Goal: Task Accomplishment & Management: Manage account settings

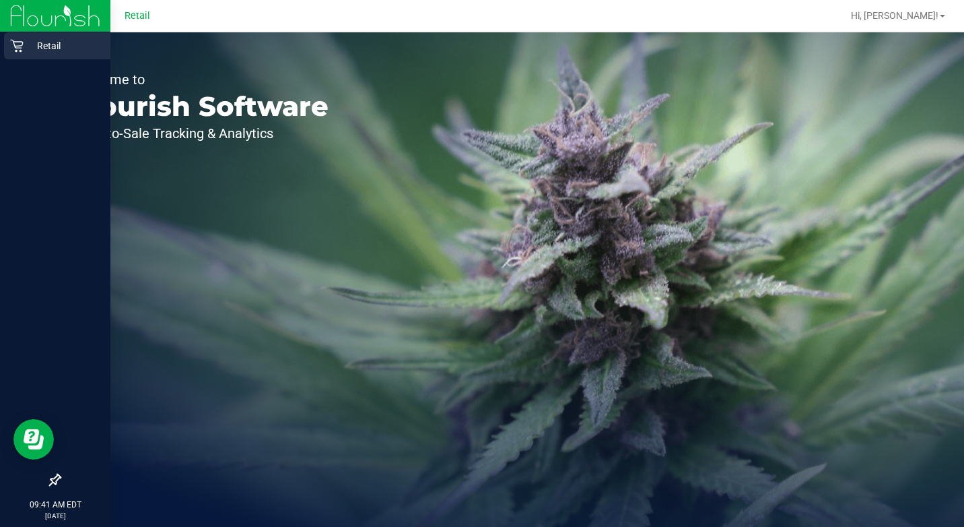
click at [13, 40] on icon at bounding box center [16, 45] width 13 height 13
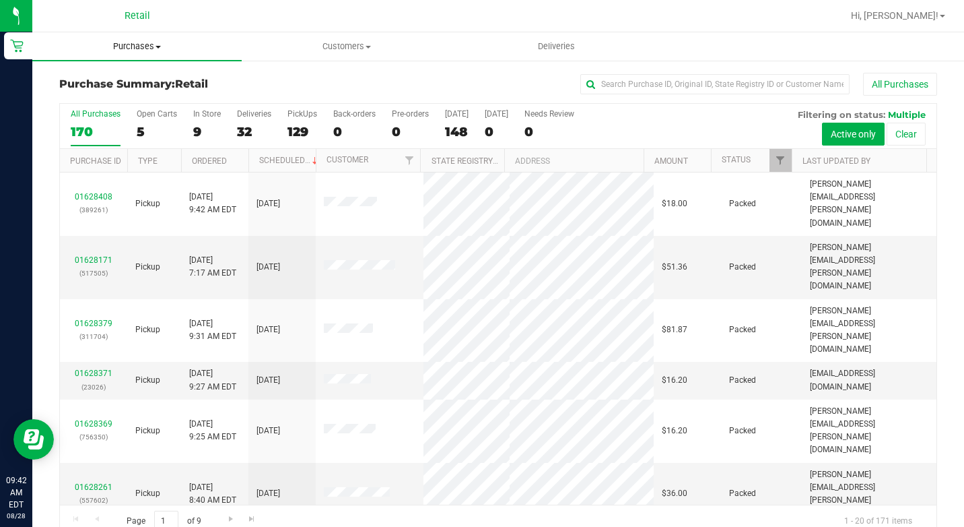
click at [157, 46] on span at bounding box center [158, 47] width 5 height 3
click at [145, 79] on span "Summary of purchases" at bounding box center [101, 80] width 138 height 11
click at [140, 42] on span "Purchases" at bounding box center [136, 46] width 209 height 12
click at [131, 75] on span "Summary of purchases" at bounding box center [101, 80] width 138 height 11
click at [620, 87] on input "text" at bounding box center [714, 84] width 269 height 20
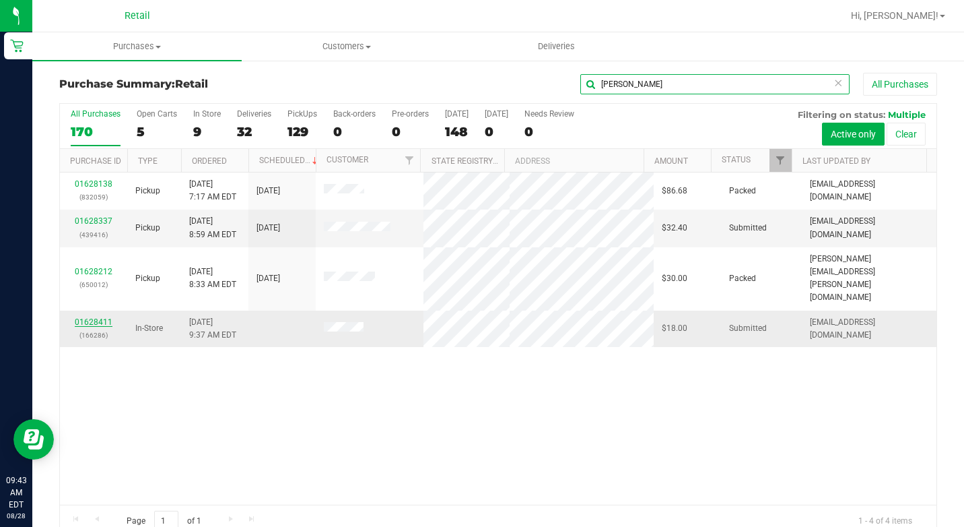
type input "[PERSON_NAME]"
click at [94, 317] on link "01628411" at bounding box center [94, 321] width 38 height 9
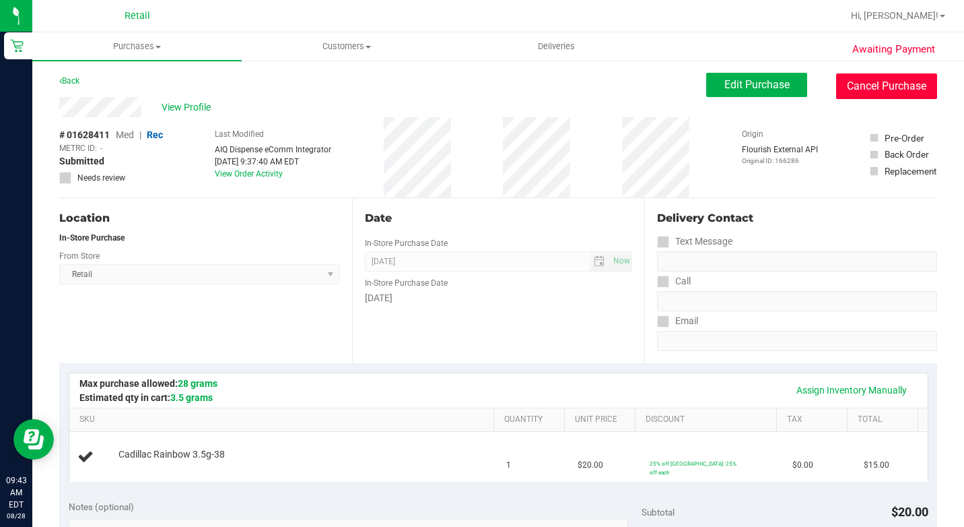
click at [871, 84] on button "Cancel Purchase" at bounding box center [886, 86] width 101 height 26
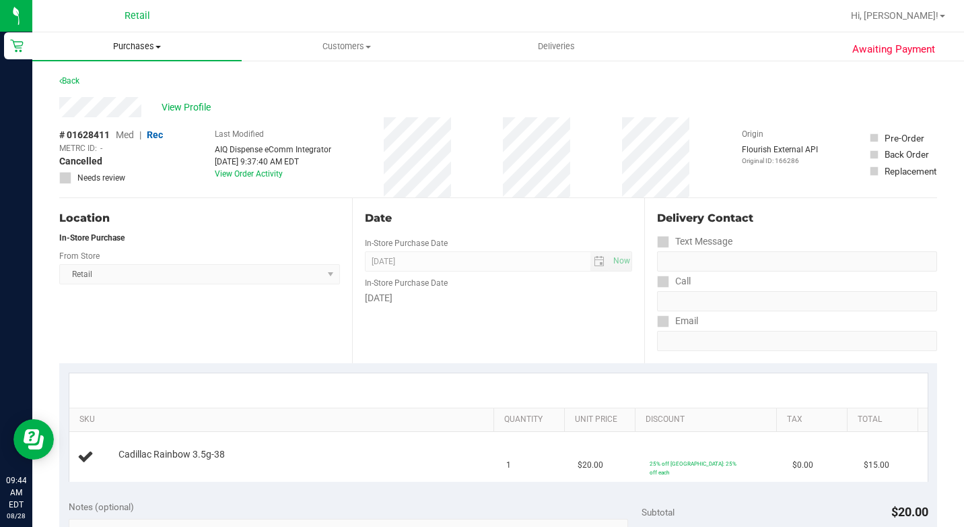
click at [139, 48] on span "Purchases" at bounding box center [136, 46] width 209 height 12
click at [128, 74] on li "Summary of purchases" at bounding box center [136, 81] width 209 height 16
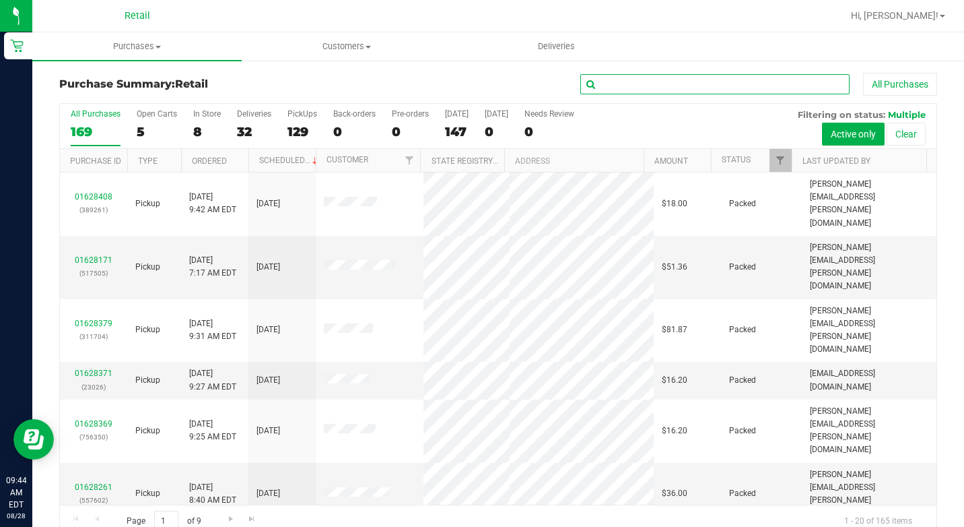
click at [655, 88] on input "text" at bounding box center [714, 84] width 269 height 20
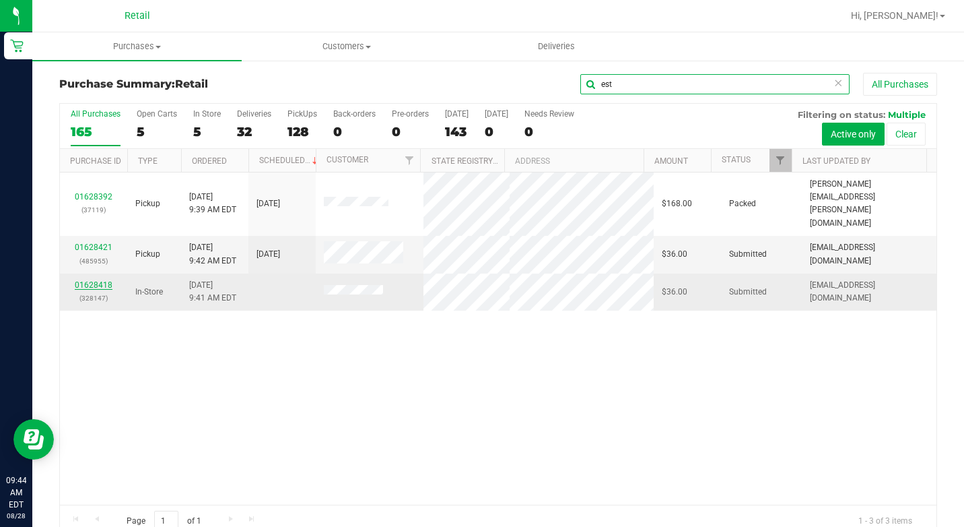
type input "est"
click at [86, 280] on link "01628418" at bounding box center [94, 284] width 38 height 9
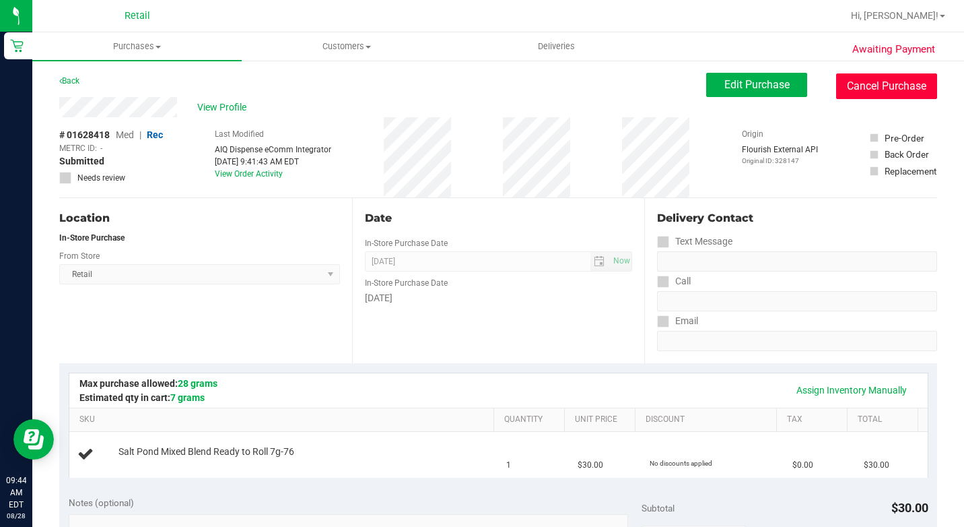
click at [894, 86] on button "Cancel Purchase" at bounding box center [886, 86] width 101 height 26
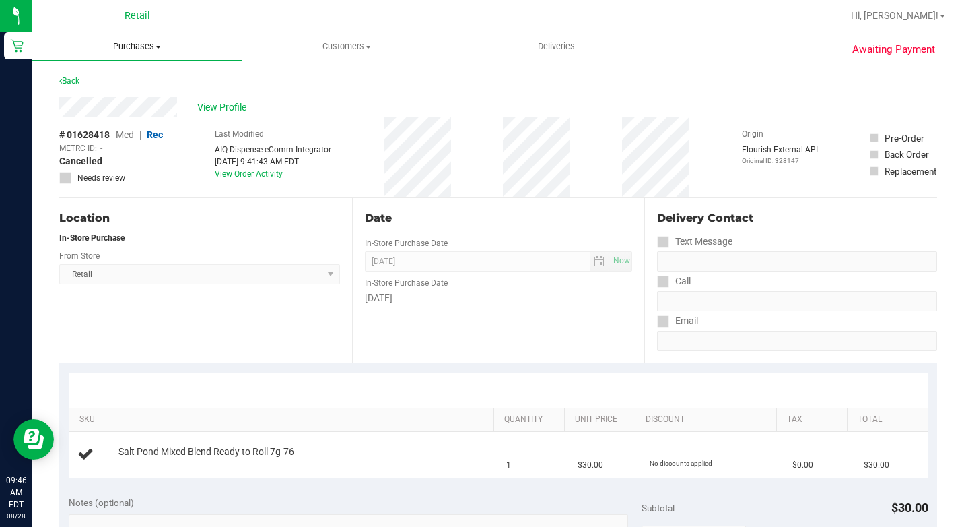
click at [137, 47] on span "Purchases" at bounding box center [136, 46] width 209 height 12
click at [123, 75] on span "Summary of purchases" at bounding box center [101, 80] width 138 height 11
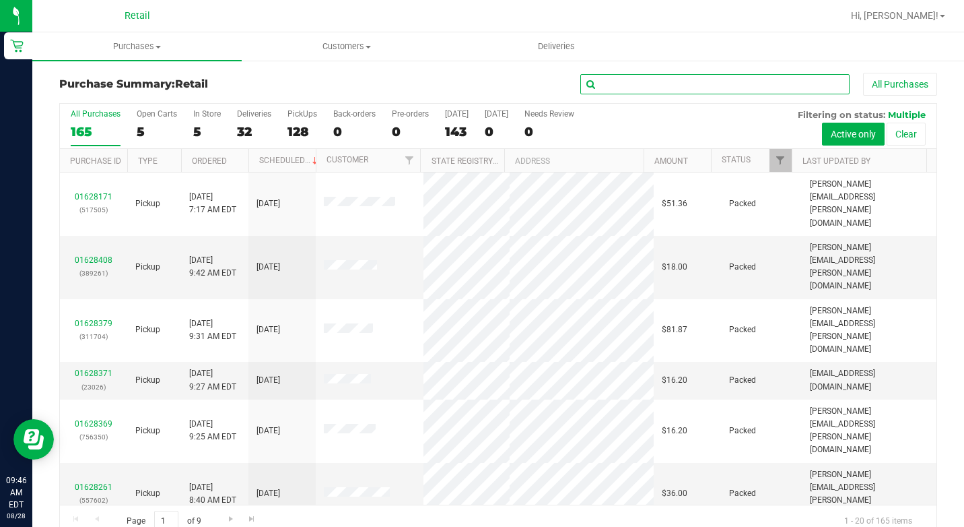
click at [685, 86] on input "text" at bounding box center [714, 84] width 269 height 20
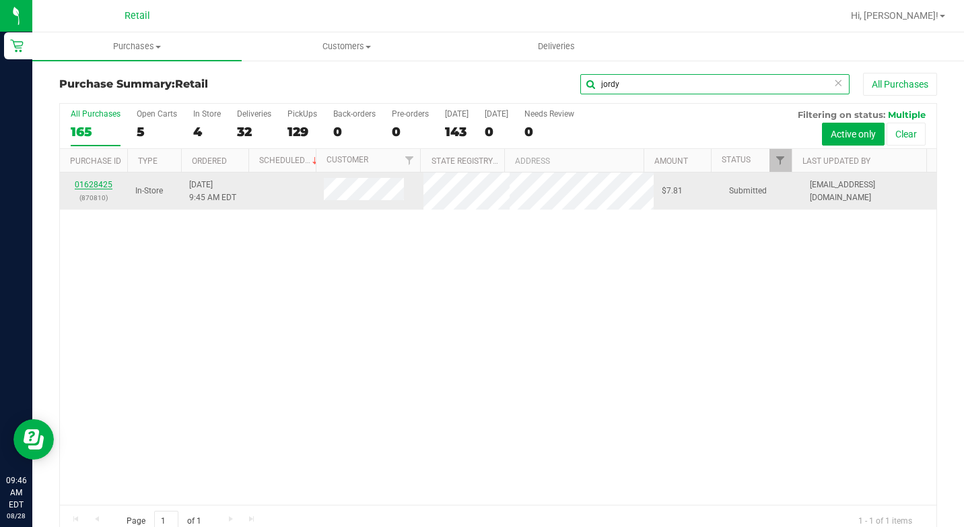
type input "jordy"
click at [99, 183] on link "01628425" at bounding box center [94, 184] width 38 height 9
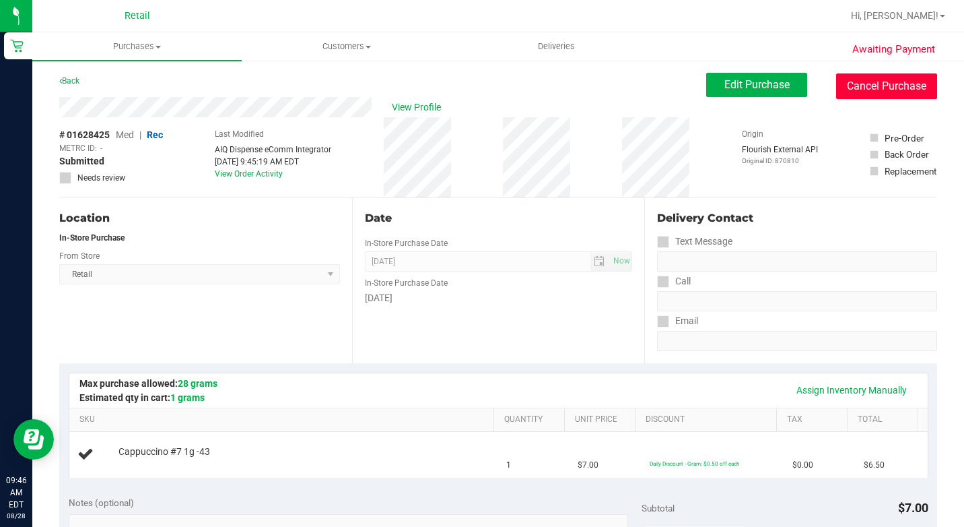
drag, startPoint x: 862, startPoint y: 83, endPoint x: 547, endPoint y: 89, distance: 314.5
click at [862, 83] on button "Cancel Purchase" at bounding box center [886, 86] width 101 height 26
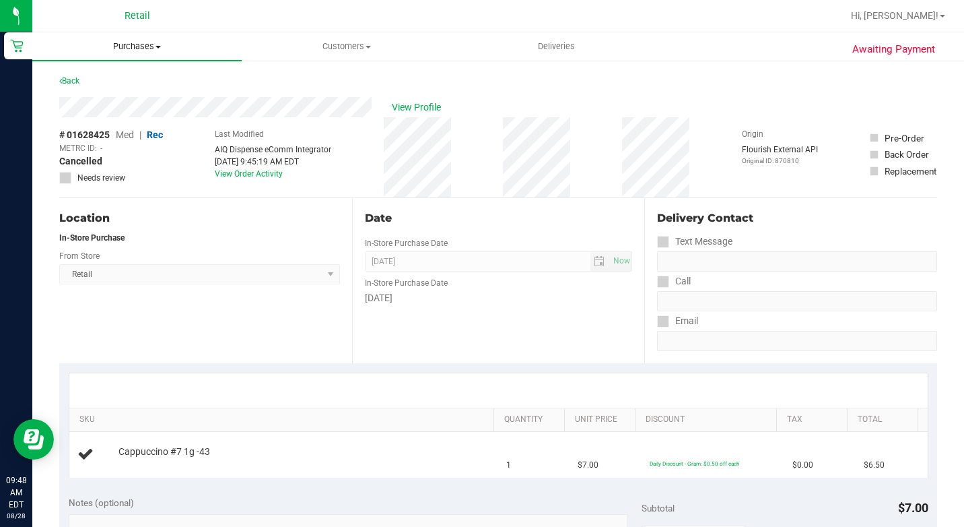
click at [134, 48] on span "Purchases" at bounding box center [136, 46] width 209 height 12
click at [137, 83] on span "Summary of purchases" at bounding box center [101, 80] width 138 height 11
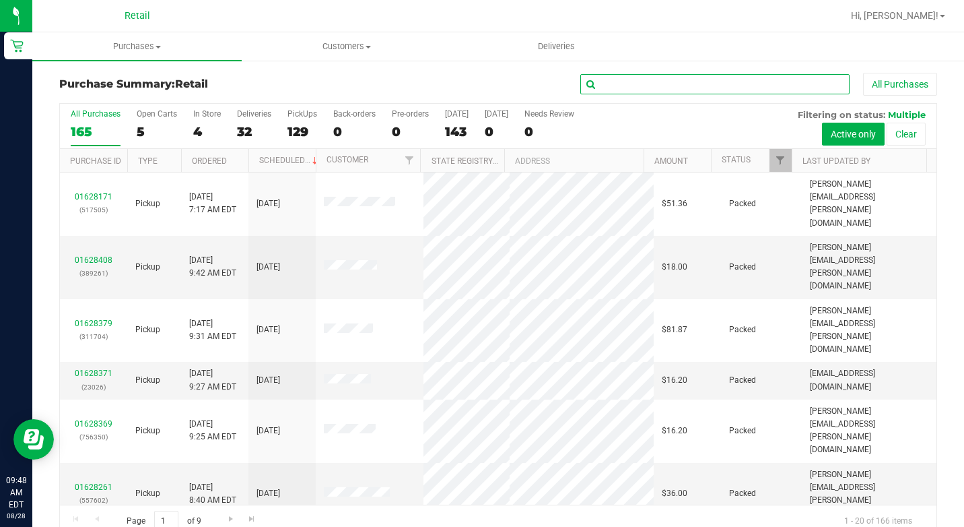
click at [630, 81] on input "text" at bounding box center [714, 84] width 269 height 20
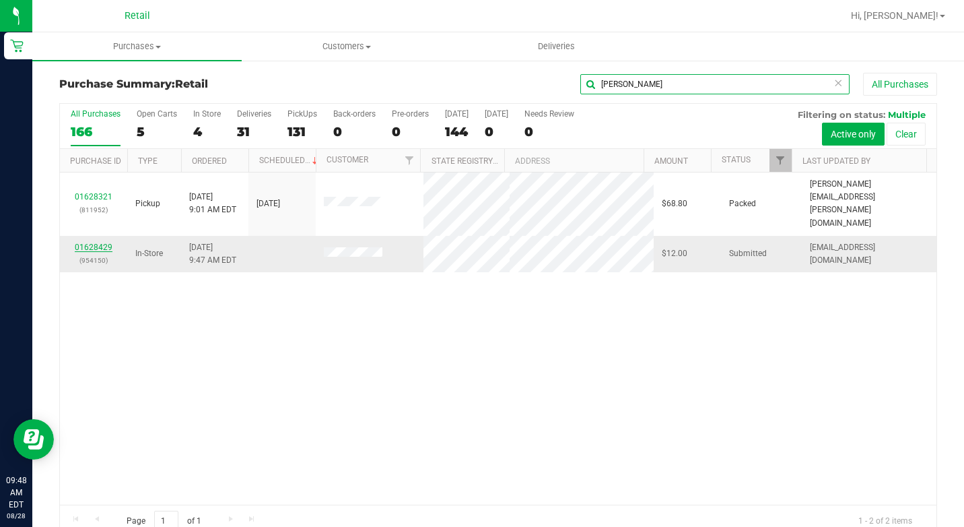
type input "[PERSON_NAME]"
click at [101, 242] on link "01628429" at bounding box center [94, 246] width 38 height 9
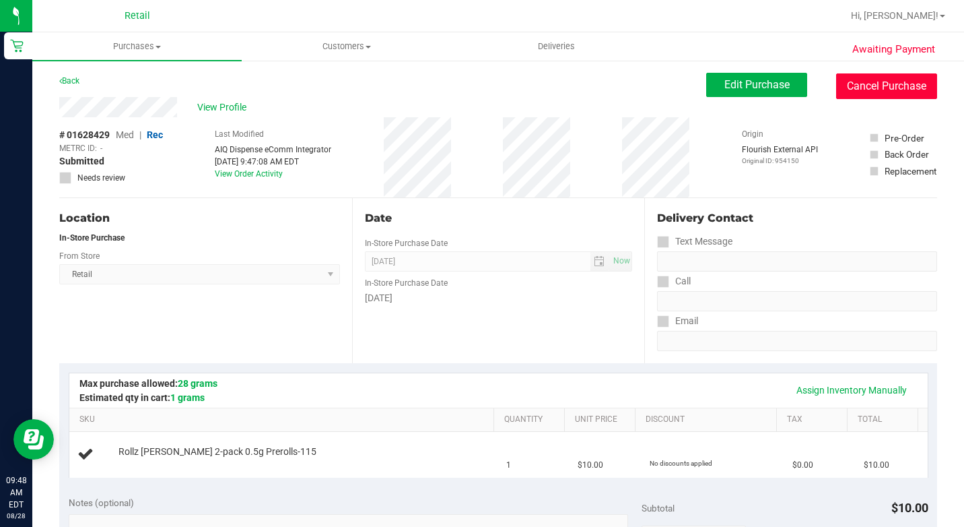
click at [882, 86] on button "Cancel Purchase" at bounding box center [886, 86] width 101 height 26
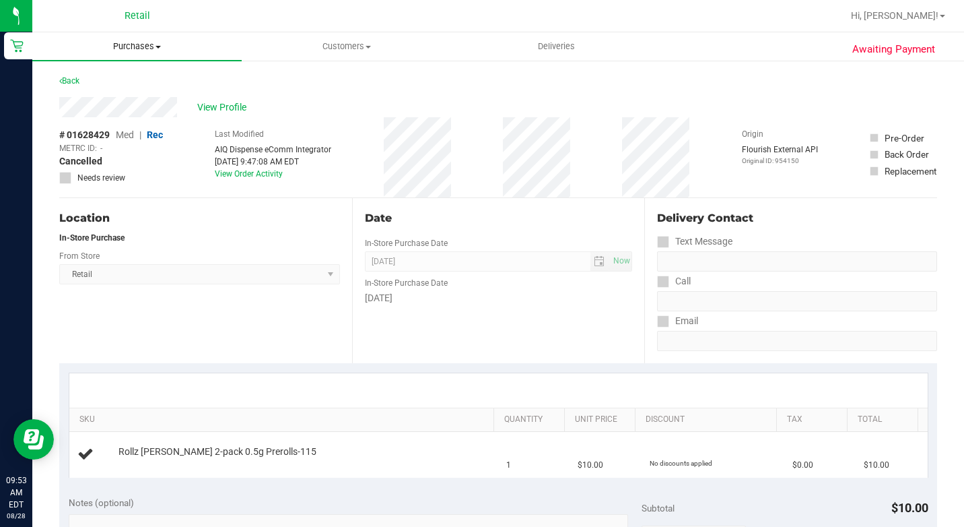
click at [149, 46] on span "Purchases" at bounding box center [136, 46] width 209 height 12
click at [124, 77] on span "Summary of purchases" at bounding box center [101, 80] width 138 height 11
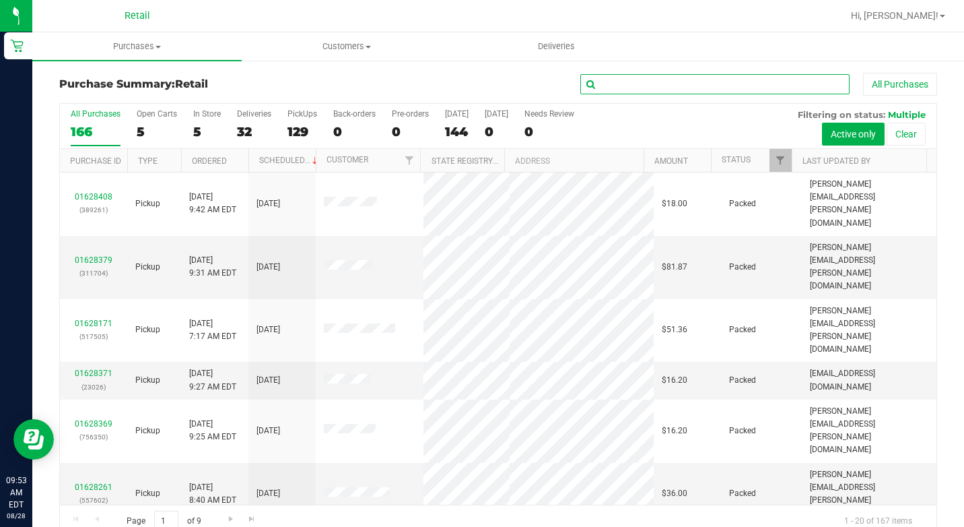
click at [659, 83] on input "text" at bounding box center [714, 84] width 269 height 20
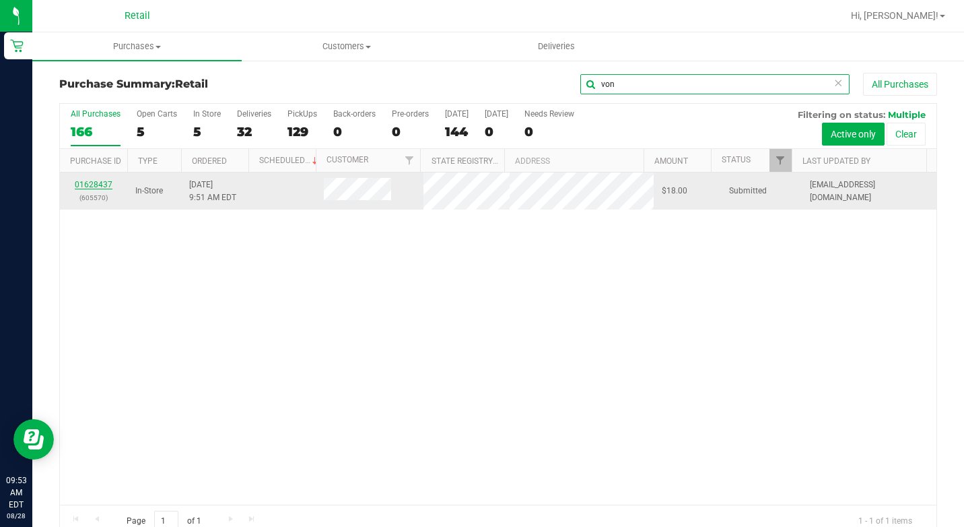
type input "von"
click at [97, 185] on link "01628437" at bounding box center [94, 184] width 38 height 9
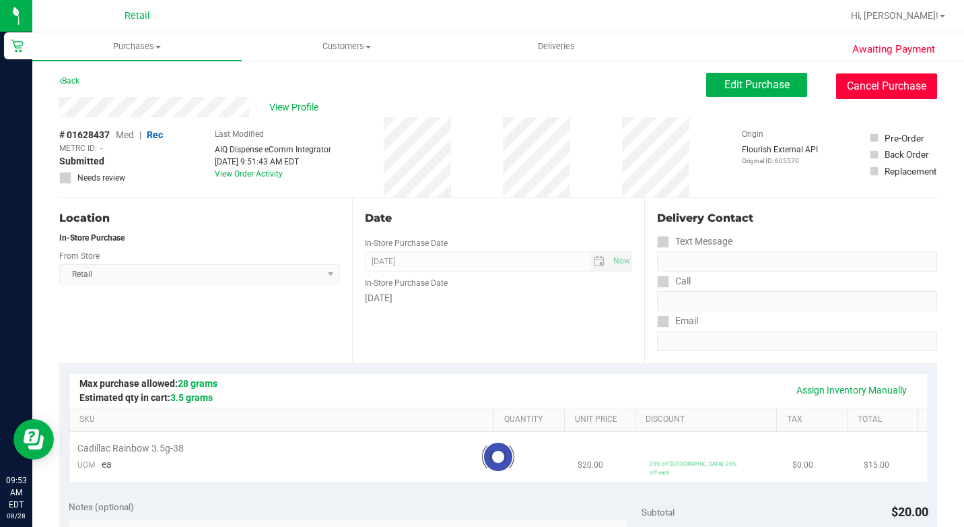
click at [892, 83] on button "Cancel Purchase" at bounding box center [886, 86] width 101 height 26
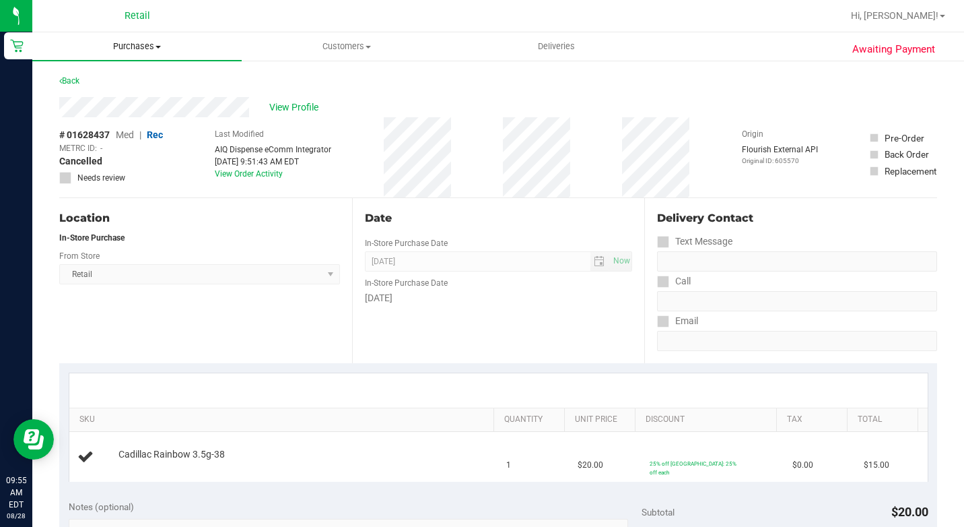
click at [149, 40] on span "Purchases" at bounding box center [136, 46] width 209 height 12
click at [136, 86] on span "Summary of purchases" at bounding box center [101, 80] width 138 height 11
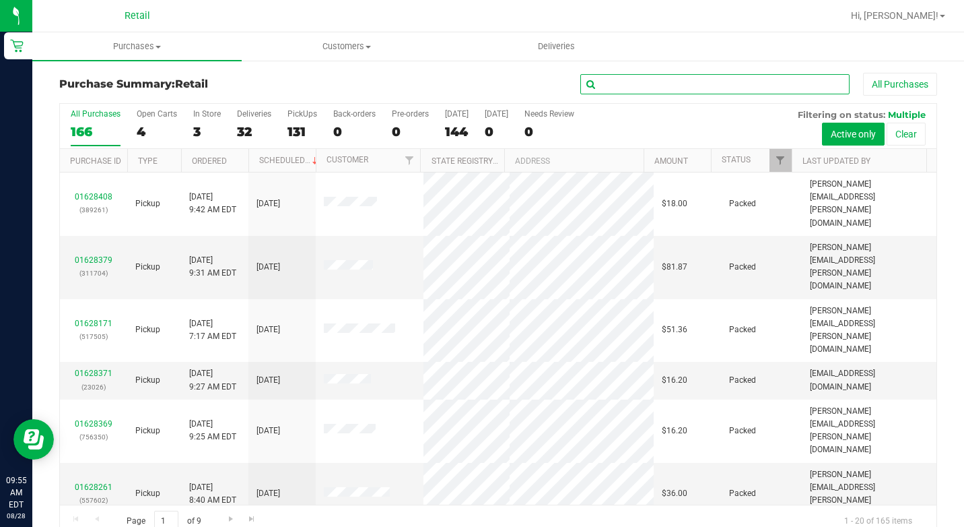
click at [700, 82] on input "text" at bounding box center [714, 84] width 269 height 20
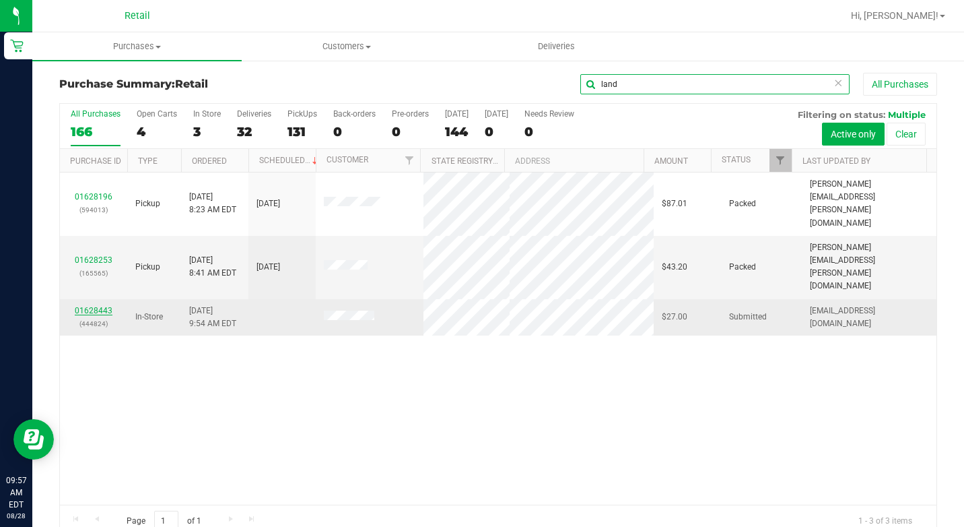
type input "land"
click at [96, 306] on link "01628443" at bounding box center [94, 310] width 38 height 9
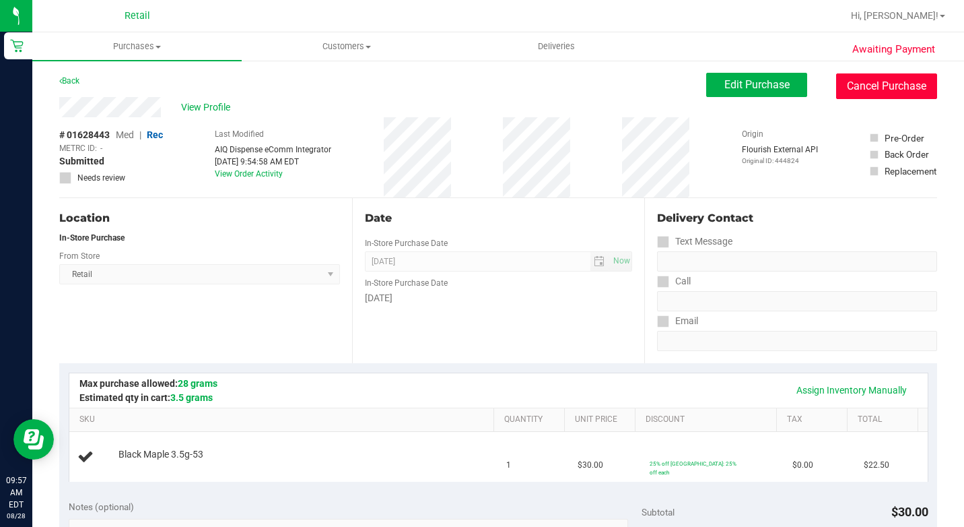
click at [904, 77] on button "Cancel Purchase" at bounding box center [886, 86] width 101 height 26
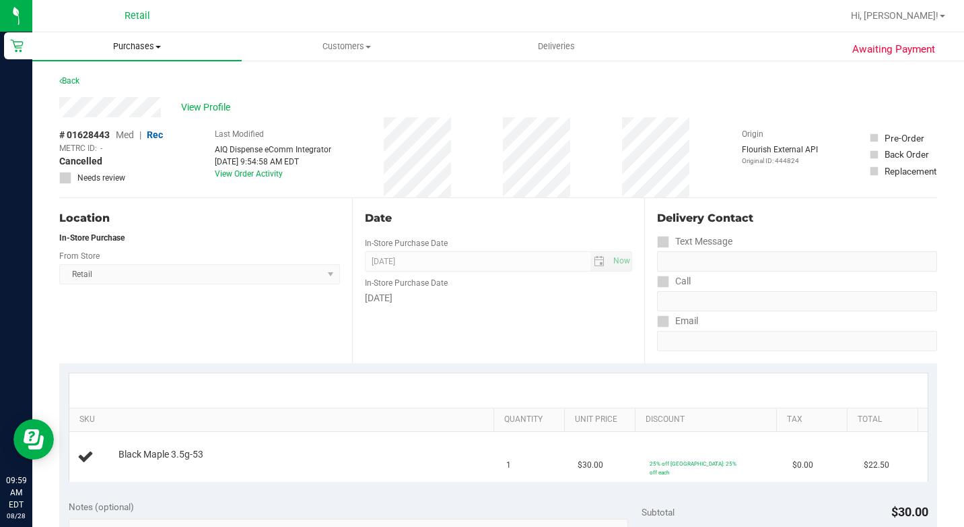
click at [139, 40] on uib-tab-heading "Purchases Summary of purchases Fulfillment All purchases" at bounding box center [136, 46] width 209 height 28
click at [114, 85] on span "Summary of purchases" at bounding box center [101, 80] width 138 height 11
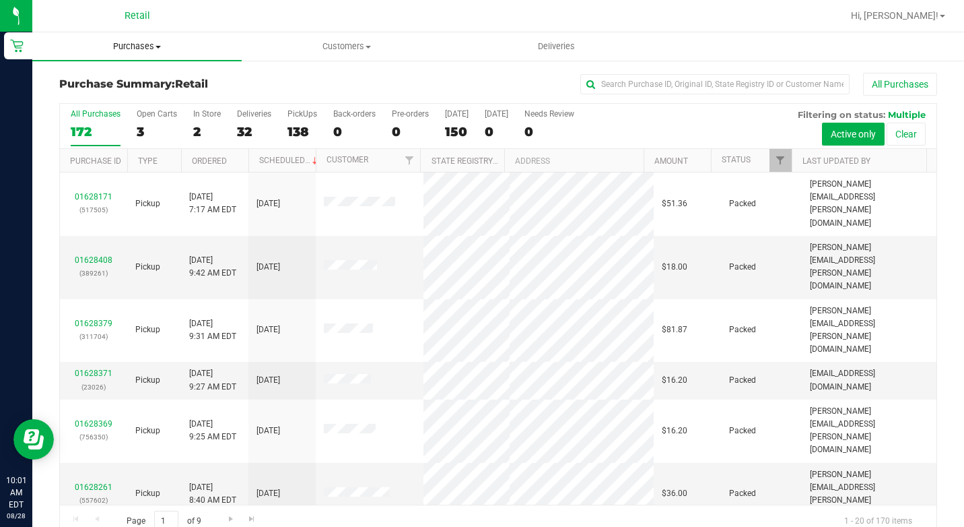
click at [162, 44] on span "Purchases" at bounding box center [136, 46] width 209 height 12
click at [123, 78] on span "Summary of purchases" at bounding box center [101, 80] width 138 height 11
click at [645, 82] on input "text" at bounding box center [714, 84] width 269 height 20
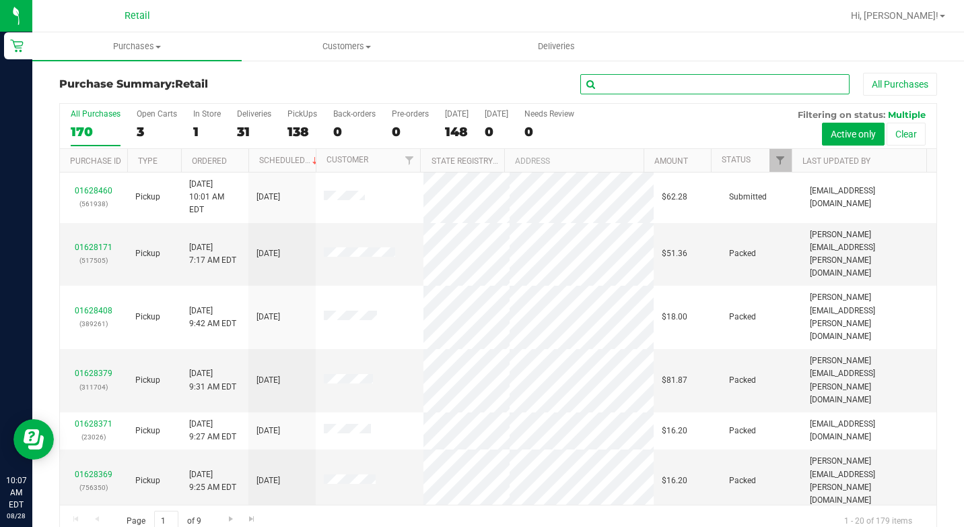
click at [595, 78] on input "text" at bounding box center [714, 84] width 269 height 20
type input "l"
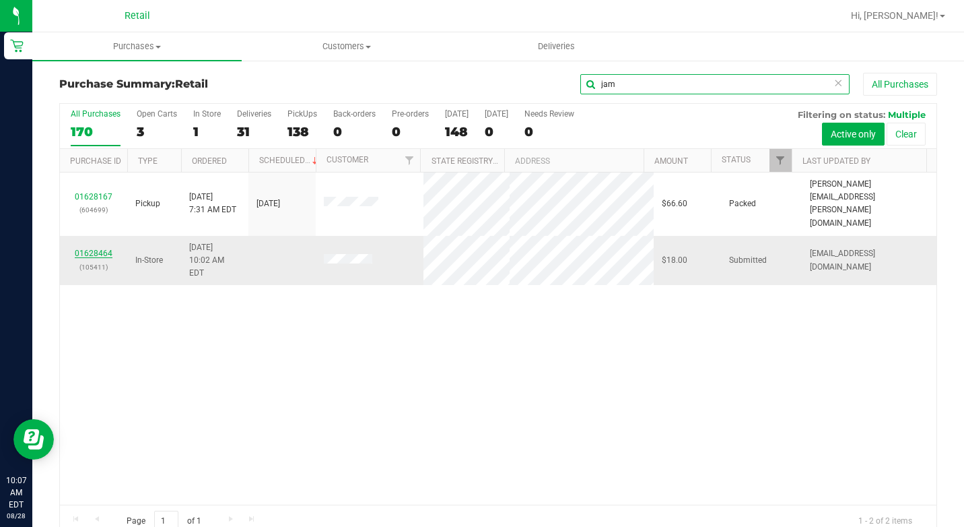
type input "jam"
click at [96, 248] on link "01628464" at bounding box center [94, 252] width 38 height 9
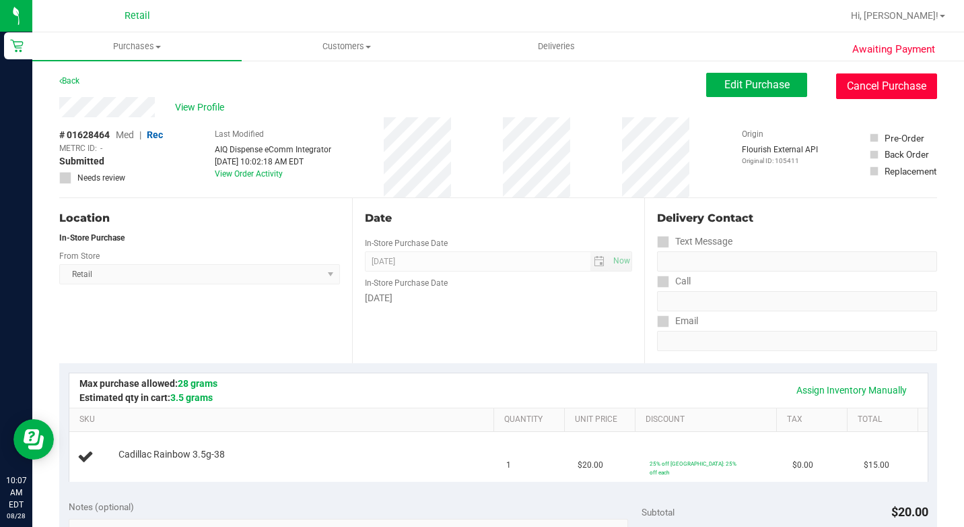
drag, startPoint x: 856, startPoint y: 84, endPoint x: 554, endPoint y: 80, distance: 301.7
click at [856, 84] on button "Cancel Purchase" at bounding box center [886, 86] width 101 height 26
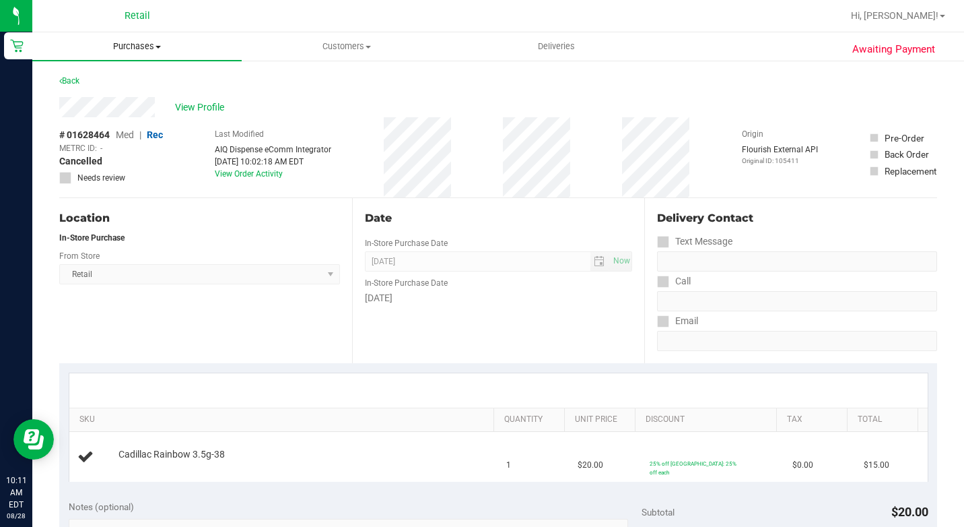
click at [140, 46] on span "Purchases" at bounding box center [136, 46] width 209 height 12
click at [137, 84] on span "Summary of purchases" at bounding box center [101, 80] width 138 height 11
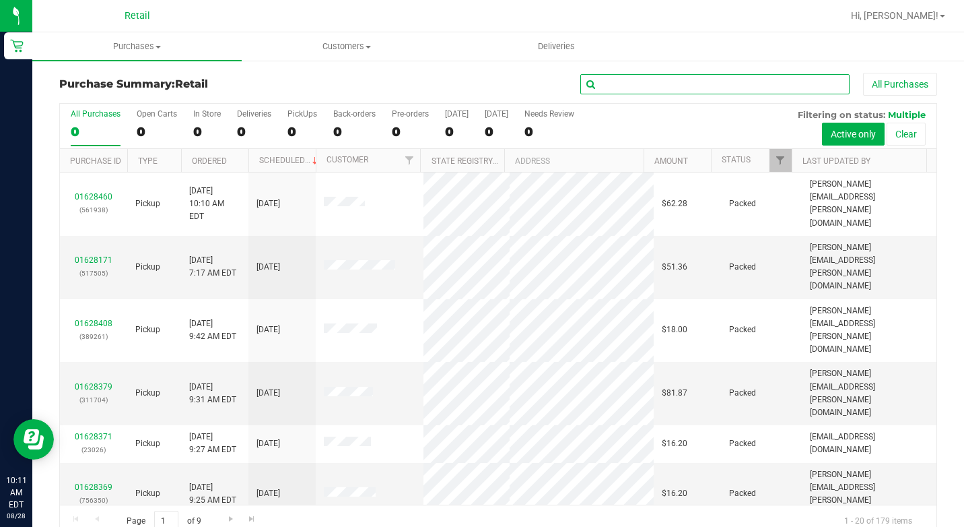
click at [599, 79] on input "text" at bounding box center [714, 84] width 269 height 20
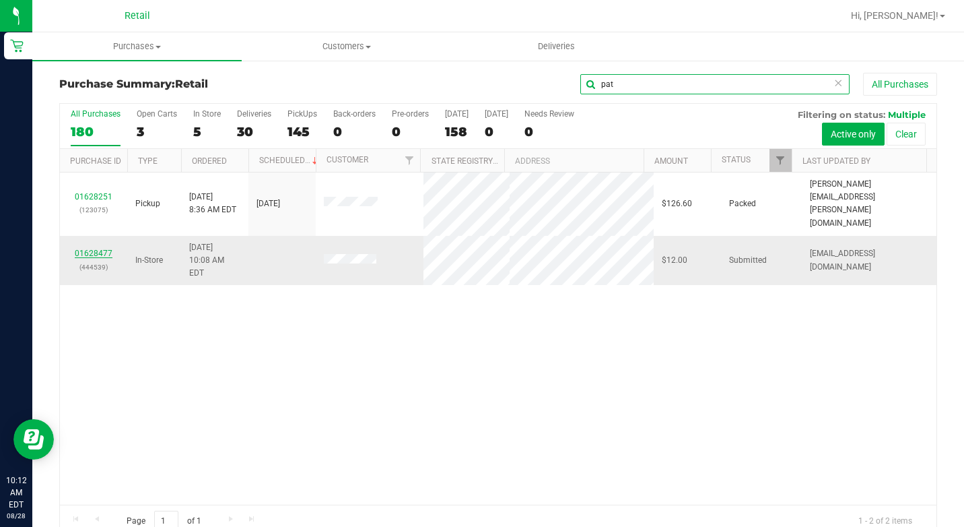
type input "pat"
click at [94, 248] on link "01628477" at bounding box center [94, 252] width 38 height 9
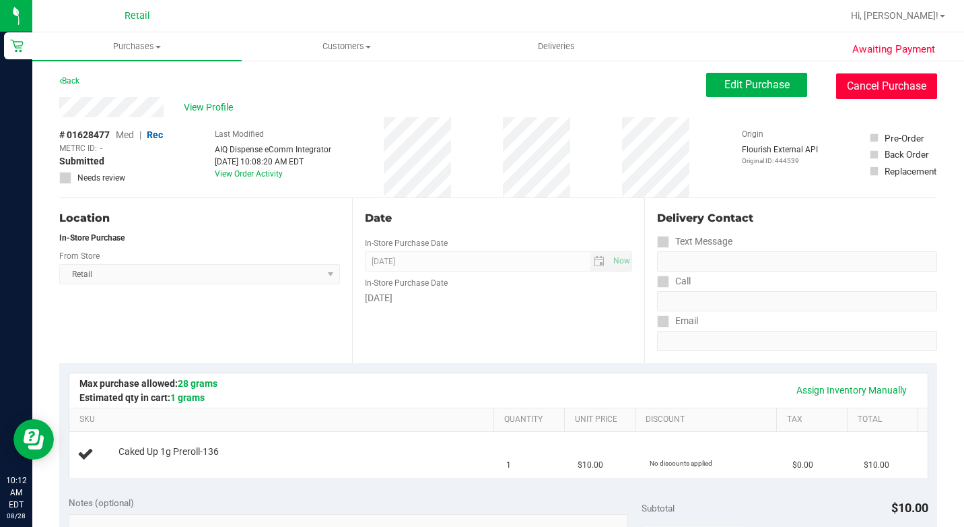
click at [863, 90] on button "Cancel Purchase" at bounding box center [886, 86] width 101 height 26
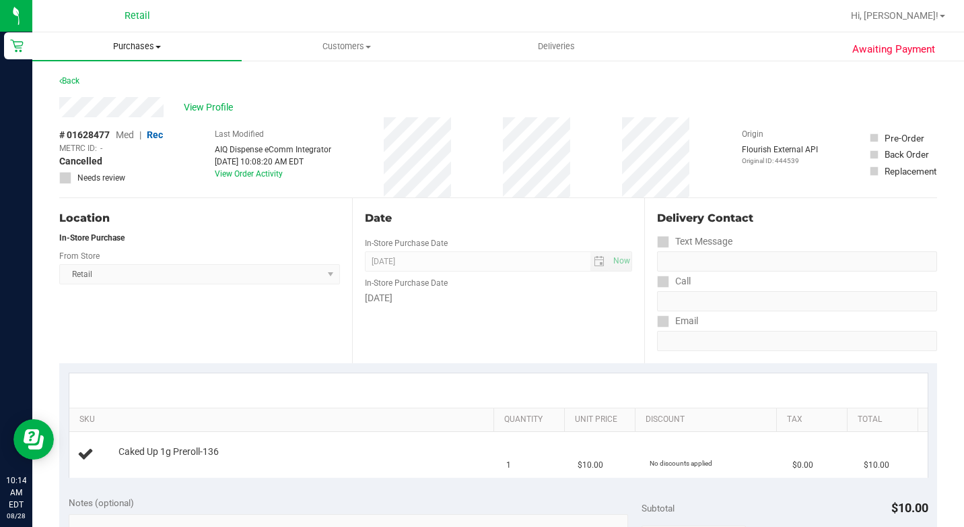
click at [152, 48] on span "Purchases" at bounding box center [136, 46] width 209 height 12
click at [136, 73] on ul "Summary of purchases Fulfillment All purchases" at bounding box center [136, 97] width 209 height 73
click at [137, 75] on span "Summary of purchases" at bounding box center [101, 80] width 138 height 11
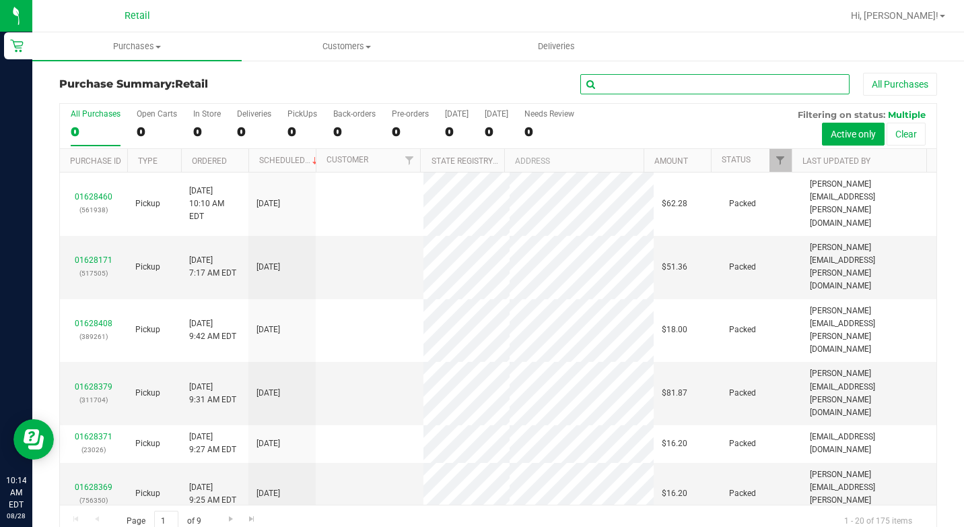
click at [672, 88] on input "text" at bounding box center [714, 84] width 269 height 20
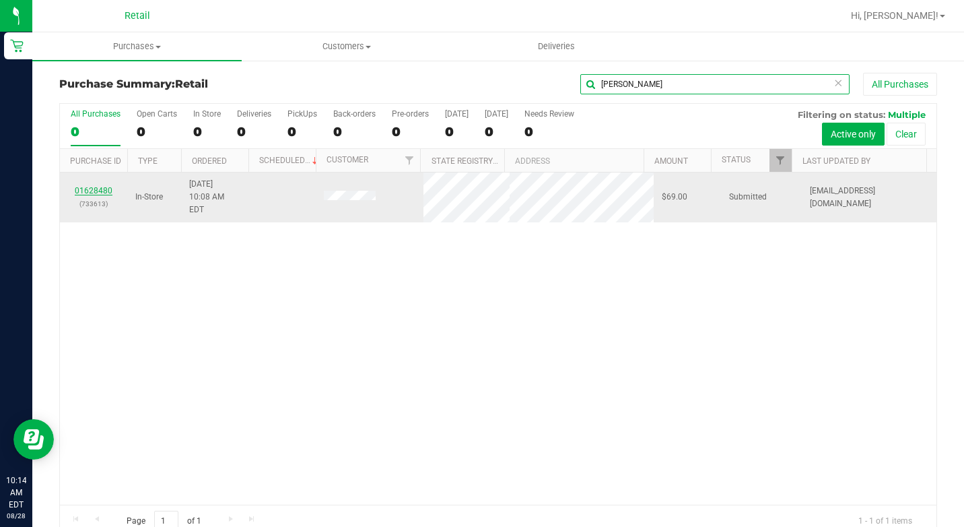
type input "[PERSON_NAME]"
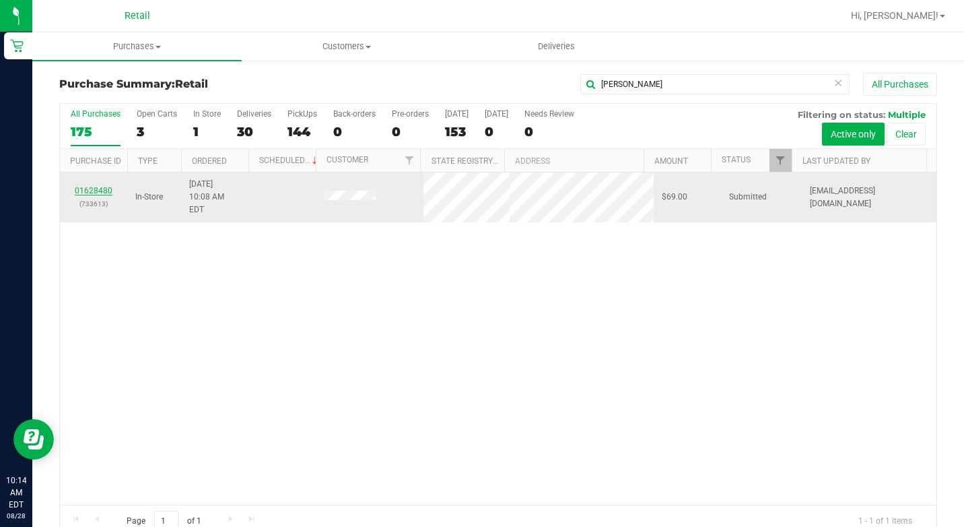
click at [88, 186] on link "01628480" at bounding box center [94, 190] width 38 height 9
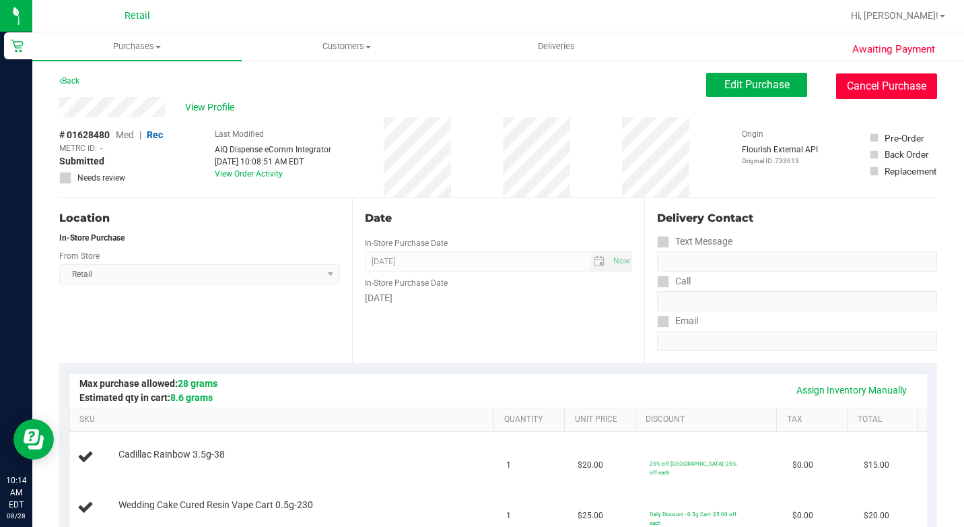
click at [871, 89] on button "Cancel Purchase" at bounding box center [886, 86] width 101 height 26
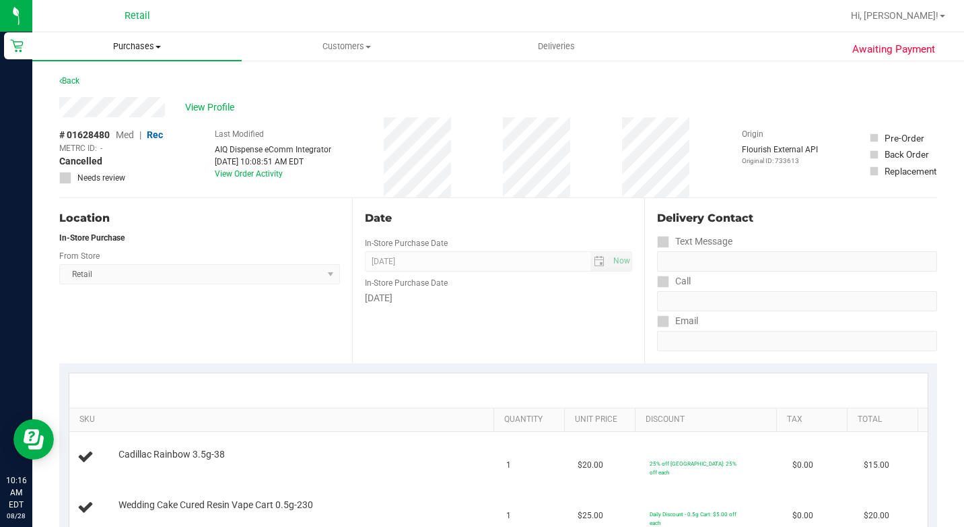
click at [152, 51] on span "Purchases" at bounding box center [136, 46] width 209 height 12
click at [121, 77] on span "Summary of purchases" at bounding box center [101, 80] width 138 height 11
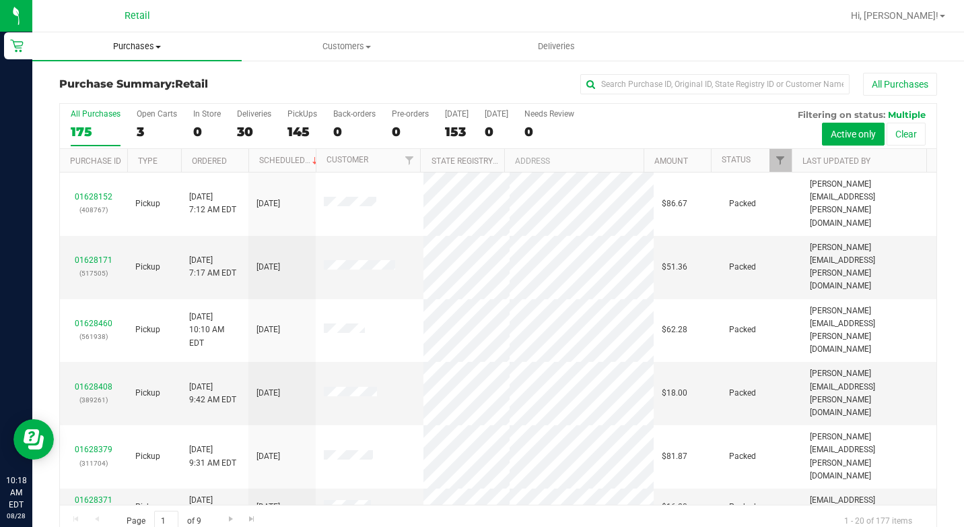
click at [160, 39] on uib-tab-heading "Purchases Summary of purchases Fulfillment All purchases" at bounding box center [136, 46] width 209 height 28
click at [127, 86] on span "Summary of purchases" at bounding box center [101, 80] width 138 height 11
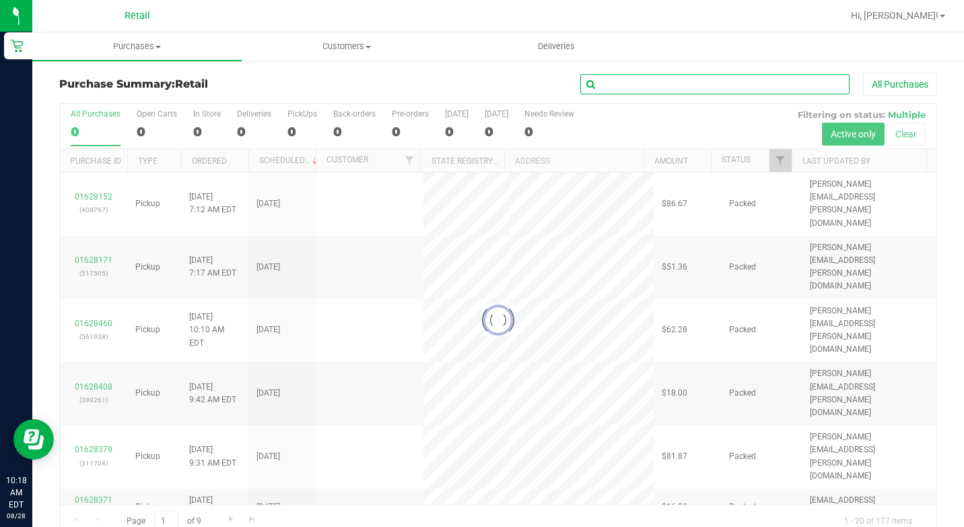
click at [616, 82] on input "text" at bounding box center [714, 84] width 269 height 20
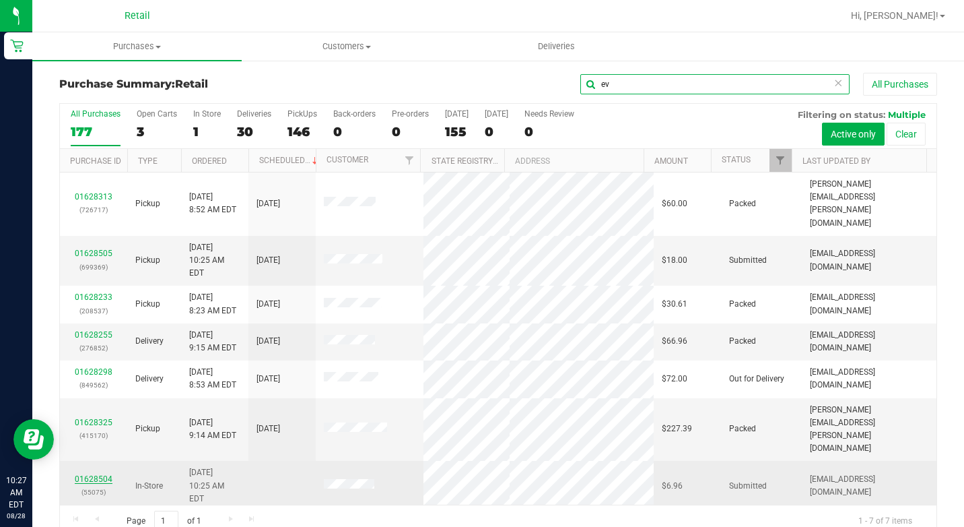
type input "ev"
click at [104, 474] on link "01628504" at bounding box center [94, 478] width 38 height 9
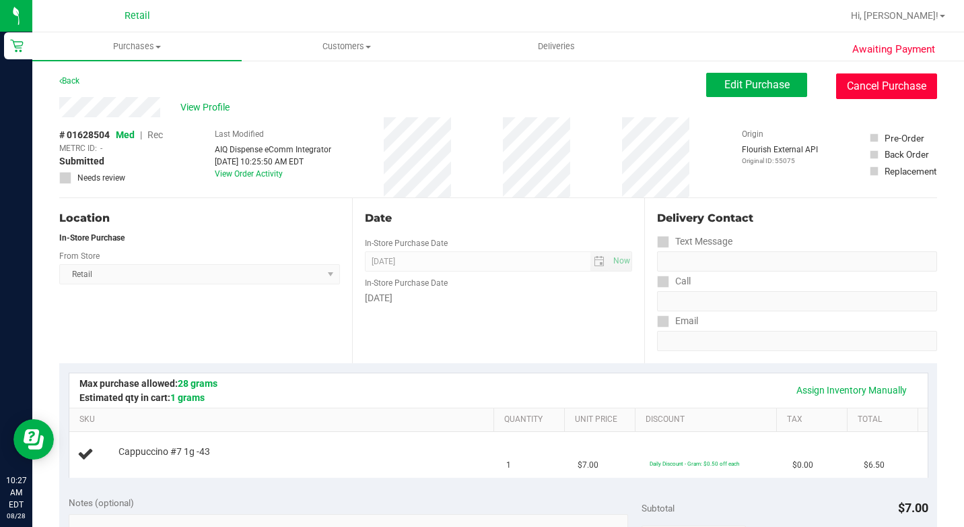
click at [875, 92] on button "Cancel Purchase" at bounding box center [886, 86] width 101 height 26
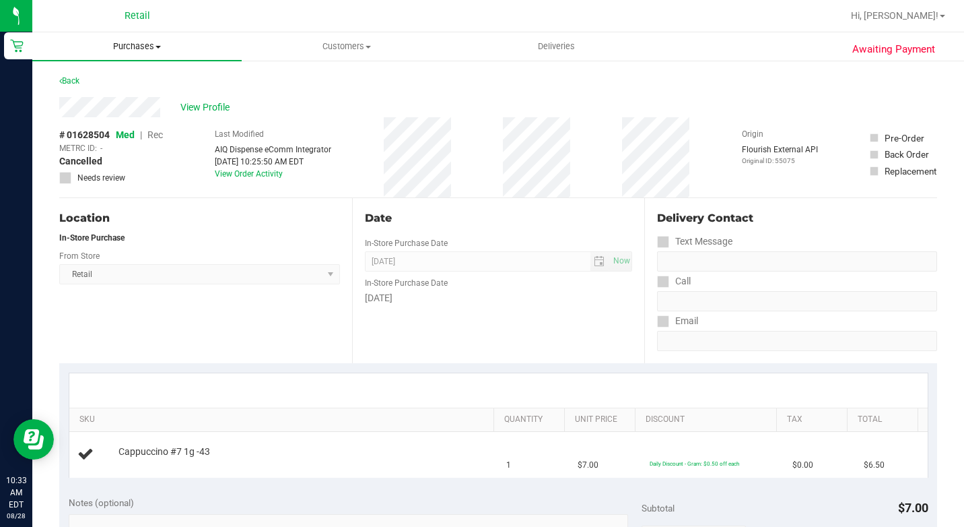
click at [127, 51] on span "Purchases" at bounding box center [136, 46] width 209 height 12
click at [164, 74] on li "Summary of purchases" at bounding box center [136, 81] width 209 height 16
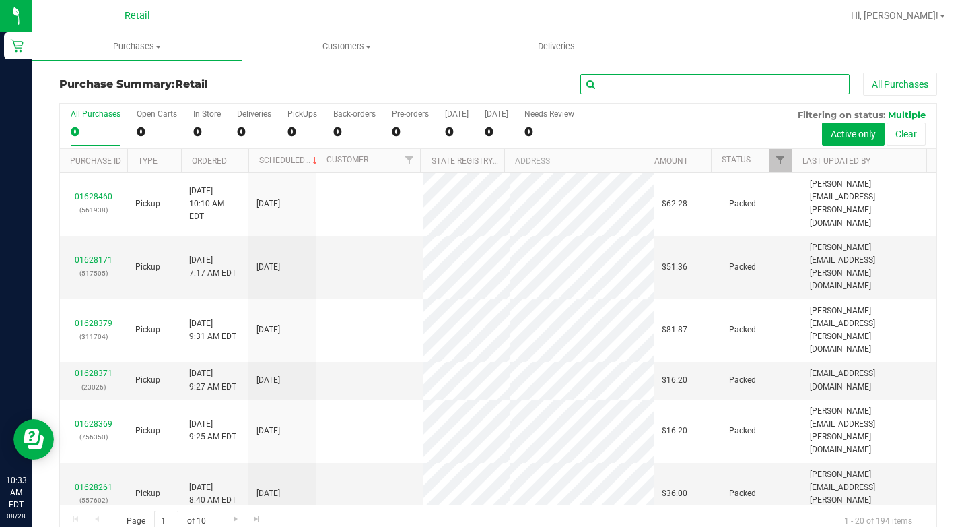
click at [681, 87] on input "text" at bounding box center [714, 84] width 269 height 20
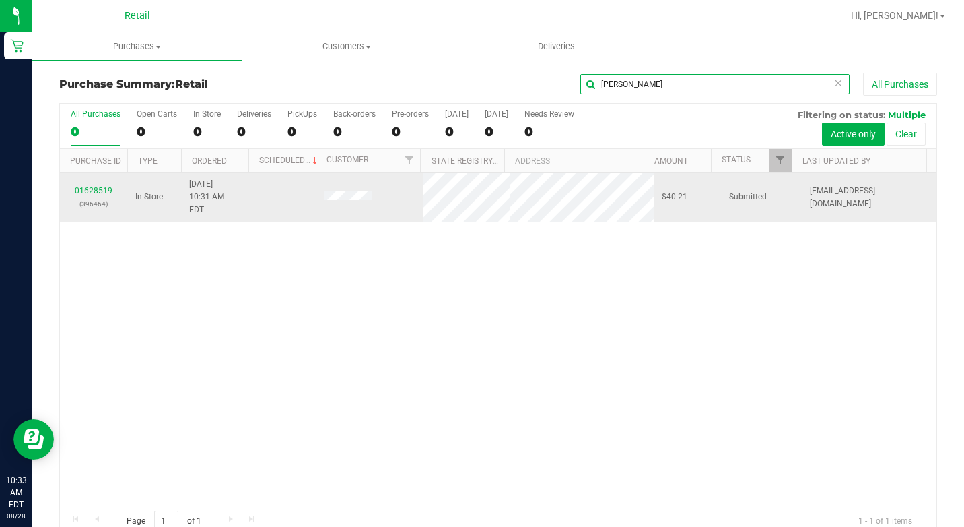
type input "[PERSON_NAME]"
click at [92, 186] on link "01628519" at bounding box center [94, 190] width 38 height 9
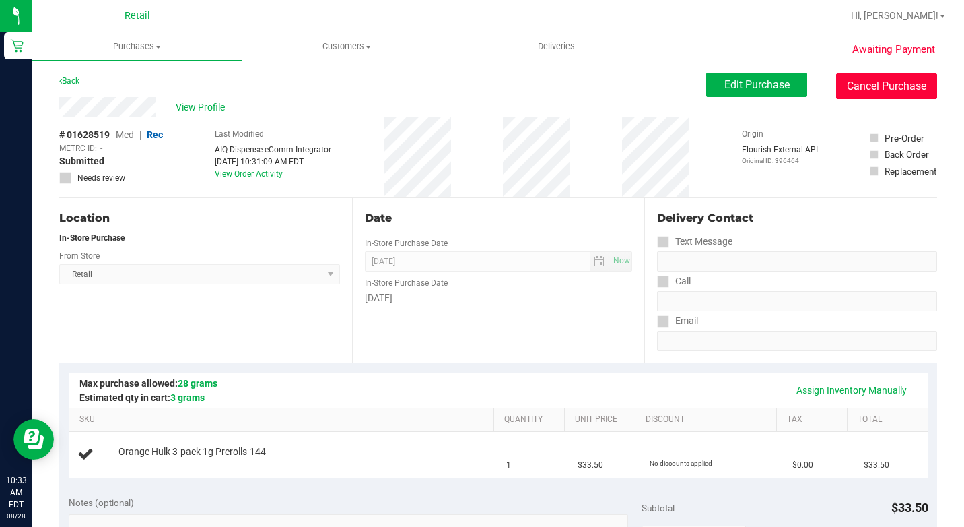
click at [873, 90] on button "Cancel Purchase" at bounding box center [886, 86] width 101 height 26
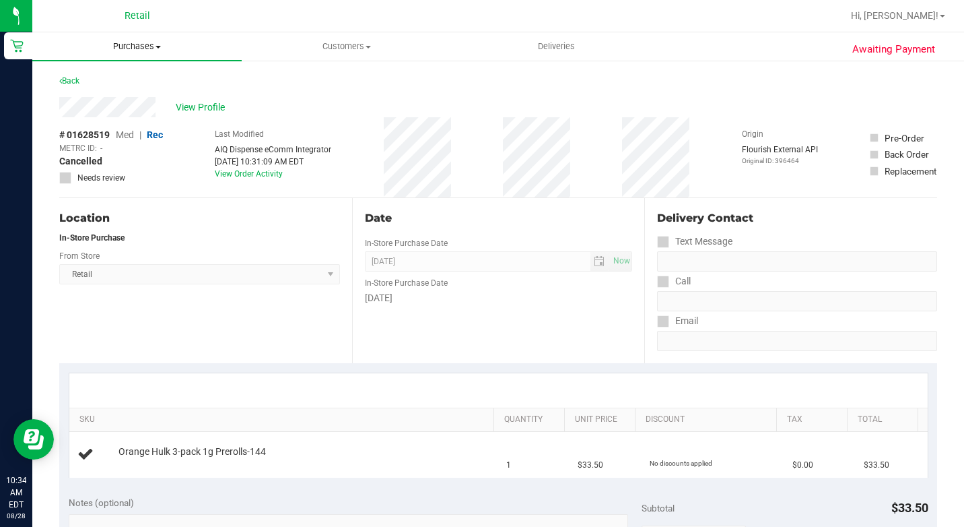
click at [158, 40] on uib-tab-heading "Purchases Summary of purchases Fulfillment All purchases" at bounding box center [136, 46] width 209 height 28
click at [120, 74] on li "Summary of purchases" at bounding box center [136, 81] width 209 height 16
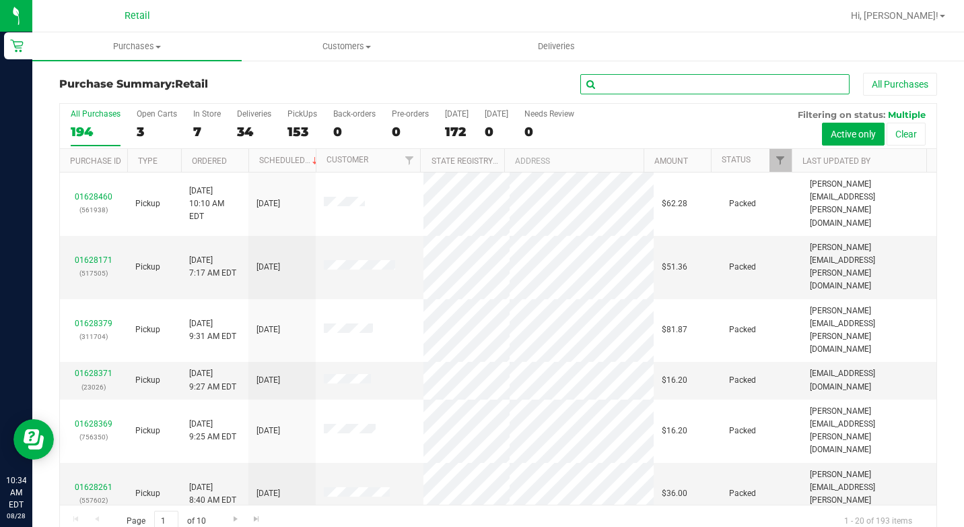
click at [632, 86] on input "text" at bounding box center [714, 84] width 269 height 20
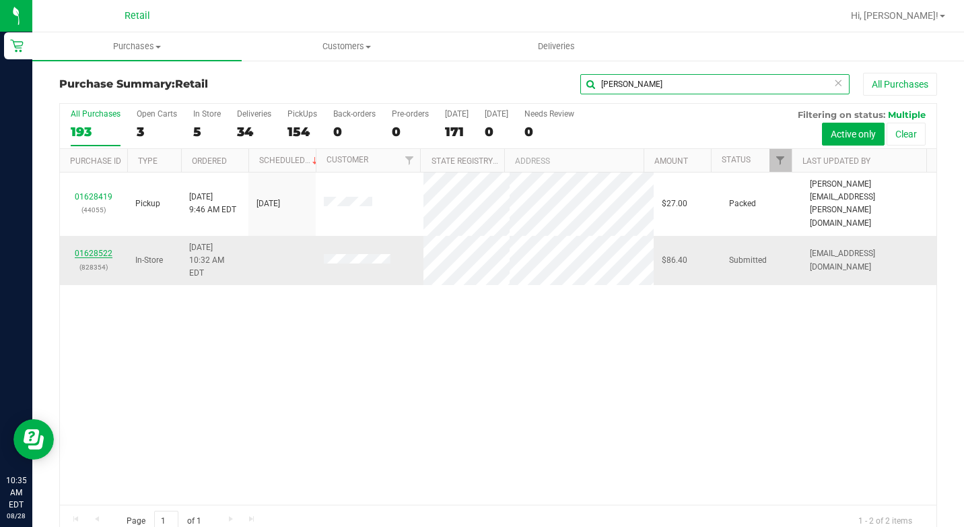
type input "[PERSON_NAME]"
click at [90, 248] on link "01628522" at bounding box center [94, 252] width 38 height 9
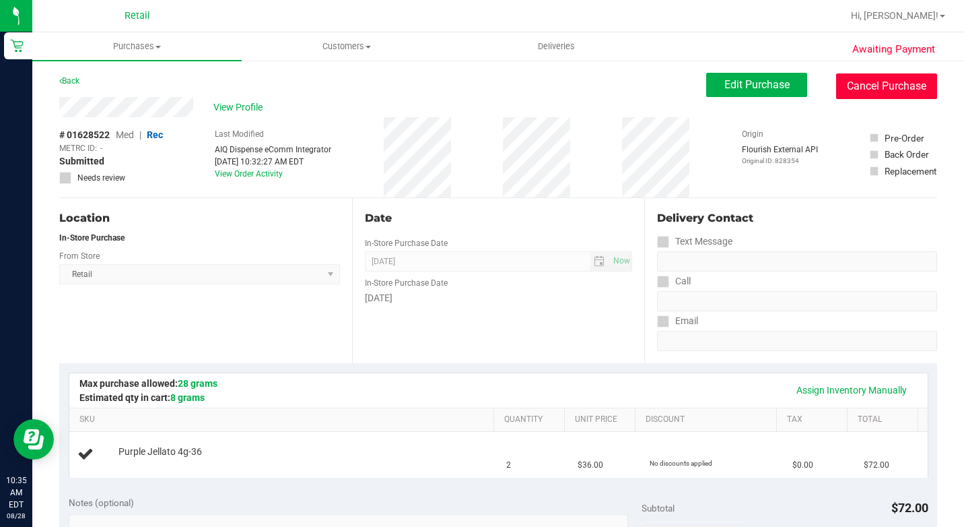
click at [869, 92] on button "Cancel Purchase" at bounding box center [886, 86] width 101 height 26
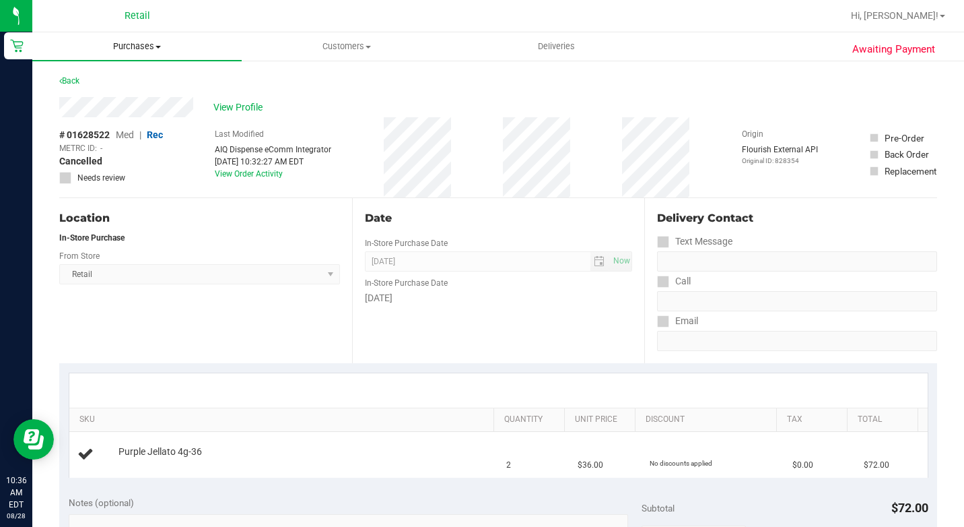
click at [148, 44] on span "Purchases" at bounding box center [136, 46] width 209 height 12
click at [137, 75] on span "Summary of purchases" at bounding box center [101, 80] width 138 height 11
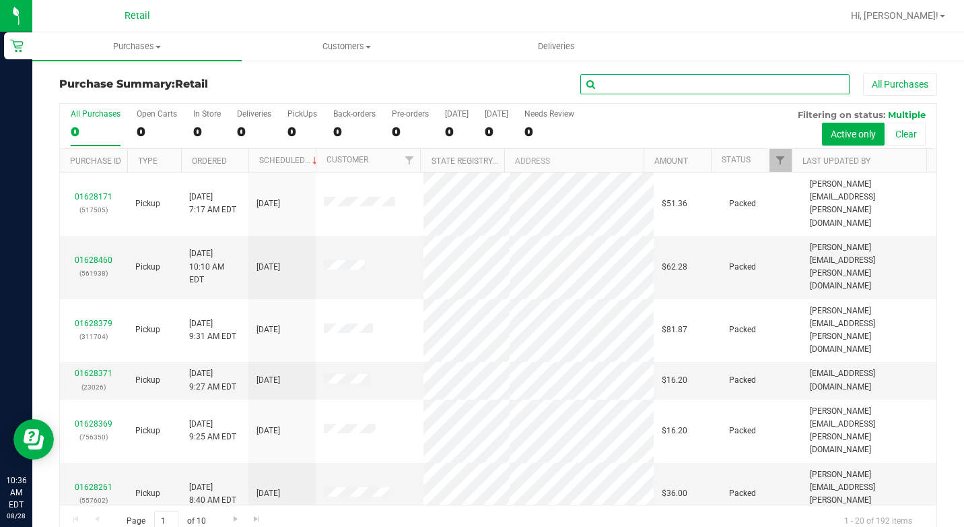
click at [709, 83] on input "text" at bounding box center [714, 84] width 269 height 20
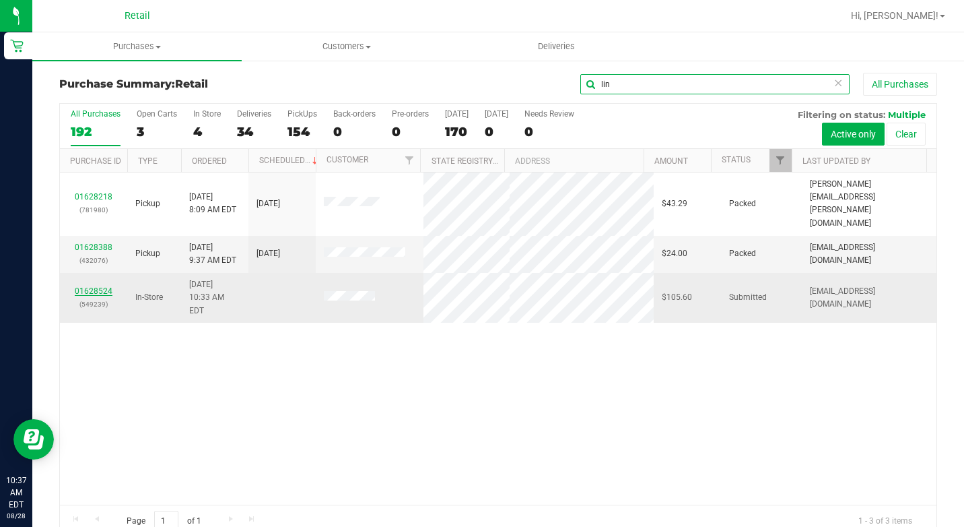
type input "lin"
click at [88, 286] on link "01628524" at bounding box center [94, 290] width 38 height 9
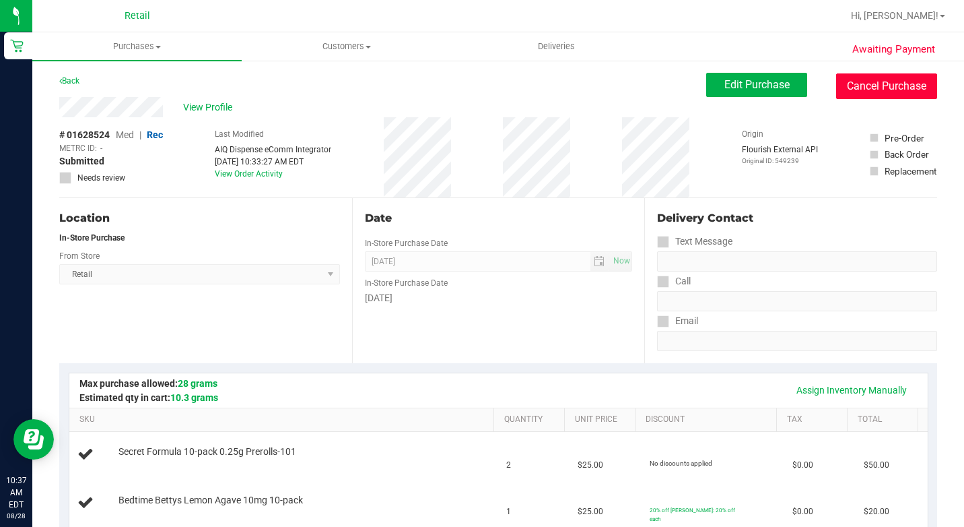
click at [865, 92] on button "Cancel Purchase" at bounding box center [886, 86] width 101 height 26
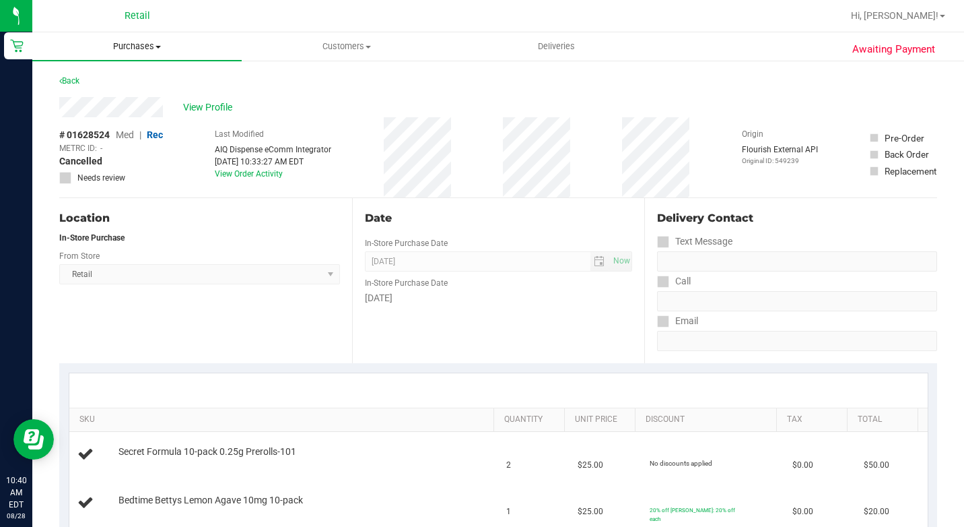
click at [152, 45] on span "Purchases" at bounding box center [136, 46] width 209 height 12
click at [139, 72] on ul "Summary of purchases Fulfillment All purchases" at bounding box center [136, 97] width 209 height 73
click at [156, 48] on span "Purchases" at bounding box center [136, 46] width 209 height 12
click at [143, 78] on span "Summary of purchases" at bounding box center [101, 80] width 138 height 11
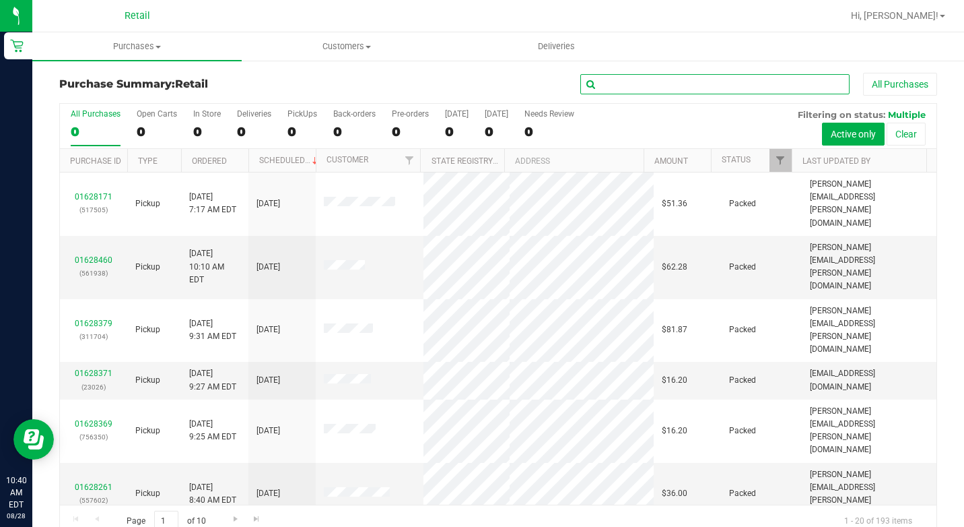
click at [629, 86] on input "text" at bounding box center [714, 84] width 269 height 20
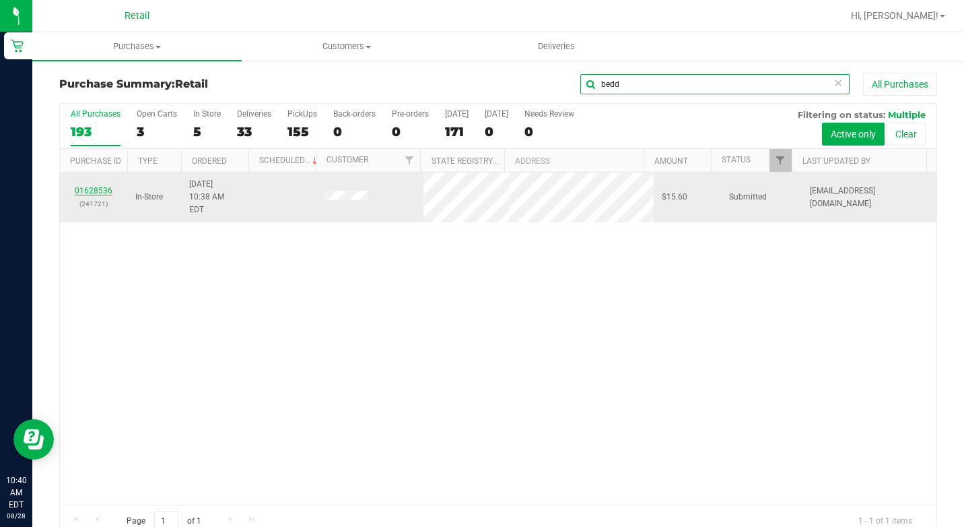
type input "bedd"
click at [100, 186] on link "01628536" at bounding box center [94, 190] width 38 height 9
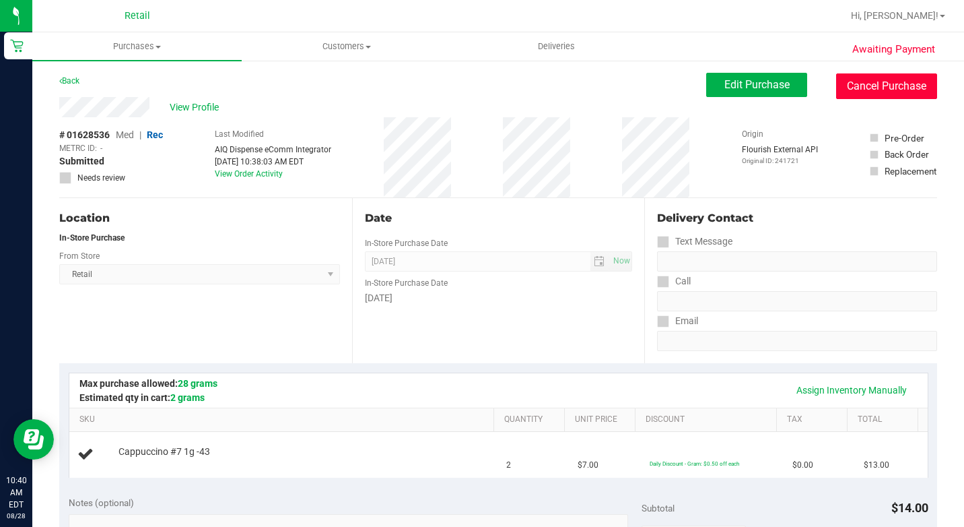
click at [869, 89] on button "Cancel Purchase" at bounding box center [886, 86] width 101 height 26
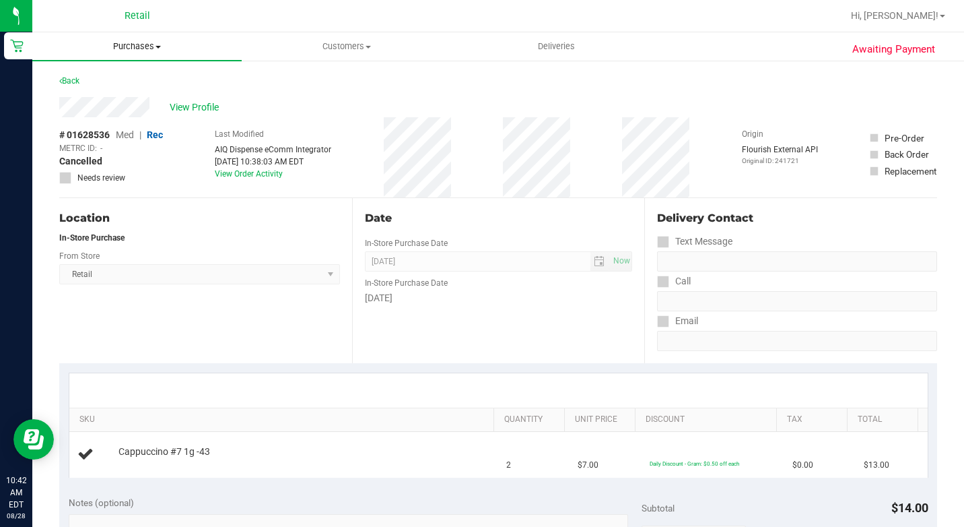
click at [143, 44] on span "Purchases" at bounding box center [136, 46] width 209 height 12
click at [121, 77] on span "Summary of purchases" at bounding box center [101, 80] width 138 height 11
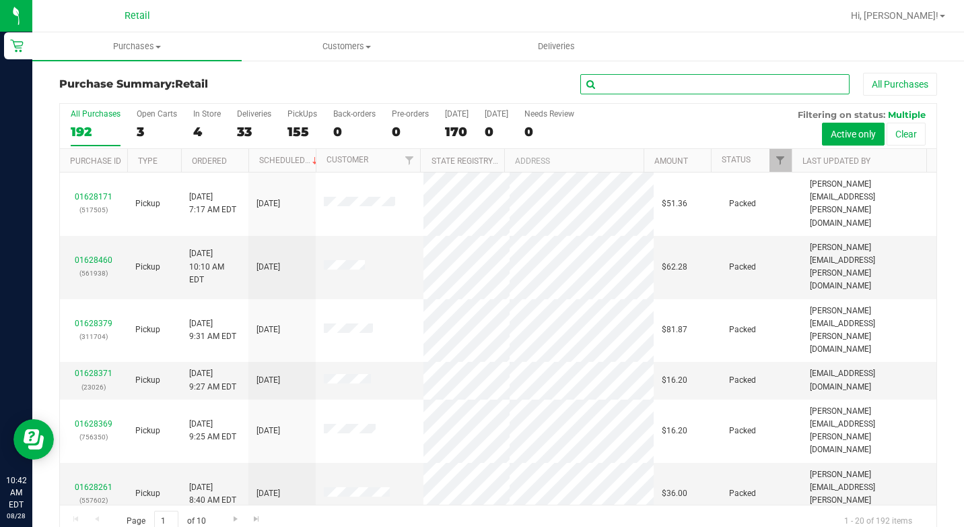
click at [618, 83] on input "text" at bounding box center [714, 84] width 269 height 20
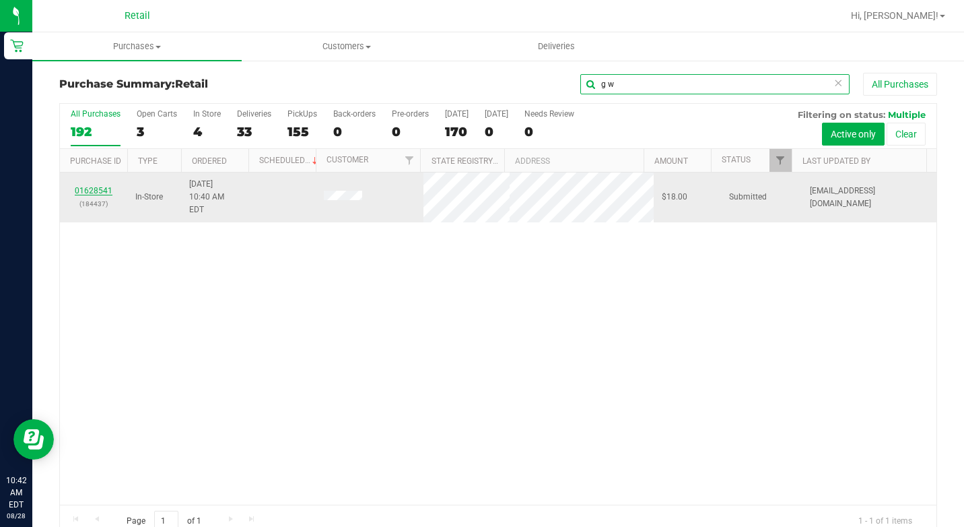
type input "g w"
click at [101, 186] on link "01628541" at bounding box center [94, 190] width 38 height 9
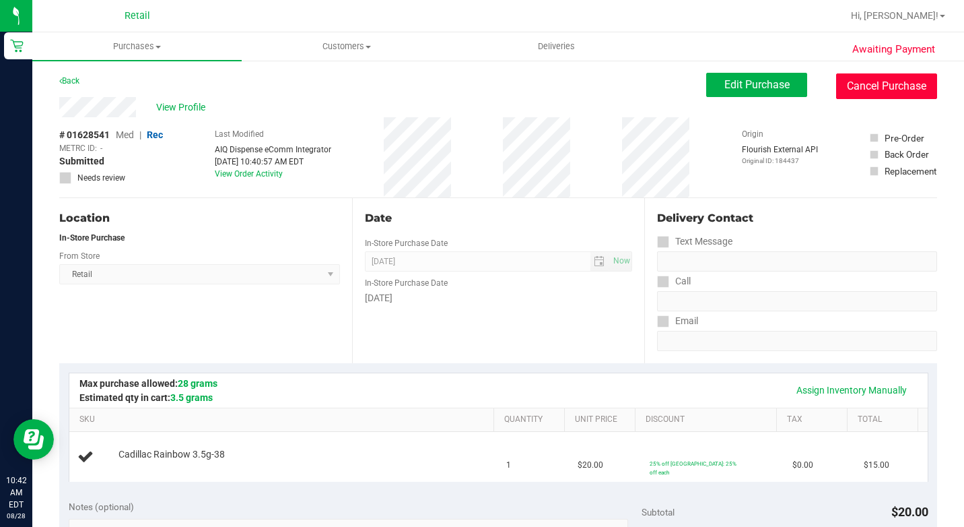
click at [892, 87] on button "Cancel Purchase" at bounding box center [886, 86] width 101 height 26
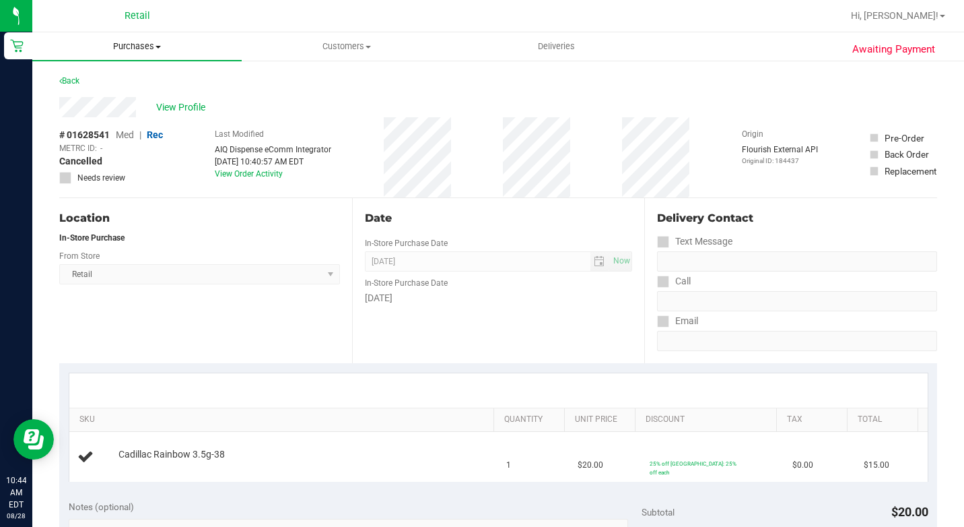
click at [160, 42] on span "Purchases" at bounding box center [136, 46] width 209 height 12
click at [137, 74] on li "Summary of purchases" at bounding box center [136, 81] width 209 height 16
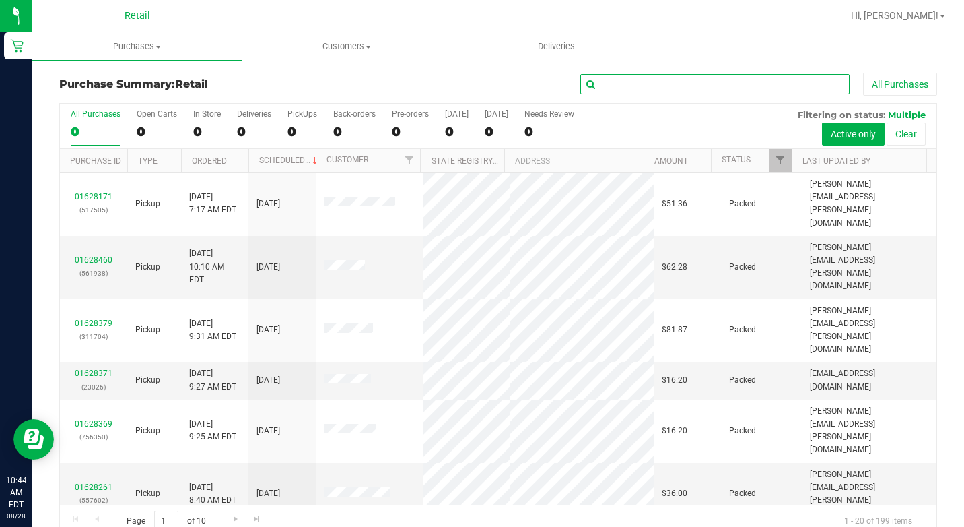
click at [674, 90] on input "text" at bounding box center [714, 84] width 269 height 20
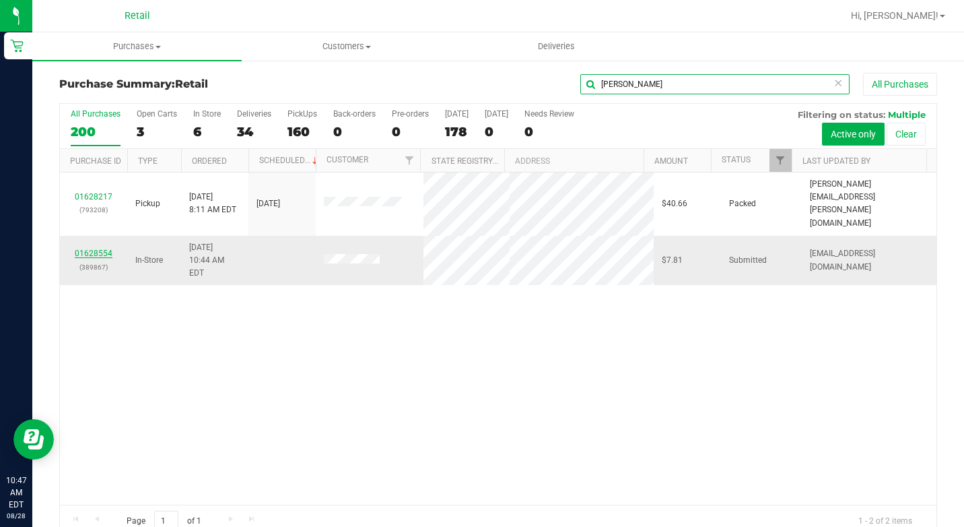
type input "[PERSON_NAME]"
click at [93, 248] on link "01628554" at bounding box center [94, 252] width 38 height 9
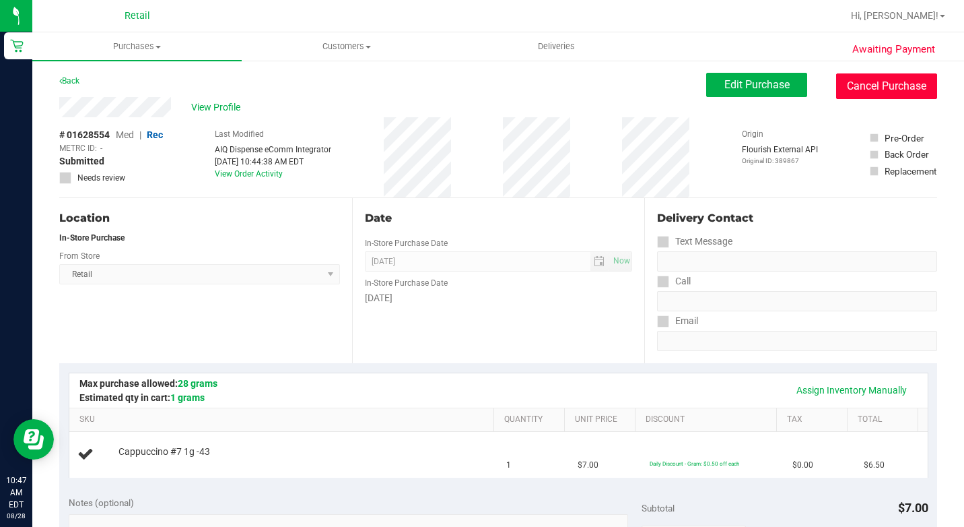
click at [868, 87] on button "Cancel Purchase" at bounding box center [886, 86] width 101 height 26
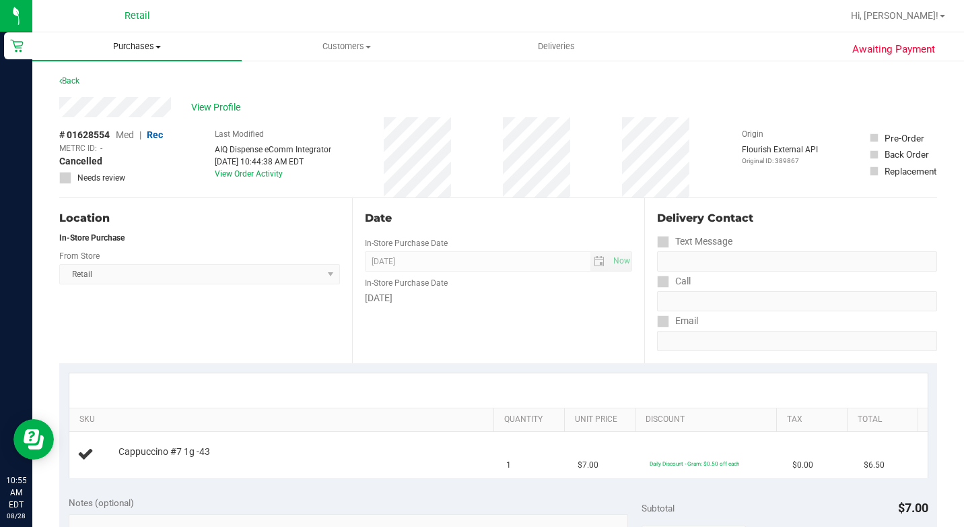
click at [156, 41] on span "Purchases" at bounding box center [136, 46] width 209 height 12
click at [131, 77] on span "Summary of purchases" at bounding box center [101, 80] width 138 height 11
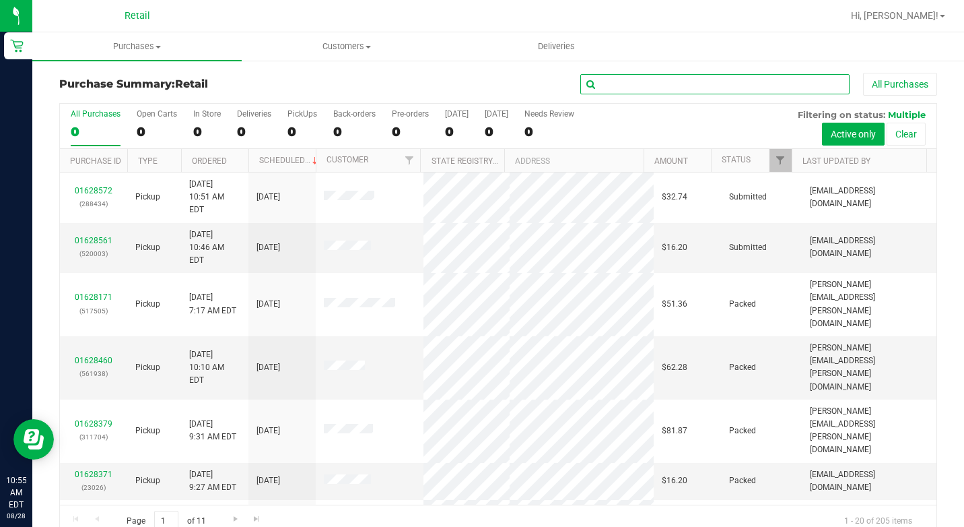
drag, startPoint x: 600, startPoint y: 82, endPoint x: 587, endPoint y: 80, distance: 13.0
click at [600, 82] on input "text" at bounding box center [714, 84] width 269 height 20
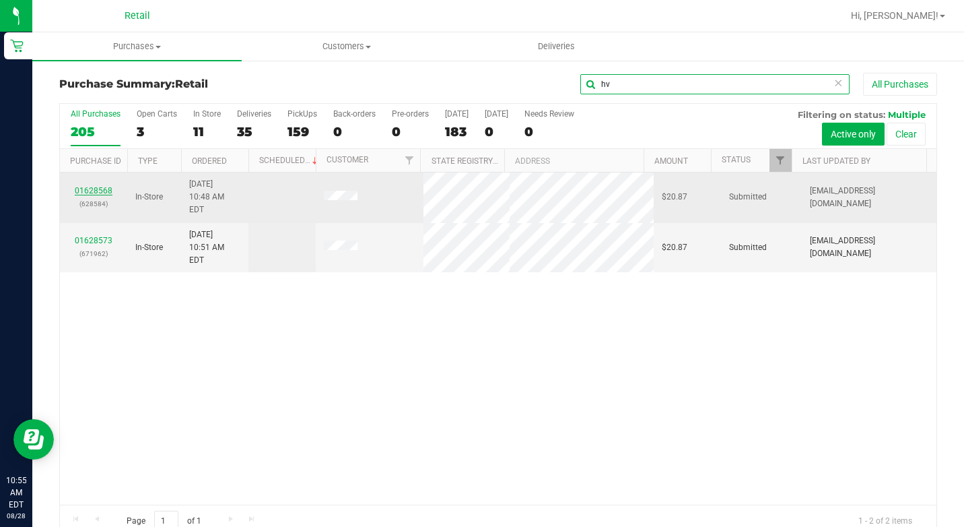
type input "hv"
click at [88, 186] on link "01628568" at bounding box center [94, 190] width 38 height 9
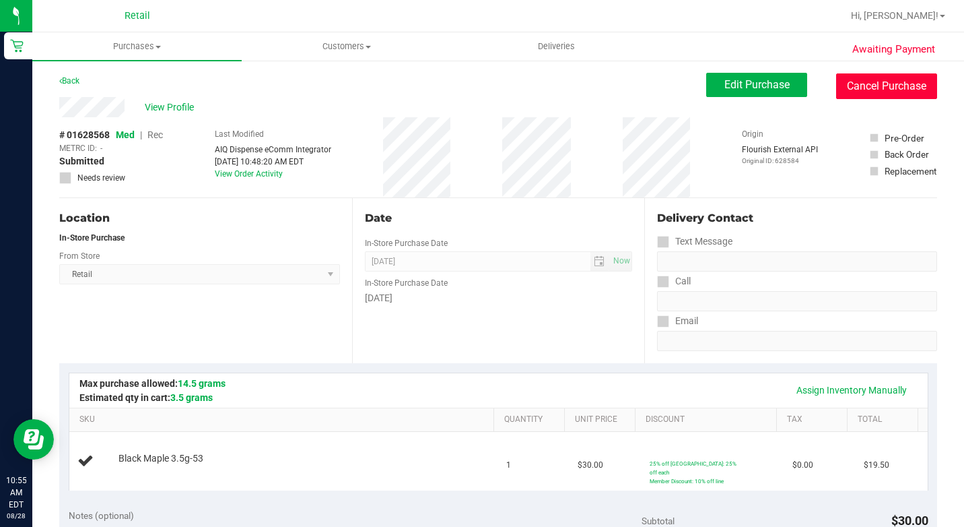
click at [867, 81] on button "Cancel Purchase" at bounding box center [886, 86] width 101 height 26
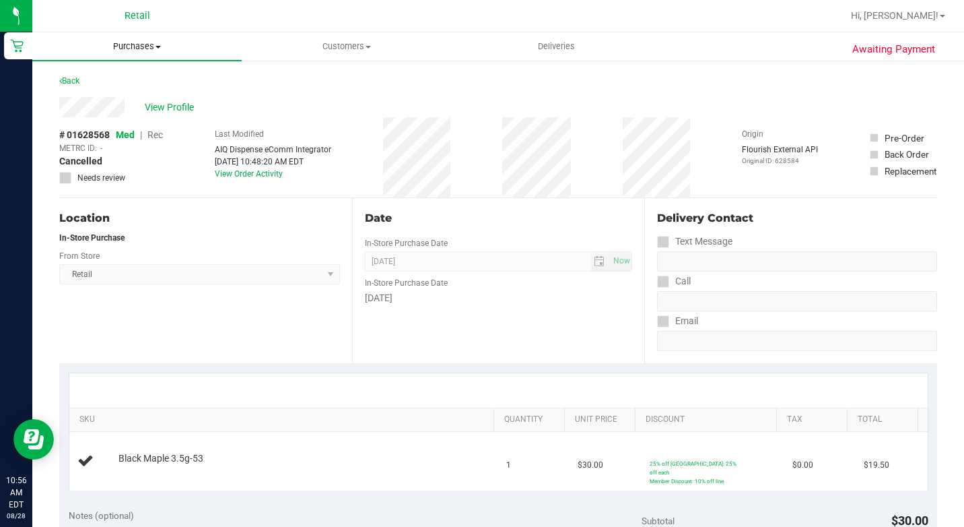
click at [144, 40] on span "Purchases" at bounding box center [136, 46] width 209 height 12
click at [130, 75] on span "Summary of purchases" at bounding box center [101, 80] width 138 height 11
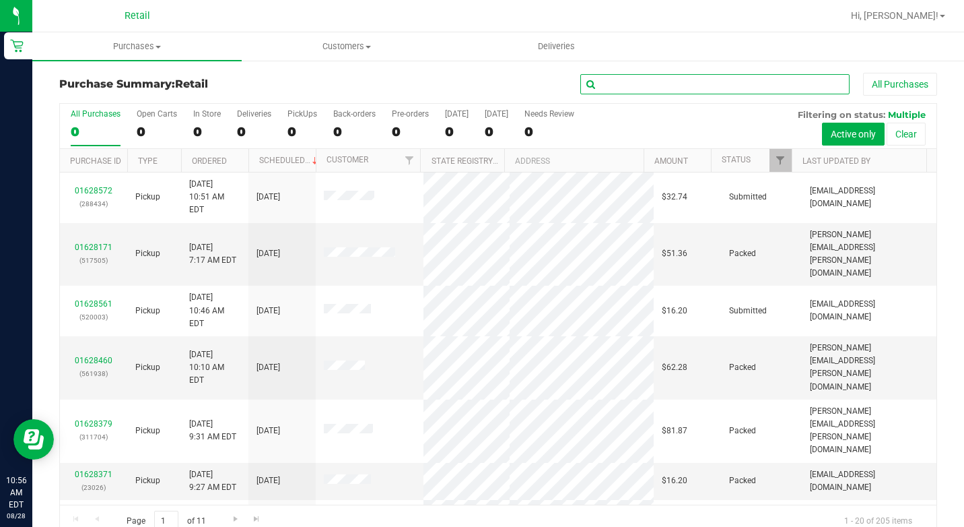
click at [646, 90] on input "text" at bounding box center [714, 84] width 269 height 20
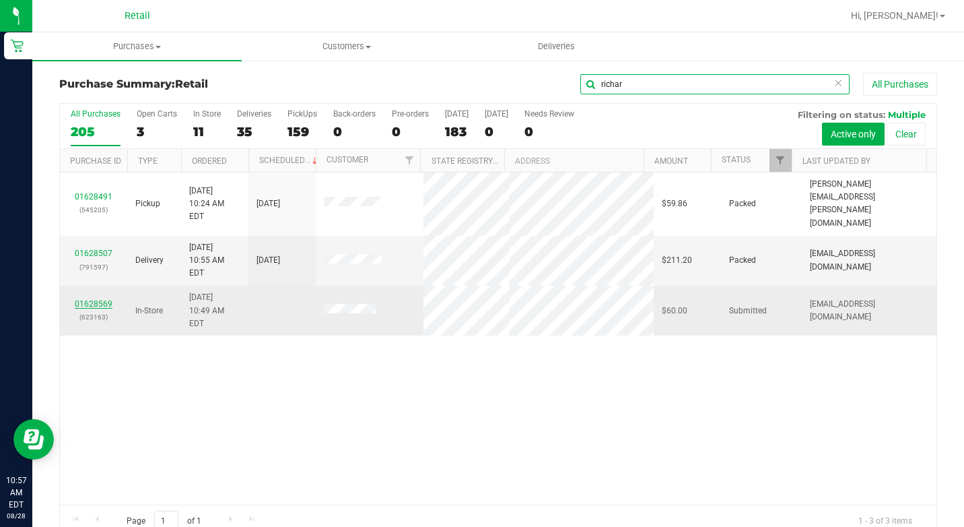
type input "richar"
click at [102, 299] on link "01628569" at bounding box center [94, 303] width 38 height 9
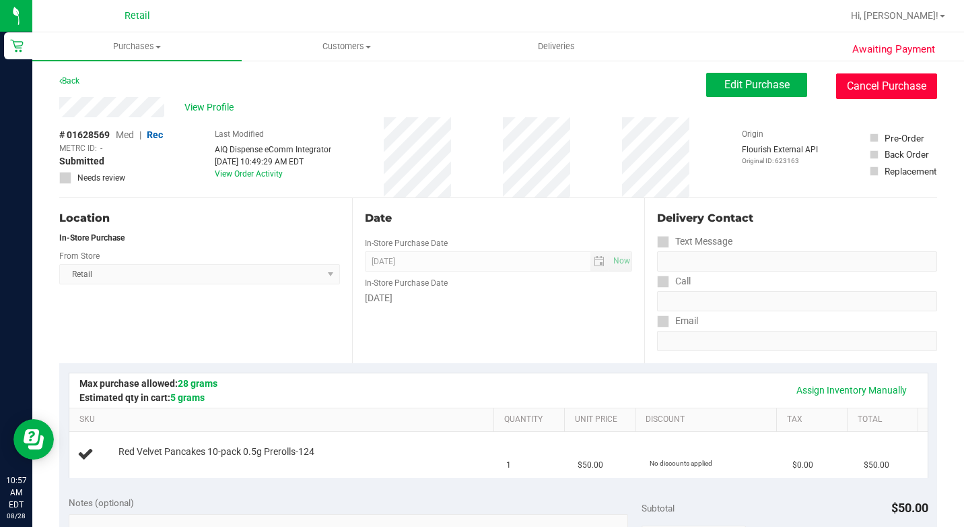
click at [877, 84] on button "Cancel Purchase" at bounding box center [886, 86] width 101 height 26
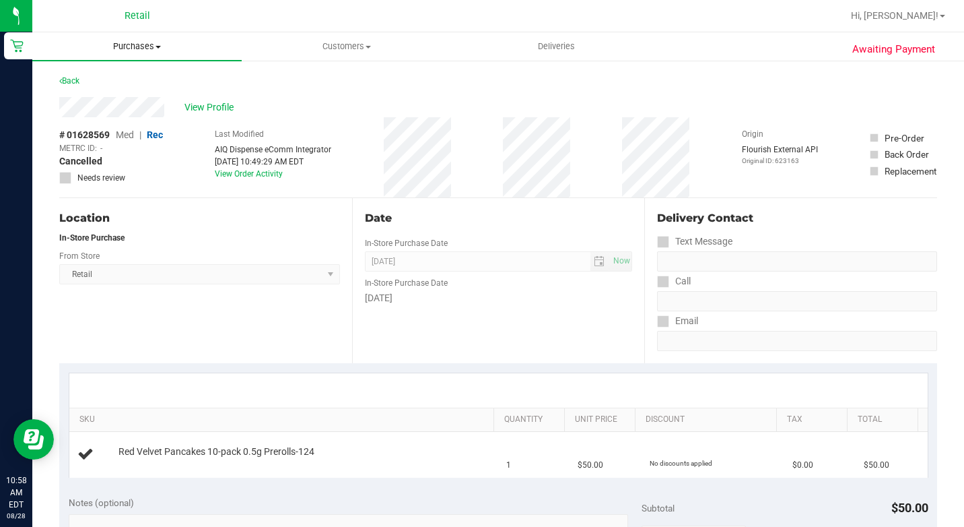
click at [158, 42] on span "Purchases" at bounding box center [136, 46] width 209 height 12
click at [119, 83] on span "Summary of purchases" at bounding box center [101, 80] width 138 height 11
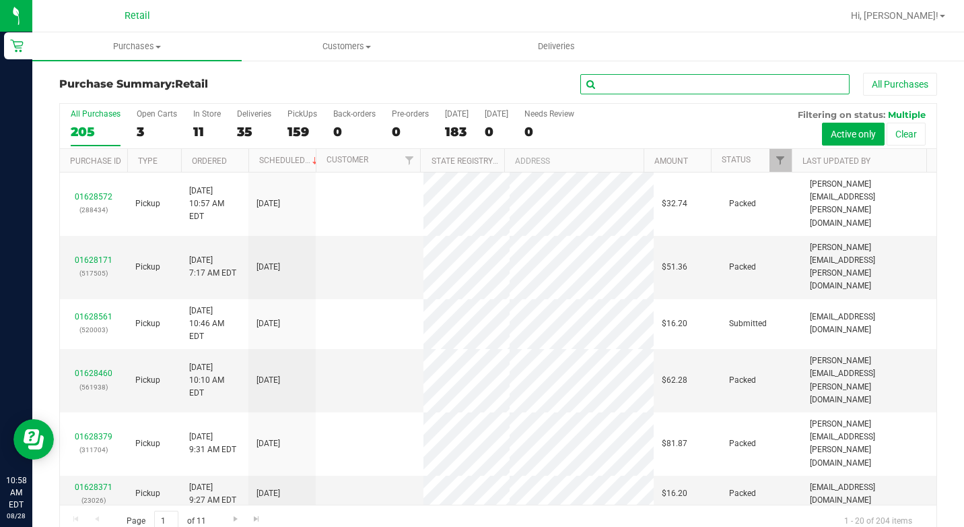
click at [609, 79] on input "text" at bounding box center [714, 84] width 269 height 20
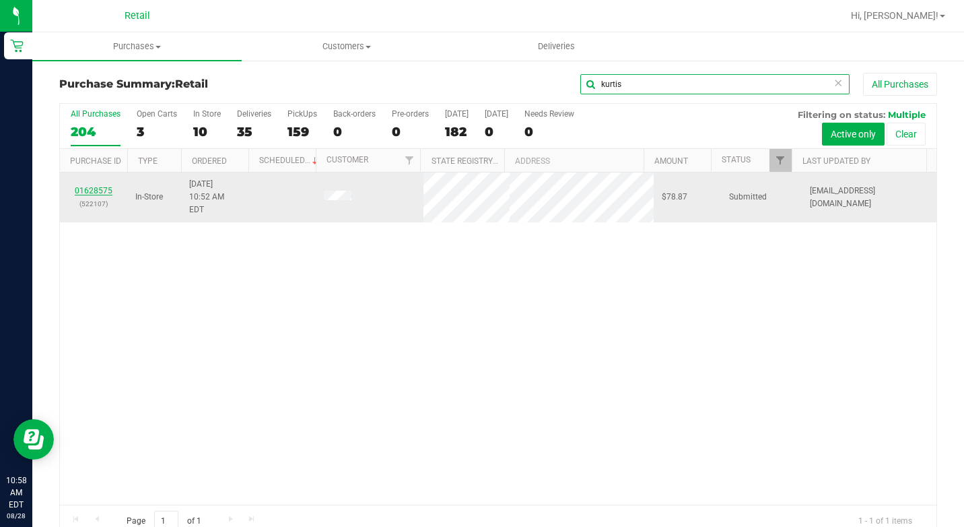
type input "kurtis"
click at [91, 186] on link "01628575" at bounding box center [94, 190] width 38 height 9
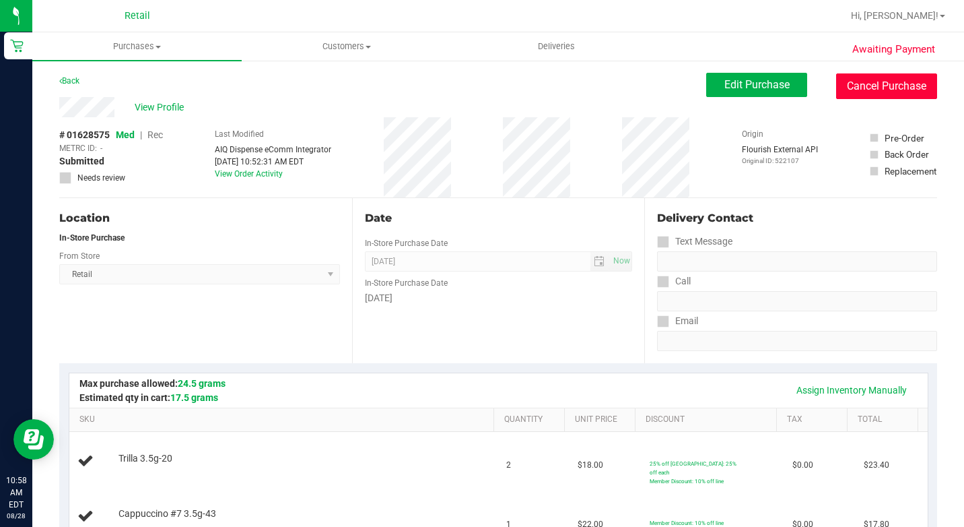
drag, startPoint x: 887, startPoint y: 82, endPoint x: 547, endPoint y: 86, distance: 340.7
click at [888, 82] on button "Cancel Purchase" at bounding box center [886, 86] width 101 height 26
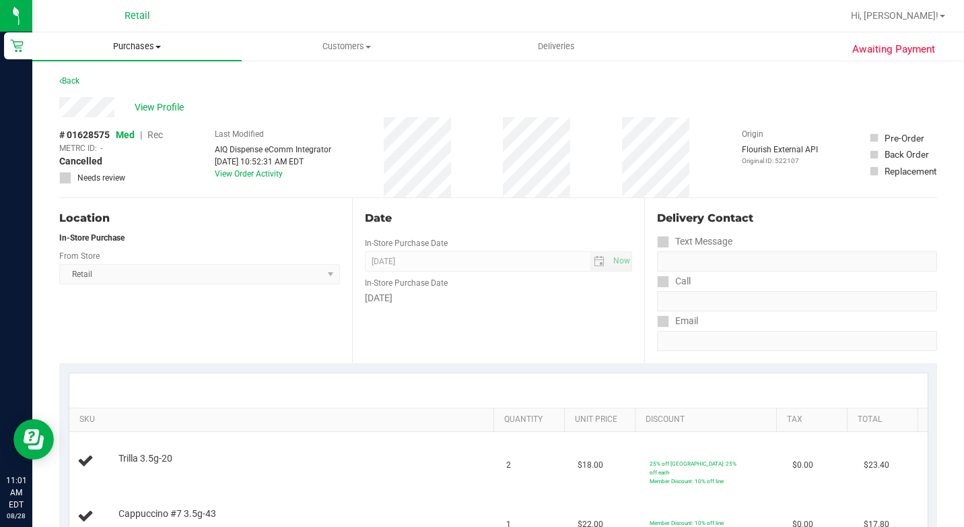
click at [160, 50] on span "Purchases" at bounding box center [136, 46] width 209 height 12
click at [136, 76] on span "Summary of purchases" at bounding box center [101, 80] width 138 height 11
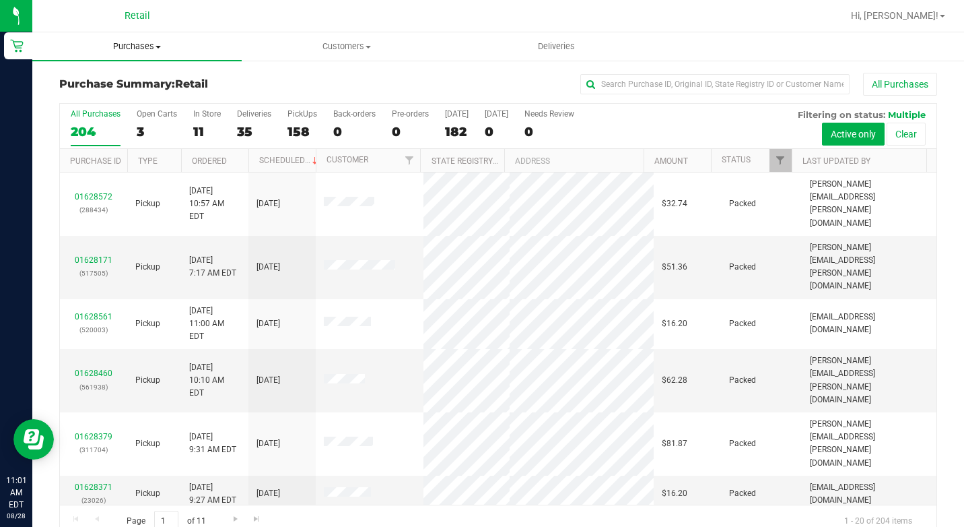
click at [152, 42] on span "Purchases" at bounding box center [136, 46] width 209 height 12
click at [129, 77] on span "Summary of purchases" at bounding box center [101, 80] width 138 height 11
click at [634, 79] on input "text" at bounding box center [714, 84] width 269 height 20
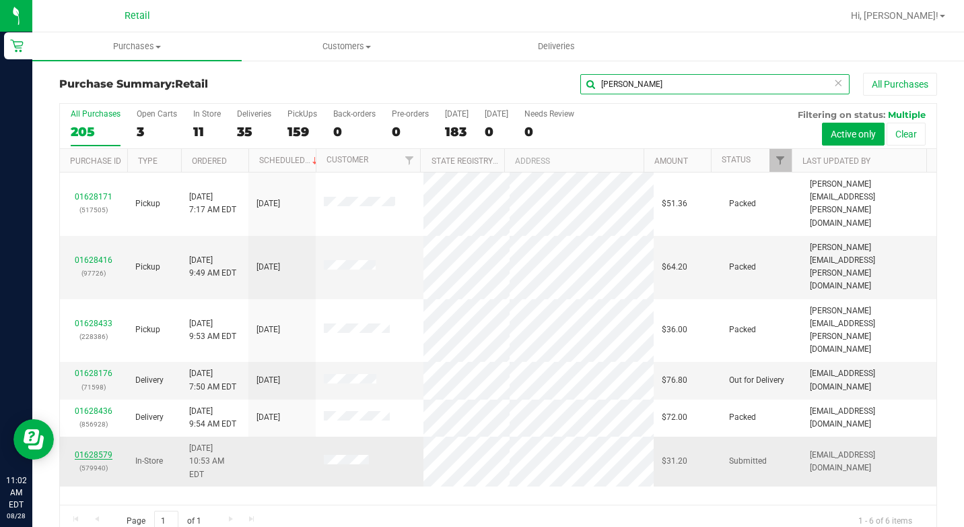
type input "[PERSON_NAME]"
click at [100, 450] on link "01628579" at bounding box center [94, 454] width 38 height 9
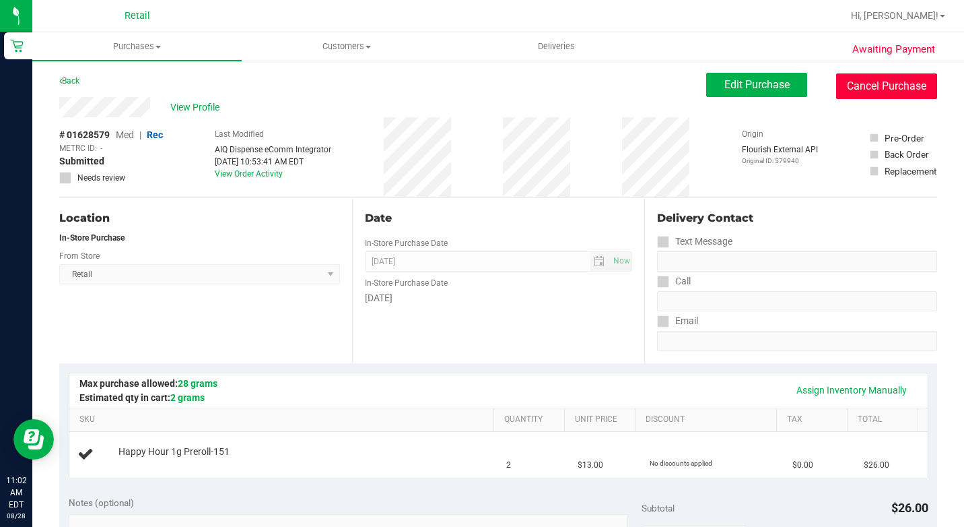
click at [851, 88] on button "Cancel Purchase" at bounding box center [886, 86] width 101 height 26
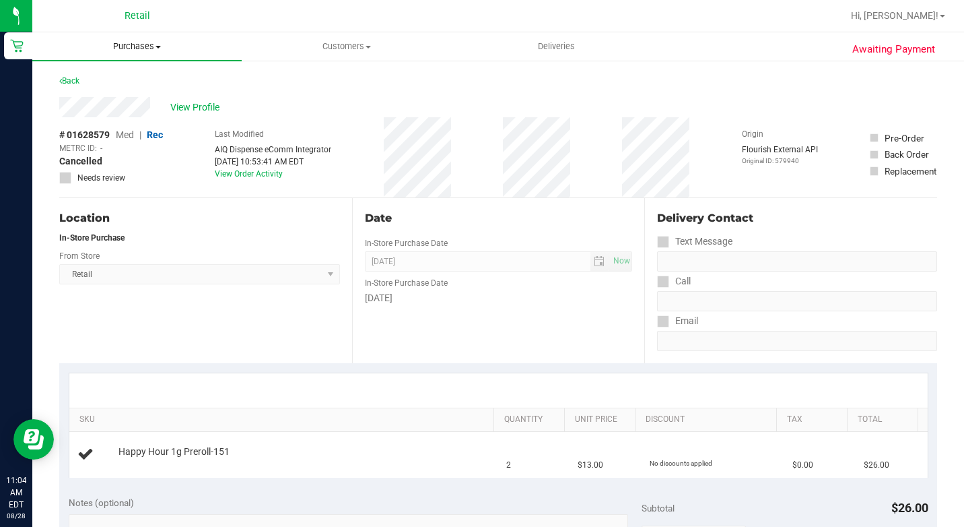
click at [156, 40] on span "Purchases" at bounding box center [136, 46] width 209 height 12
click at [127, 74] on li "Summary of purchases" at bounding box center [136, 81] width 209 height 16
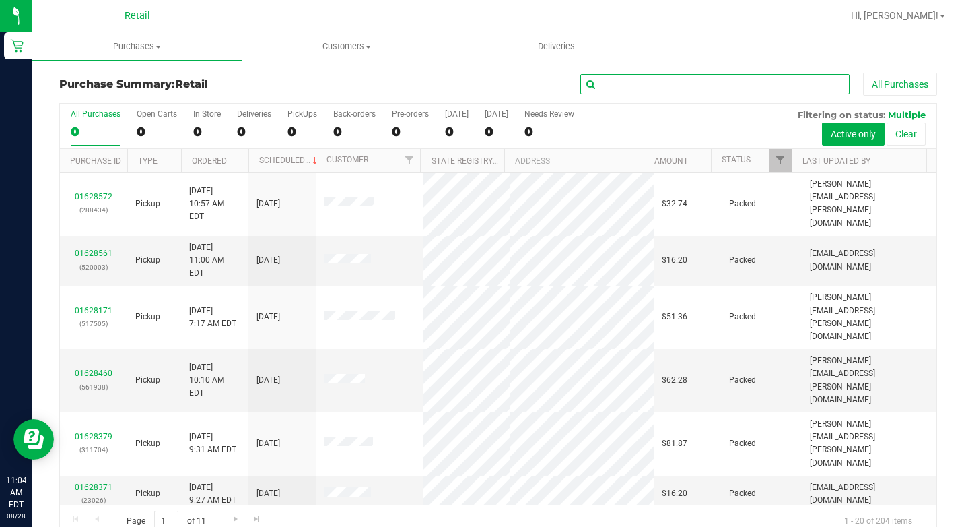
click at [723, 85] on input "text" at bounding box center [714, 84] width 269 height 20
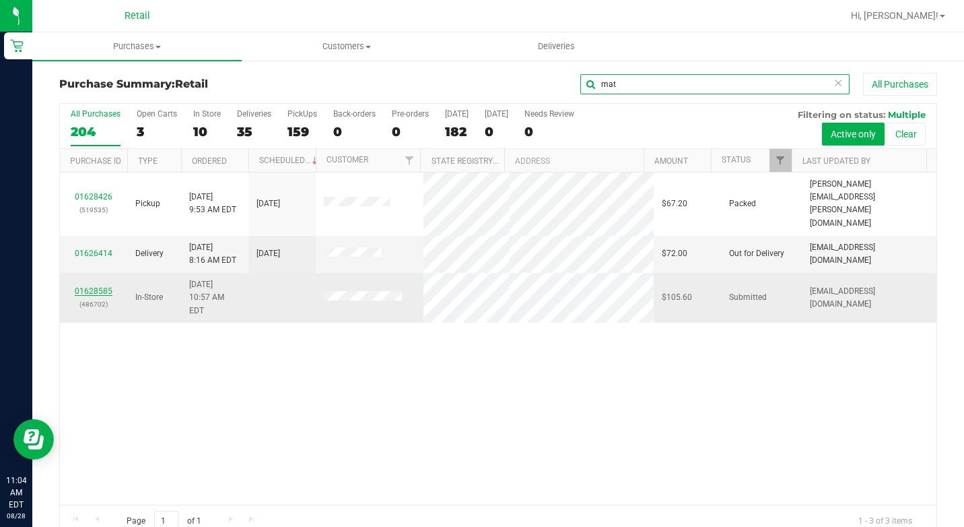
type input "mat"
click at [96, 286] on link "01628585" at bounding box center [94, 290] width 38 height 9
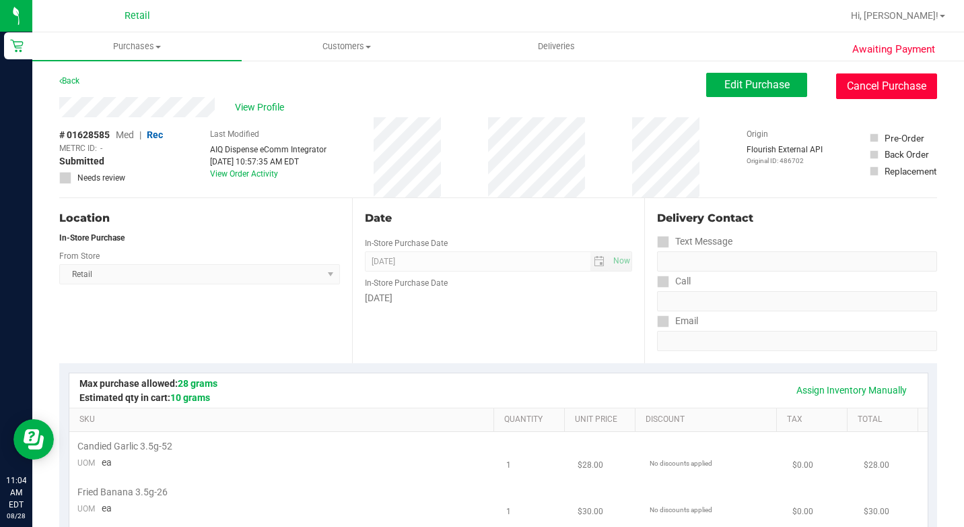
click at [857, 86] on button "Cancel Purchase" at bounding box center [886, 86] width 101 height 26
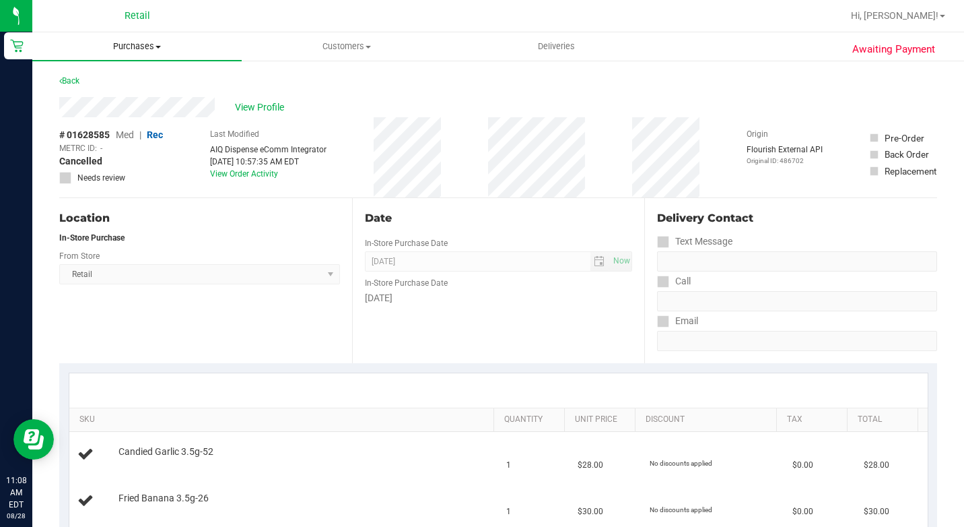
click at [155, 42] on span "Purchases" at bounding box center [136, 46] width 209 height 12
click at [132, 79] on span "Summary of purchases" at bounding box center [101, 80] width 138 height 11
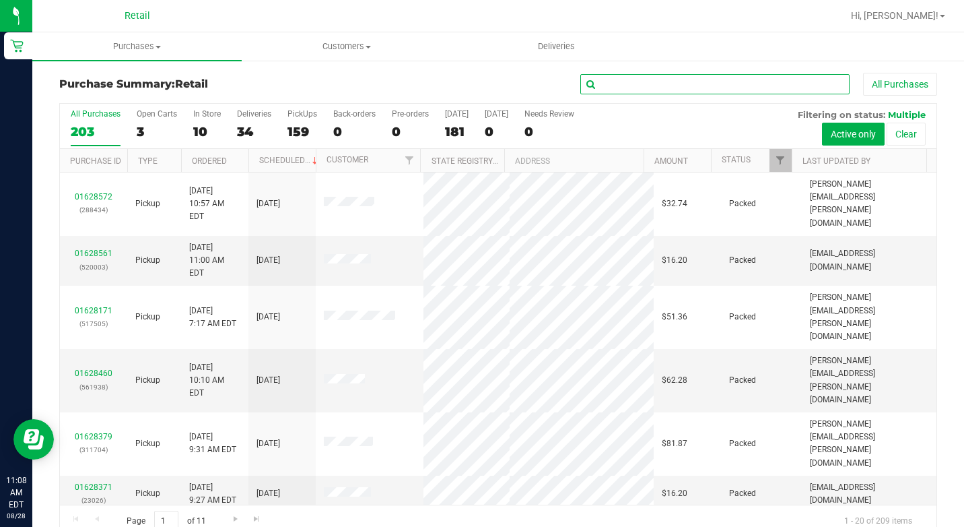
click at [600, 82] on input "text" at bounding box center [714, 84] width 269 height 20
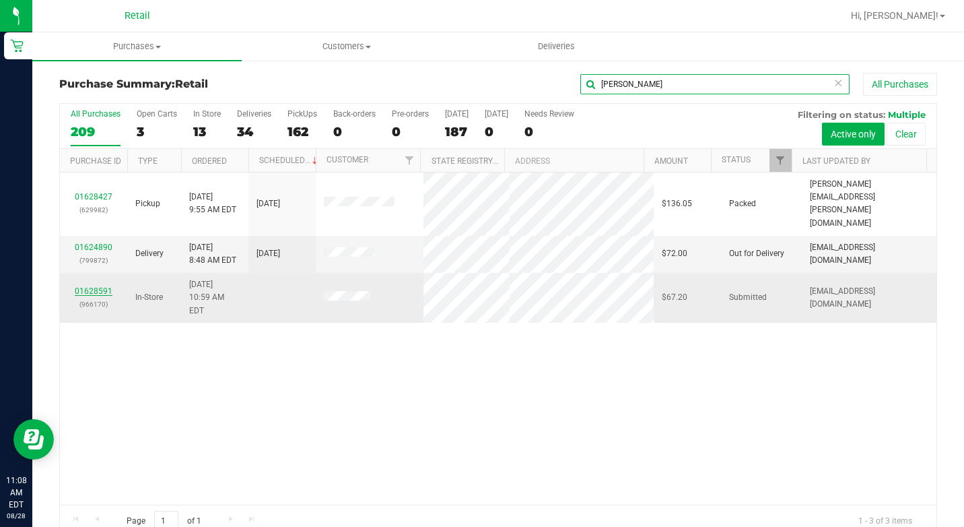
type input "[PERSON_NAME]"
click at [92, 286] on link "01628591" at bounding box center [94, 290] width 38 height 9
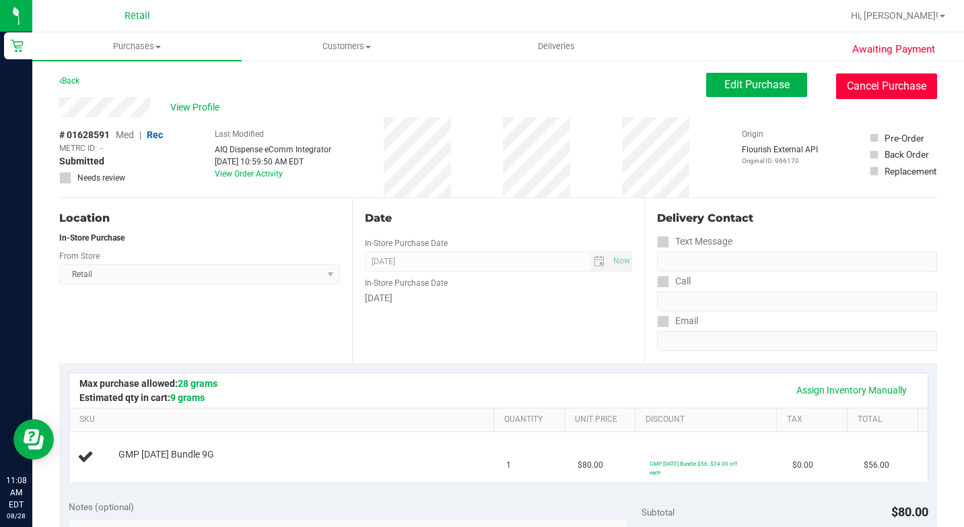
click at [874, 93] on button "Cancel Purchase" at bounding box center [886, 86] width 101 height 26
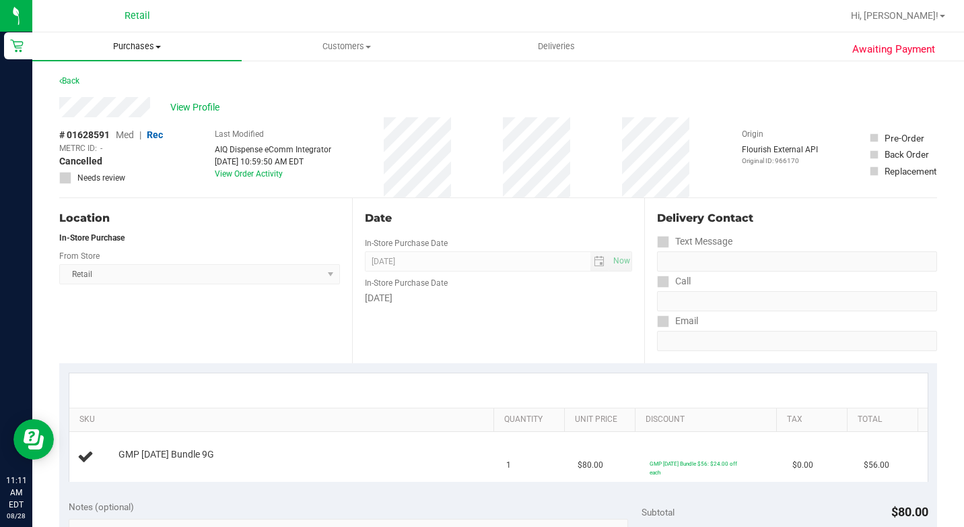
click at [154, 44] on span "Purchases" at bounding box center [136, 46] width 209 height 12
click at [140, 76] on span "Summary of purchases" at bounding box center [101, 80] width 138 height 11
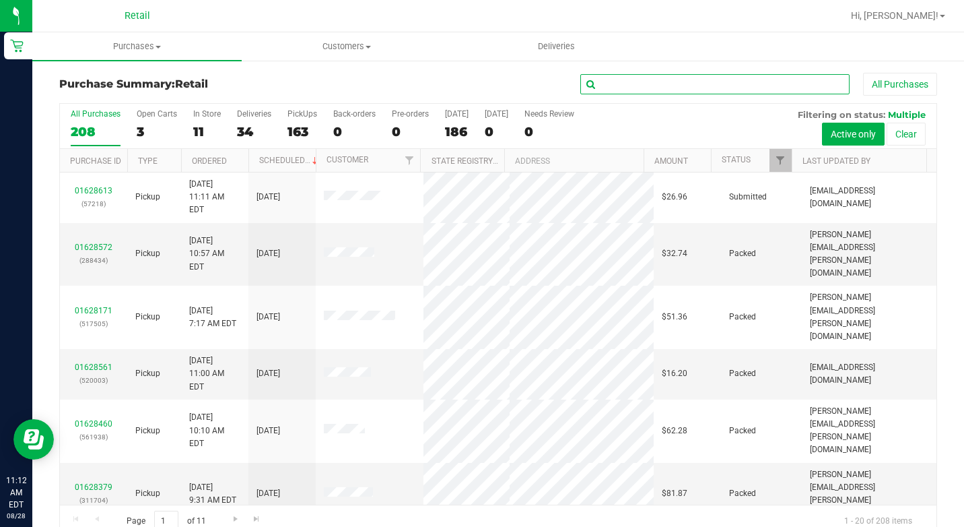
click at [644, 84] on input "text" at bounding box center [714, 84] width 269 height 20
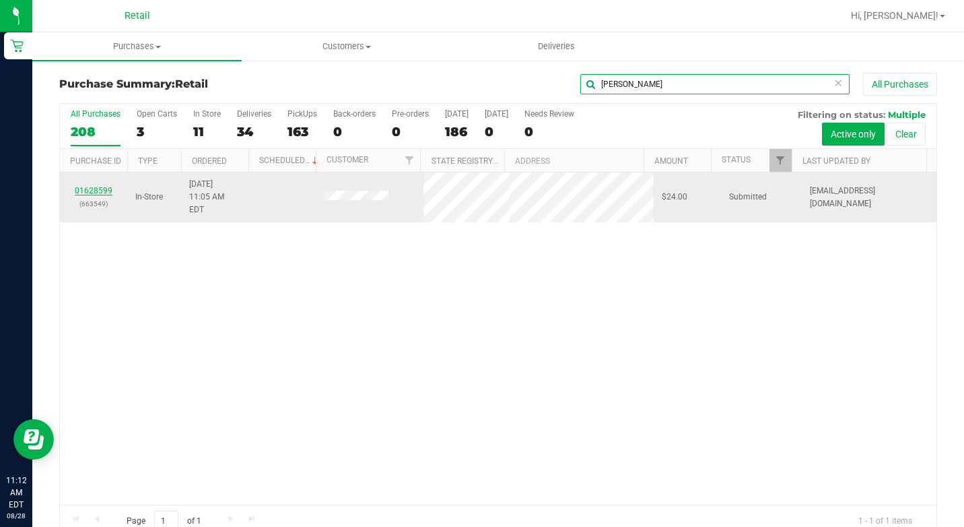
type input "[PERSON_NAME]"
click at [100, 187] on link "01628599" at bounding box center [94, 190] width 38 height 9
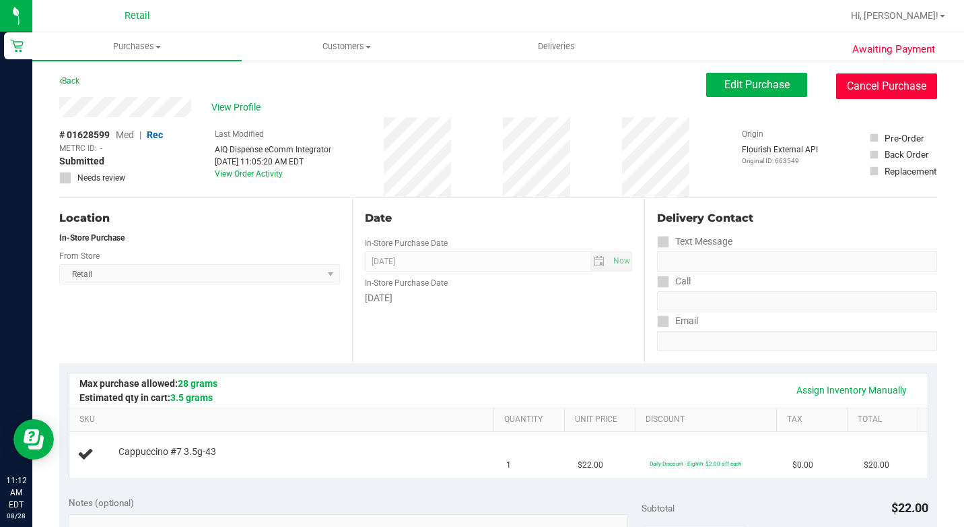
click at [878, 89] on button "Cancel Purchase" at bounding box center [886, 86] width 101 height 26
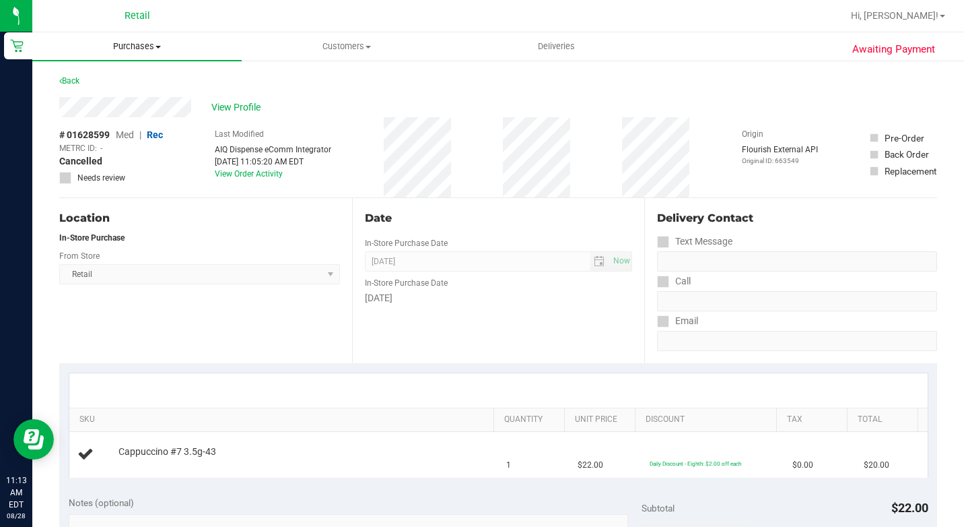
click at [141, 40] on uib-tab-heading "Purchases Summary of purchases Fulfillment All purchases" at bounding box center [136, 46] width 209 height 28
click at [138, 73] on li "Summary of purchases" at bounding box center [136, 81] width 209 height 16
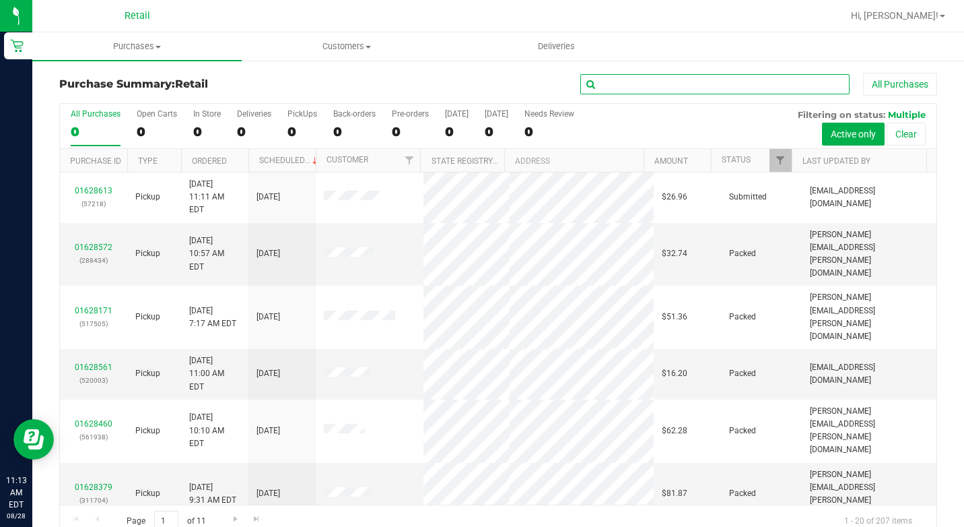
click at [762, 88] on input "text" at bounding box center [714, 84] width 269 height 20
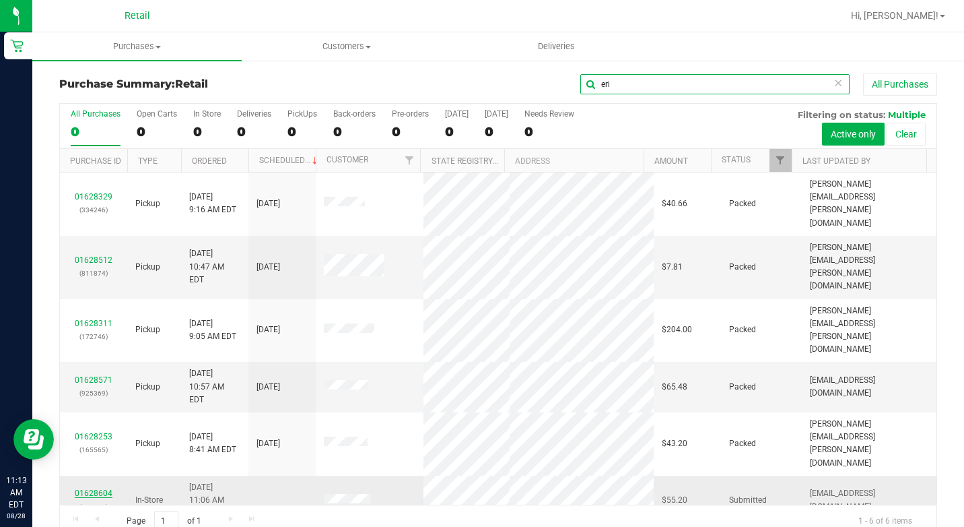
type input "eri"
click at [105, 488] on link "01628604" at bounding box center [94, 492] width 38 height 9
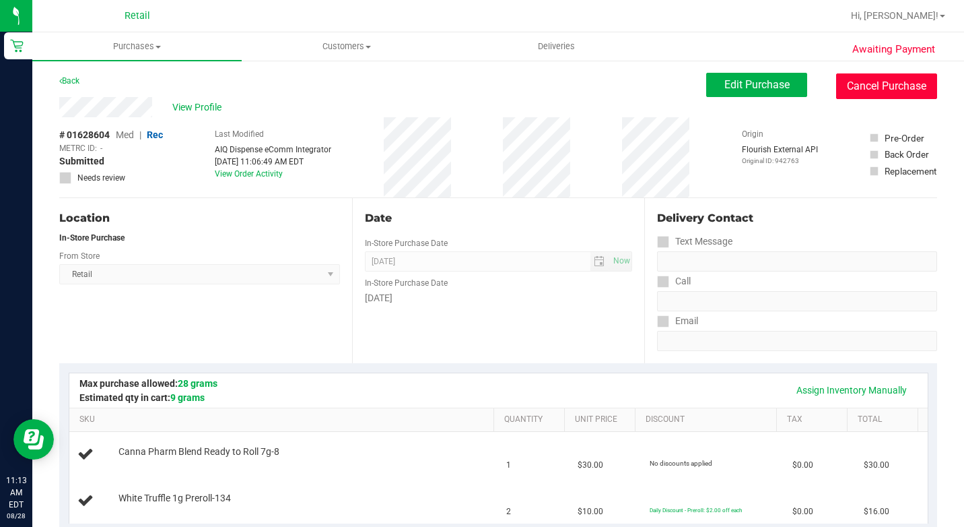
click at [866, 78] on button "Cancel Purchase" at bounding box center [886, 86] width 101 height 26
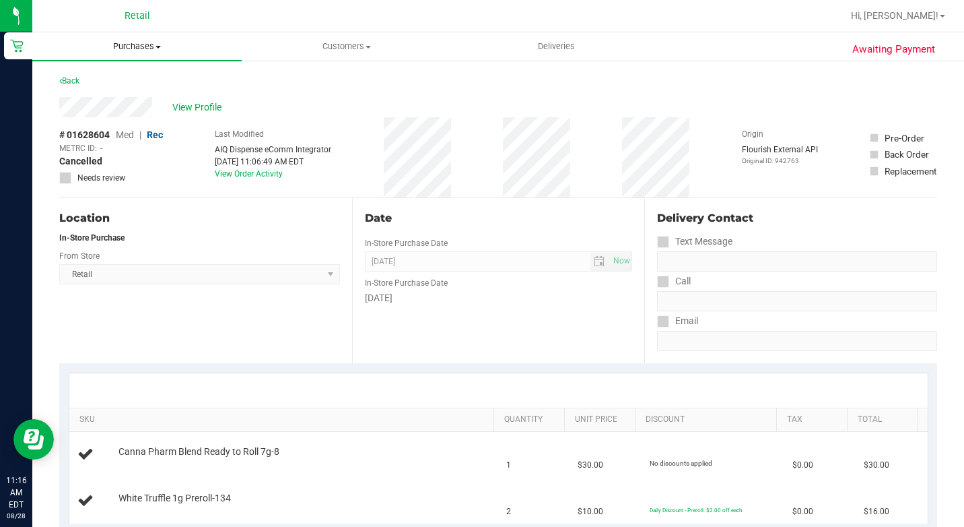
click at [154, 40] on span "Purchases" at bounding box center [136, 46] width 209 height 12
click at [137, 81] on span "Summary of purchases" at bounding box center [101, 80] width 138 height 11
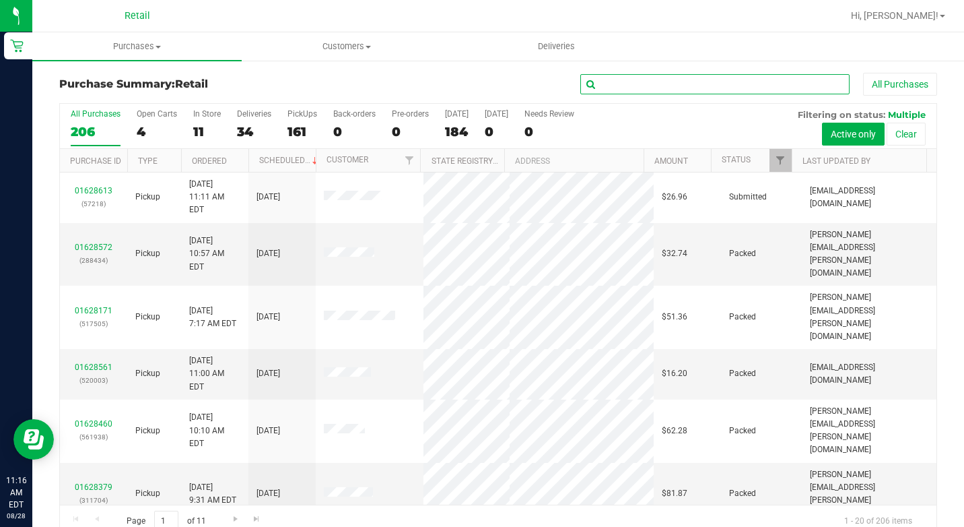
click at [678, 83] on input "text" at bounding box center [714, 84] width 269 height 20
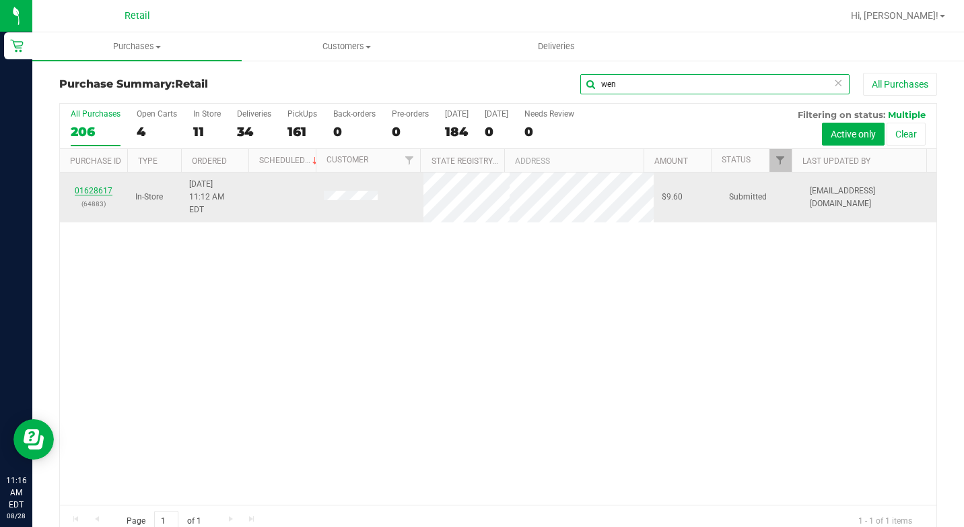
type input "wen"
click at [93, 186] on link "01628617" at bounding box center [94, 190] width 38 height 9
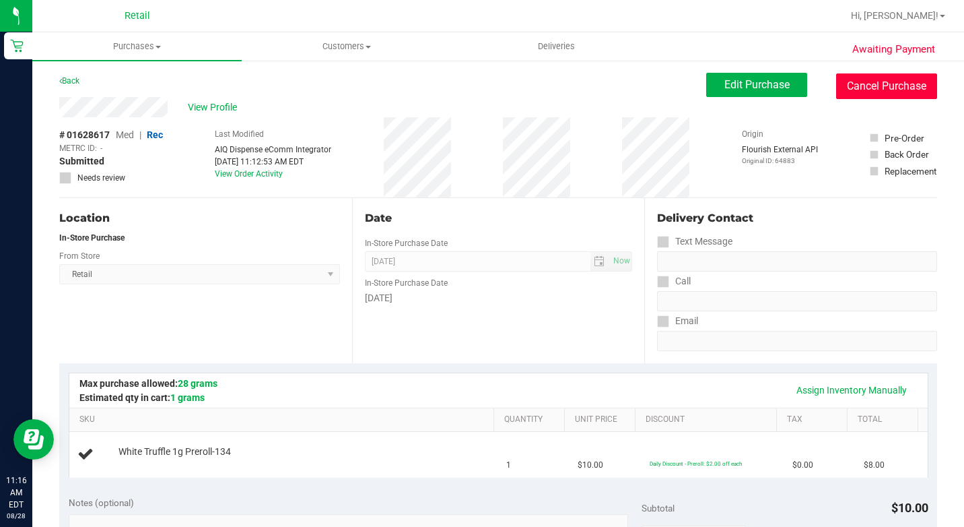
click at [856, 85] on button "Cancel Purchase" at bounding box center [886, 86] width 101 height 26
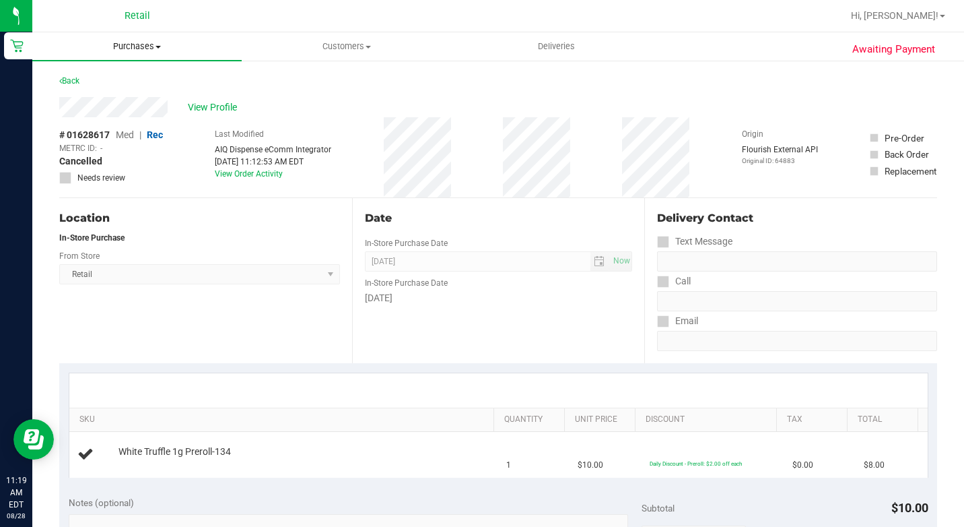
click at [154, 51] on span "Purchases" at bounding box center [136, 46] width 209 height 12
click at [133, 74] on li "Summary of purchases" at bounding box center [136, 81] width 209 height 16
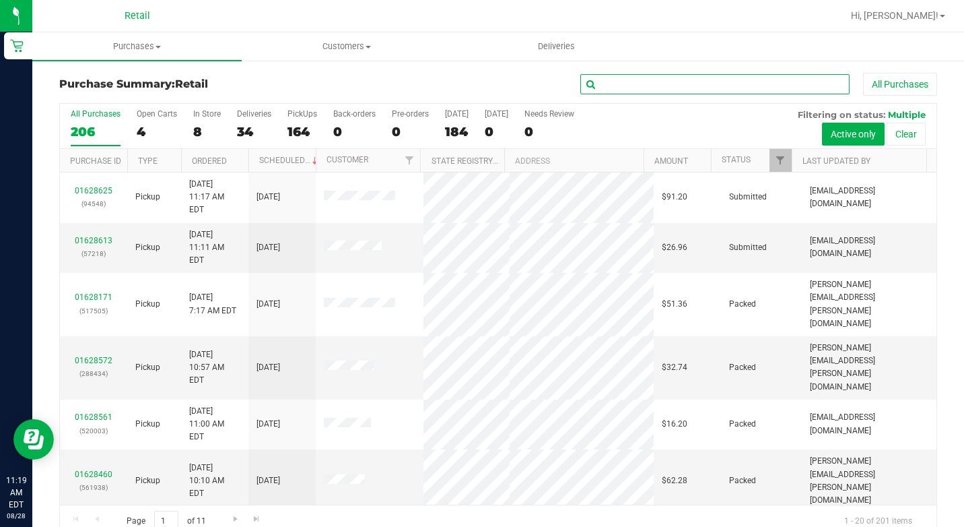
click at [615, 82] on input "text" at bounding box center [714, 84] width 269 height 20
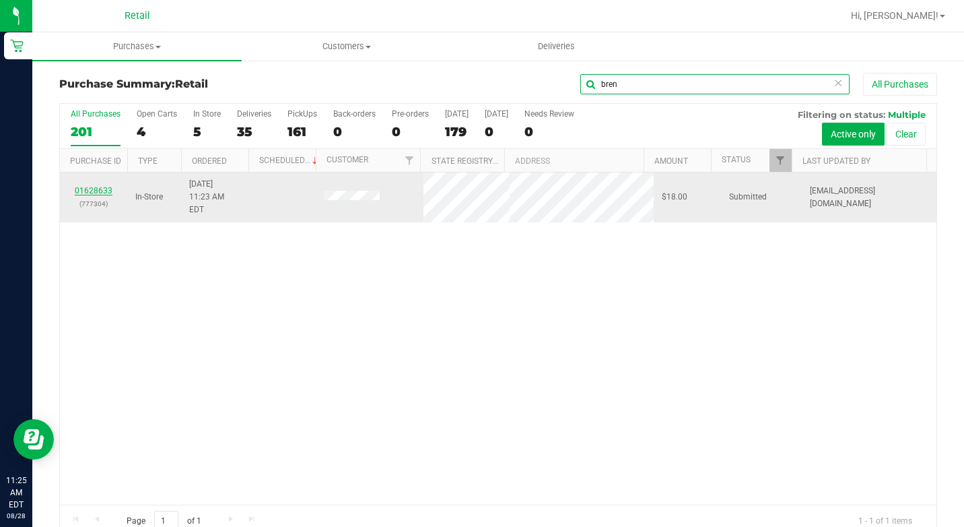
type input "bren"
click at [96, 186] on link "01628633" at bounding box center [94, 190] width 38 height 9
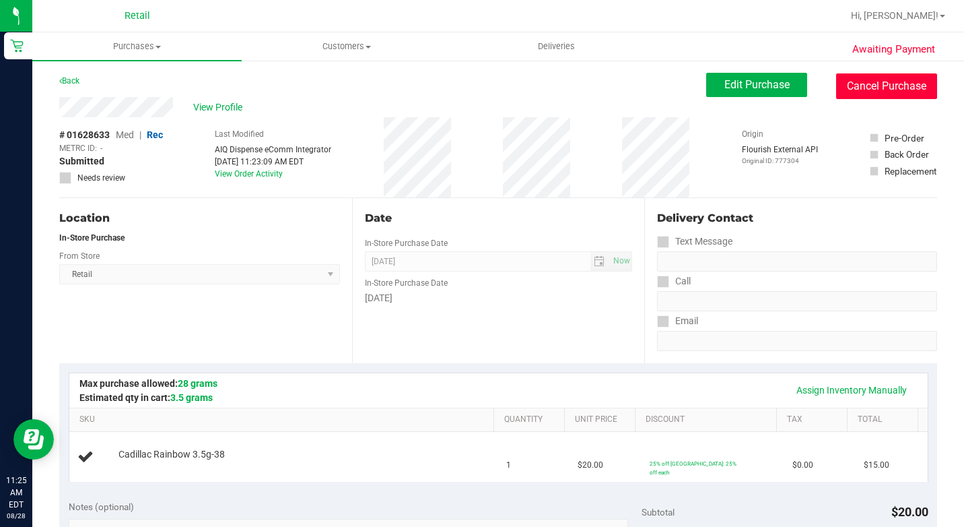
click at [857, 90] on button "Cancel Purchase" at bounding box center [886, 86] width 101 height 26
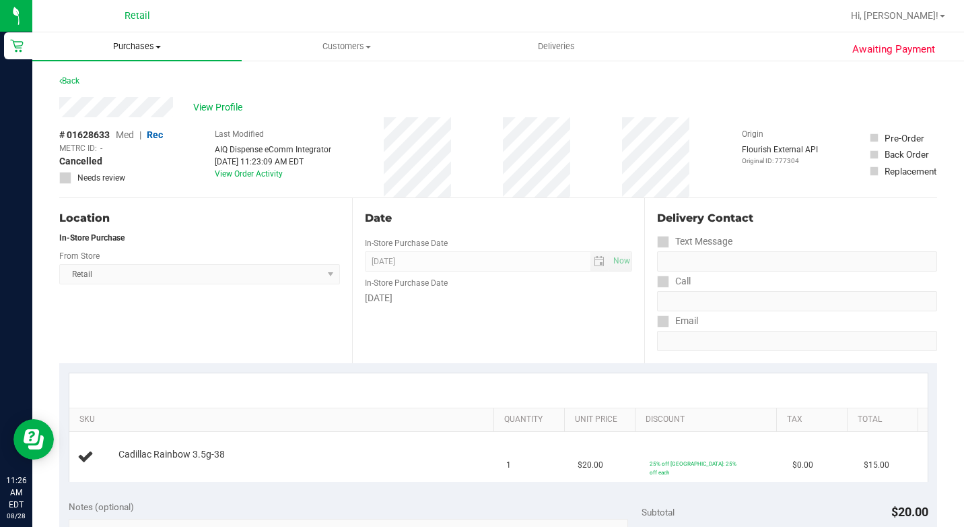
click at [145, 38] on uib-tab-heading "Purchases Summary of purchases Fulfillment All purchases" at bounding box center [136, 46] width 209 height 28
click at [145, 45] on span "Purchases" at bounding box center [136, 46] width 209 height 12
click at [139, 48] on span "Purchases" at bounding box center [136, 46] width 209 height 12
click at [136, 67] on ul "Summary of purchases Fulfillment All purchases" at bounding box center [136, 97] width 209 height 73
click at [130, 41] on span "Purchases" at bounding box center [136, 46] width 209 height 12
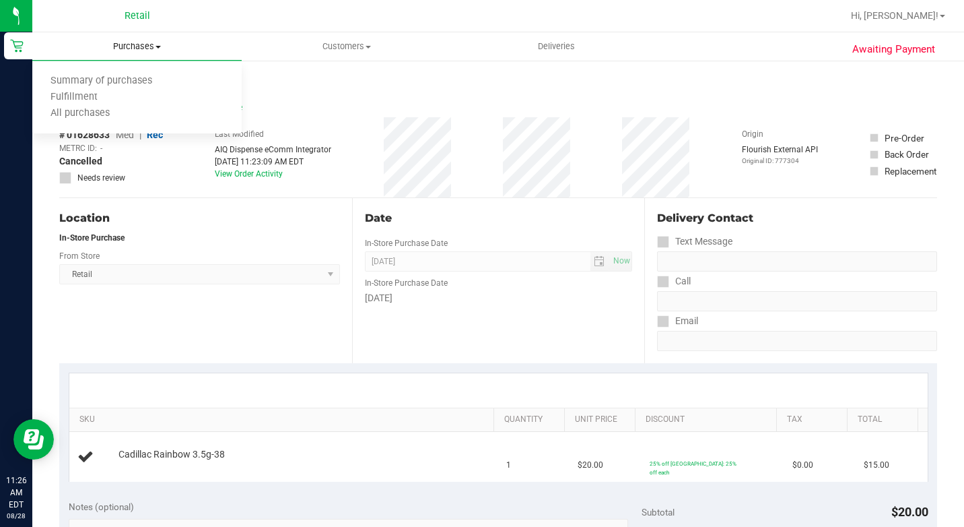
click at [132, 69] on ul "Summary of purchases Fulfillment All purchases" at bounding box center [136, 97] width 209 height 73
click at [143, 46] on span "Purchases" at bounding box center [136, 46] width 209 height 12
click at [129, 84] on span "Summary of purchases" at bounding box center [101, 80] width 138 height 11
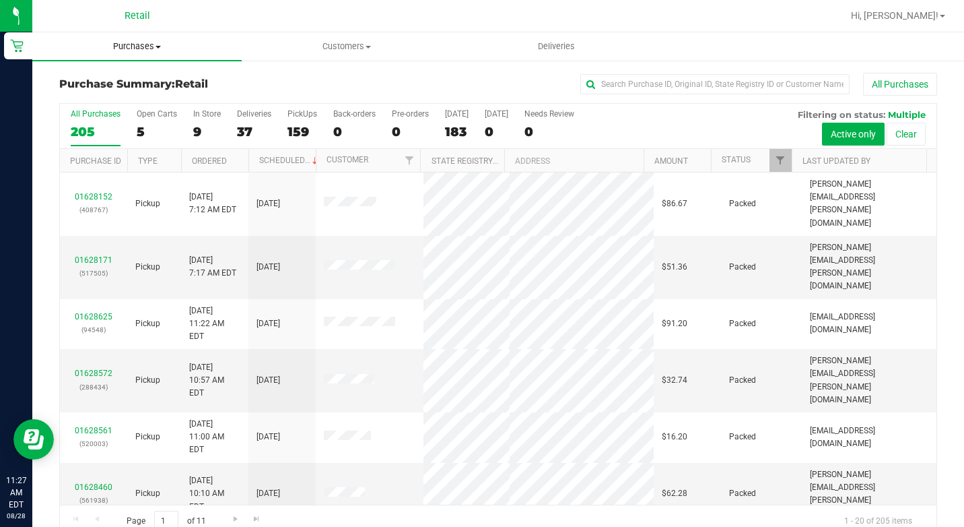
click at [150, 45] on span "Purchases" at bounding box center [136, 46] width 209 height 12
click at [143, 83] on span "Summary of purchases" at bounding box center [101, 80] width 138 height 11
click at [628, 87] on input "text" at bounding box center [714, 84] width 269 height 20
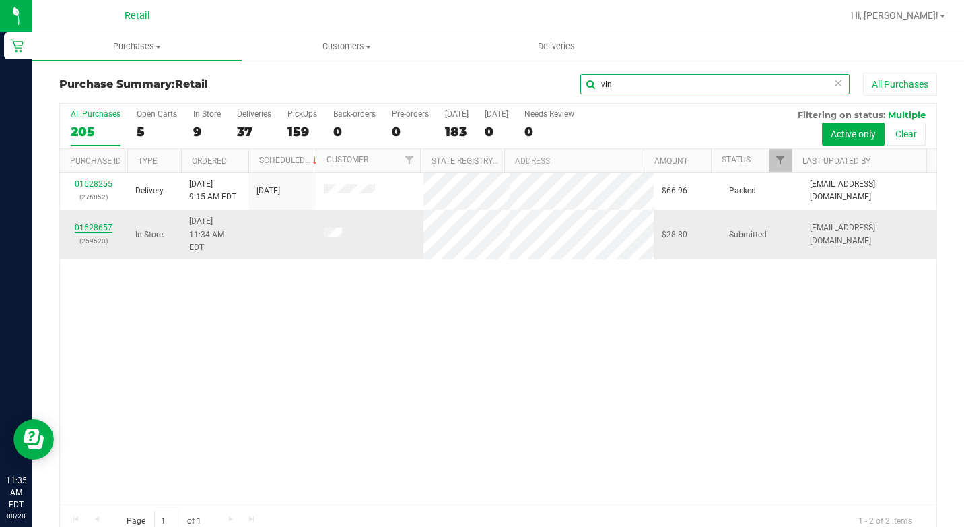
type input "vin"
click at [88, 223] on link "01628657" at bounding box center [94, 227] width 38 height 9
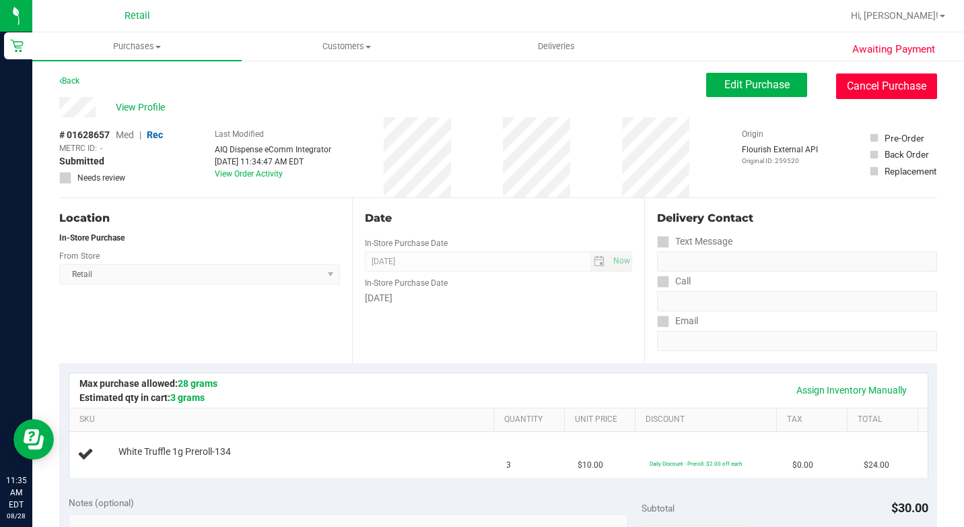
click at [876, 86] on button "Cancel Purchase" at bounding box center [886, 86] width 101 height 26
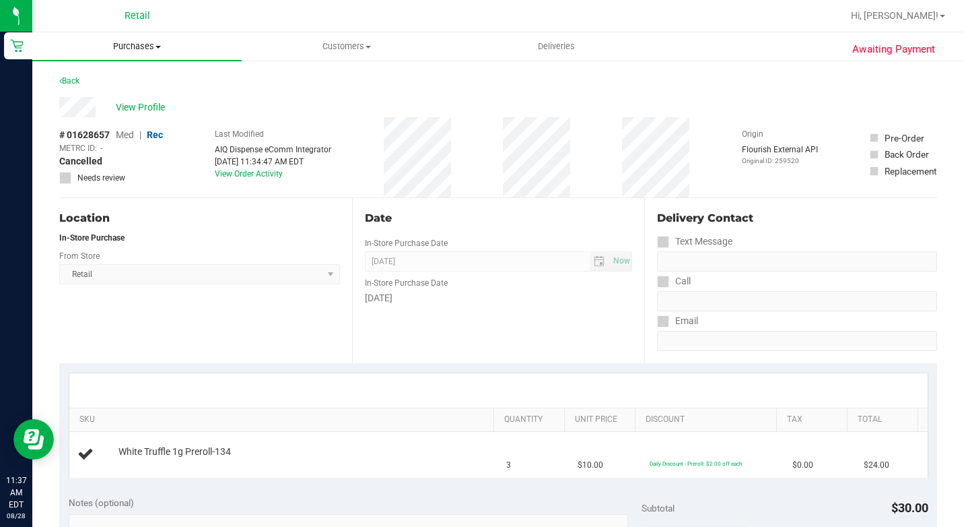
click at [132, 42] on span "Purchases" at bounding box center [136, 46] width 209 height 12
click at [128, 77] on span "Summary of purchases" at bounding box center [101, 80] width 138 height 11
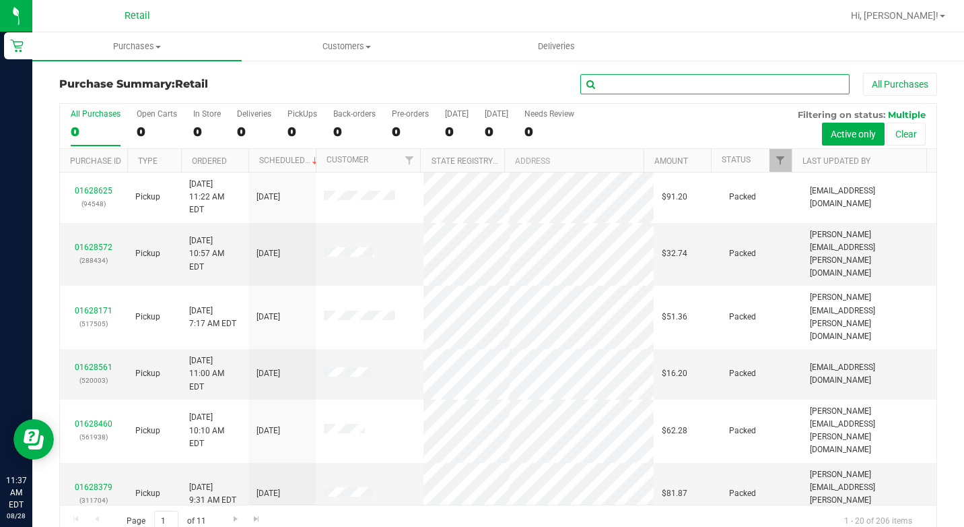
drag, startPoint x: 594, startPoint y: 79, endPoint x: 609, endPoint y: 85, distance: 15.8
click at [595, 79] on input "text" at bounding box center [714, 84] width 269 height 20
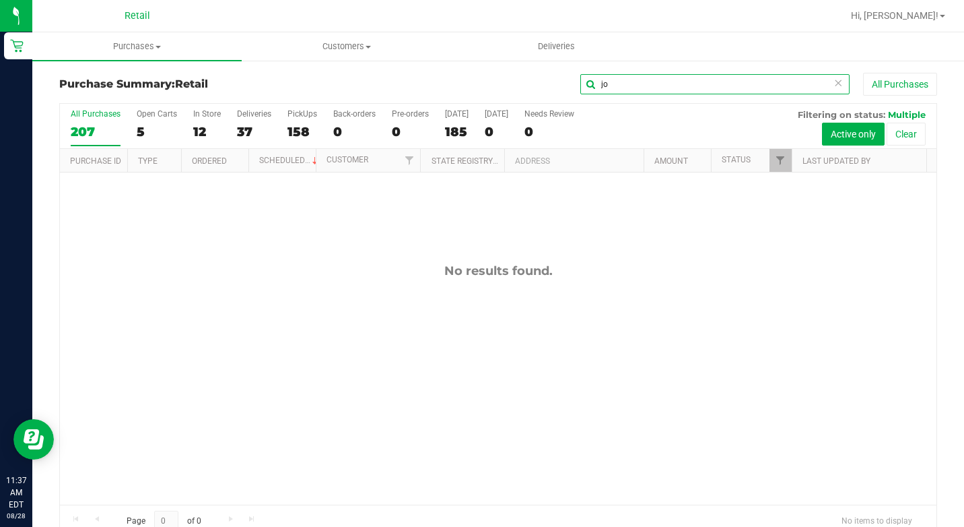
type input "j"
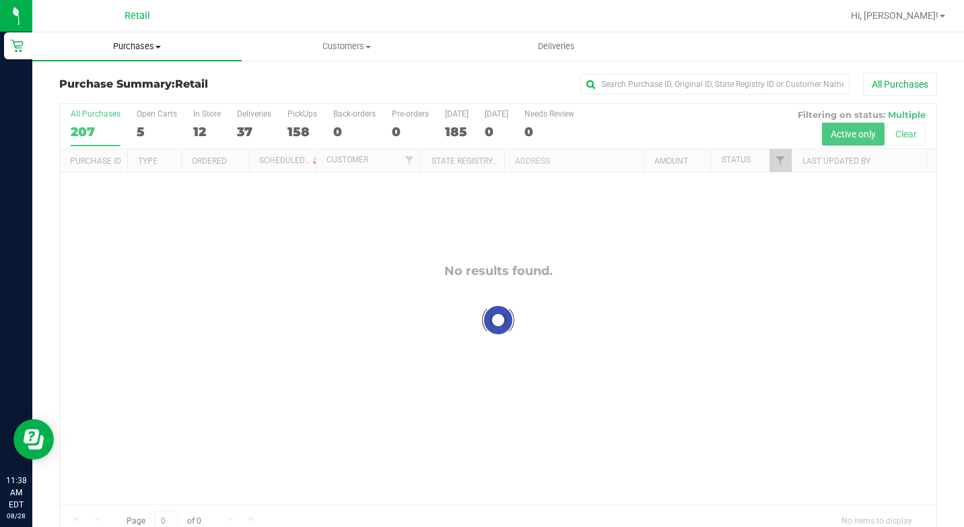
click at [158, 46] on span at bounding box center [158, 47] width 5 height 3
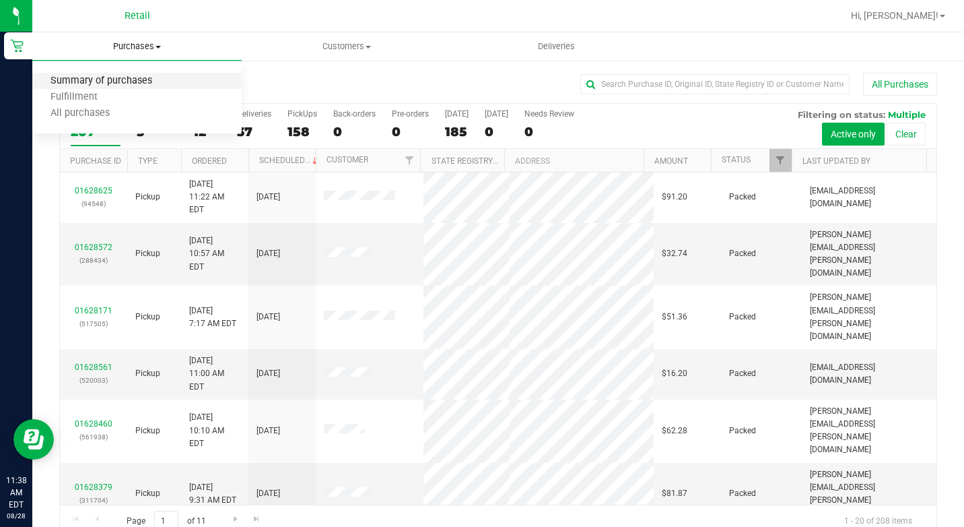
click at [119, 84] on span "Summary of purchases" at bounding box center [101, 80] width 138 height 11
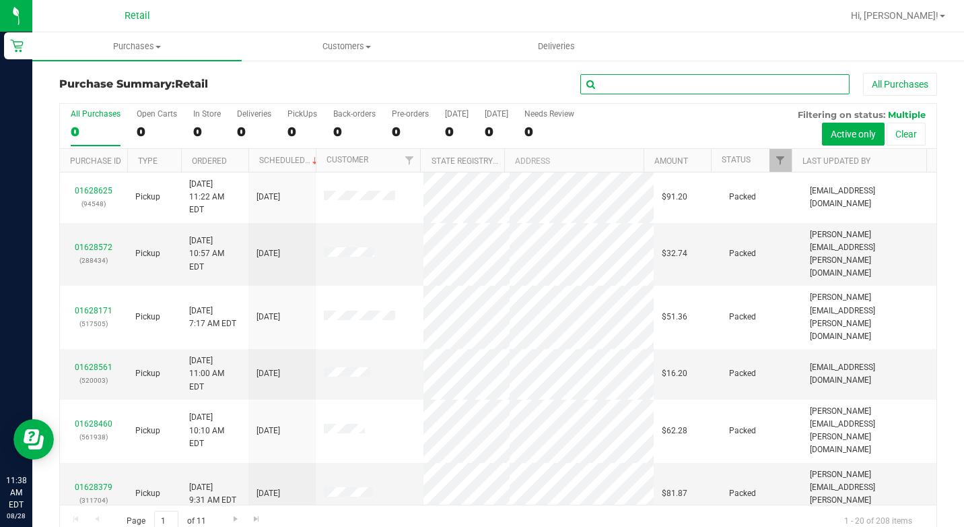
click at [663, 79] on input "text" at bounding box center [714, 84] width 269 height 20
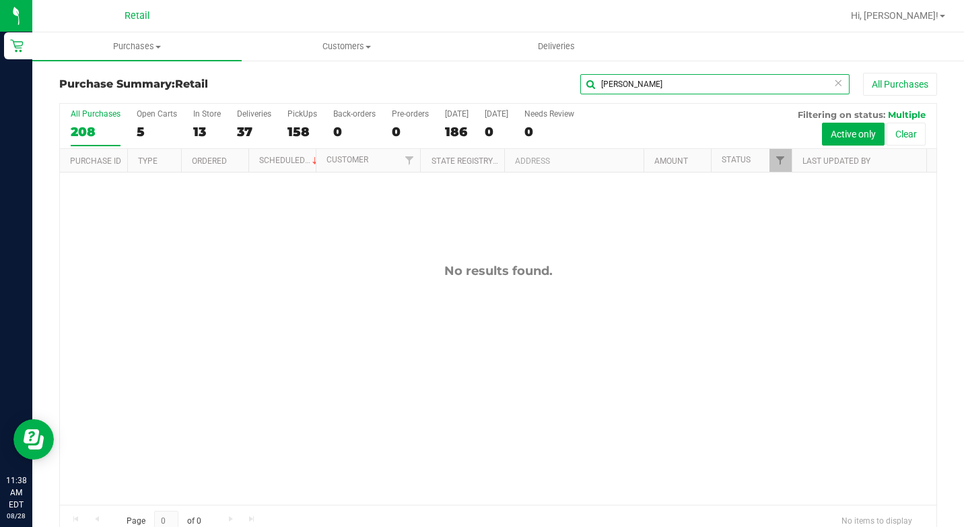
type input "[PERSON_NAME]"
click at [143, 49] on span "Purchases" at bounding box center [136, 46] width 209 height 12
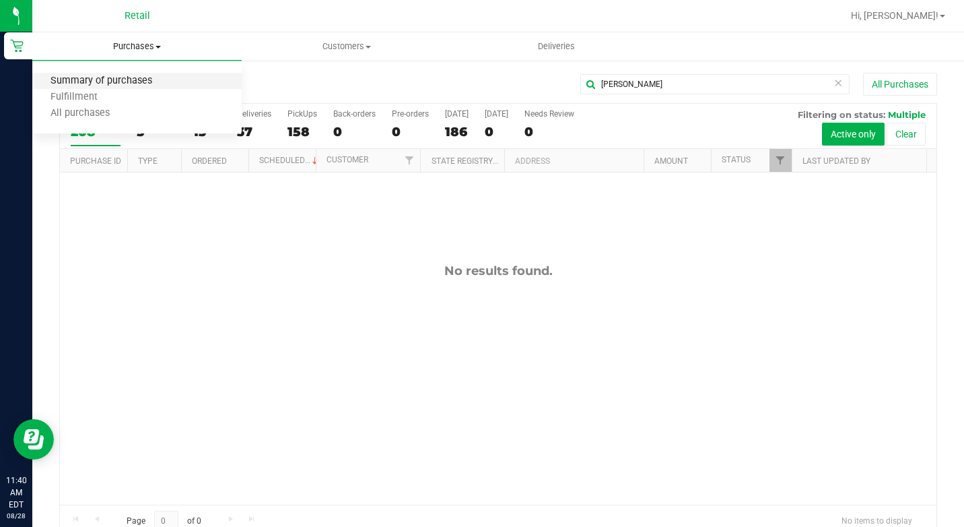
click at [124, 84] on span "Summary of purchases" at bounding box center [101, 80] width 138 height 11
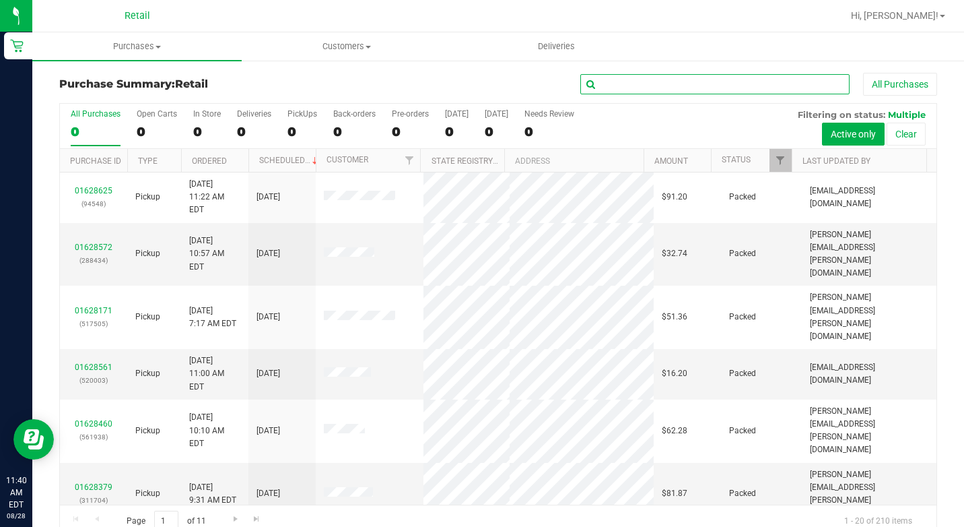
drag, startPoint x: 617, startPoint y: 88, endPoint x: 665, endPoint y: 82, distance: 48.9
click at [617, 88] on input "text" at bounding box center [714, 84] width 269 height 20
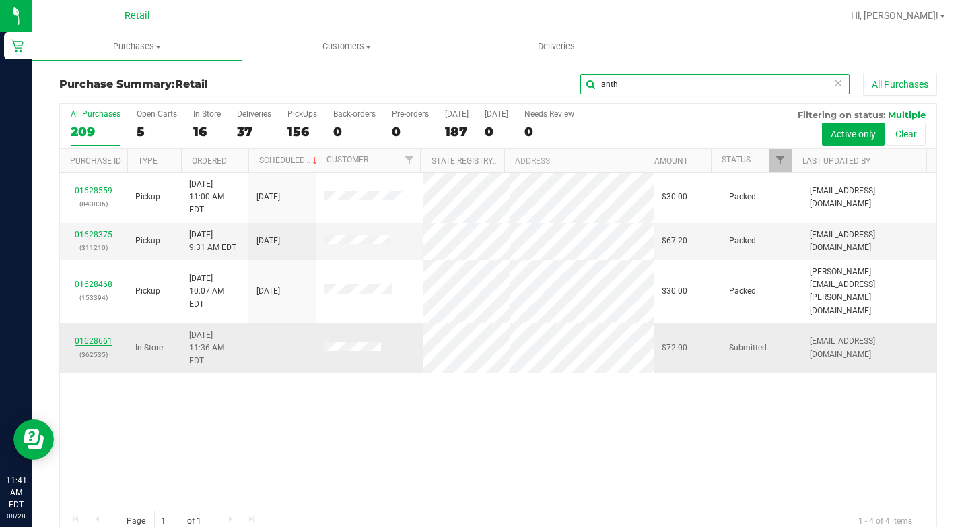
type input "anth"
click at [98, 336] on link "01628661" at bounding box center [94, 340] width 38 height 9
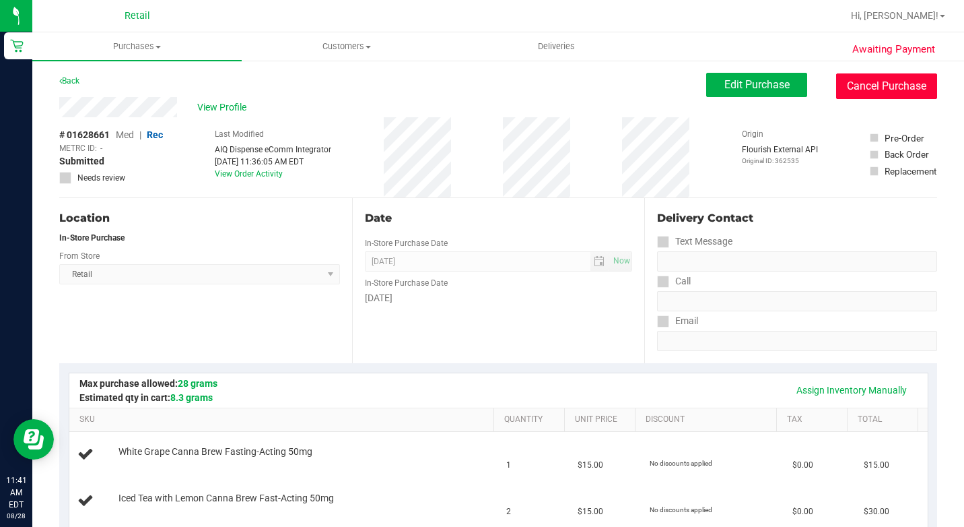
drag, startPoint x: 893, startPoint y: 85, endPoint x: 560, endPoint y: 89, distance: 332.7
click at [894, 85] on button "Cancel Purchase" at bounding box center [886, 86] width 101 height 26
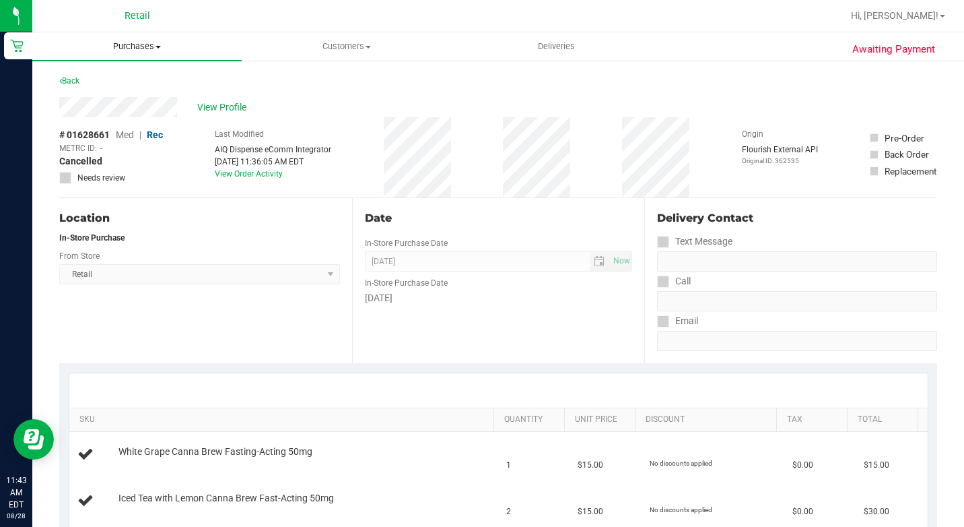
click at [145, 41] on span "Purchases" at bounding box center [136, 46] width 209 height 12
click at [148, 44] on span "Purchases" at bounding box center [136, 46] width 209 height 12
click at [149, 45] on span "Purchases" at bounding box center [136, 46] width 209 height 12
click at [139, 74] on li "Summary of purchases" at bounding box center [136, 81] width 209 height 16
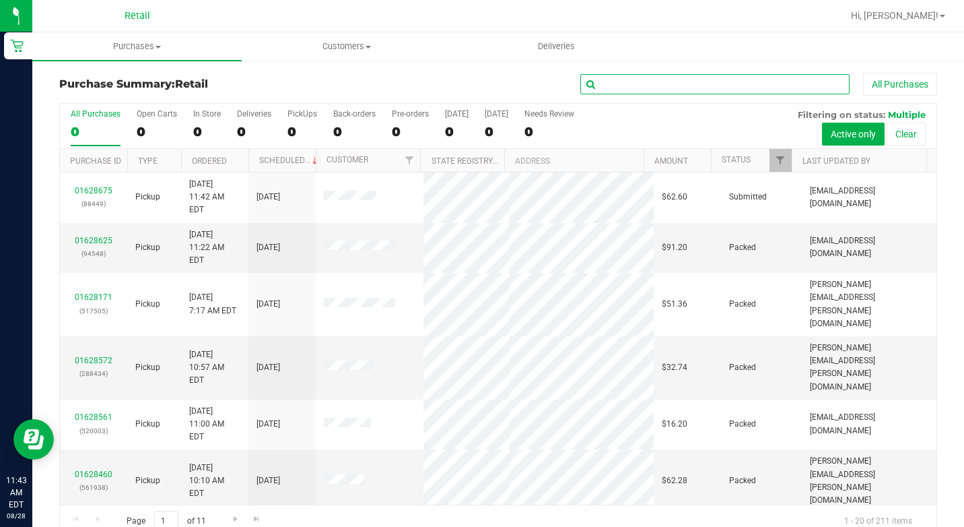
click at [609, 77] on input "text" at bounding box center [714, 84] width 269 height 20
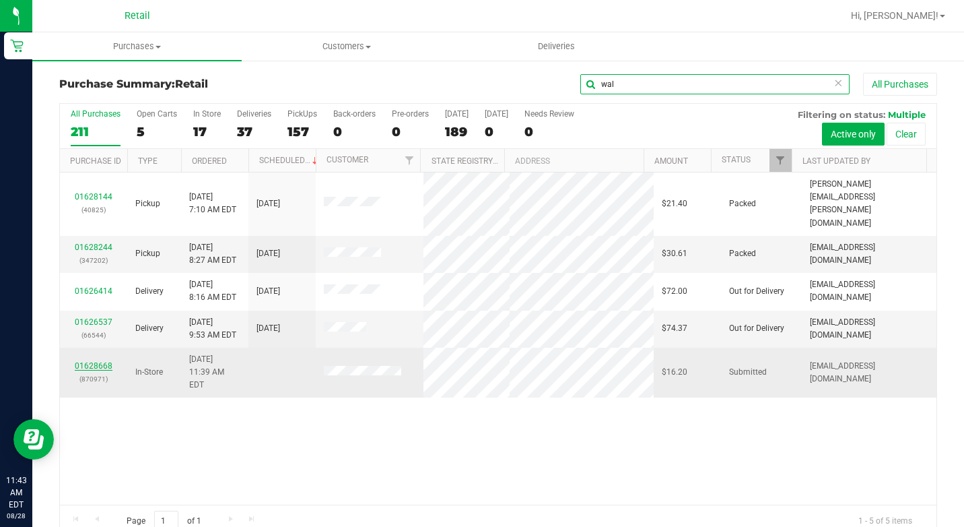
type input "wal"
click at [104, 361] on link "01628668" at bounding box center [94, 365] width 38 height 9
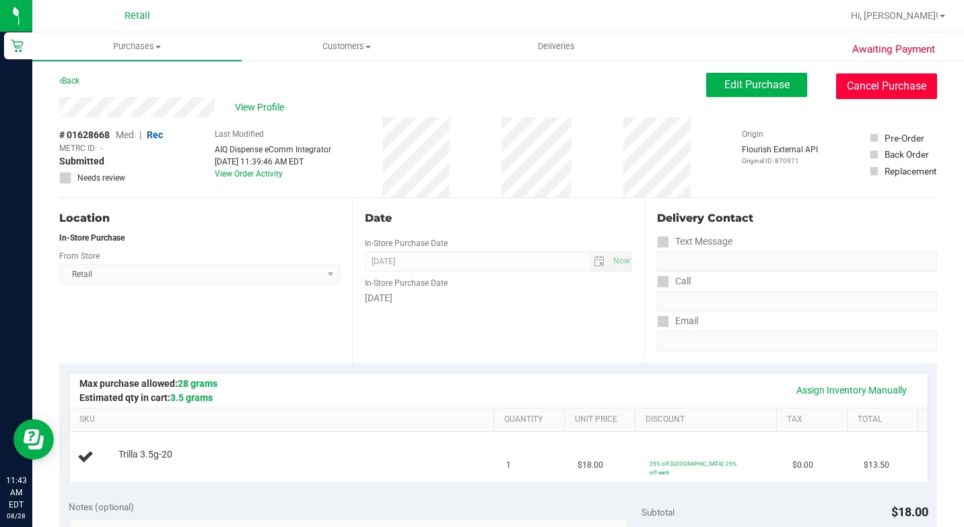
click at [908, 88] on button "Cancel Purchase" at bounding box center [886, 86] width 101 height 26
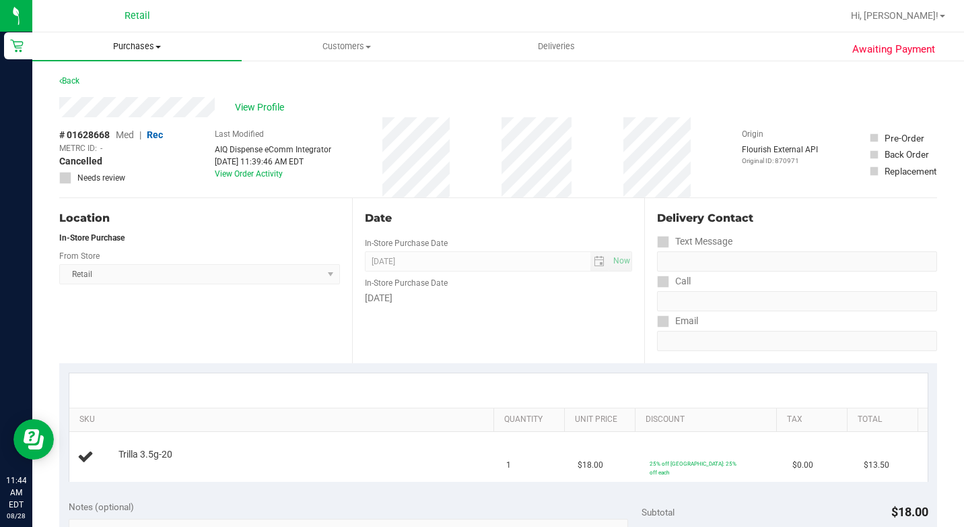
click at [120, 42] on span "Purchases" at bounding box center [136, 46] width 209 height 12
click at [122, 75] on span "Summary of purchases" at bounding box center [101, 80] width 138 height 11
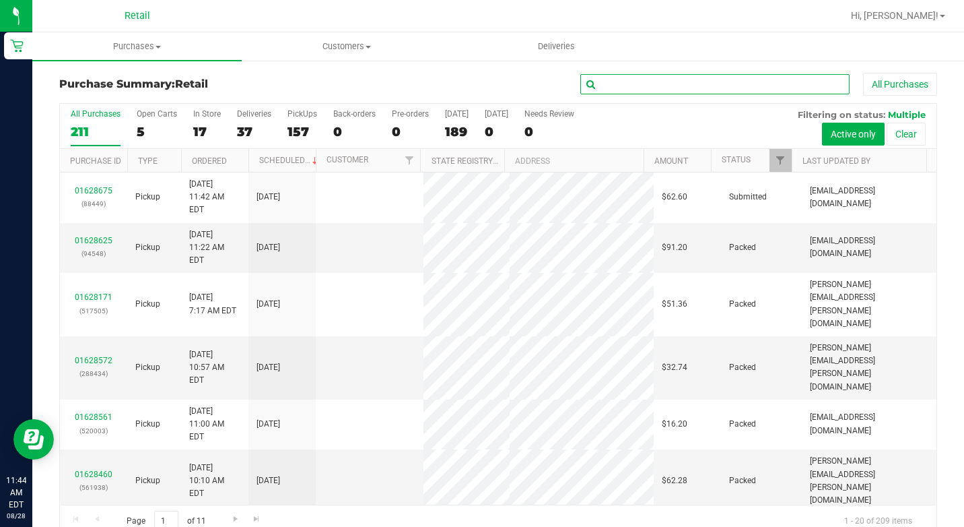
click at [671, 86] on input "text" at bounding box center [714, 84] width 269 height 20
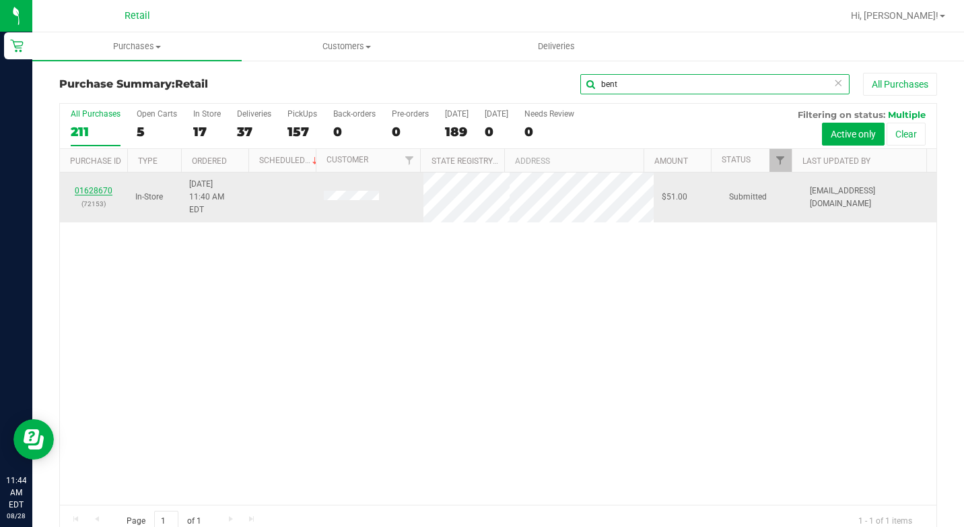
type input "bent"
click at [106, 186] on link "01628670" at bounding box center [94, 190] width 38 height 9
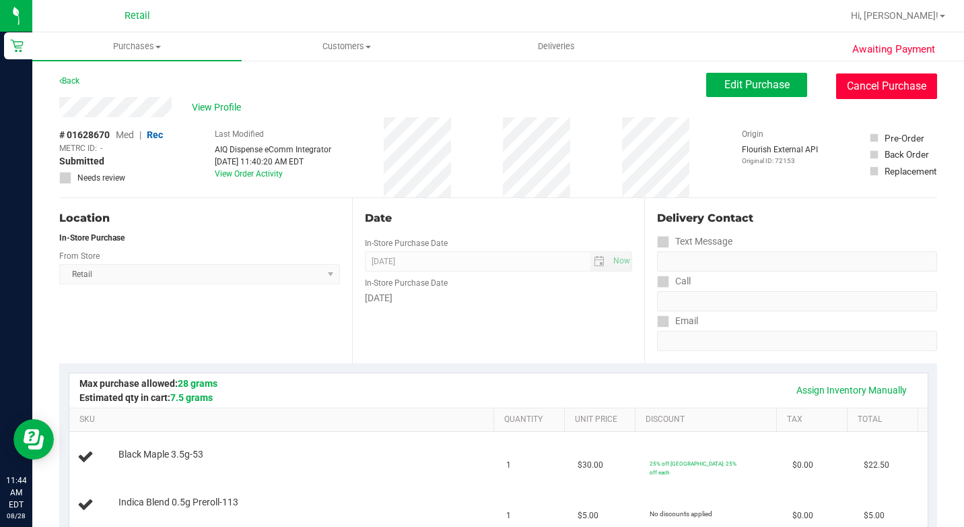
click at [852, 87] on button "Cancel Purchase" at bounding box center [886, 86] width 101 height 26
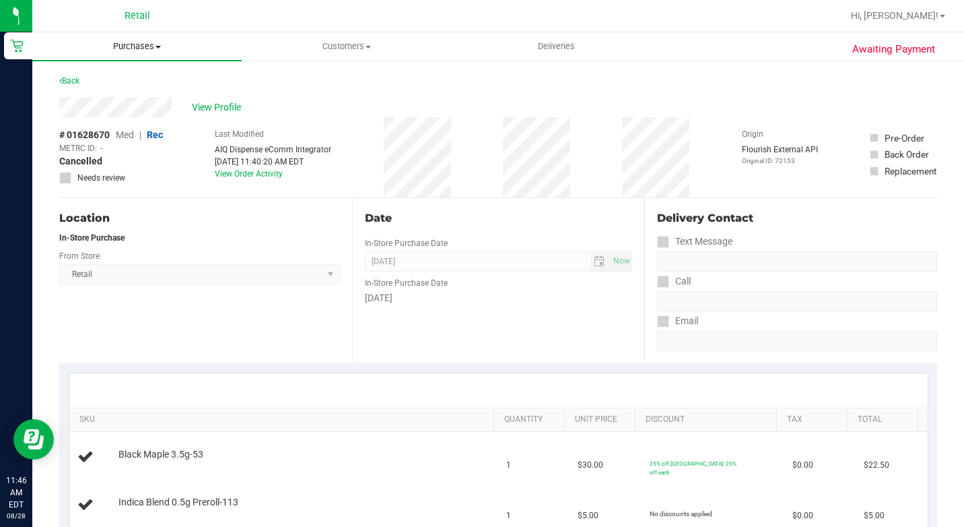
drag, startPoint x: 144, startPoint y: 36, endPoint x: 148, endPoint y: 46, distance: 11.5
click at [144, 35] on uib-tab-heading "Purchases Summary of purchases Fulfillment All purchases" at bounding box center [136, 46] width 209 height 28
click at [148, 46] on span "Purchases" at bounding box center [136, 46] width 209 height 12
click at [149, 48] on span "Purchases" at bounding box center [136, 46] width 209 height 12
click at [135, 74] on li "Summary of purchases" at bounding box center [136, 81] width 209 height 16
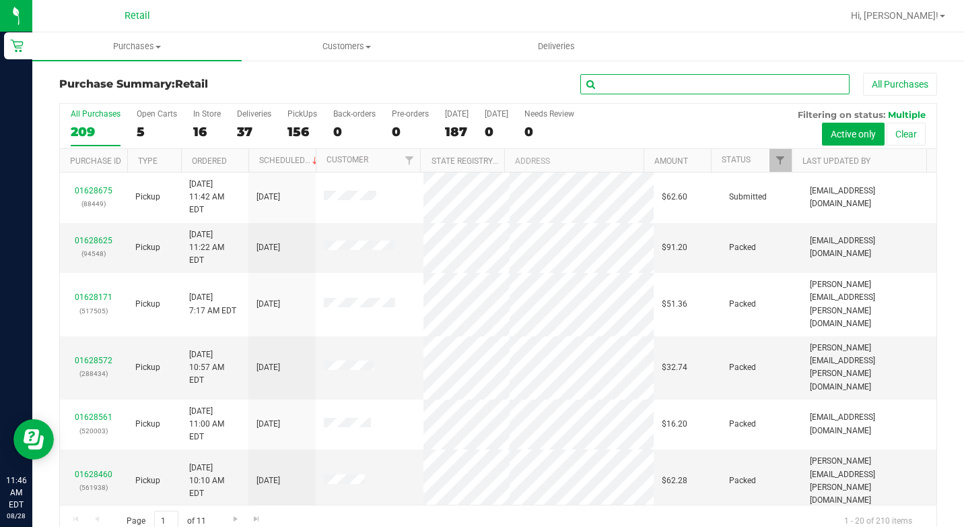
click at [617, 82] on input "text" at bounding box center [714, 84] width 269 height 20
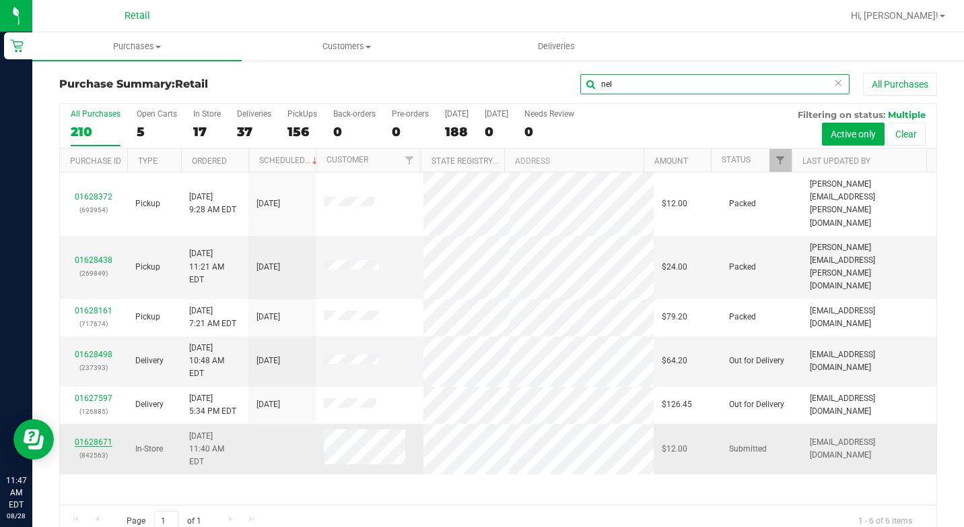
type input "nel"
click at [81, 437] on link "01628671" at bounding box center [94, 441] width 38 height 9
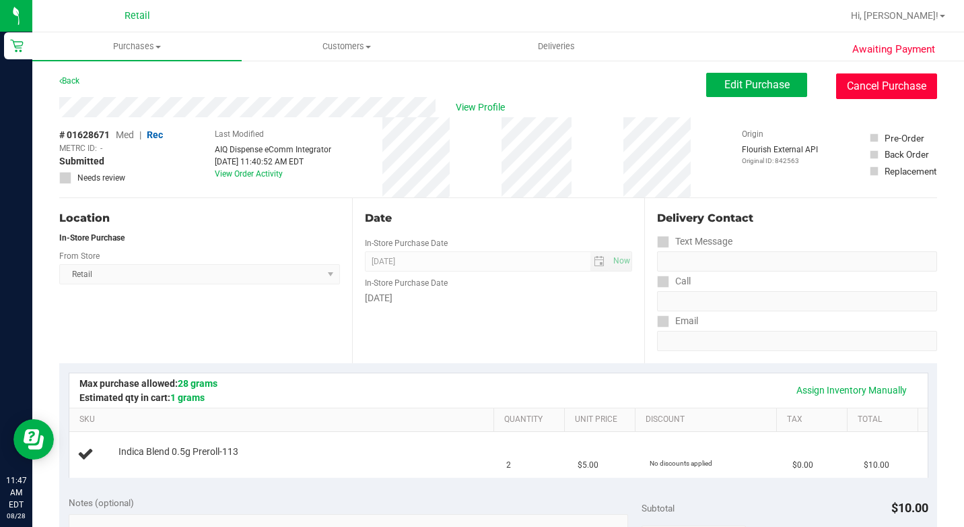
click at [863, 82] on button "Cancel Purchase" at bounding box center [886, 86] width 101 height 26
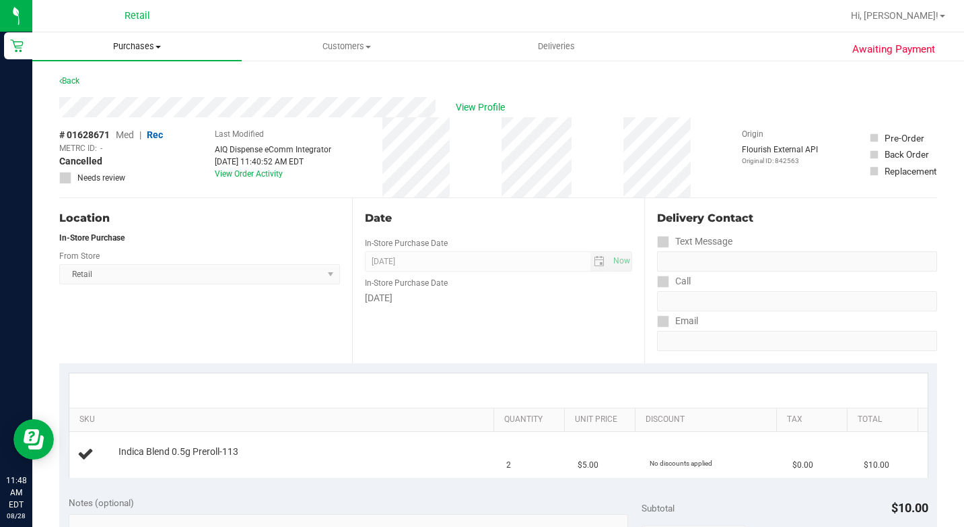
click at [144, 50] on span "Purchases" at bounding box center [136, 46] width 209 height 12
click at [132, 75] on li "Summary of purchases" at bounding box center [136, 81] width 209 height 16
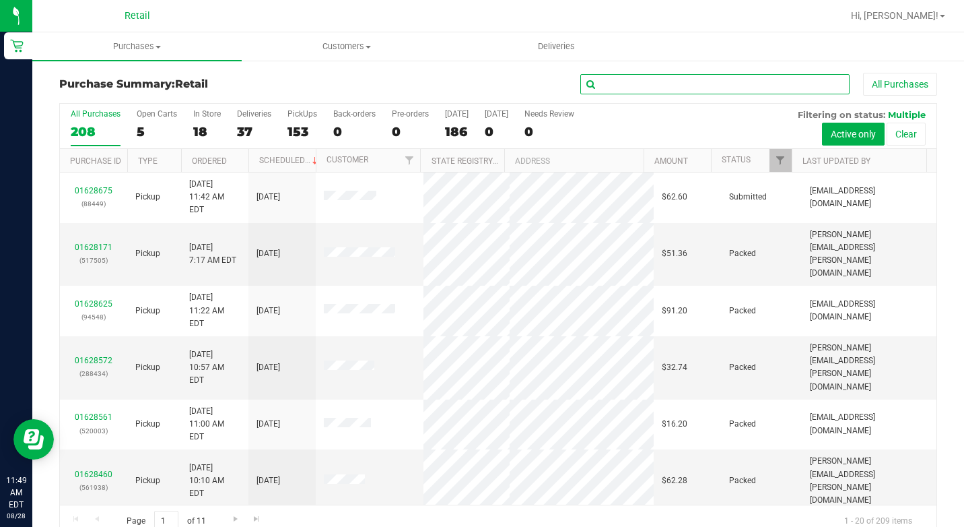
click at [646, 91] on input "text" at bounding box center [714, 84] width 269 height 20
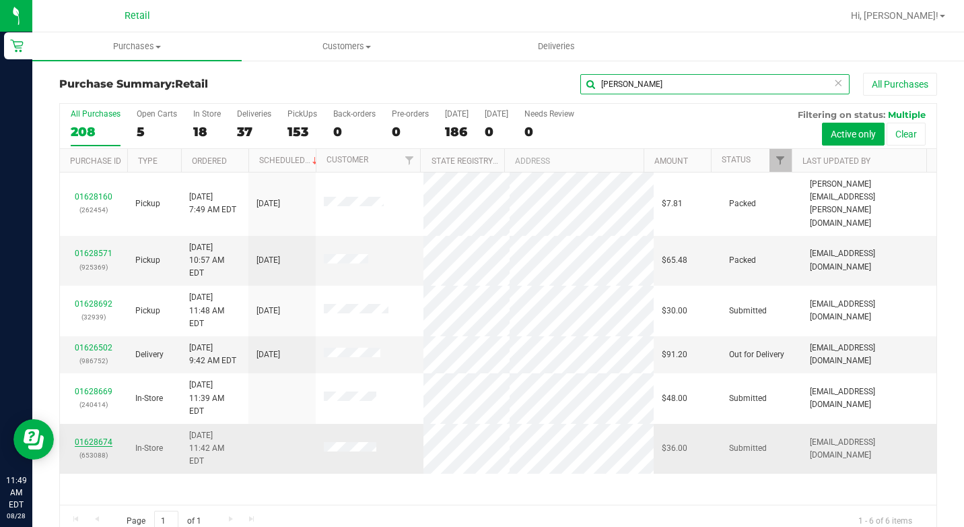
type input "[PERSON_NAME]"
click at [84, 437] on link "01628674" at bounding box center [94, 441] width 38 height 9
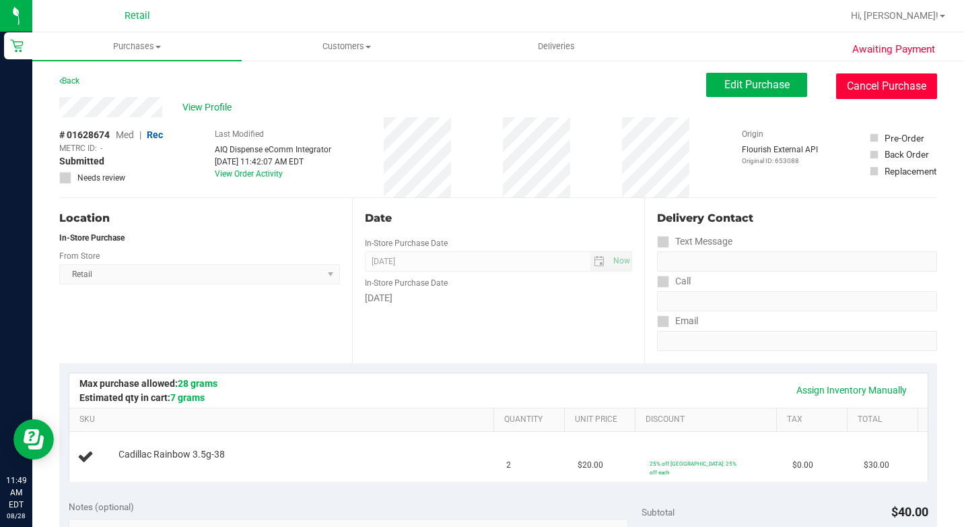
click at [852, 92] on button "Cancel Purchase" at bounding box center [886, 86] width 101 height 26
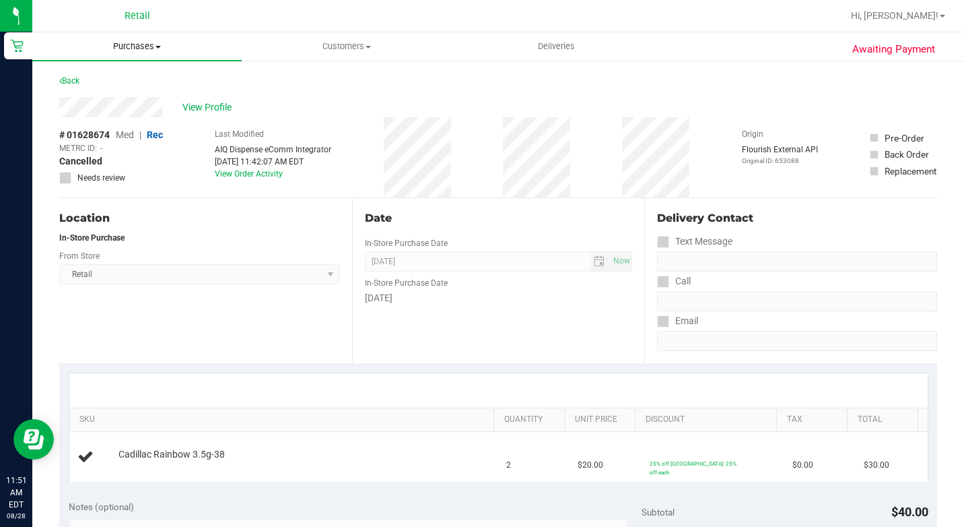
click at [125, 42] on span "Purchases" at bounding box center [136, 46] width 209 height 12
click at [132, 74] on li "Summary of purchases" at bounding box center [136, 81] width 209 height 16
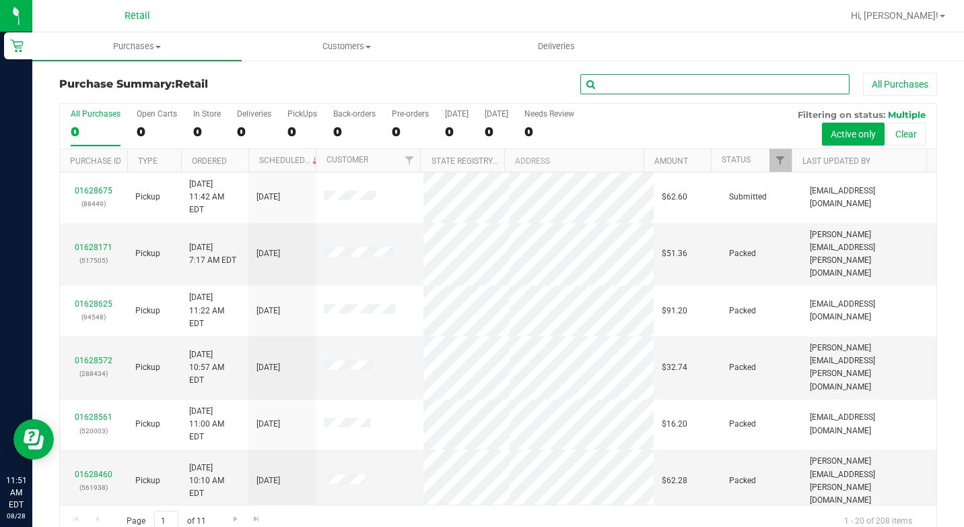
click at [614, 84] on input "text" at bounding box center [714, 84] width 269 height 20
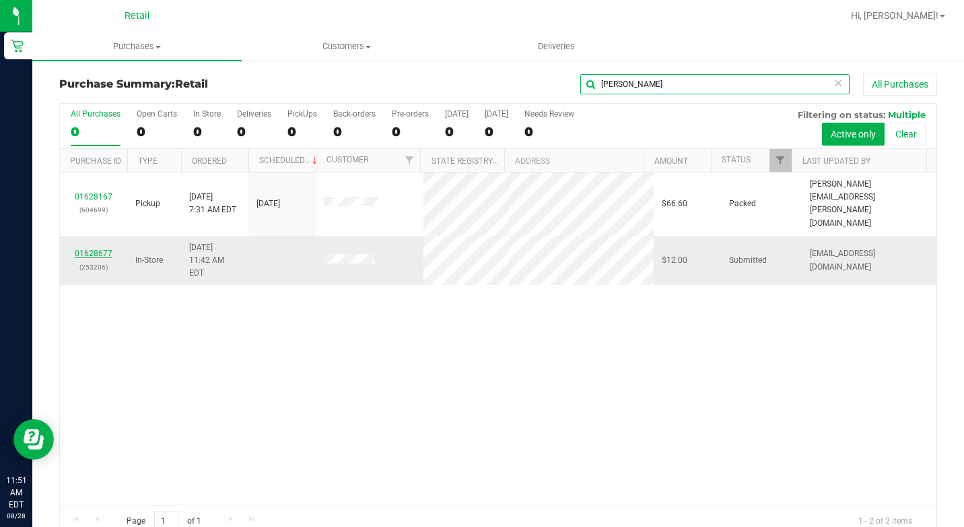
type input "[PERSON_NAME]"
click at [83, 248] on link "01628677" at bounding box center [94, 252] width 38 height 9
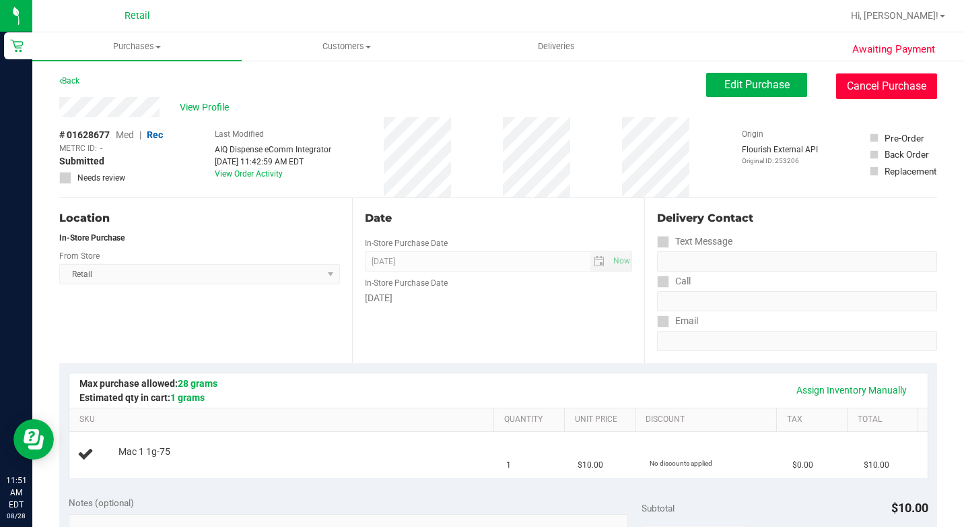
click at [867, 81] on button "Cancel Purchase" at bounding box center [886, 86] width 101 height 26
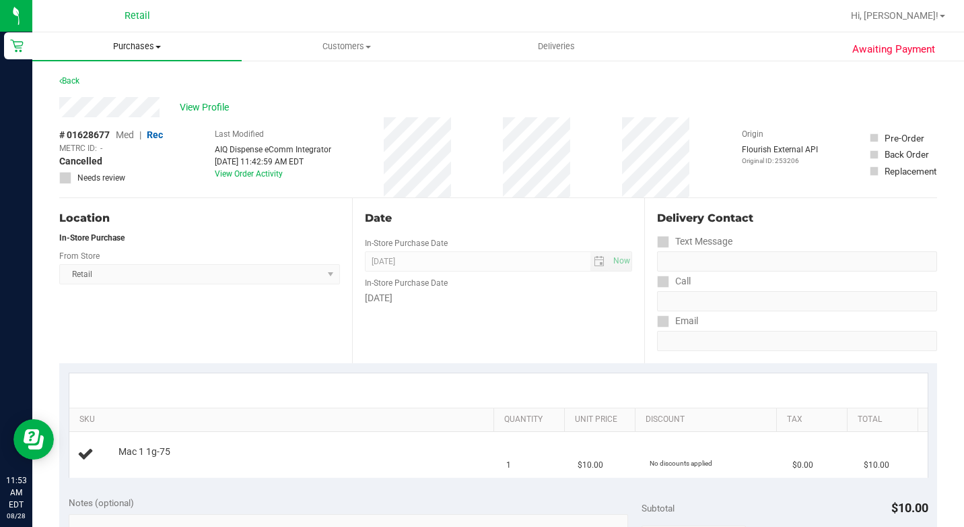
click at [119, 44] on span "Purchases" at bounding box center [136, 46] width 209 height 12
click at [110, 75] on span "Summary of purchases" at bounding box center [101, 80] width 138 height 11
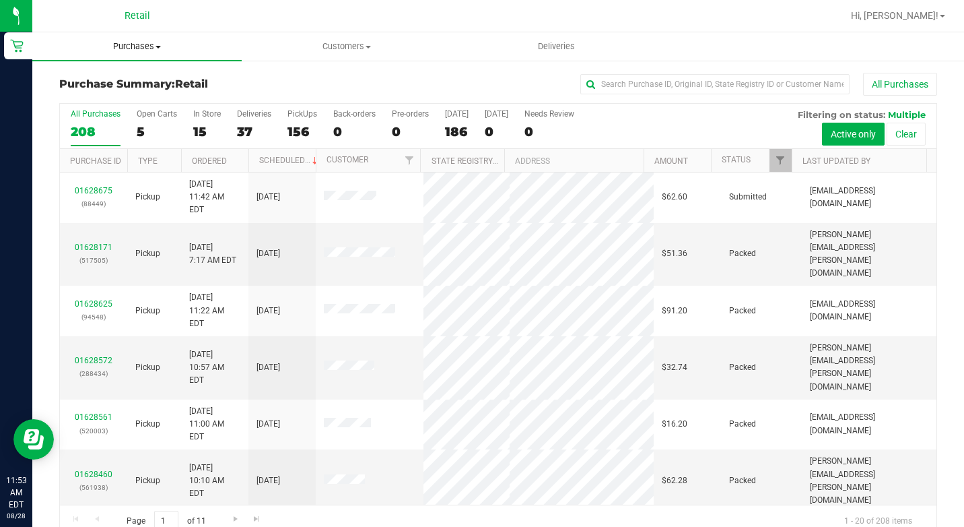
click at [154, 47] on span "Purchases" at bounding box center [136, 46] width 209 height 12
click at [139, 75] on span "Summary of purchases" at bounding box center [101, 80] width 138 height 11
click at [634, 86] on input "text" at bounding box center [714, 84] width 269 height 20
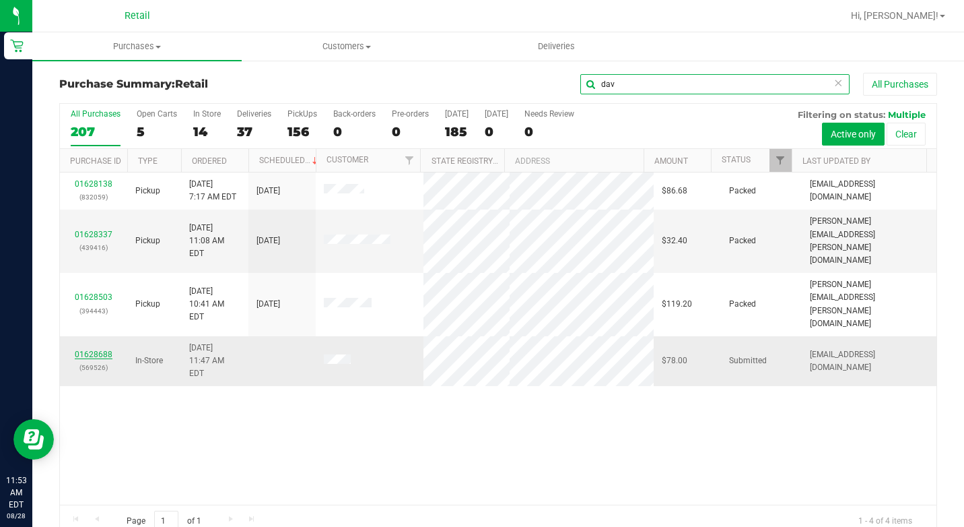
type input "dav"
click at [98, 349] on link "01628688" at bounding box center [94, 353] width 38 height 9
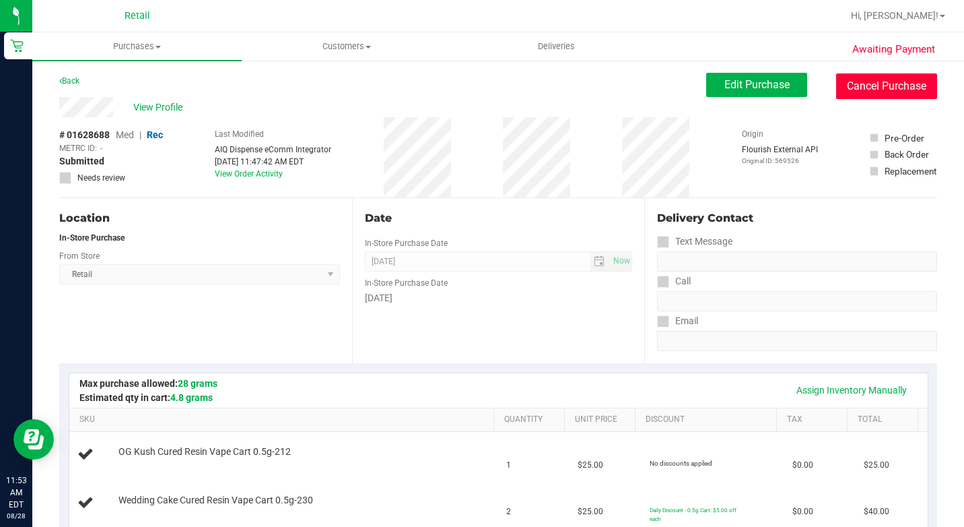
click at [898, 81] on button "Cancel Purchase" at bounding box center [886, 86] width 101 height 26
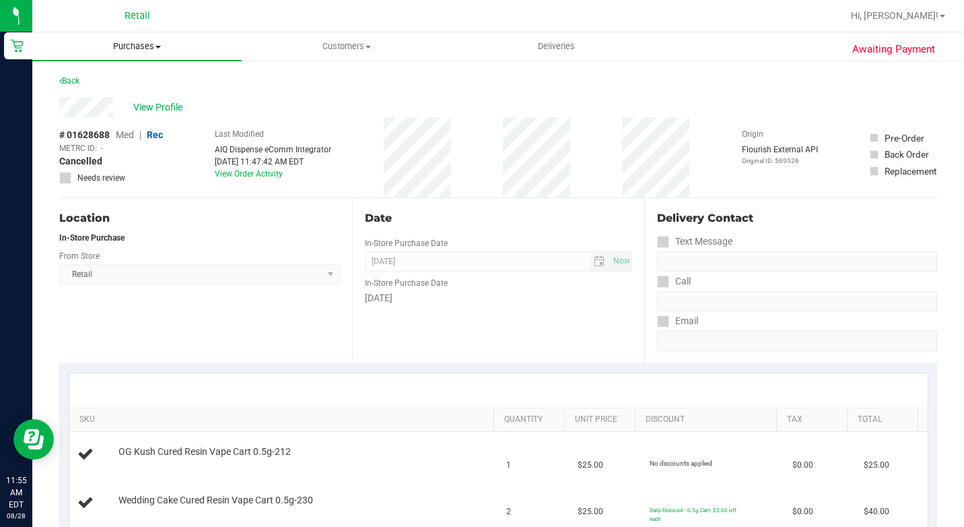
click at [143, 48] on span "Purchases" at bounding box center [136, 46] width 209 height 12
click at [143, 76] on span "Summary of purchases" at bounding box center [101, 80] width 138 height 11
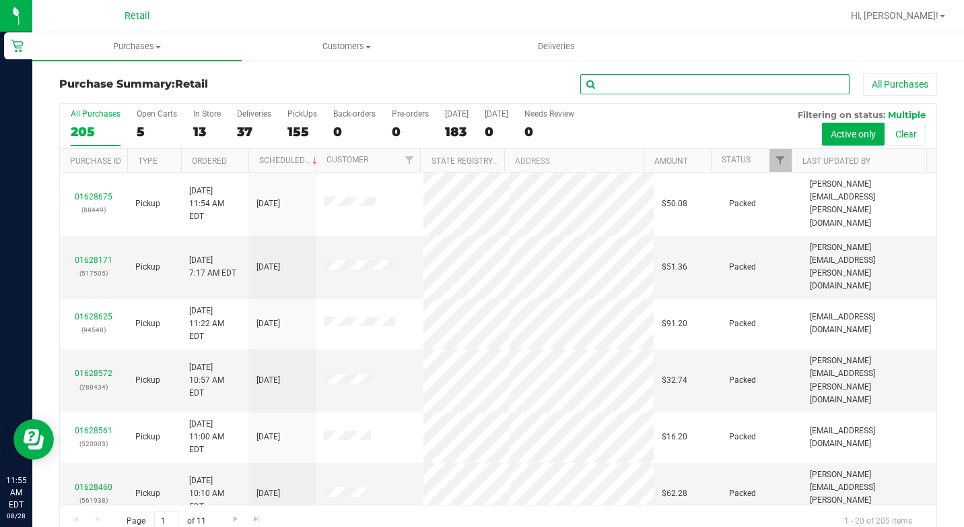
click at [638, 80] on input "text" at bounding box center [714, 84] width 269 height 20
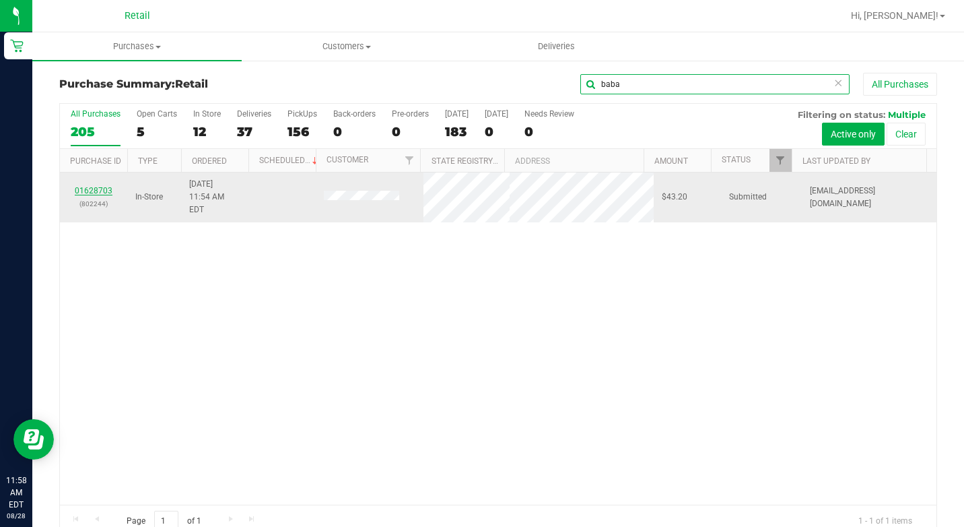
type input "baba"
click at [104, 186] on link "01628703" at bounding box center [94, 190] width 38 height 9
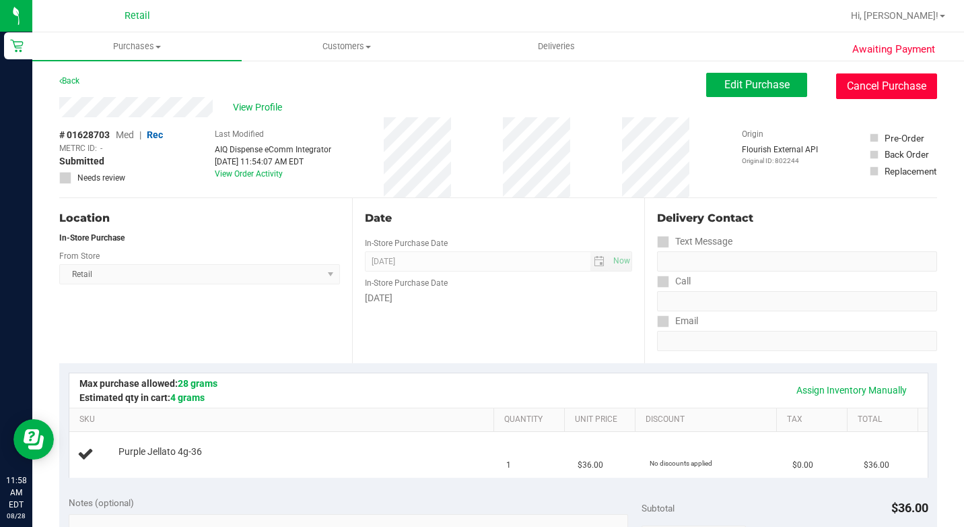
click at [889, 81] on button "Cancel Purchase" at bounding box center [886, 86] width 101 height 26
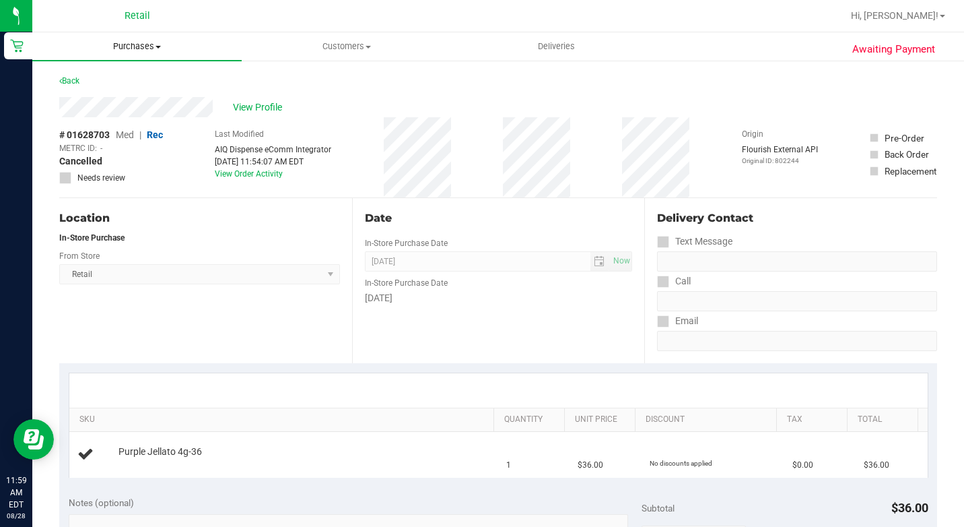
click at [121, 46] on span "Purchases" at bounding box center [136, 46] width 209 height 12
click at [129, 76] on span "Summary of purchases" at bounding box center [101, 80] width 138 height 11
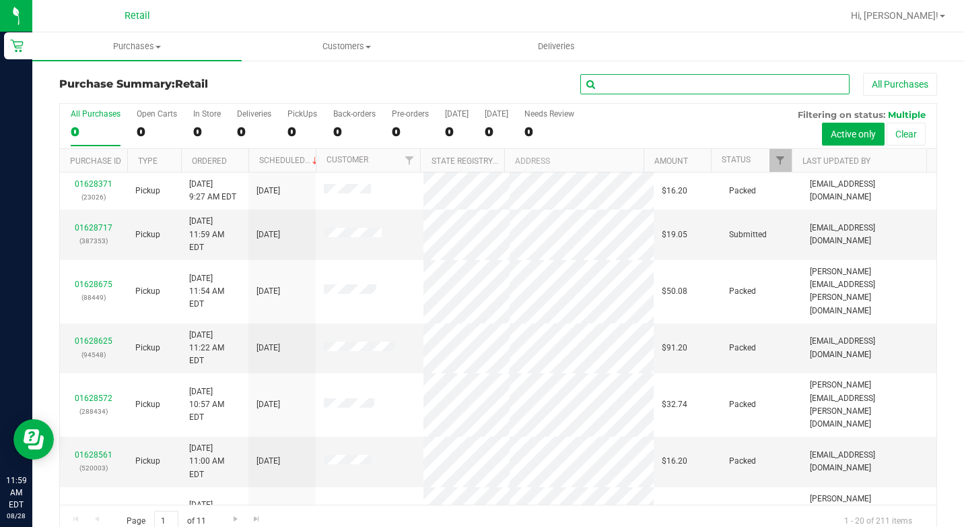
click at [659, 83] on input "text" at bounding box center [714, 84] width 269 height 20
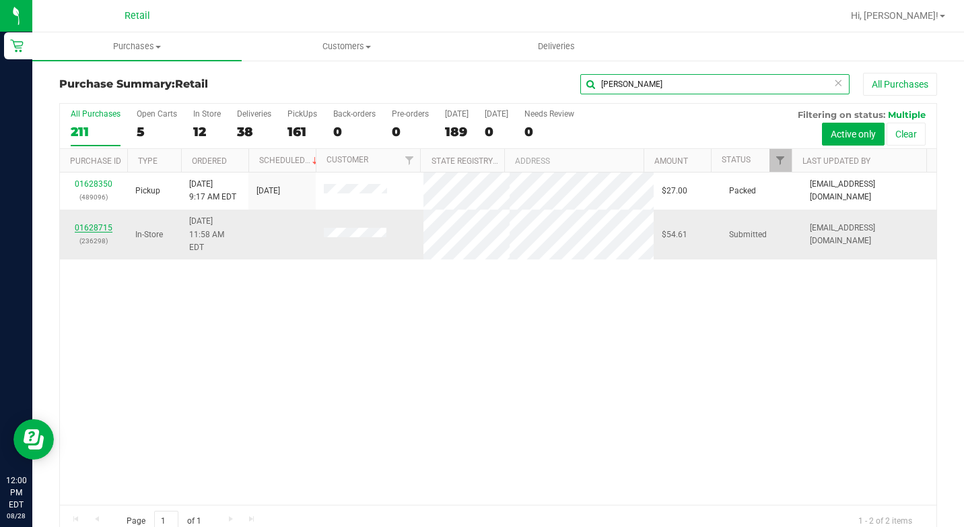
type input "[PERSON_NAME]"
click at [88, 224] on link "01628715" at bounding box center [94, 227] width 38 height 9
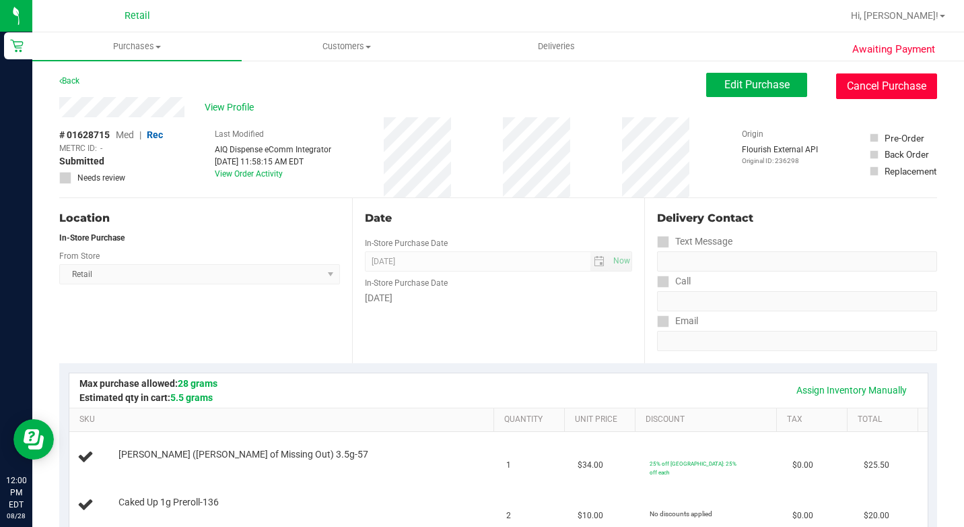
drag, startPoint x: 848, startPoint y: 90, endPoint x: 557, endPoint y: 86, distance: 290.9
click at [848, 89] on button "Cancel Purchase" at bounding box center [886, 86] width 101 height 26
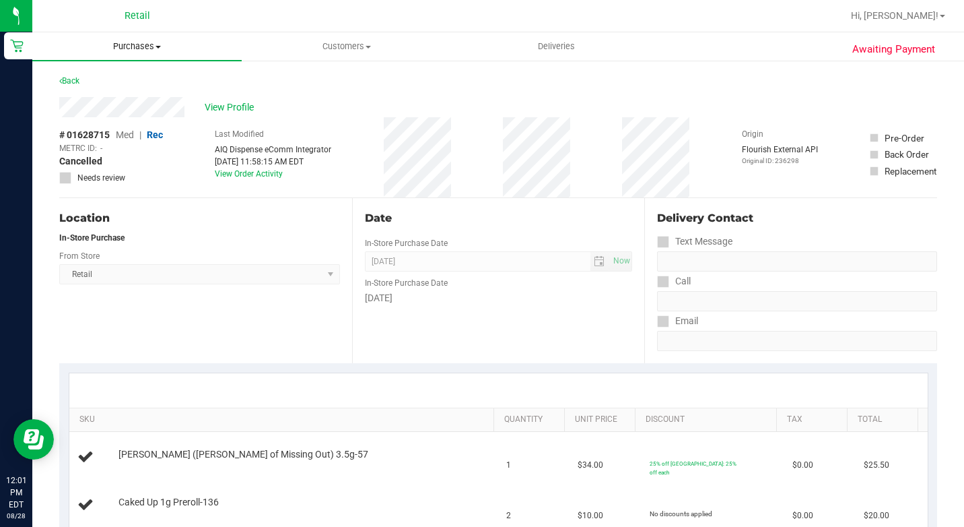
click at [151, 46] on span "Purchases" at bounding box center [136, 46] width 209 height 12
click at [144, 77] on span "Summary of purchases" at bounding box center [101, 80] width 138 height 11
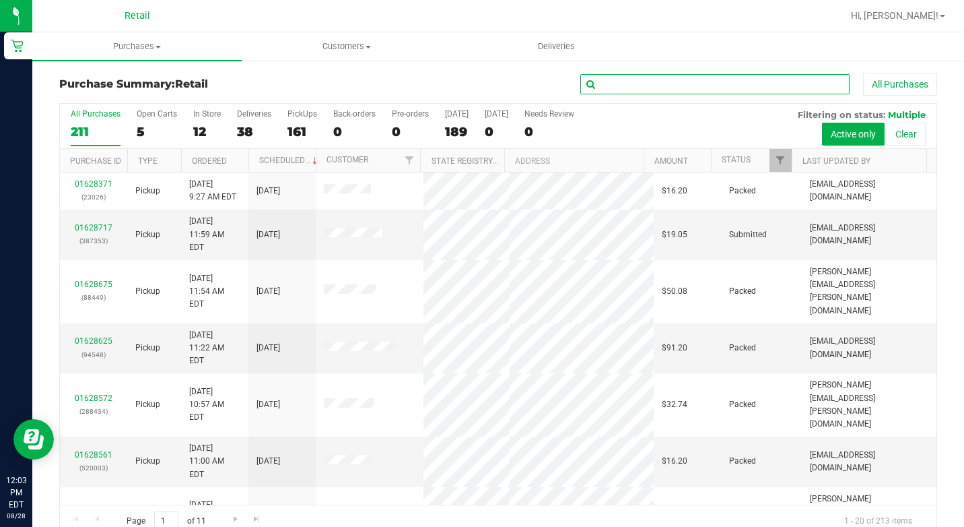
click at [634, 81] on input "text" at bounding box center [714, 84] width 269 height 20
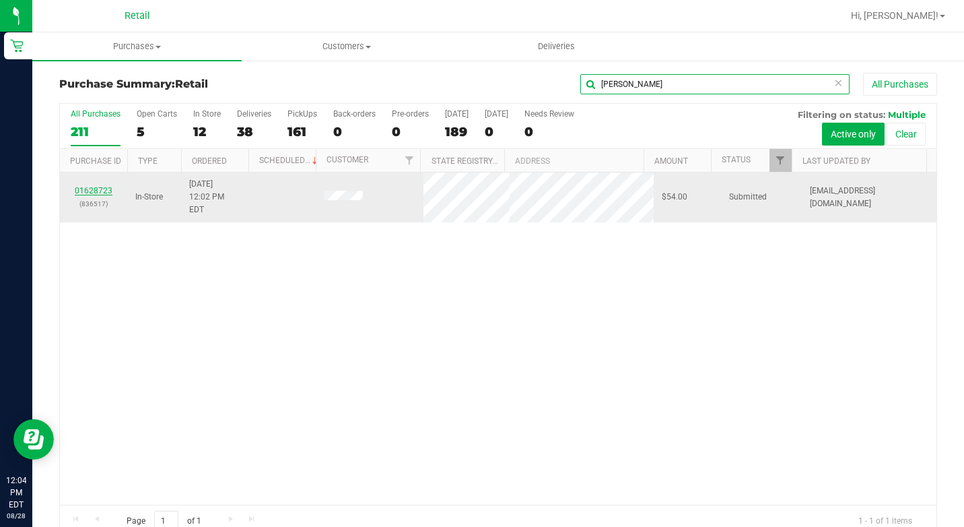
type input "[PERSON_NAME]"
click at [100, 186] on link "01628723" at bounding box center [94, 190] width 38 height 9
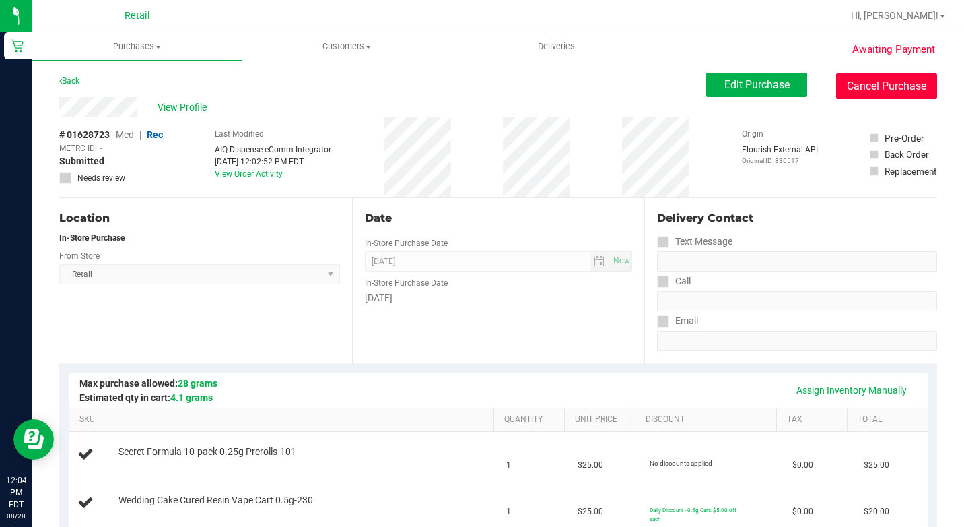
click at [840, 85] on button "Cancel Purchase" at bounding box center [886, 86] width 101 height 26
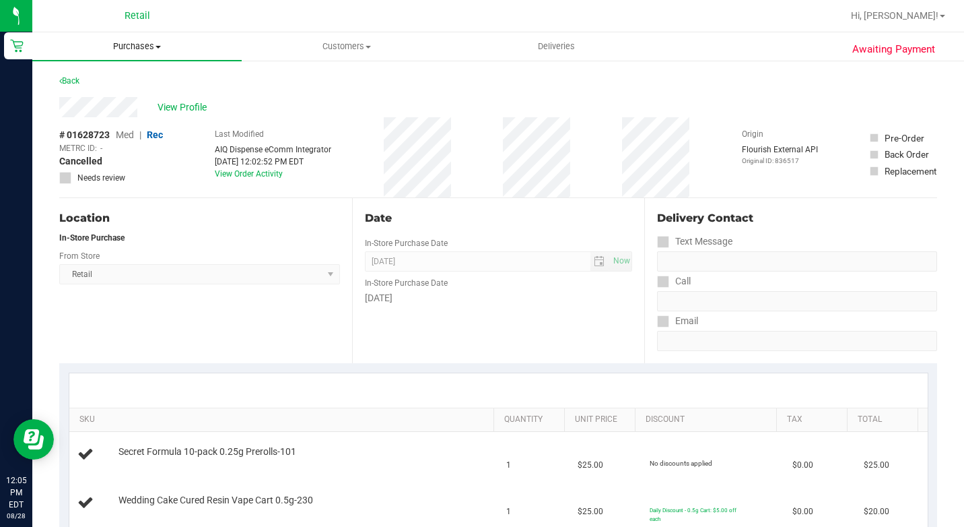
click at [127, 44] on span "Purchases" at bounding box center [136, 46] width 209 height 12
click at [121, 80] on span "Summary of purchases" at bounding box center [101, 80] width 138 height 11
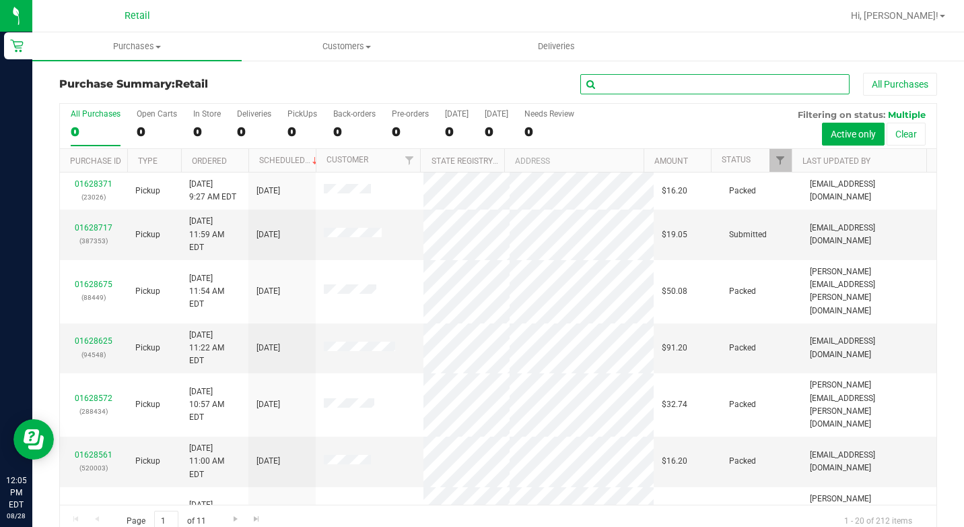
click at [693, 90] on input "text" at bounding box center [714, 84] width 269 height 20
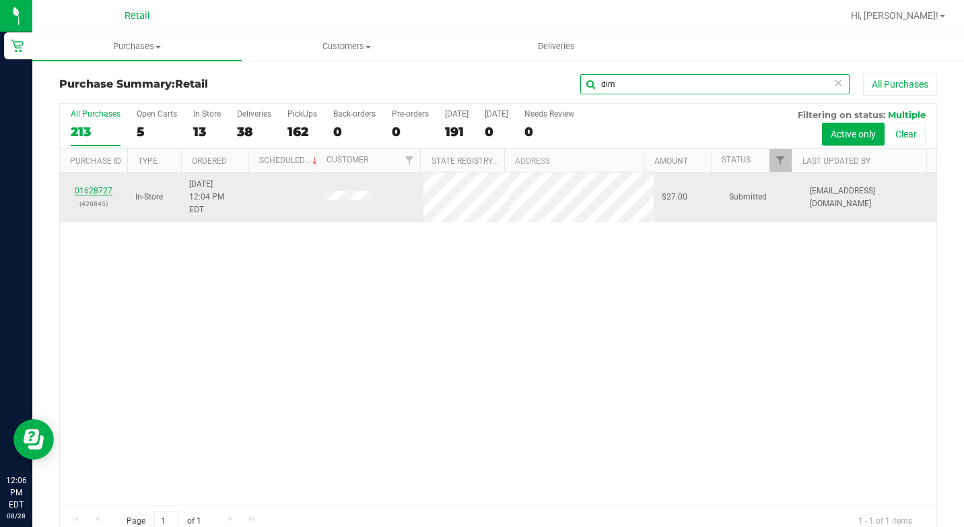
type input "dim"
click at [98, 186] on link "01628727" at bounding box center [94, 190] width 38 height 9
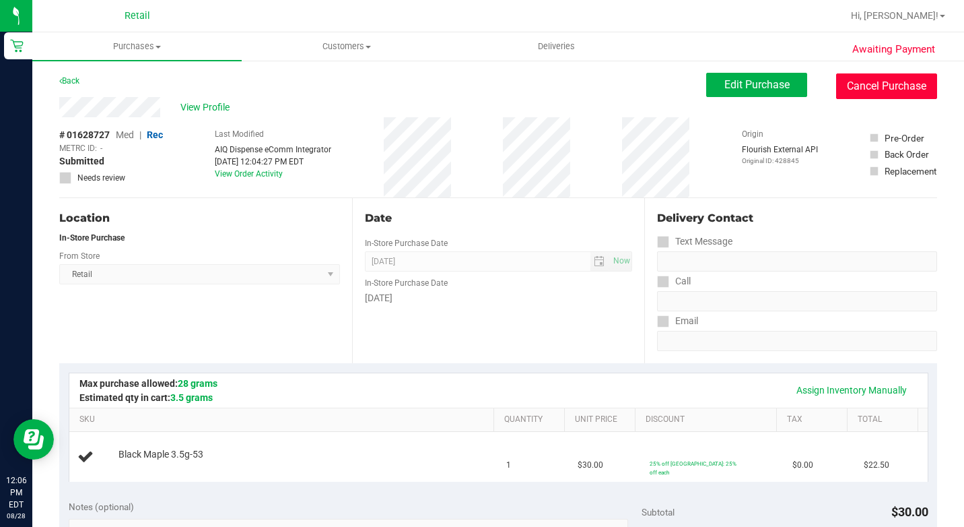
click at [849, 90] on button "Cancel Purchase" at bounding box center [886, 86] width 101 height 26
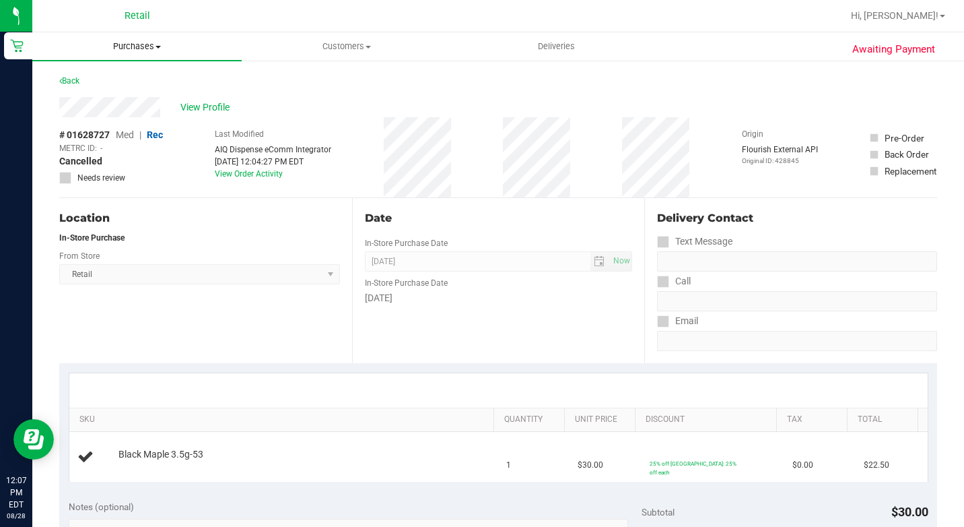
click at [129, 46] on span "Purchases" at bounding box center [136, 46] width 209 height 12
click at [122, 74] on li "Summary of purchases" at bounding box center [136, 81] width 209 height 16
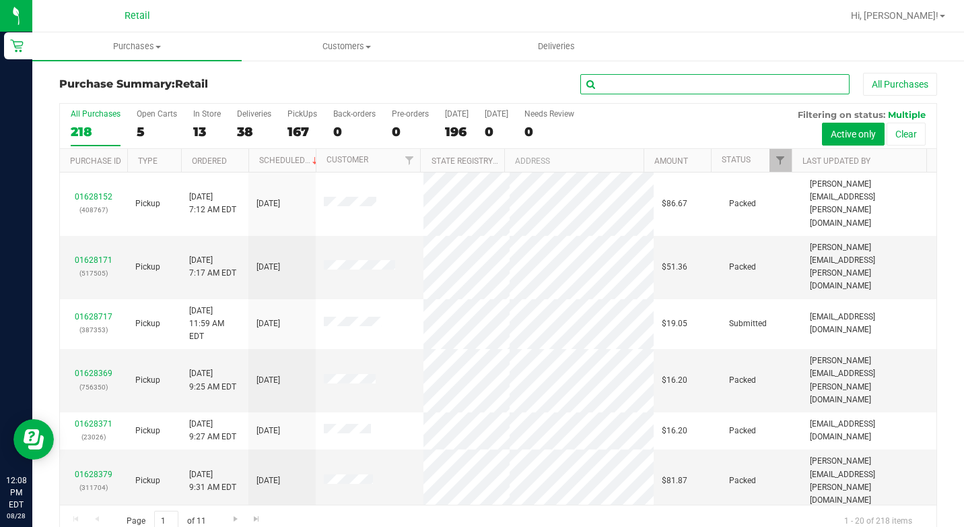
click at [609, 79] on input "text" at bounding box center [714, 84] width 269 height 20
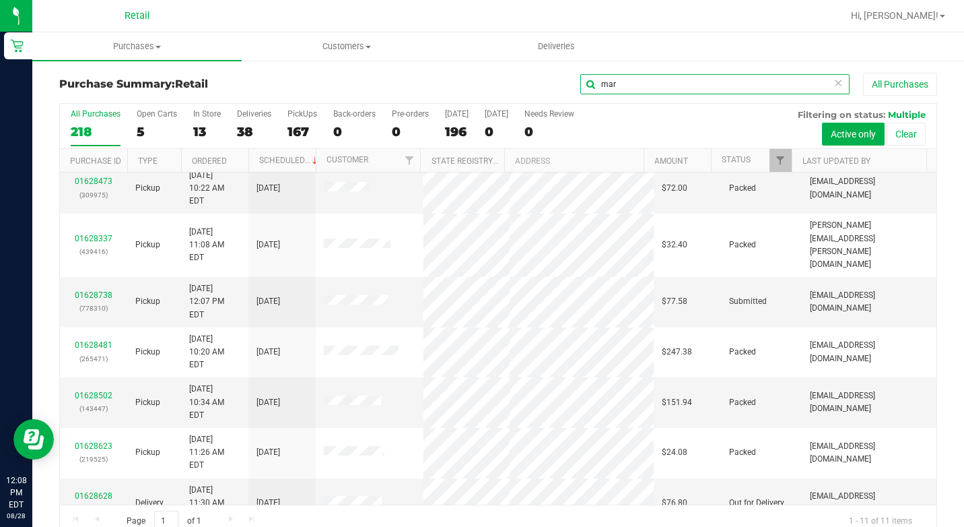
scroll to position [77, 0]
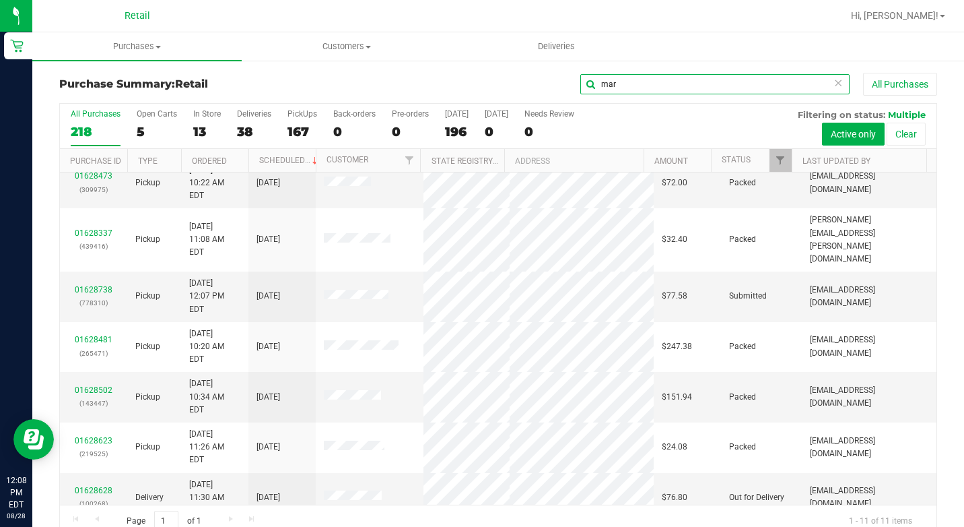
type input "mar"
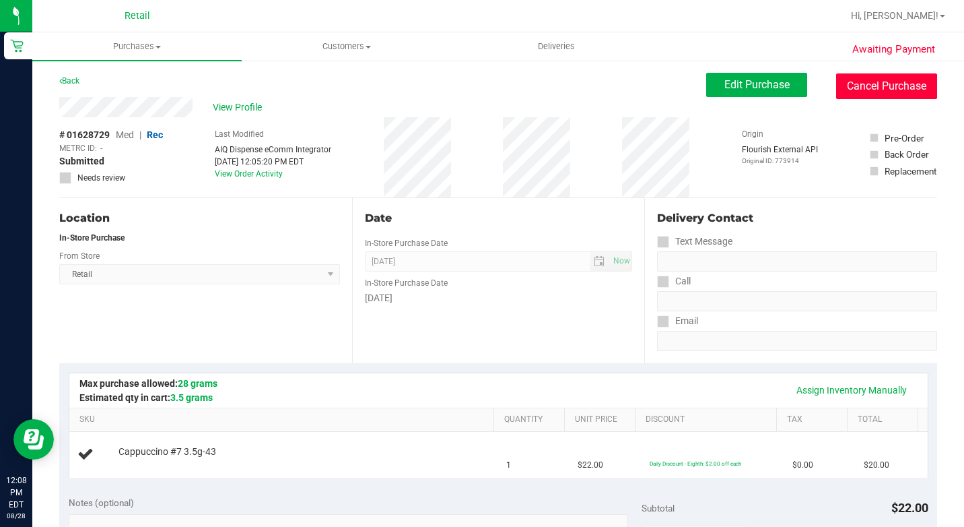
click at [897, 88] on button "Cancel Purchase" at bounding box center [886, 86] width 101 height 26
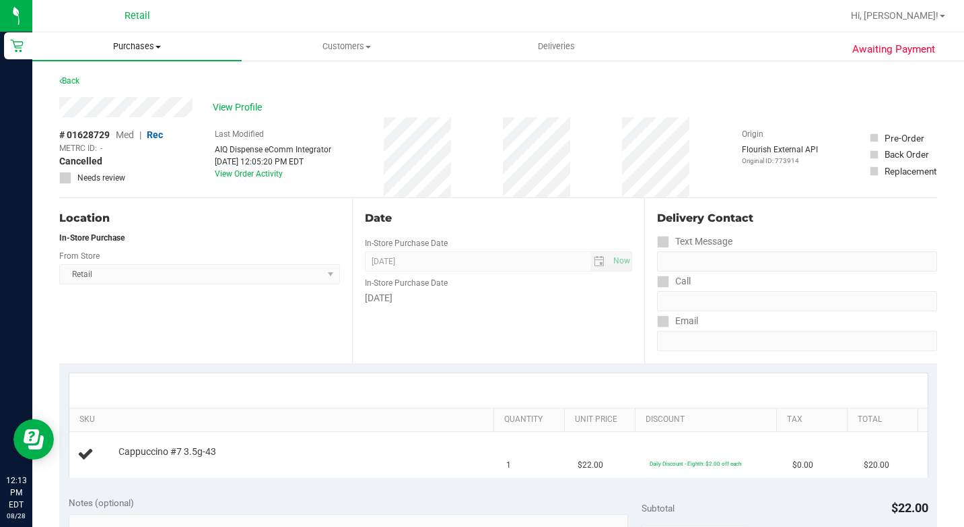
click at [158, 42] on span "Purchases" at bounding box center [136, 46] width 209 height 12
click at [130, 77] on span "Summary of purchases" at bounding box center [101, 80] width 138 height 11
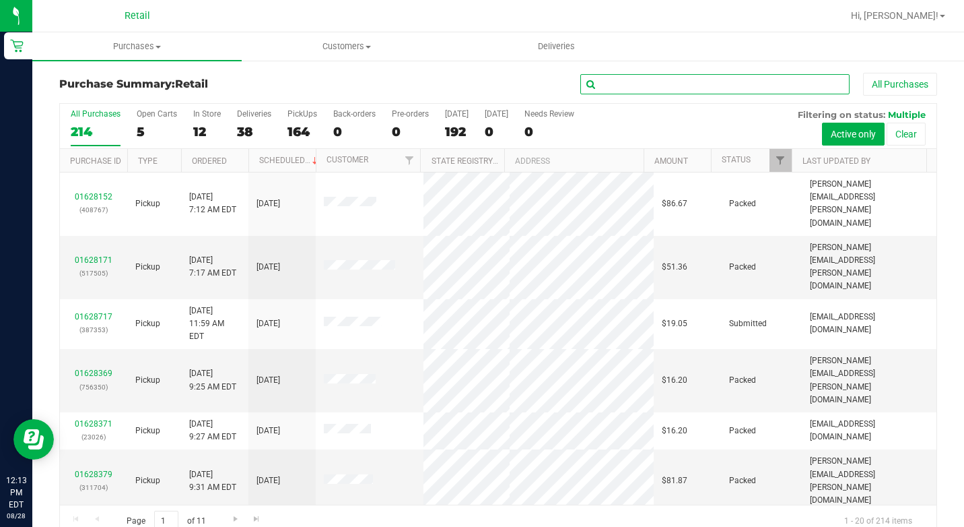
click at [607, 78] on input "text" at bounding box center [714, 84] width 269 height 20
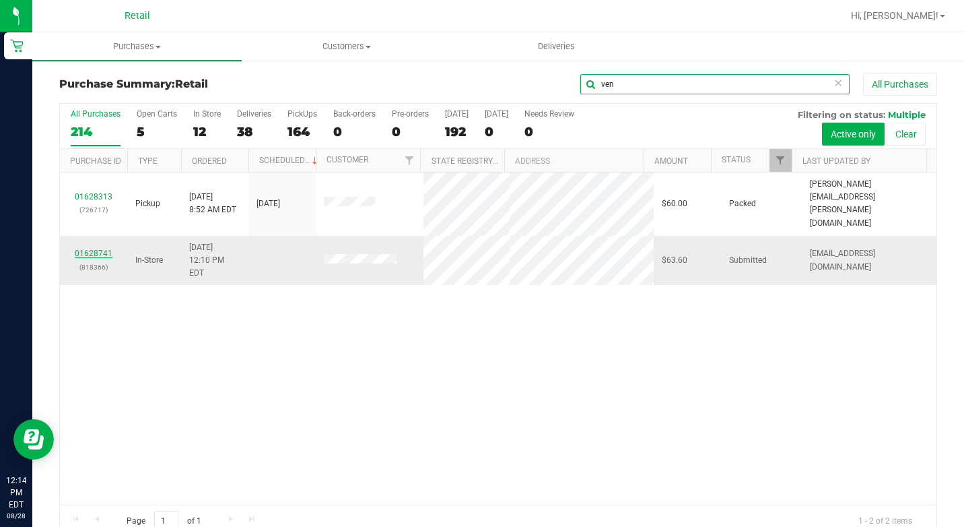
type input "ven"
click at [98, 248] on link "01628741" at bounding box center [94, 252] width 38 height 9
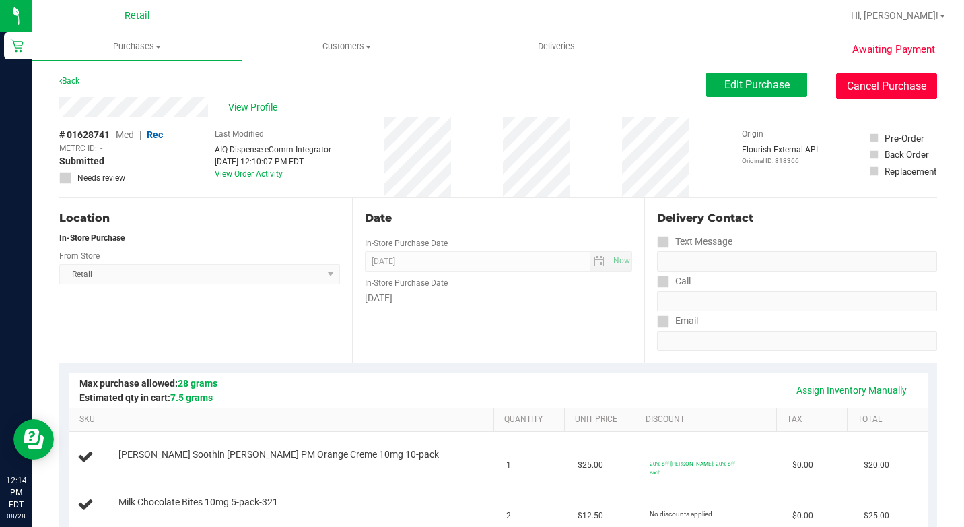
click at [849, 84] on button "Cancel Purchase" at bounding box center [886, 86] width 101 height 26
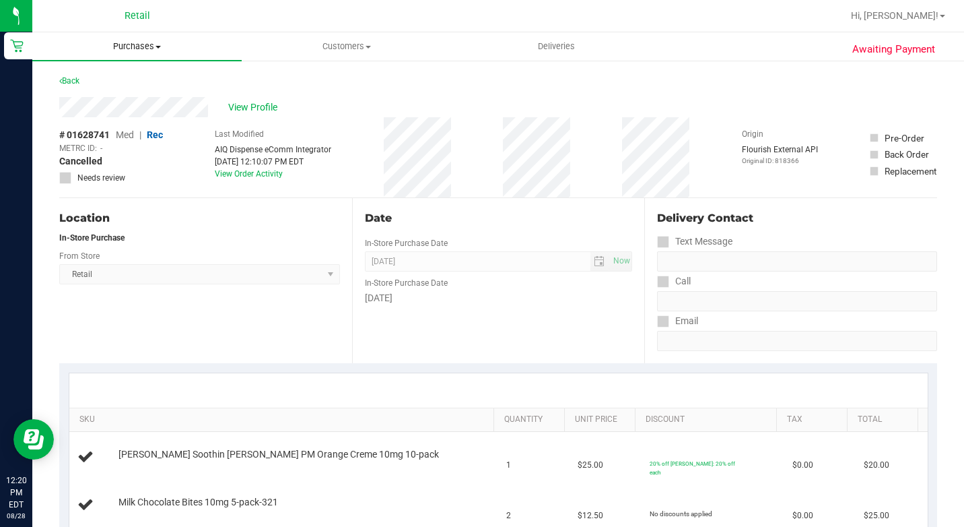
click at [160, 41] on span "Purchases" at bounding box center [136, 46] width 209 height 12
click at [156, 44] on span "Purchases" at bounding box center [136, 46] width 209 height 12
click at [145, 53] on uib-tab-heading "Purchases Summary of purchases Fulfillment All purchases" at bounding box center [136, 46] width 209 height 28
click at [127, 75] on span "Summary of purchases" at bounding box center [101, 80] width 138 height 11
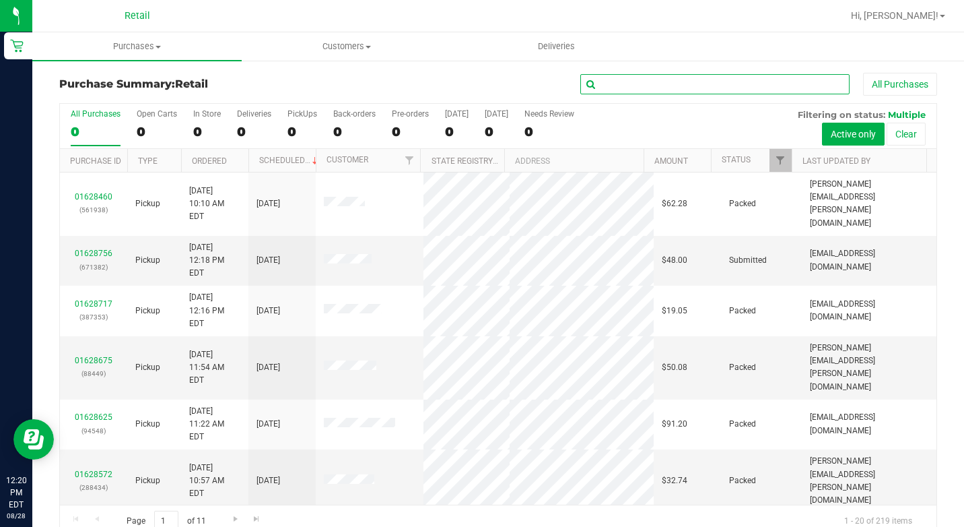
click at [619, 81] on input "text" at bounding box center [714, 84] width 269 height 20
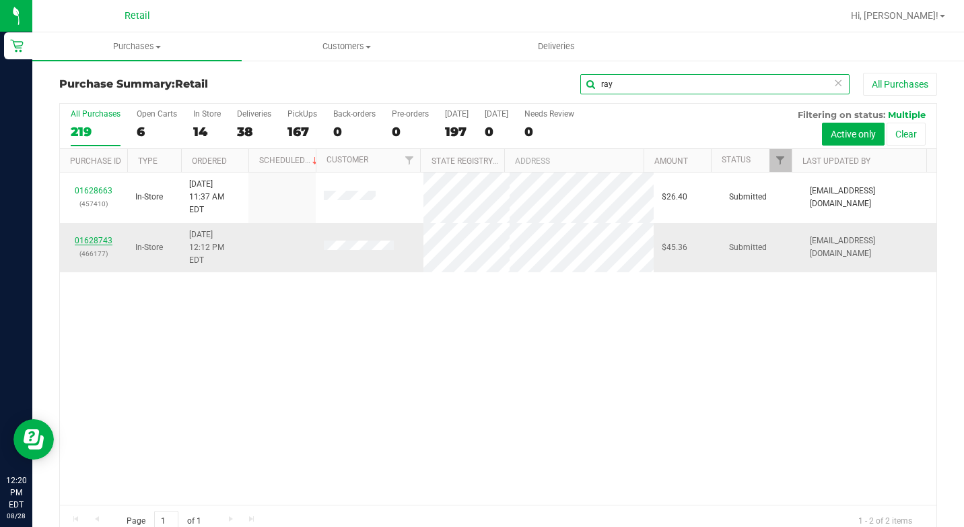
type input "ray"
click at [108, 236] on link "01628743" at bounding box center [94, 240] width 38 height 9
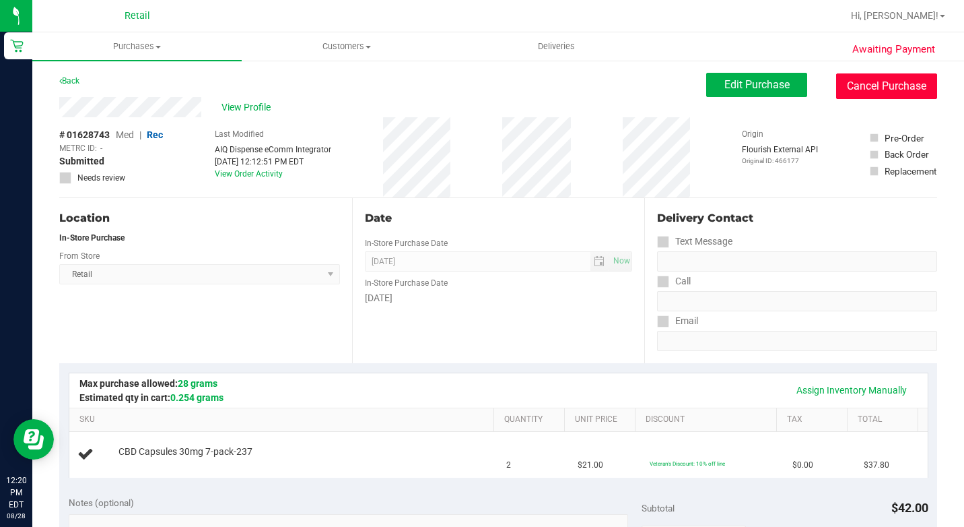
drag, startPoint x: 871, startPoint y: 91, endPoint x: 550, endPoint y: 89, distance: 320.5
click at [871, 91] on button "Cancel Purchase" at bounding box center [886, 86] width 101 height 26
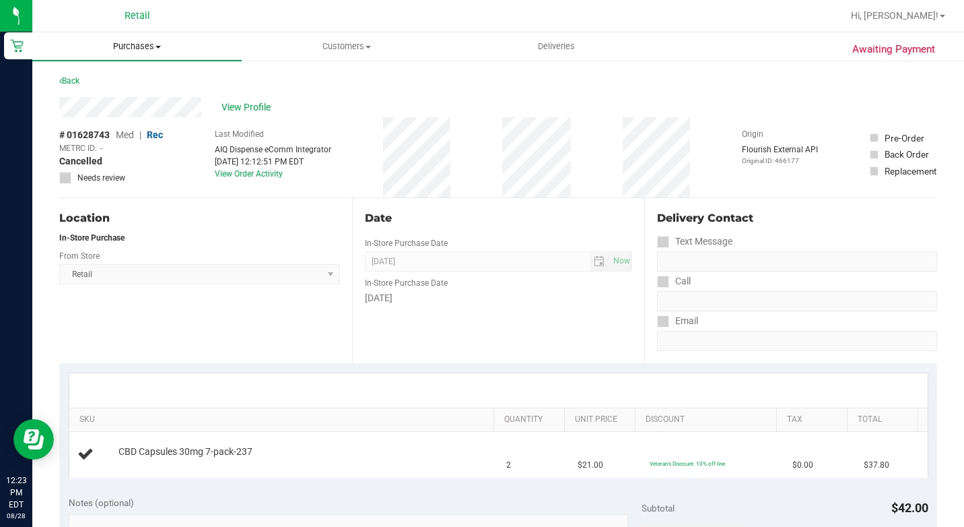
click at [149, 48] on span "Purchases" at bounding box center [136, 46] width 209 height 12
click at [150, 78] on span "Summary of purchases" at bounding box center [101, 80] width 138 height 11
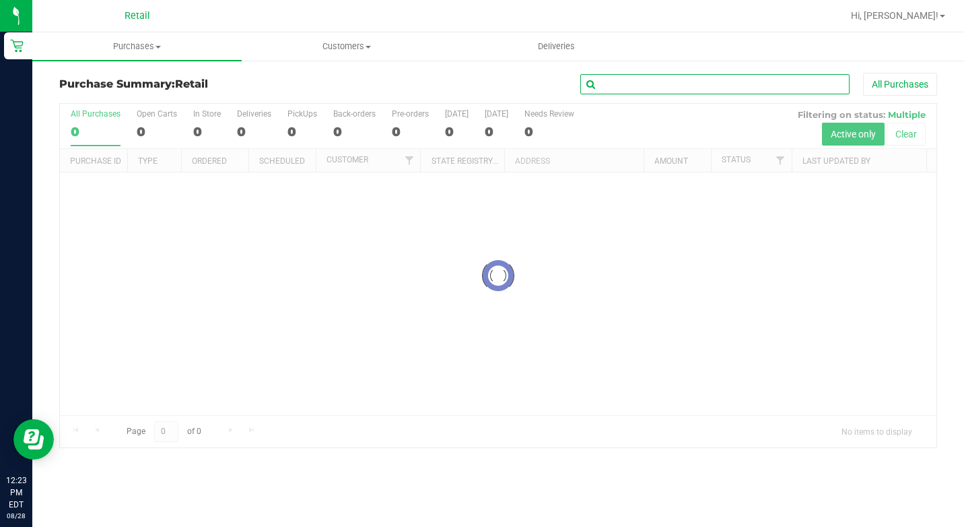
click at [700, 89] on input "text" at bounding box center [714, 84] width 269 height 20
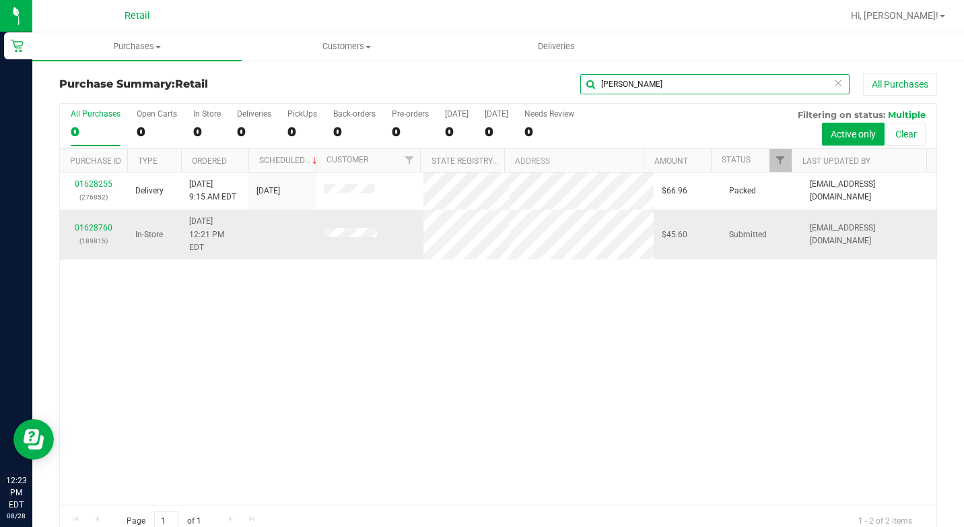
type input "[PERSON_NAME]"
click at [93, 226] on div "01628760 (189815)" at bounding box center [93, 235] width 51 height 26
click at [93, 223] on link "01628760" at bounding box center [94, 227] width 38 height 9
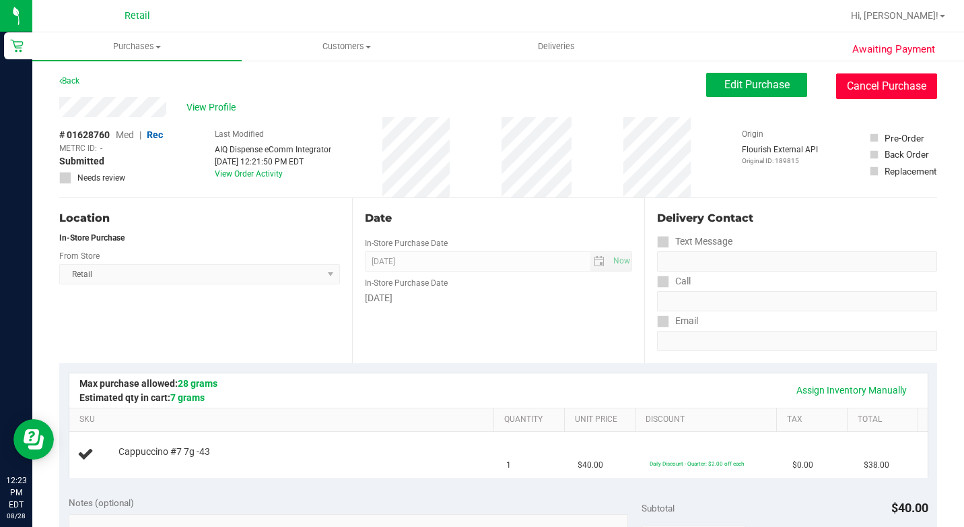
click at [885, 80] on button "Cancel Purchase" at bounding box center [886, 86] width 101 height 26
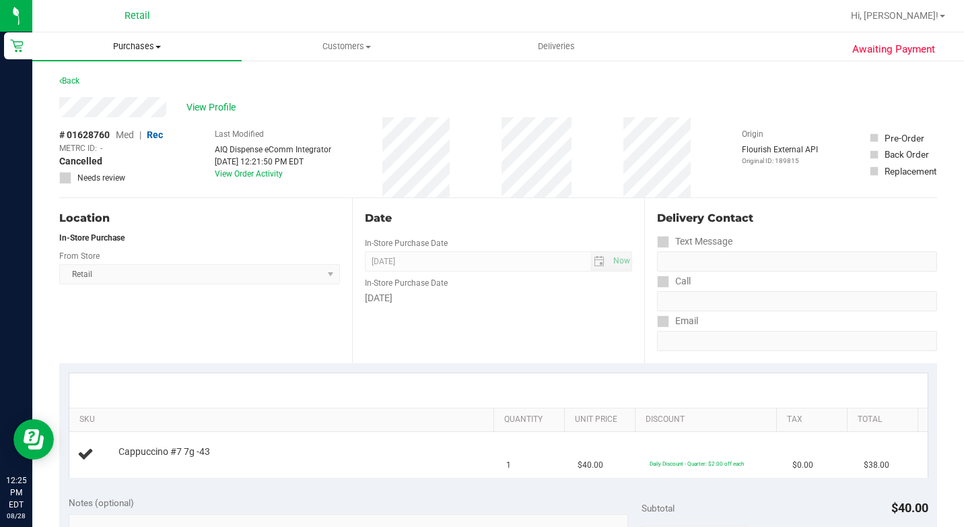
click at [137, 40] on uib-tab-heading "Purchases Summary of purchases Fulfillment All purchases" at bounding box center [136, 46] width 209 height 28
click at [135, 76] on span "Summary of purchases" at bounding box center [101, 80] width 138 height 11
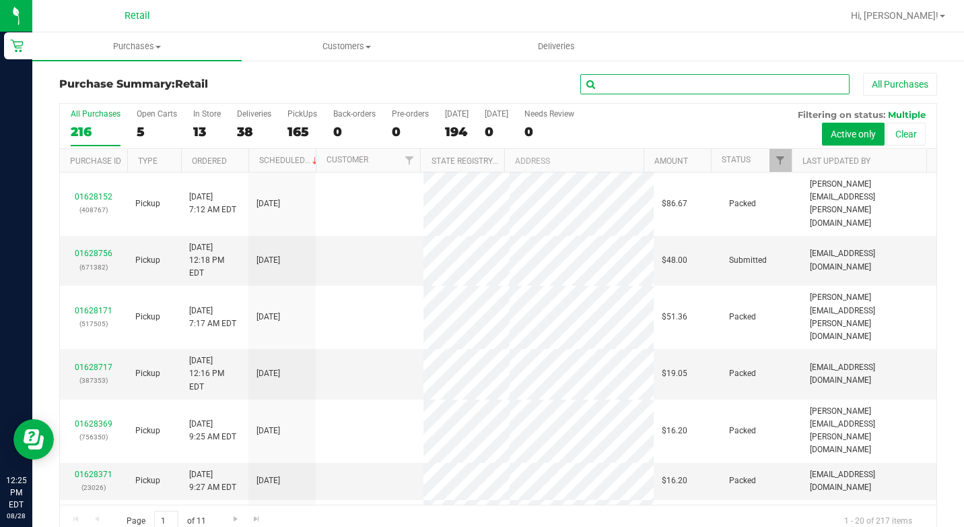
click at [672, 83] on input "text" at bounding box center [714, 84] width 269 height 20
click at [629, 94] on input "text" at bounding box center [714, 84] width 269 height 20
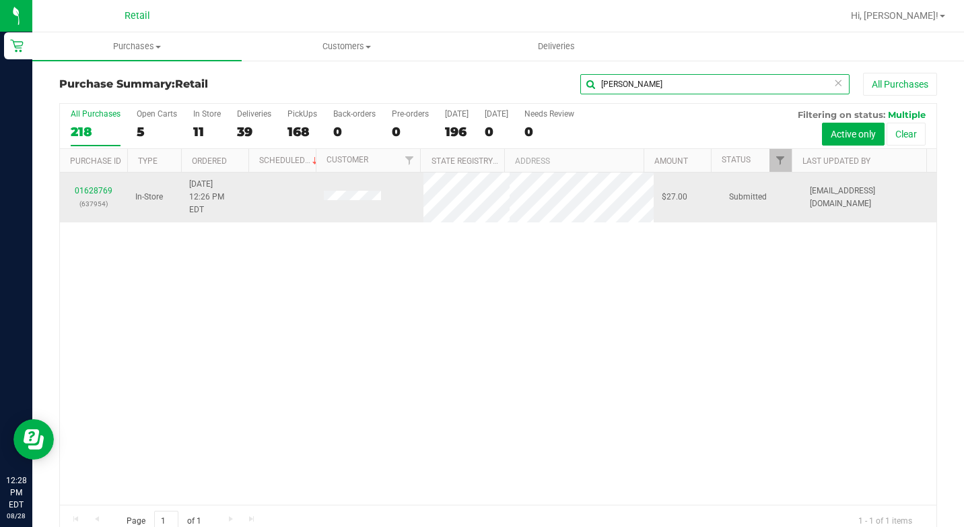
type input "[PERSON_NAME]"
click at [99, 184] on div "01628769 (637954)" at bounding box center [93, 197] width 51 height 26
click at [88, 188] on link "01628769" at bounding box center [94, 190] width 38 height 9
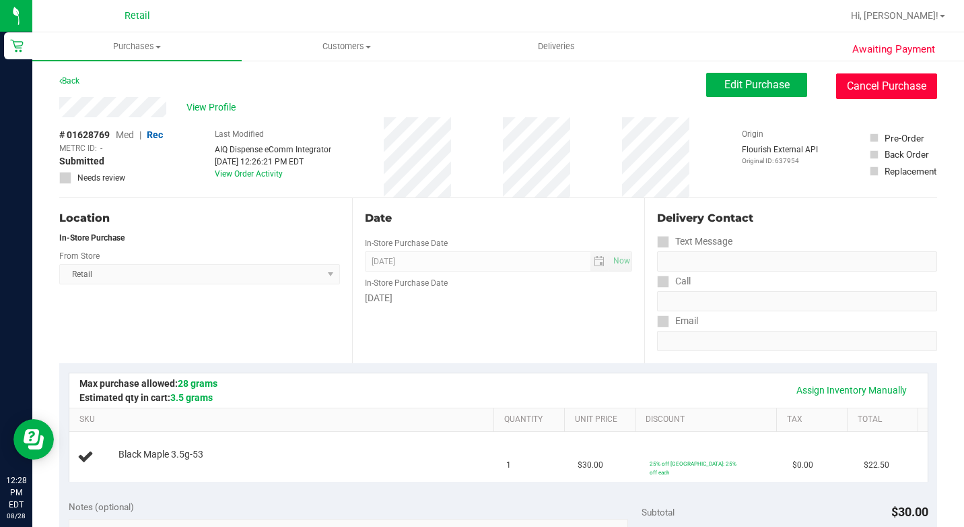
click at [862, 76] on button "Cancel Purchase" at bounding box center [886, 86] width 101 height 26
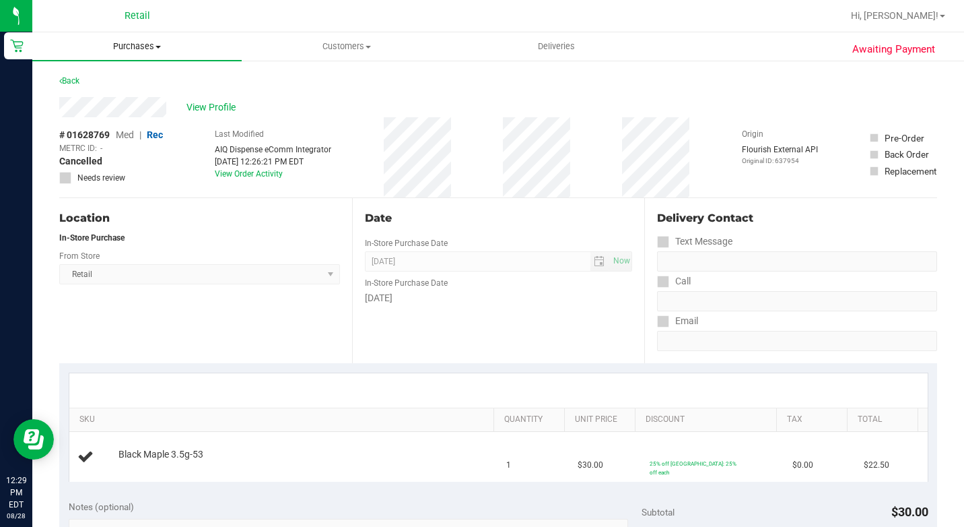
click at [149, 53] on uib-tab-heading "Purchases Summary of purchases Fulfillment All purchases" at bounding box center [136, 46] width 209 height 28
click at [143, 73] on li "Summary of purchases" at bounding box center [136, 81] width 209 height 16
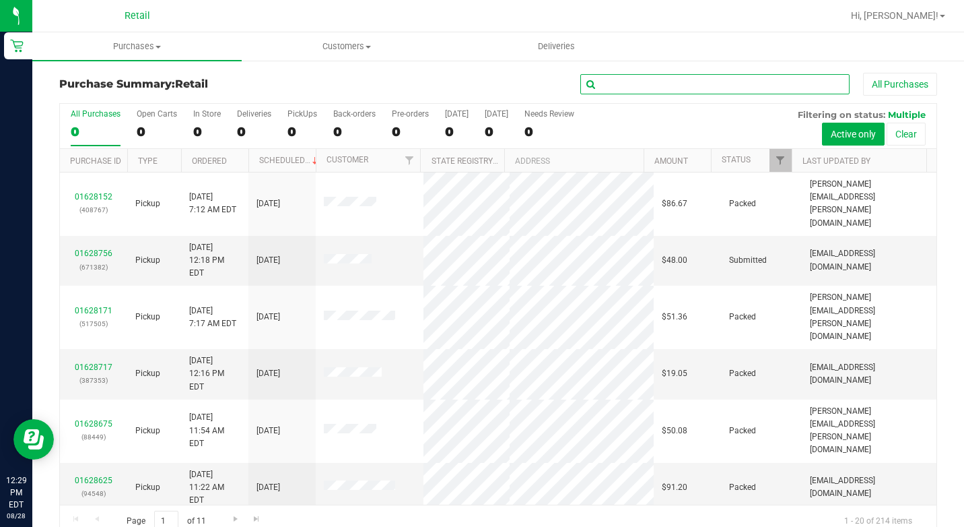
drag, startPoint x: 609, startPoint y: 90, endPoint x: 717, endPoint y: 38, distance: 119.9
click at [609, 89] on input "text" at bounding box center [714, 84] width 269 height 20
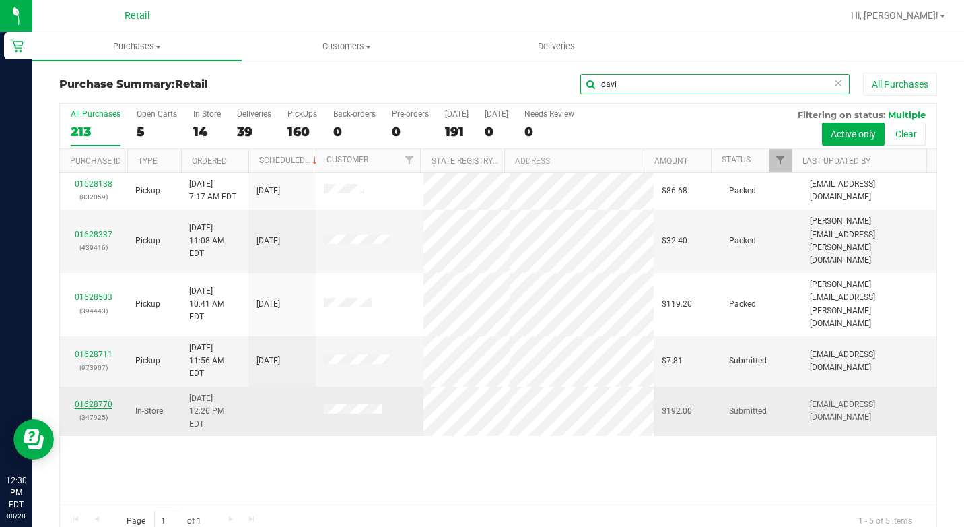
type input "davi"
click at [94, 399] on link "01628770" at bounding box center [94, 403] width 38 height 9
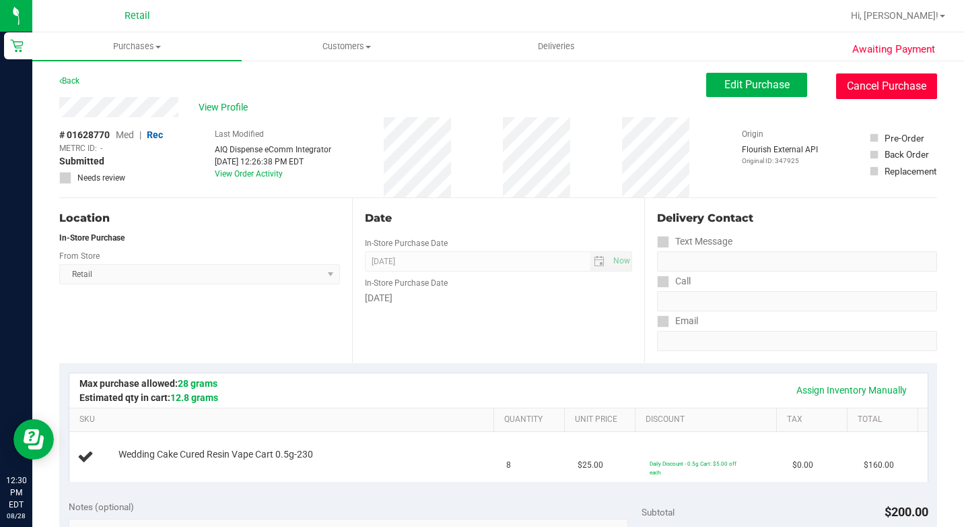
click at [910, 78] on button "Cancel Purchase" at bounding box center [886, 86] width 101 height 26
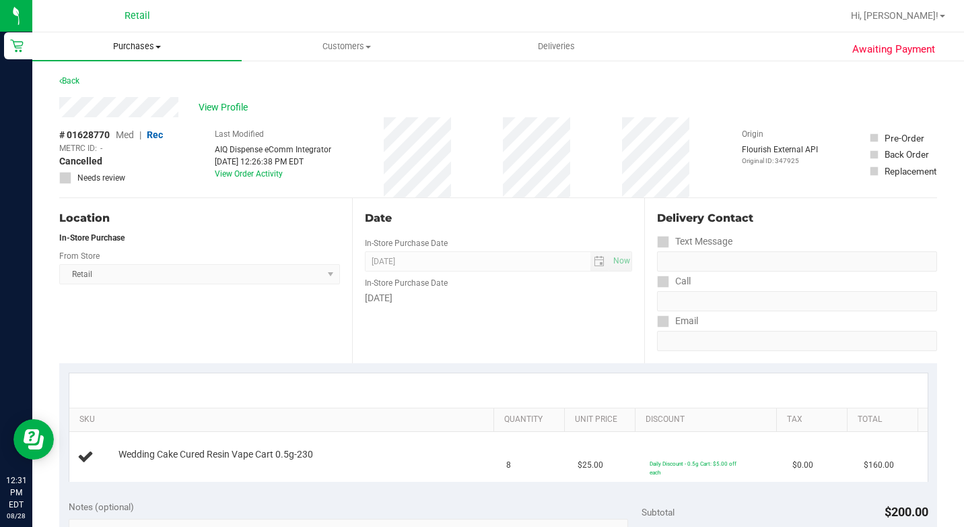
click at [164, 42] on span "Purchases" at bounding box center [136, 46] width 209 height 12
click at [159, 46] on span at bounding box center [158, 47] width 5 height 3
click at [139, 81] on span "Summary of purchases" at bounding box center [101, 80] width 138 height 11
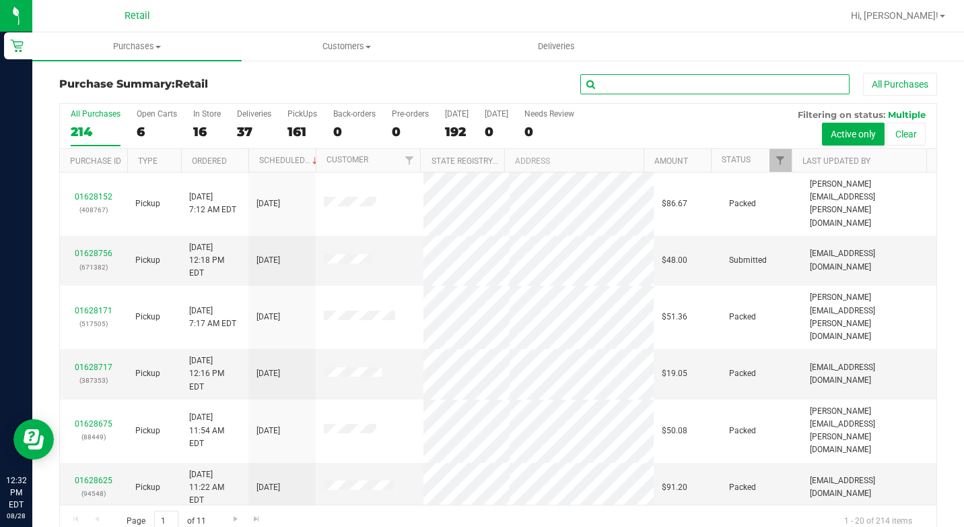
click at [762, 88] on input "text" at bounding box center [714, 84] width 269 height 20
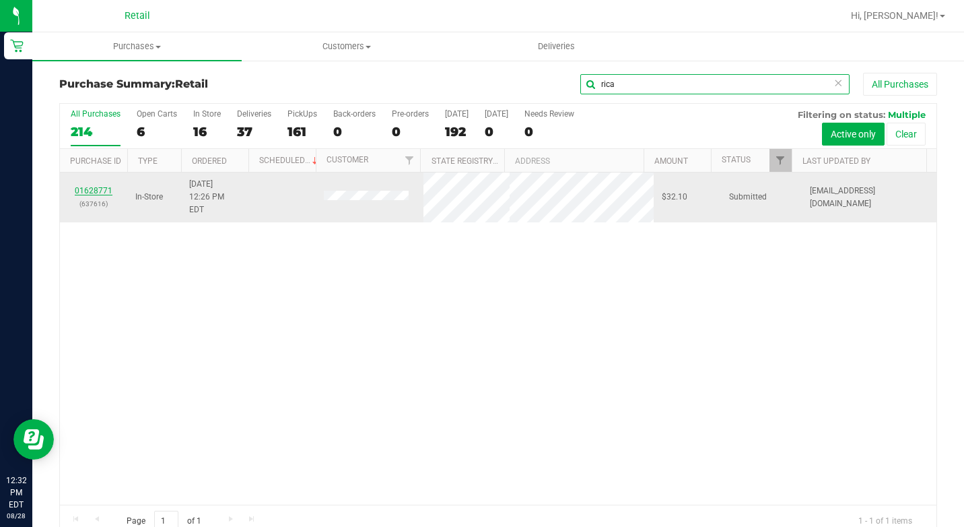
type input "rica"
click at [100, 186] on link "01628771" at bounding box center [94, 190] width 38 height 9
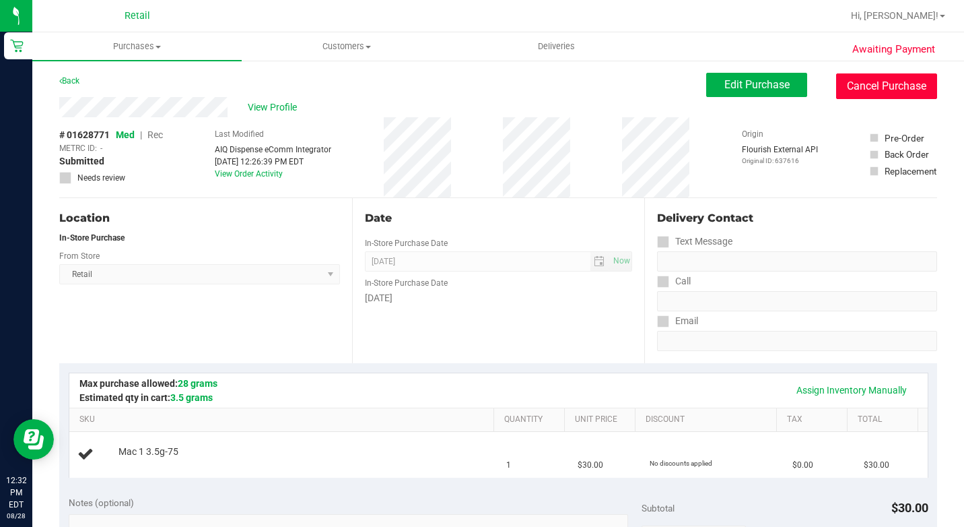
click at [852, 83] on button "Cancel Purchase" at bounding box center [886, 86] width 101 height 26
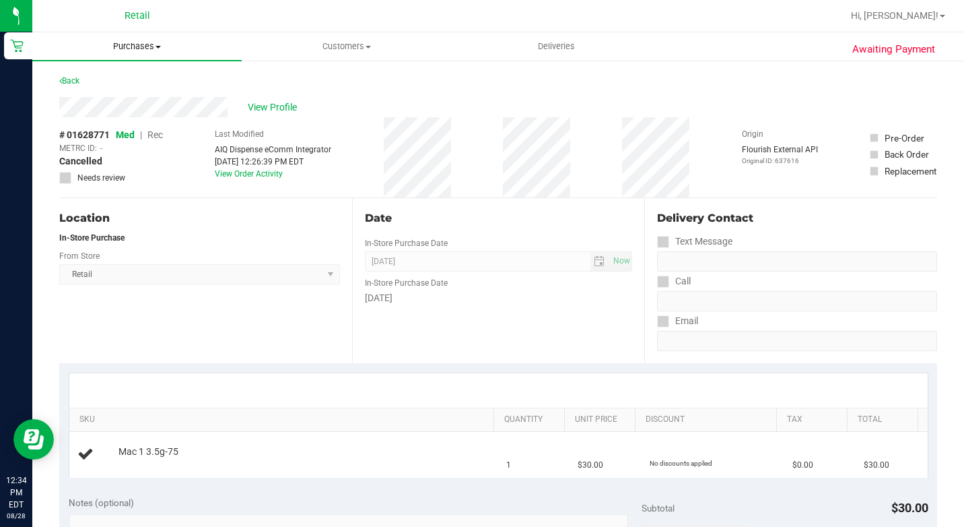
click at [121, 45] on span "Purchases" at bounding box center [136, 46] width 209 height 12
click at [122, 73] on li "Summary of purchases" at bounding box center [136, 81] width 209 height 16
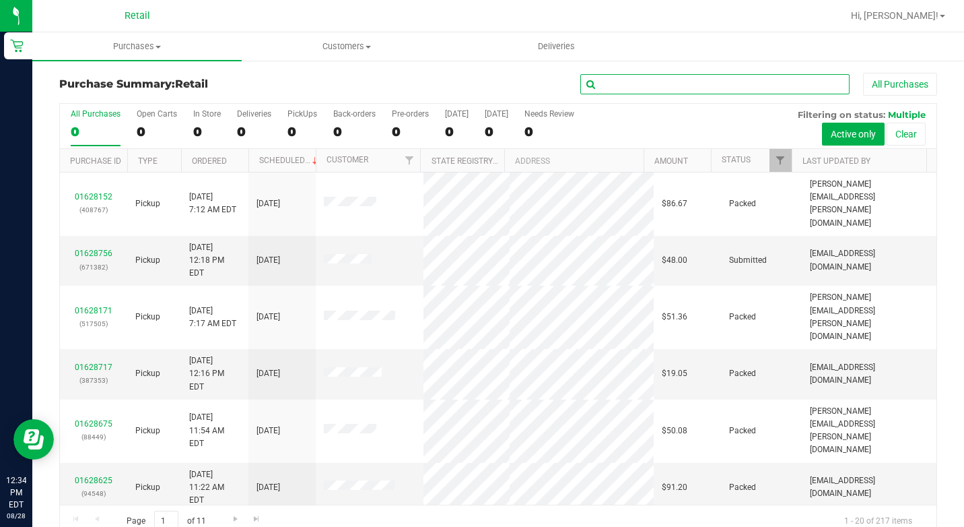
click at [647, 82] on input "text" at bounding box center [714, 84] width 269 height 20
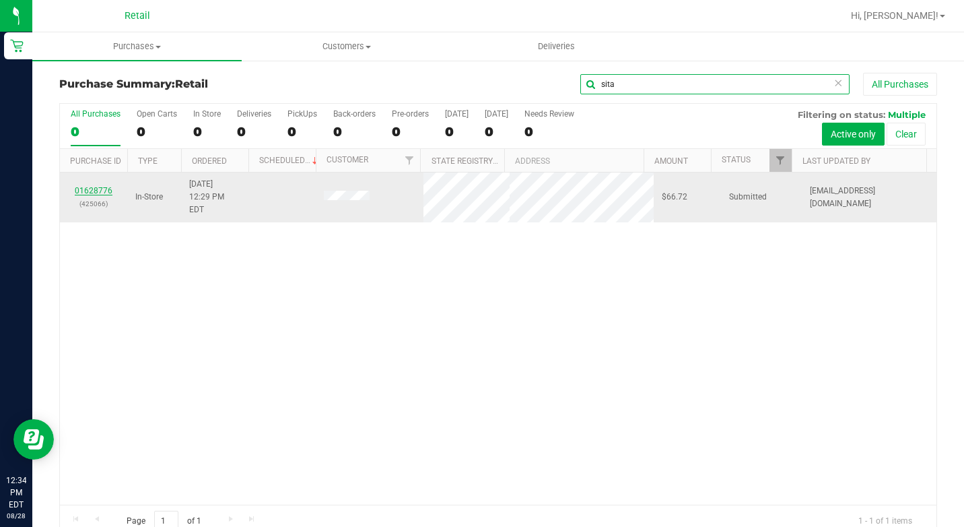
type input "sita"
click at [88, 188] on link "01628776" at bounding box center [94, 190] width 38 height 9
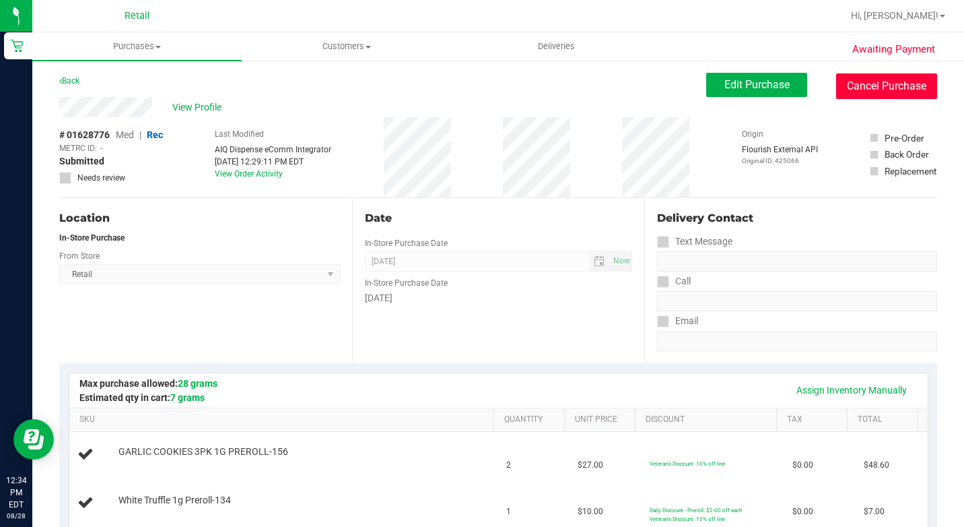
click at [854, 87] on button "Cancel Purchase" at bounding box center [886, 86] width 101 height 26
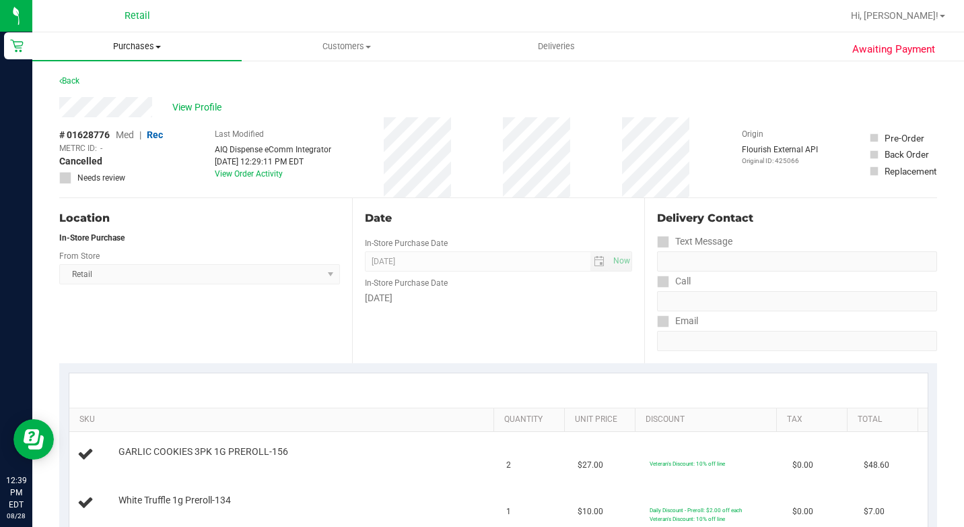
click at [156, 42] on span "Purchases" at bounding box center [136, 46] width 209 height 12
click at [125, 83] on span "Summary of purchases" at bounding box center [101, 80] width 138 height 11
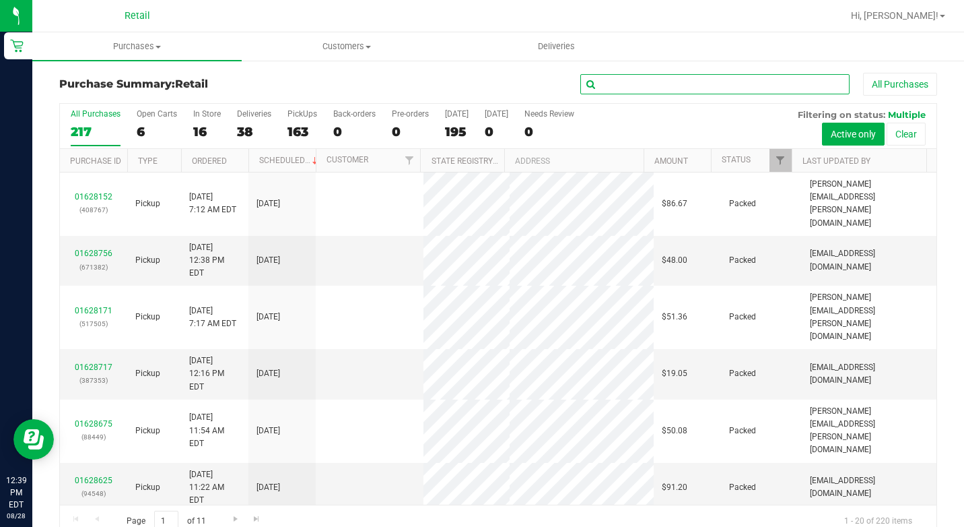
click at [622, 86] on input "text" at bounding box center [714, 84] width 269 height 20
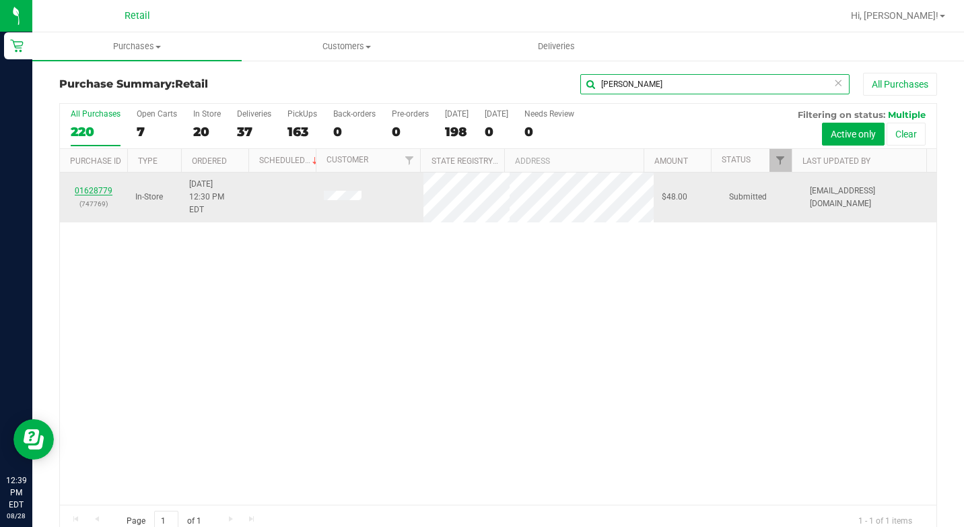
type input "[PERSON_NAME]"
click at [101, 186] on link "01628779" at bounding box center [94, 190] width 38 height 9
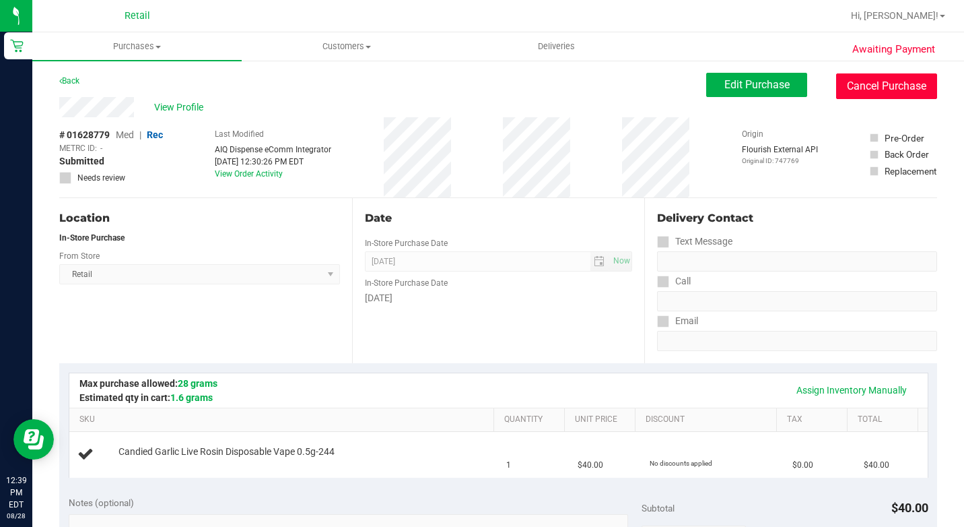
click at [881, 88] on button "Cancel Purchase" at bounding box center [886, 86] width 101 height 26
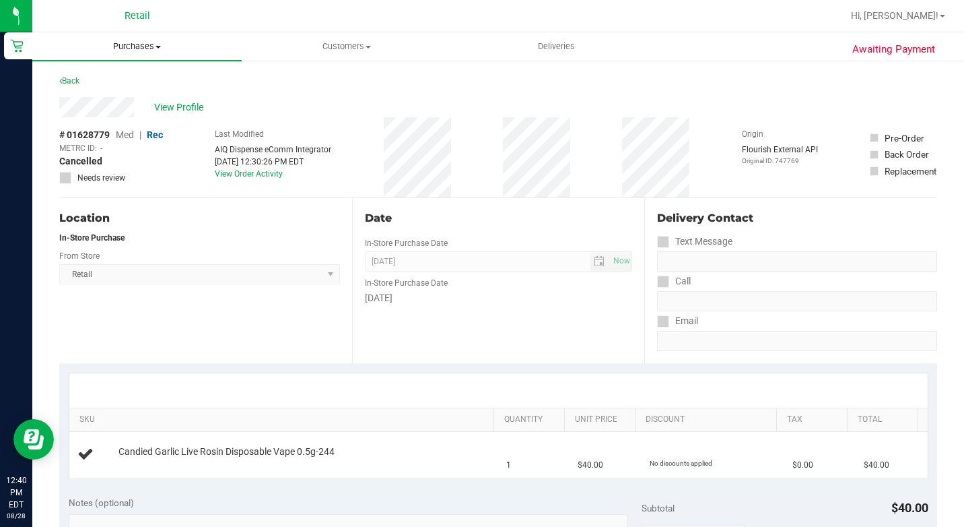
click at [141, 42] on span "Purchases" at bounding box center [136, 46] width 209 height 12
click at [139, 76] on span "Summary of purchases" at bounding box center [101, 80] width 138 height 11
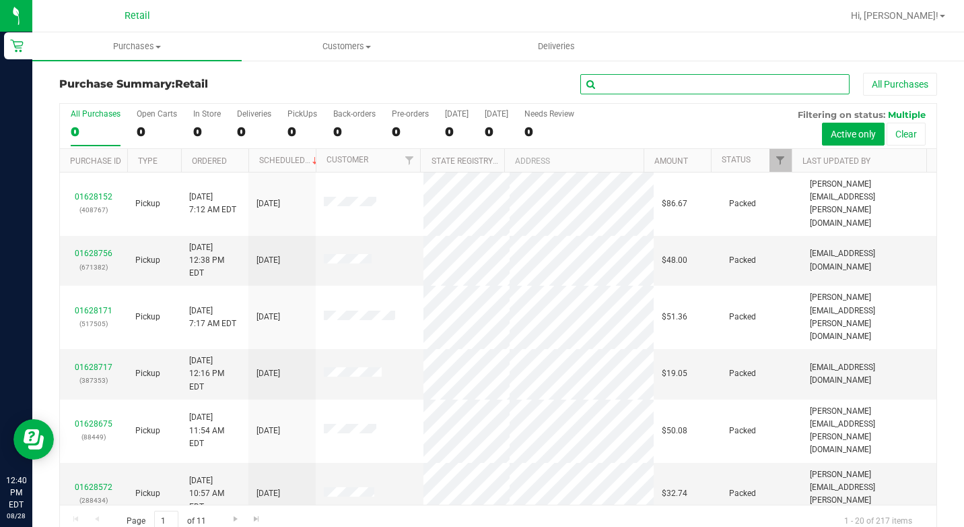
click at [615, 78] on input "text" at bounding box center [714, 84] width 269 height 20
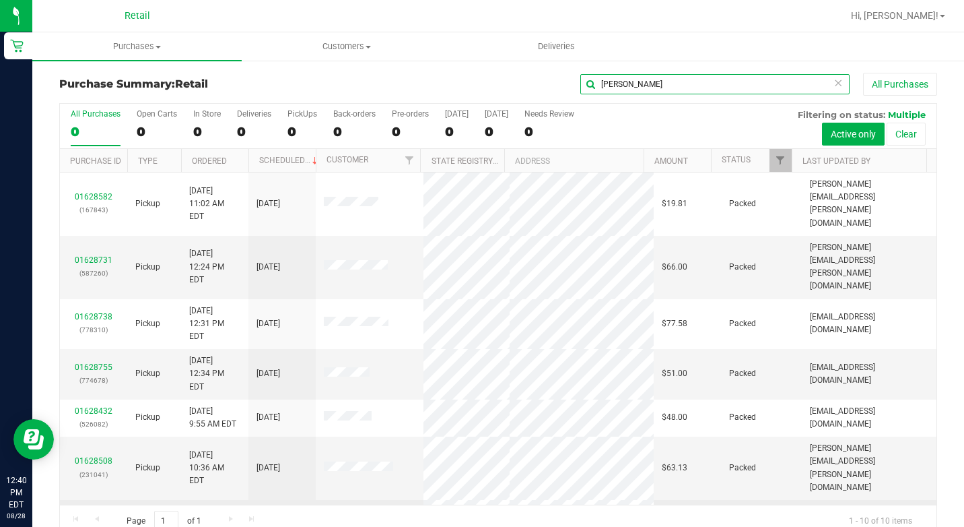
scroll to position [40, 0]
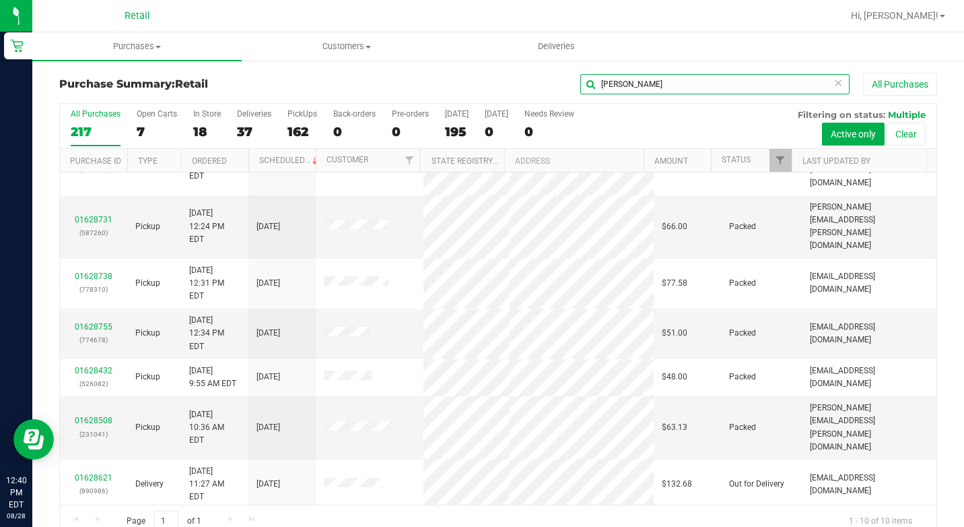
type input "[PERSON_NAME]"
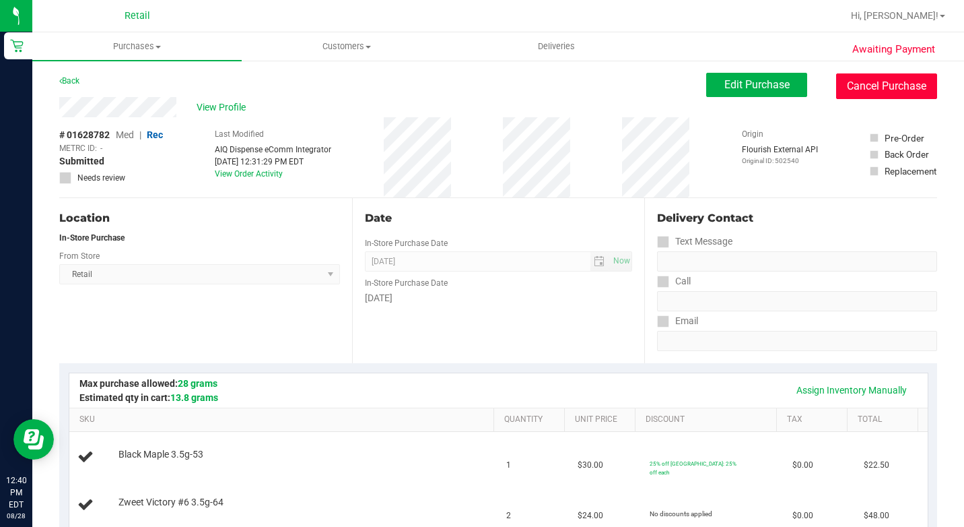
click at [856, 95] on button "Cancel Purchase" at bounding box center [886, 86] width 101 height 26
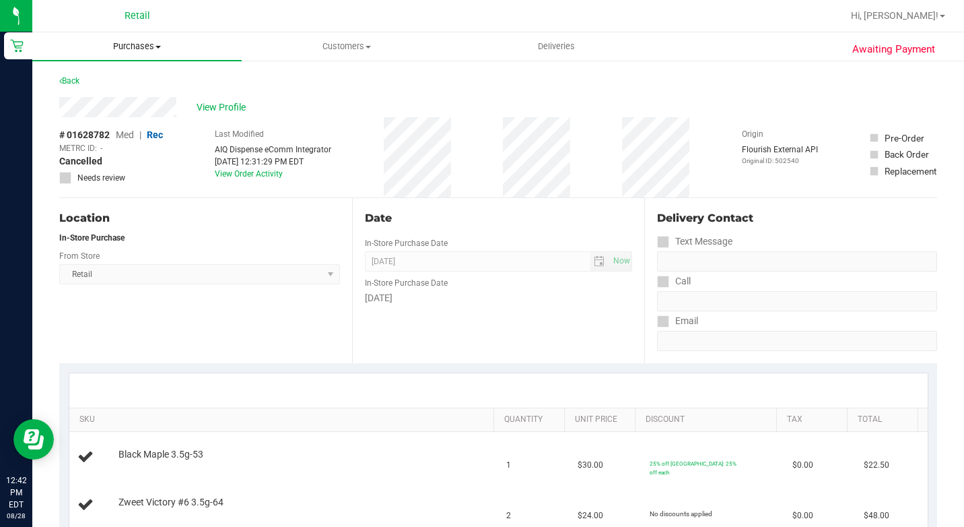
click at [127, 42] on span "Purchases" at bounding box center [136, 46] width 209 height 12
click at [138, 77] on span "Summary of purchases" at bounding box center [101, 80] width 138 height 11
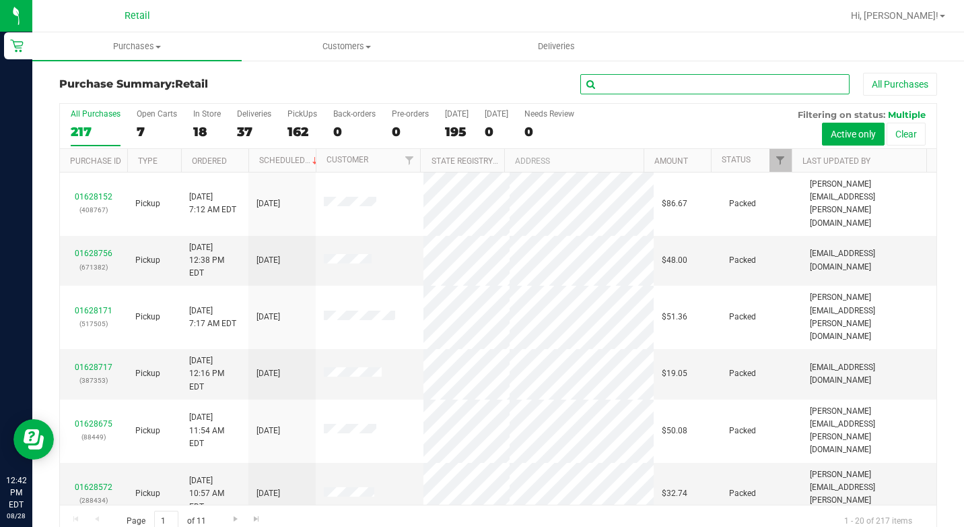
click at [634, 84] on input "text" at bounding box center [714, 84] width 269 height 20
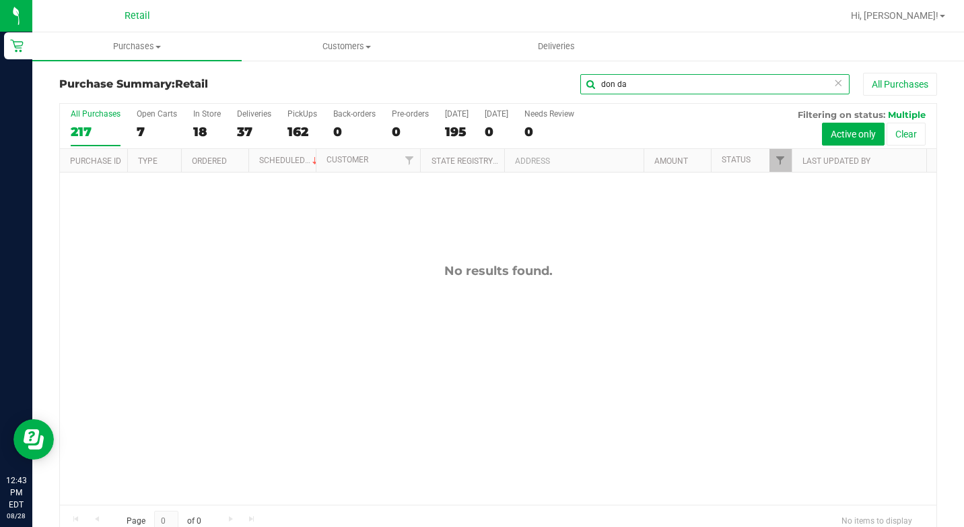
type input "don da"
click at [155, 42] on span "Purchases" at bounding box center [136, 46] width 209 height 12
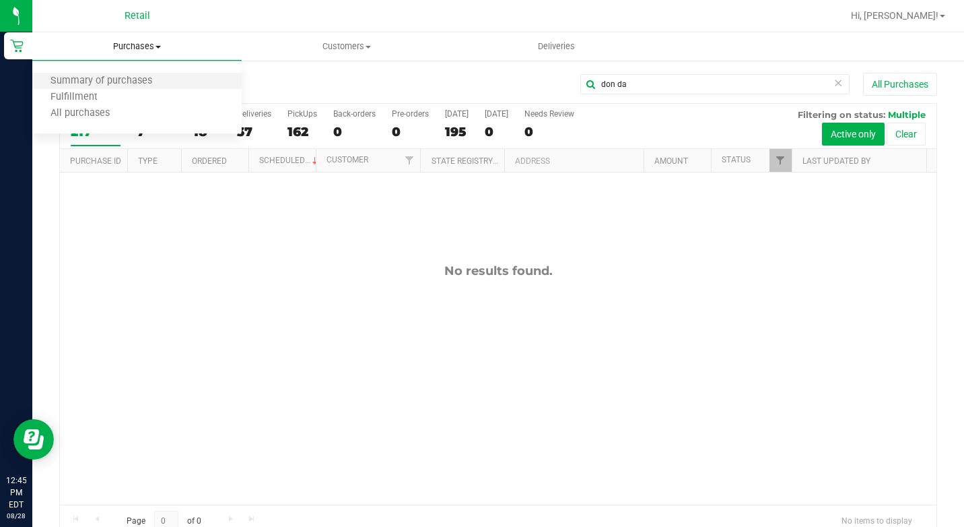
click at [144, 88] on li "Summary of purchases" at bounding box center [136, 81] width 209 height 16
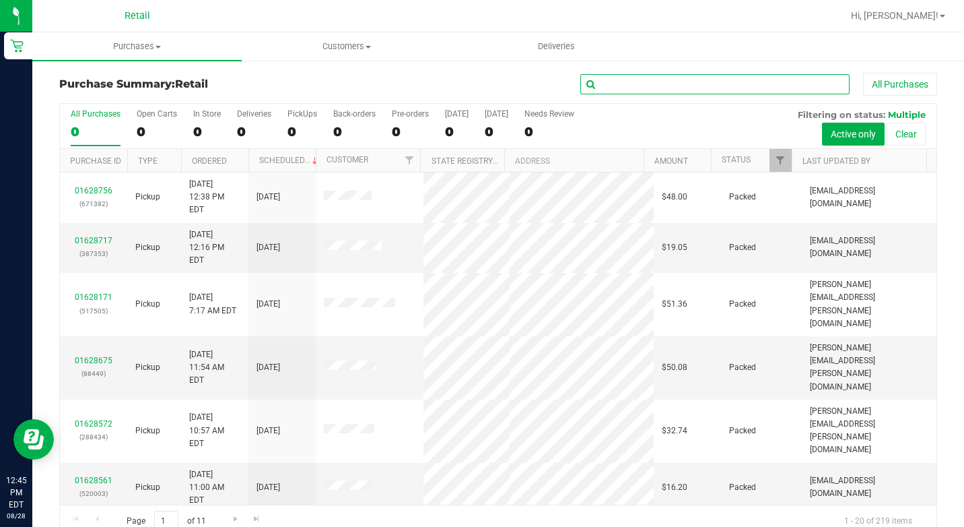
click at [617, 82] on input "text" at bounding box center [714, 84] width 269 height 20
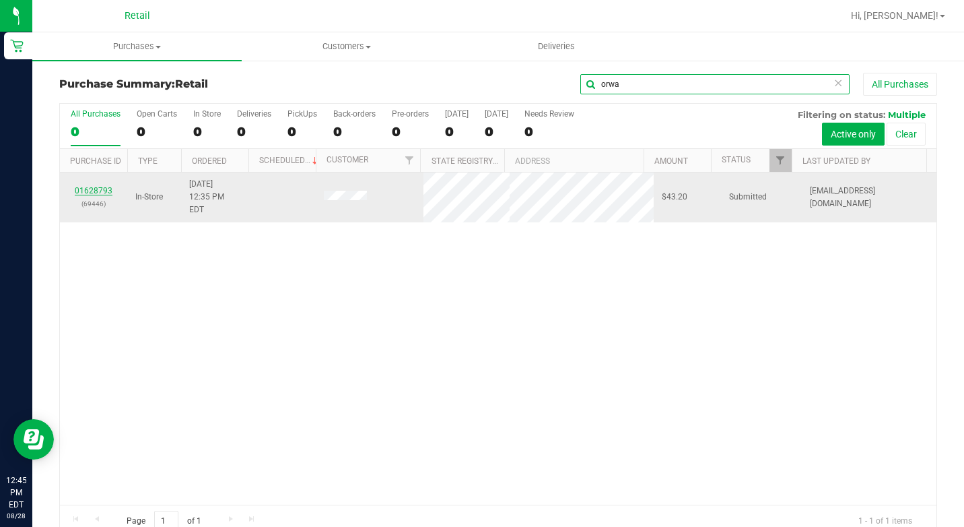
type input "orwa"
click at [106, 186] on link "01628793" at bounding box center [94, 190] width 38 height 9
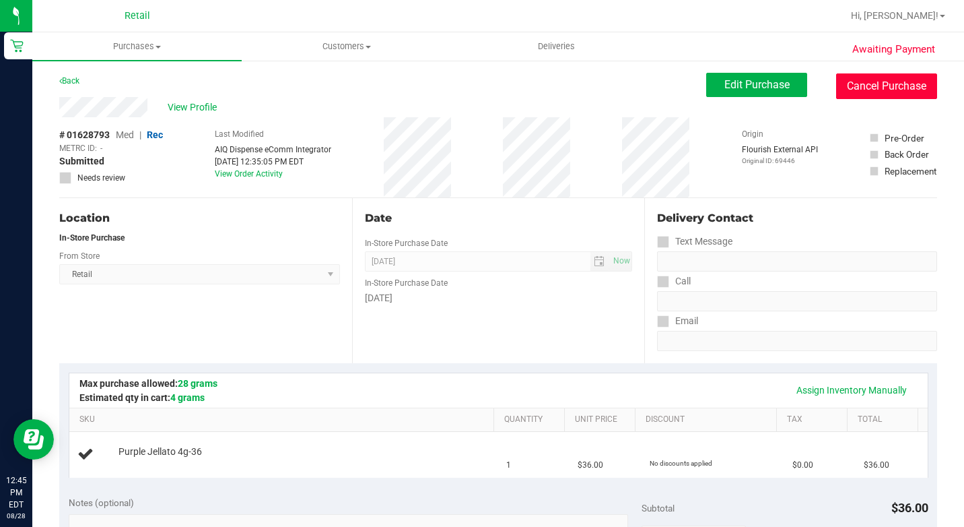
click at [855, 86] on button "Cancel Purchase" at bounding box center [886, 86] width 101 height 26
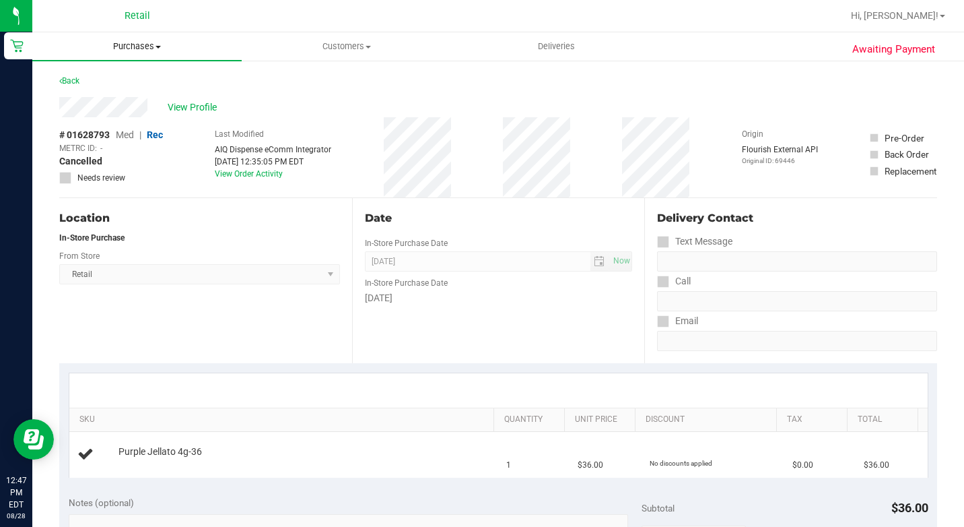
click at [131, 50] on span "Purchases" at bounding box center [136, 46] width 209 height 12
click at [133, 76] on span "Summary of purchases" at bounding box center [101, 80] width 138 height 11
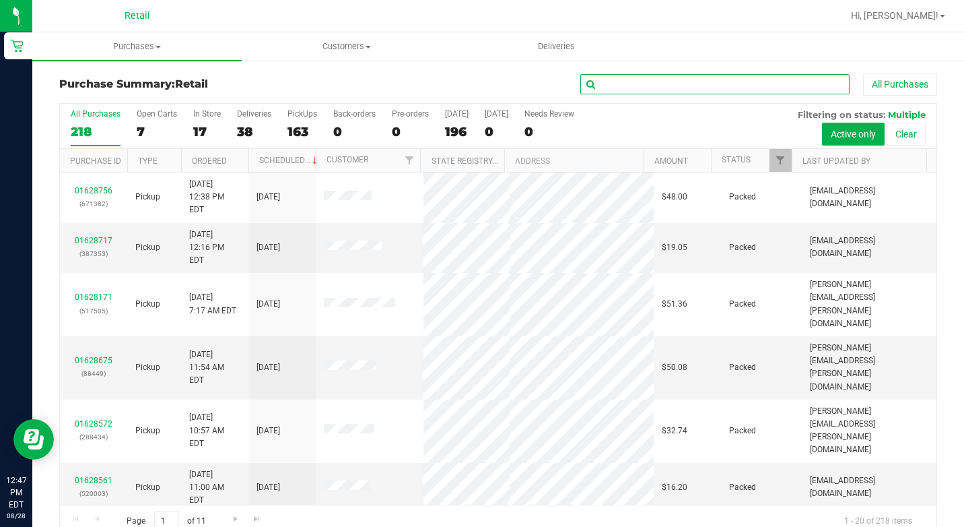
click at [609, 85] on input "text" at bounding box center [714, 84] width 269 height 20
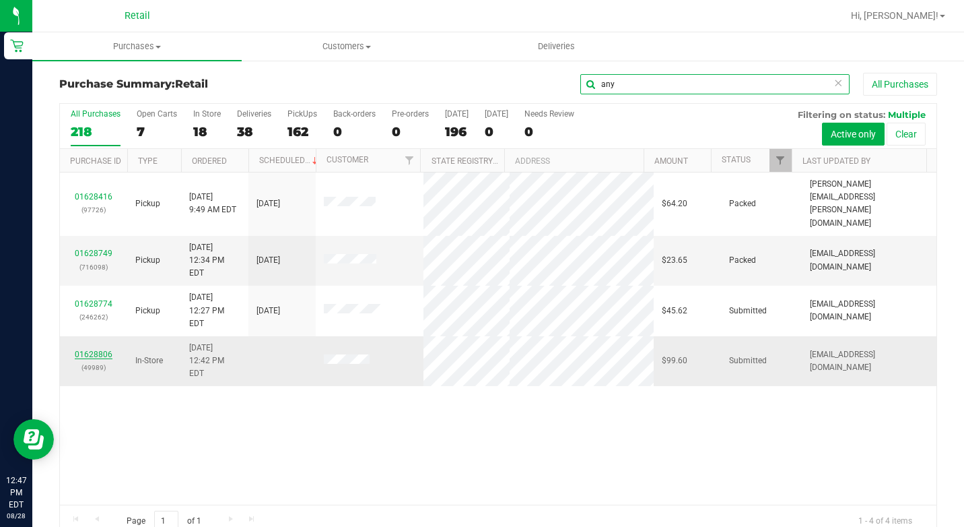
type input "any"
click at [94, 349] on link "01628806" at bounding box center [94, 353] width 38 height 9
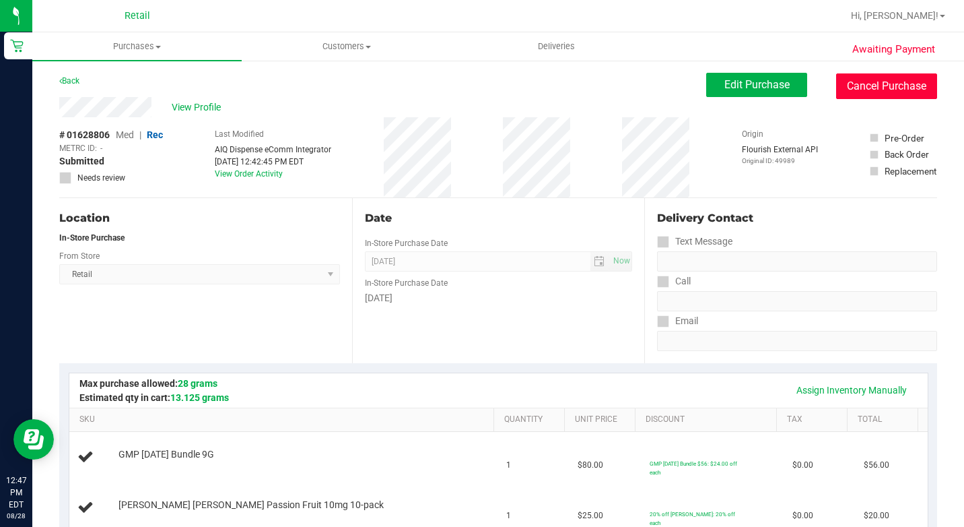
click at [882, 77] on button "Cancel Purchase" at bounding box center [886, 86] width 101 height 26
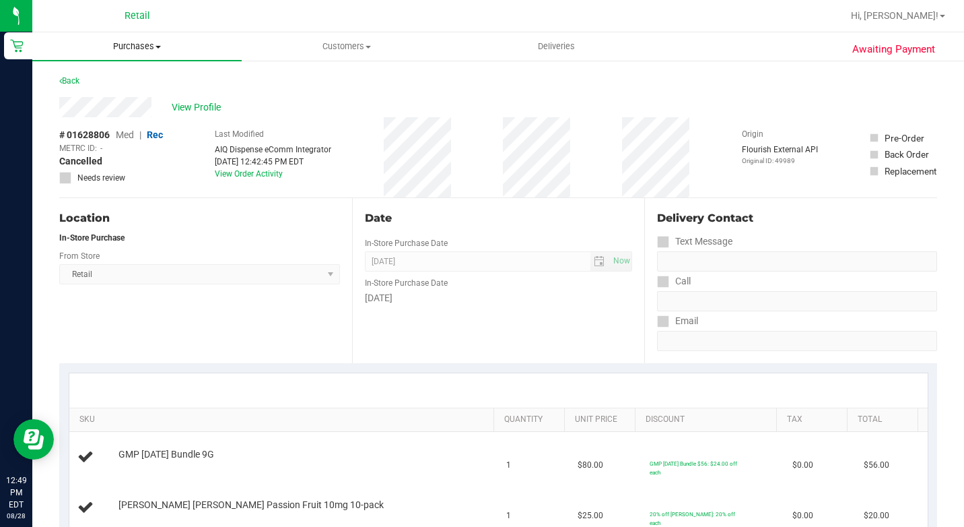
click at [127, 48] on span "Purchases" at bounding box center [136, 46] width 209 height 12
click at [121, 72] on ul "Summary of purchases Fulfillment All purchases" at bounding box center [136, 97] width 209 height 73
click at [116, 42] on span "Purchases" at bounding box center [136, 46] width 209 height 12
click at [117, 76] on span "Summary of purchases" at bounding box center [101, 80] width 138 height 11
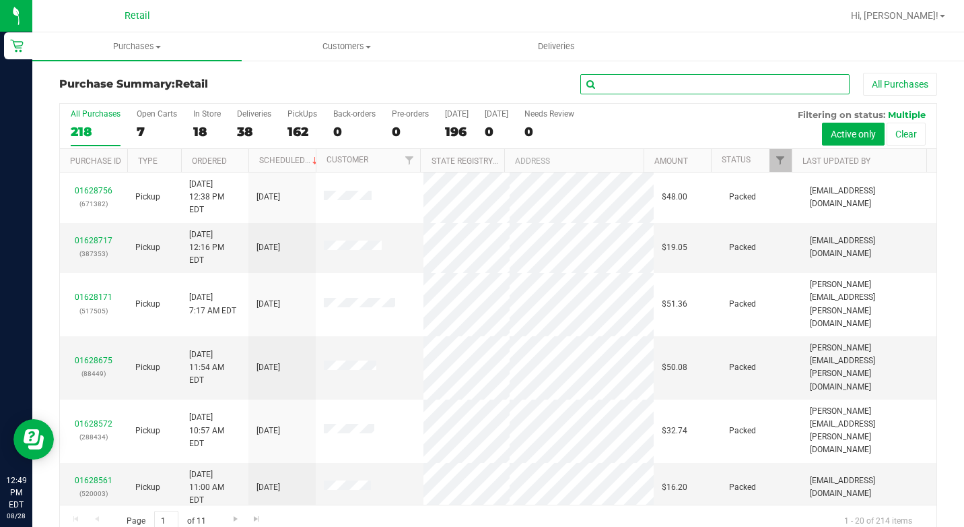
click at [611, 83] on input "text" at bounding box center [714, 84] width 269 height 20
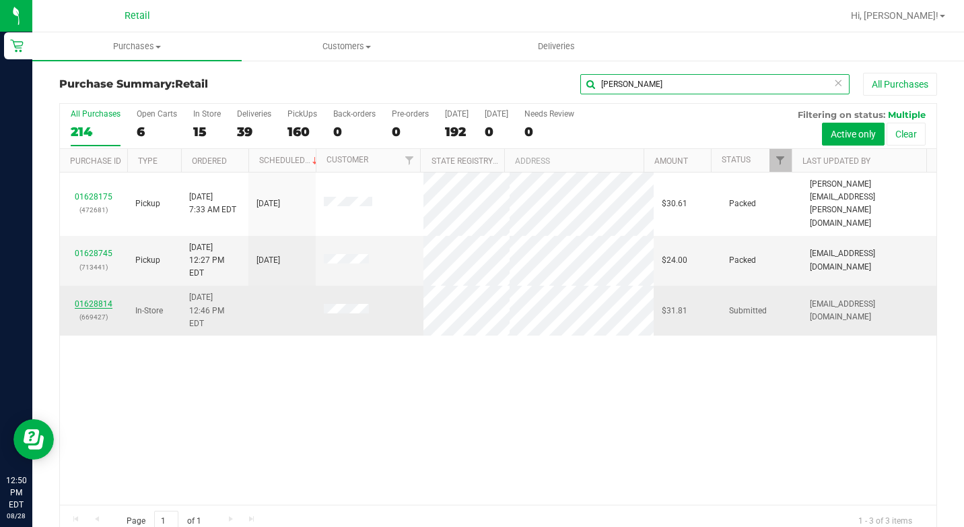
type input "[PERSON_NAME]"
click at [89, 299] on link "01628814" at bounding box center [94, 303] width 38 height 9
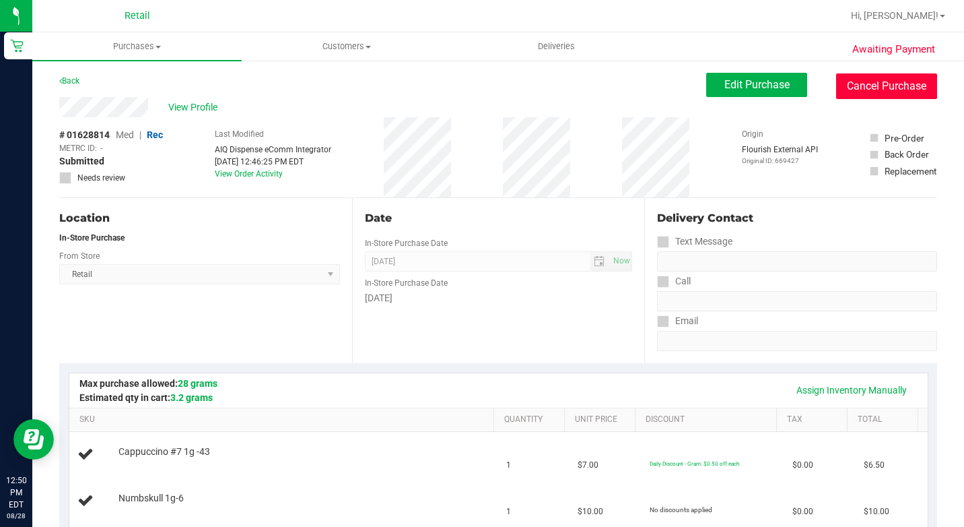
drag, startPoint x: 852, startPoint y: 88, endPoint x: 544, endPoint y: 84, distance: 307.7
click at [852, 88] on button "Cancel Purchase" at bounding box center [886, 86] width 101 height 26
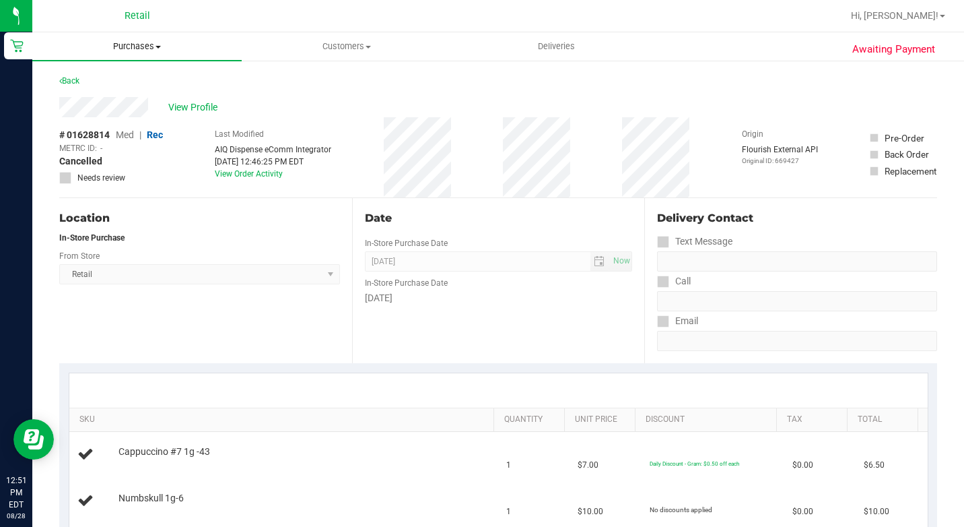
click at [121, 44] on span "Purchases" at bounding box center [136, 46] width 209 height 12
click at [129, 85] on span "Summary of purchases" at bounding box center [101, 80] width 138 height 11
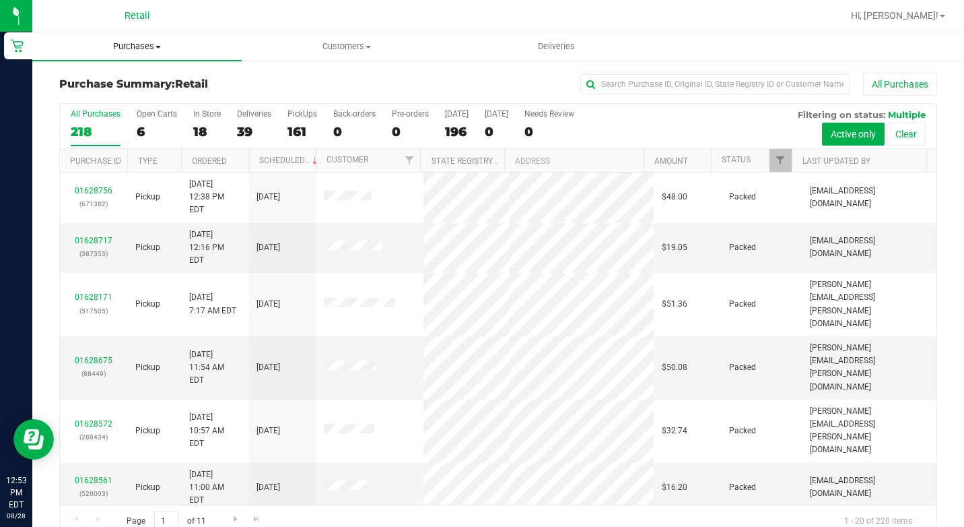
click at [135, 44] on span "Purchases" at bounding box center [136, 46] width 209 height 12
click at [143, 77] on span "Summary of purchases" at bounding box center [101, 80] width 138 height 11
click at [664, 83] on input "text" at bounding box center [714, 84] width 269 height 20
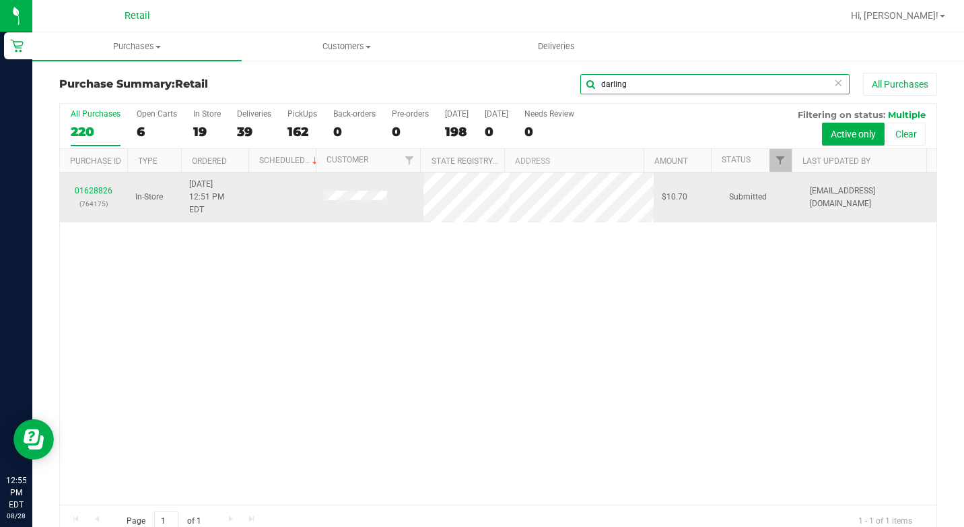
type input "darling"
click at [90, 197] on p "(764175)" at bounding box center [93, 203] width 51 height 13
click at [90, 186] on link "01628826" at bounding box center [94, 190] width 38 height 9
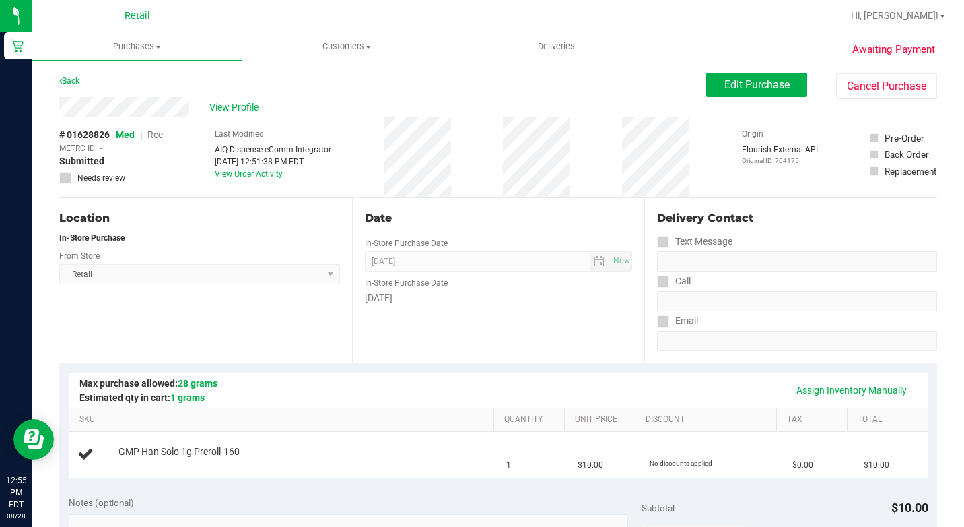
click at [877, 77] on button "Cancel Purchase" at bounding box center [886, 86] width 101 height 26
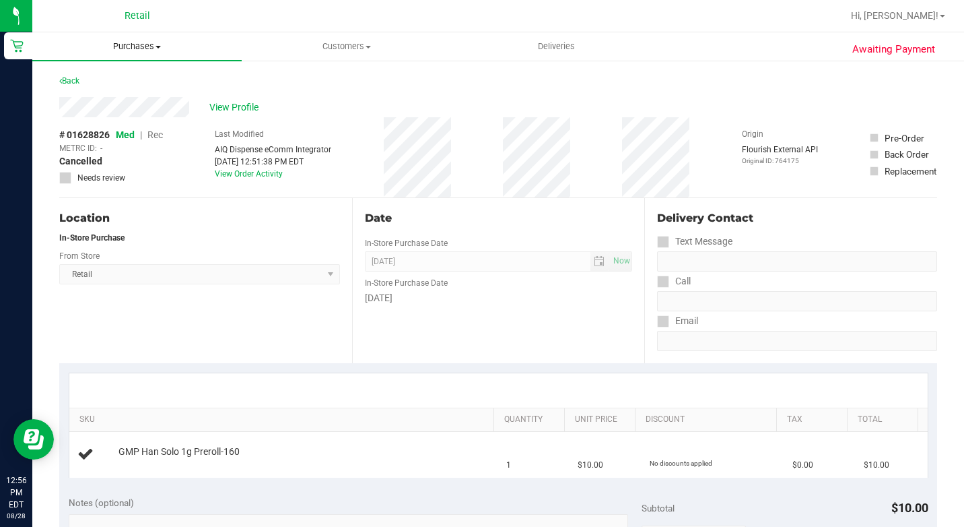
click at [133, 47] on span "Purchases" at bounding box center [136, 46] width 209 height 12
click at [126, 79] on span "Summary of purchases" at bounding box center [101, 80] width 138 height 11
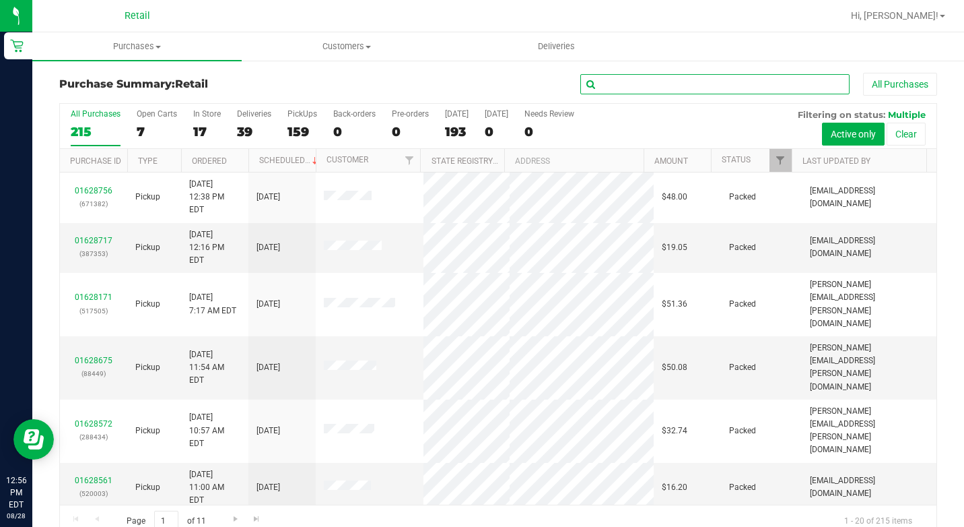
click at [603, 88] on input "text" at bounding box center [714, 84] width 269 height 20
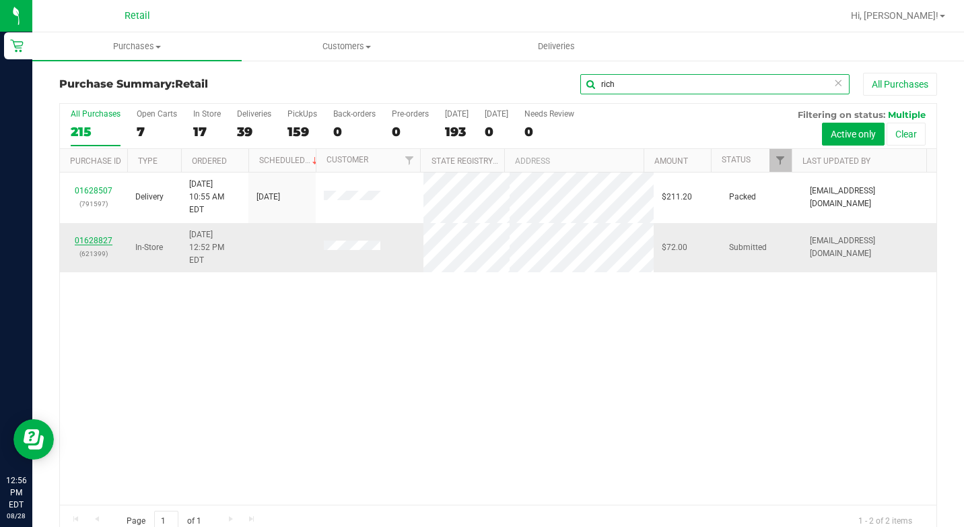
type input "rich"
click at [103, 236] on link "01628827" at bounding box center [94, 240] width 38 height 9
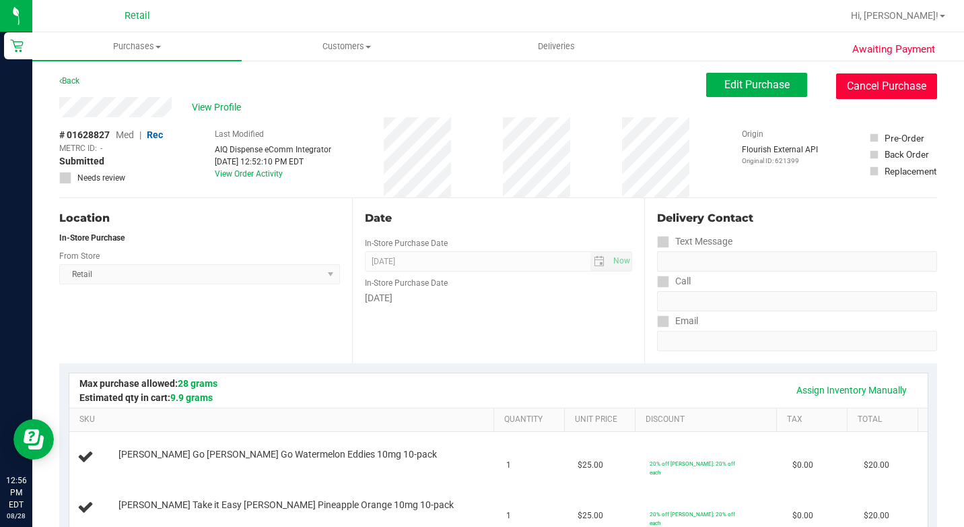
drag, startPoint x: 879, startPoint y: 83, endPoint x: 565, endPoint y: 82, distance: 314.5
click at [879, 83] on button "Cancel Purchase" at bounding box center [886, 86] width 101 height 26
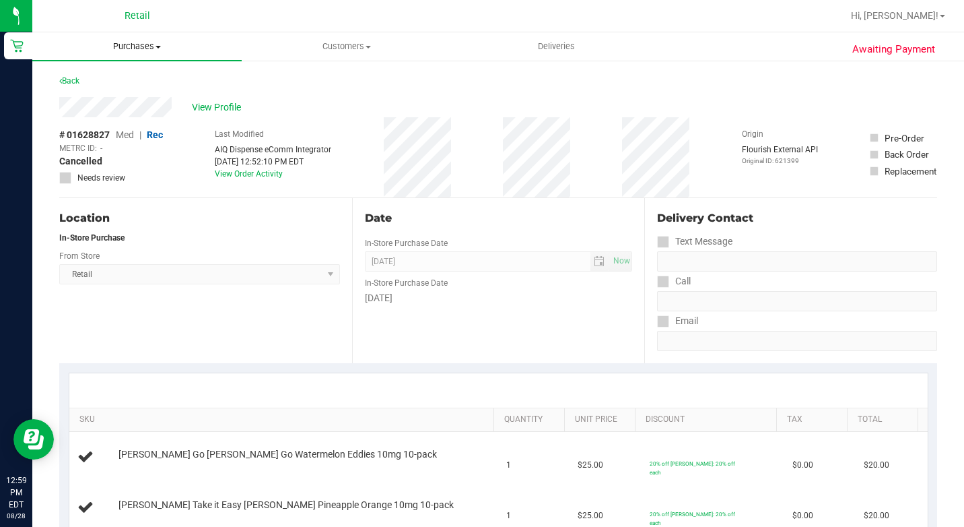
click at [139, 46] on span "Purchases" at bounding box center [136, 46] width 209 height 12
click at [132, 79] on span "Summary of purchases" at bounding box center [101, 80] width 138 height 11
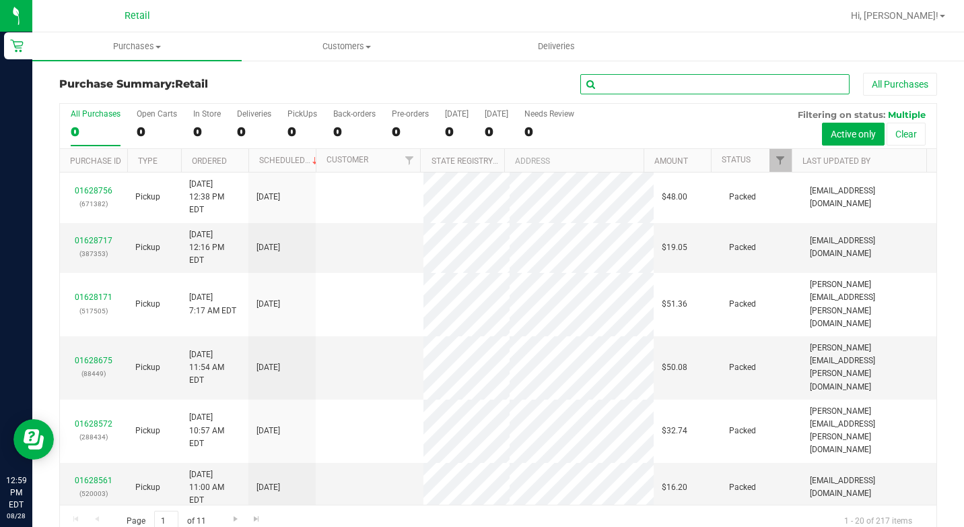
click at [674, 83] on input "text" at bounding box center [714, 84] width 269 height 20
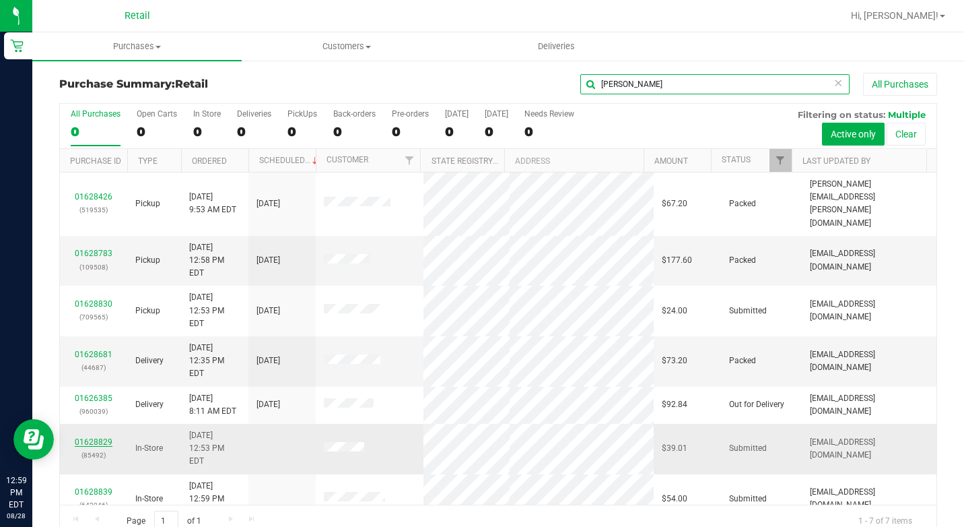
type input "[PERSON_NAME]"
click at [97, 437] on link "01628829" at bounding box center [94, 441] width 38 height 9
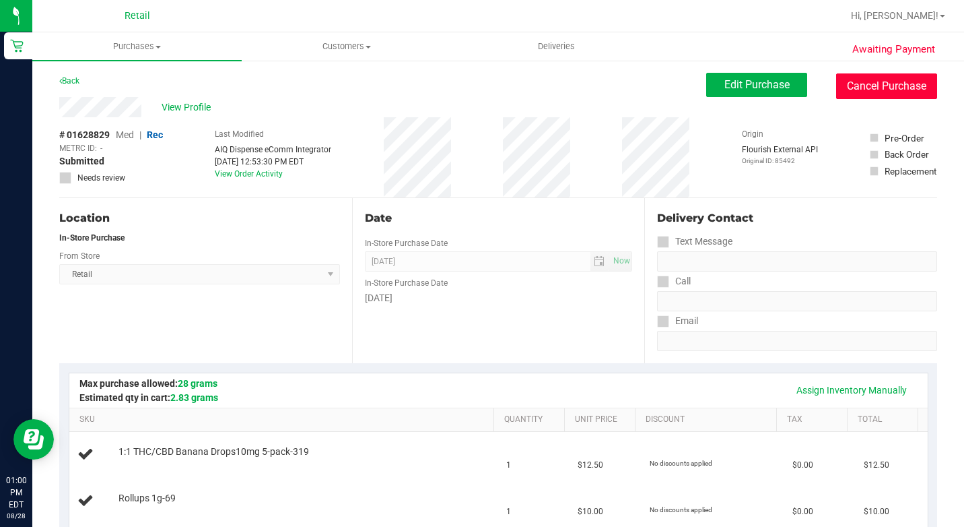
click at [853, 86] on button "Cancel Purchase" at bounding box center [886, 86] width 101 height 26
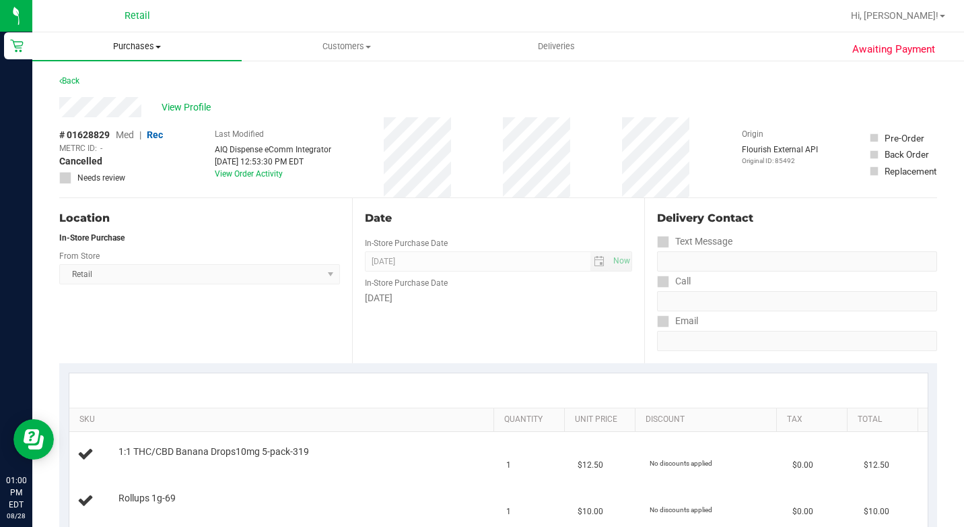
click at [148, 48] on span "Purchases" at bounding box center [136, 46] width 209 height 12
click at [134, 81] on span "Summary of purchases" at bounding box center [101, 80] width 138 height 11
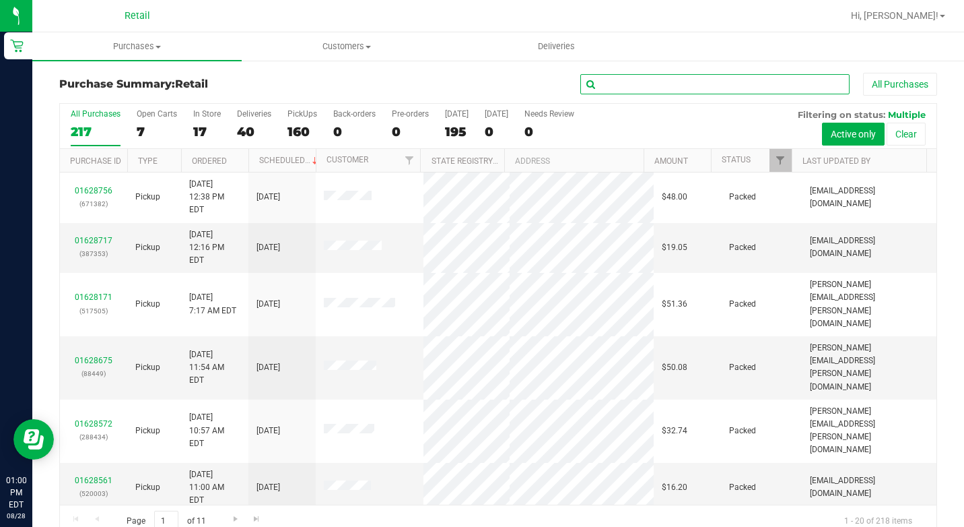
click at [636, 83] on input "text" at bounding box center [714, 84] width 269 height 20
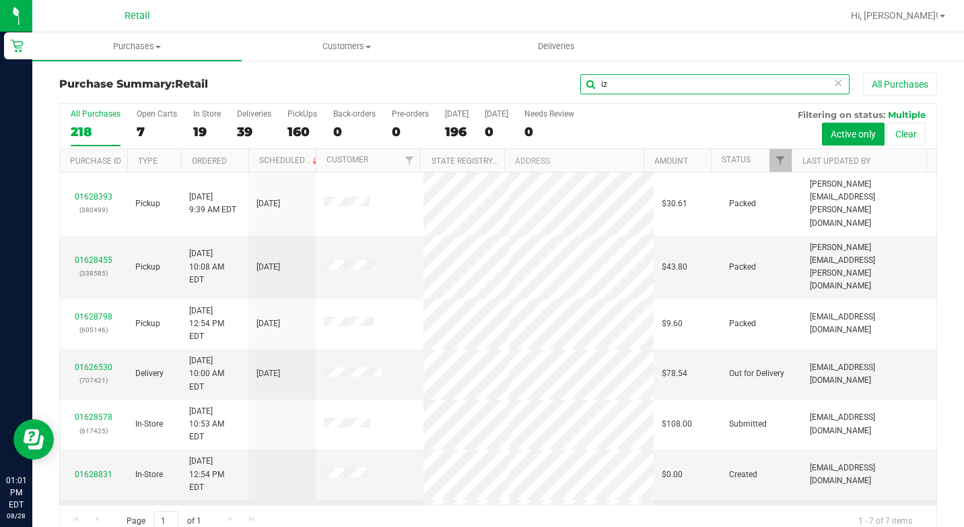
type input "iz"
click at [98, 513] on link "01628832" at bounding box center [94, 517] width 38 height 9
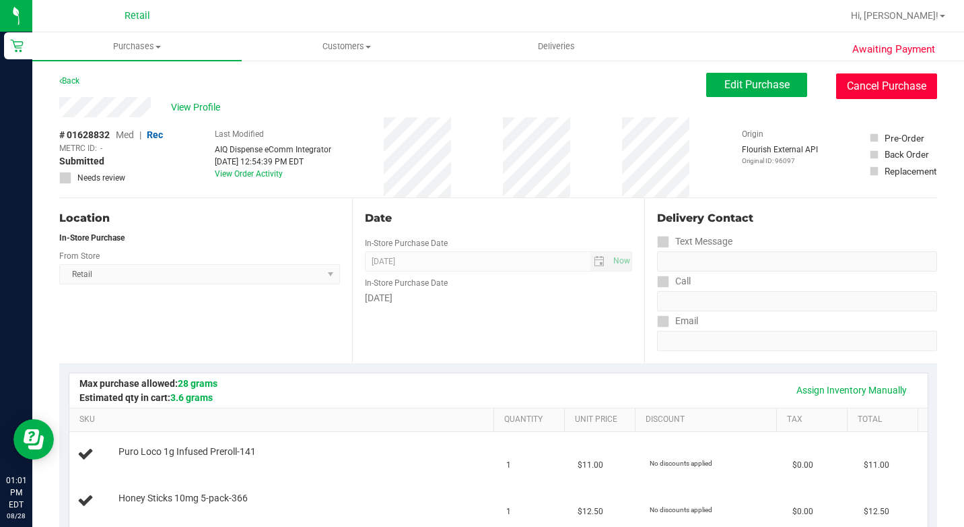
click at [909, 79] on button "Cancel Purchase" at bounding box center [886, 86] width 101 height 26
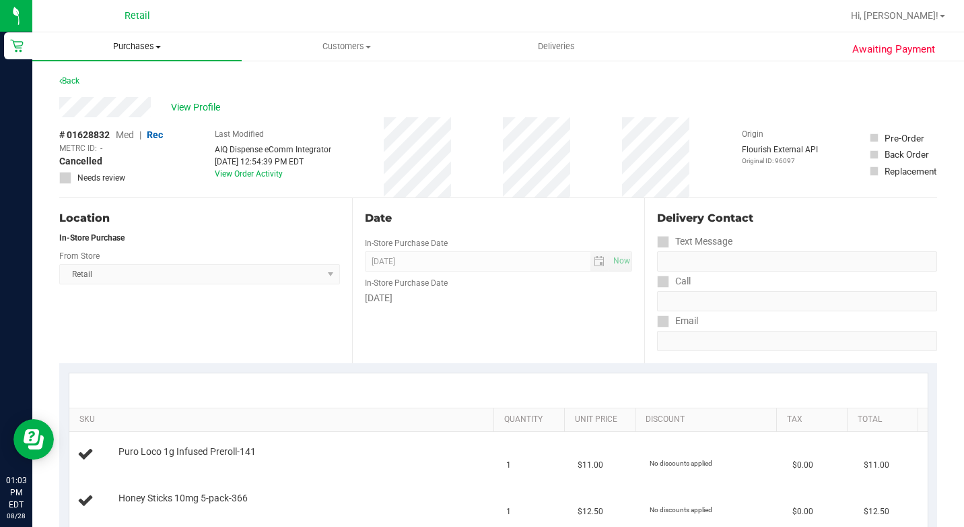
click at [145, 47] on span "Purchases" at bounding box center [136, 46] width 209 height 12
click at [132, 88] on li "Summary of purchases" at bounding box center [136, 81] width 209 height 16
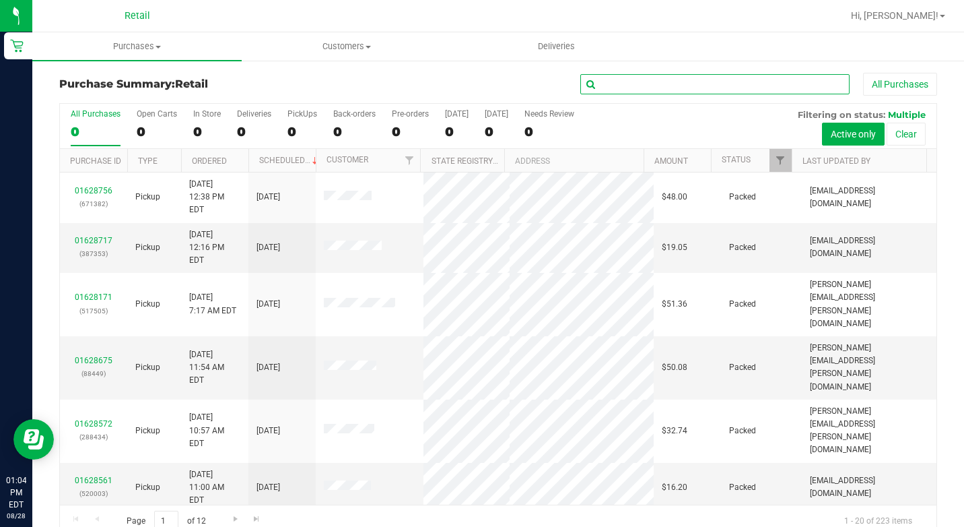
click at [664, 88] on input "text" at bounding box center [714, 84] width 269 height 20
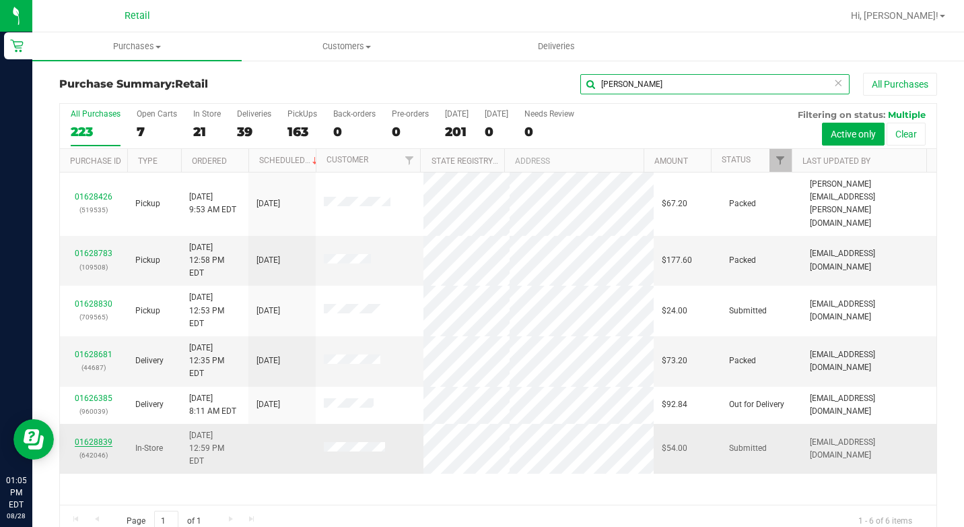
type input "[PERSON_NAME]"
click at [97, 437] on link "01628839" at bounding box center [94, 441] width 38 height 9
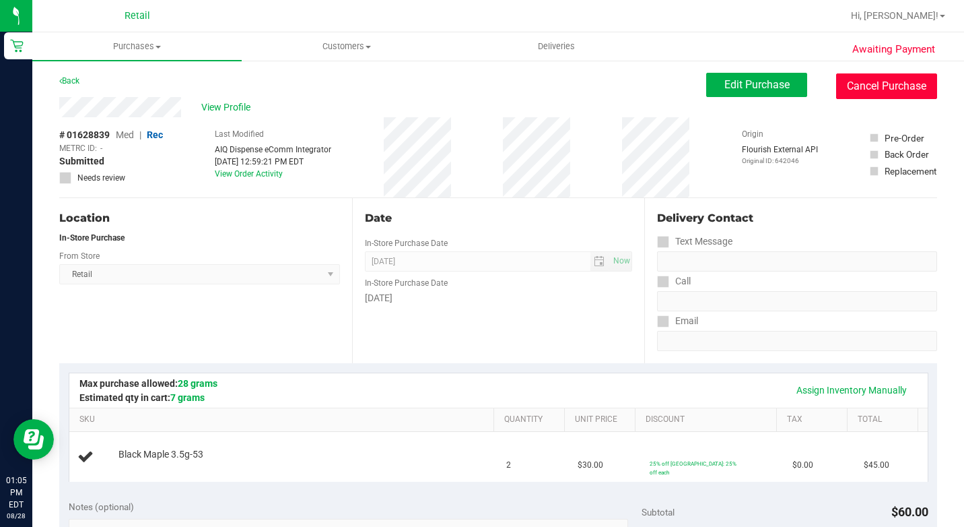
click at [861, 86] on button "Cancel Purchase" at bounding box center [886, 86] width 101 height 26
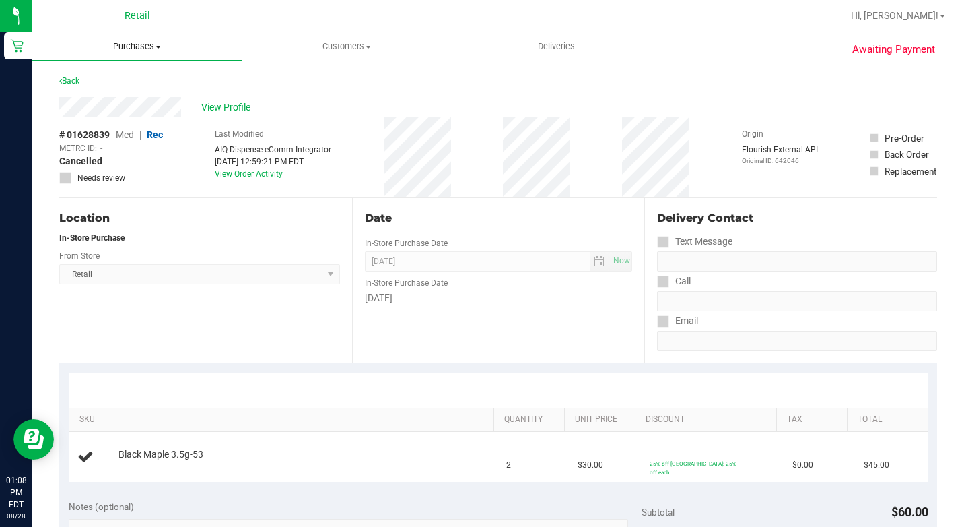
click at [164, 37] on uib-tab-heading "Purchases Summary of purchases Fulfillment All purchases" at bounding box center [136, 46] width 209 height 28
click at [141, 74] on li "Summary of purchases" at bounding box center [136, 81] width 209 height 16
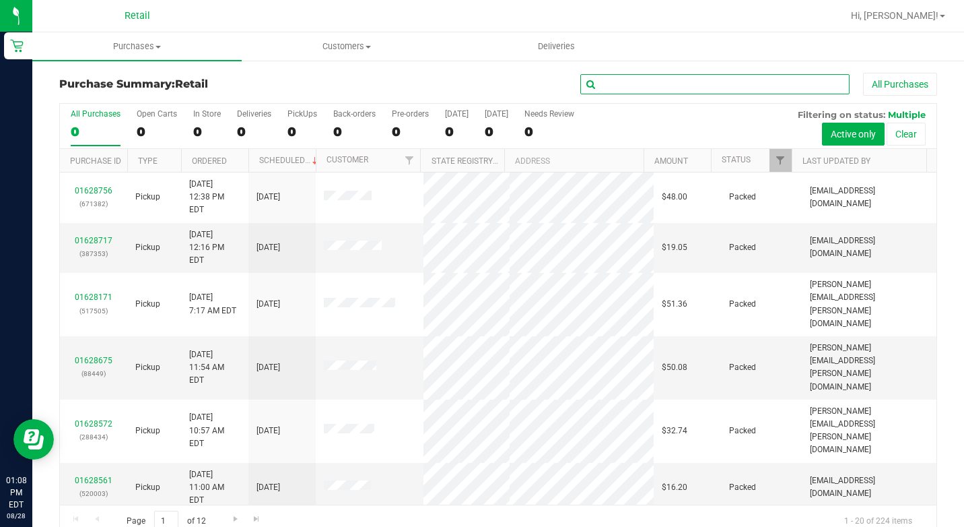
click at [709, 86] on input "text" at bounding box center [714, 84] width 269 height 20
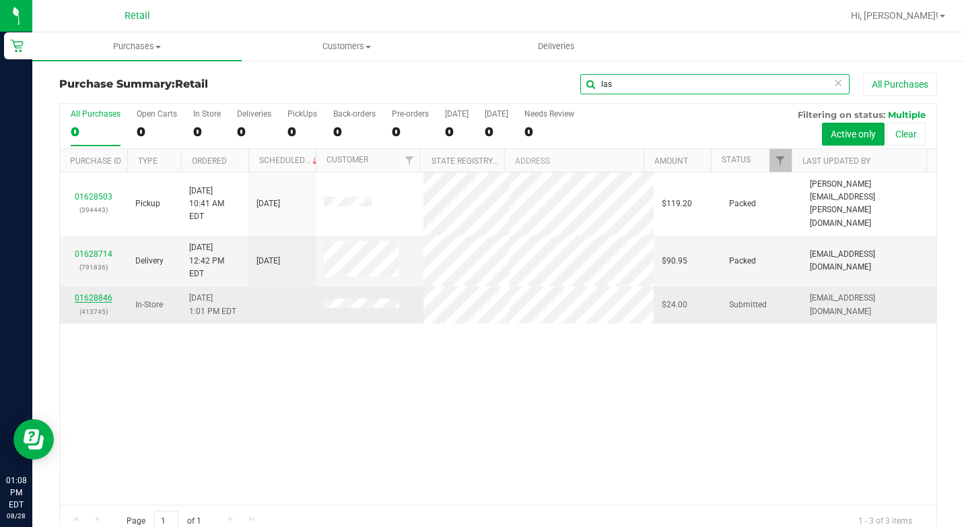
type input "las"
click at [103, 293] on link "01628846" at bounding box center [94, 297] width 38 height 9
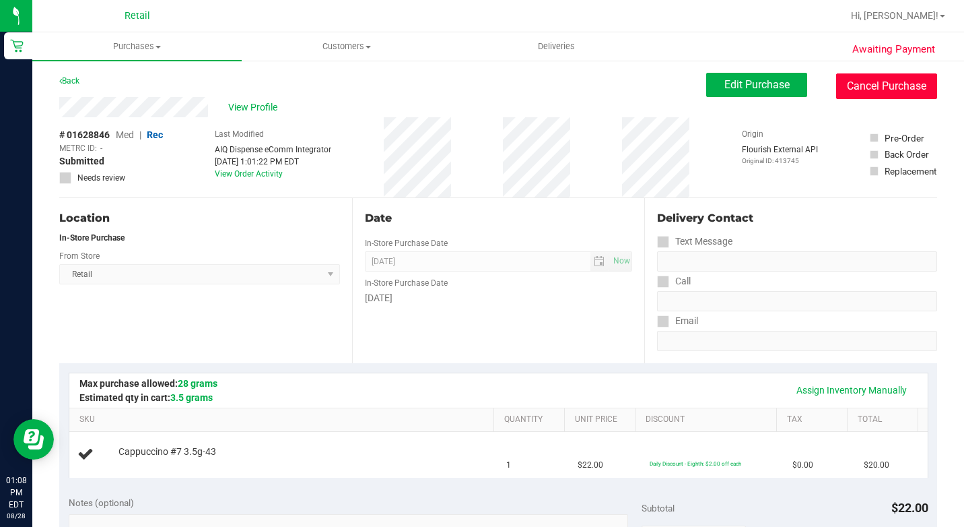
click at [837, 88] on button "Cancel Purchase" at bounding box center [886, 86] width 101 height 26
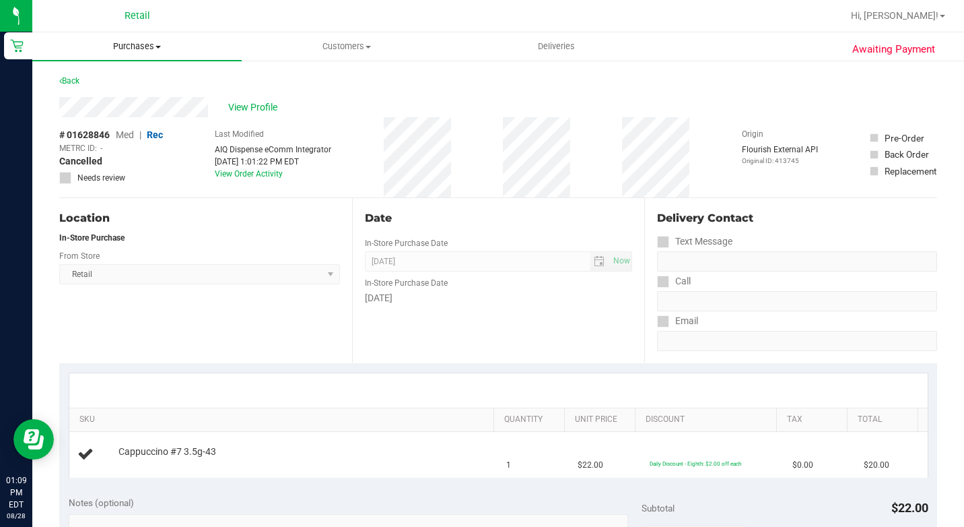
click at [133, 42] on span "Purchases" at bounding box center [136, 46] width 209 height 12
click at [140, 75] on span "Summary of purchases" at bounding box center [101, 80] width 138 height 11
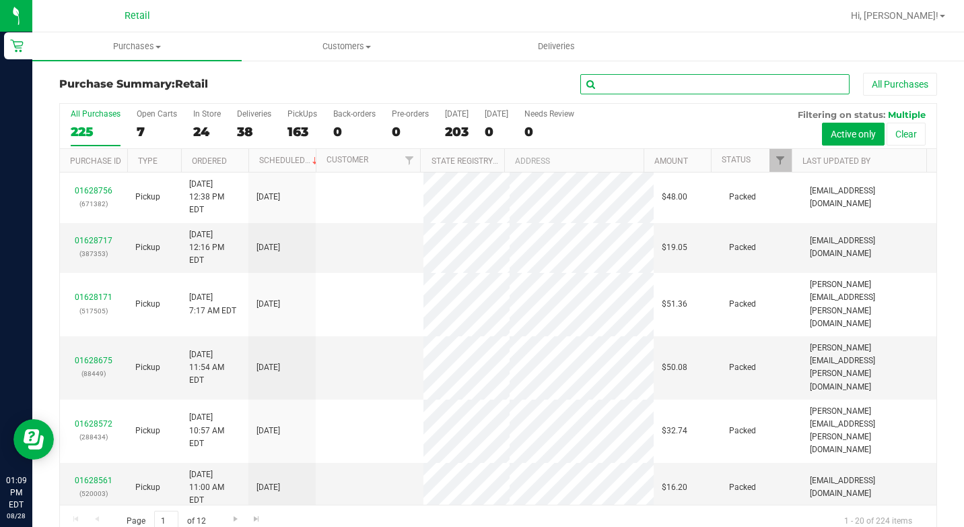
click at [613, 79] on input "text" at bounding box center [714, 84] width 269 height 20
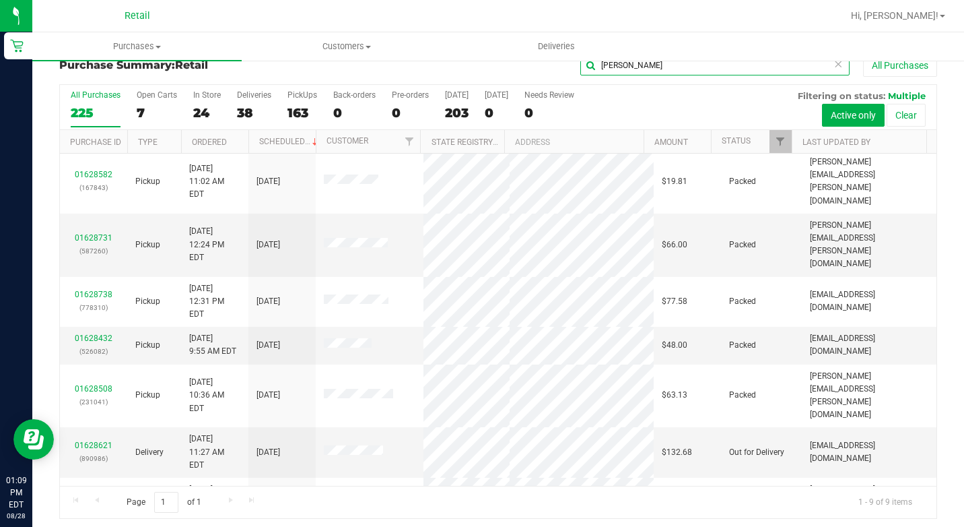
scroll to position [24, 0]
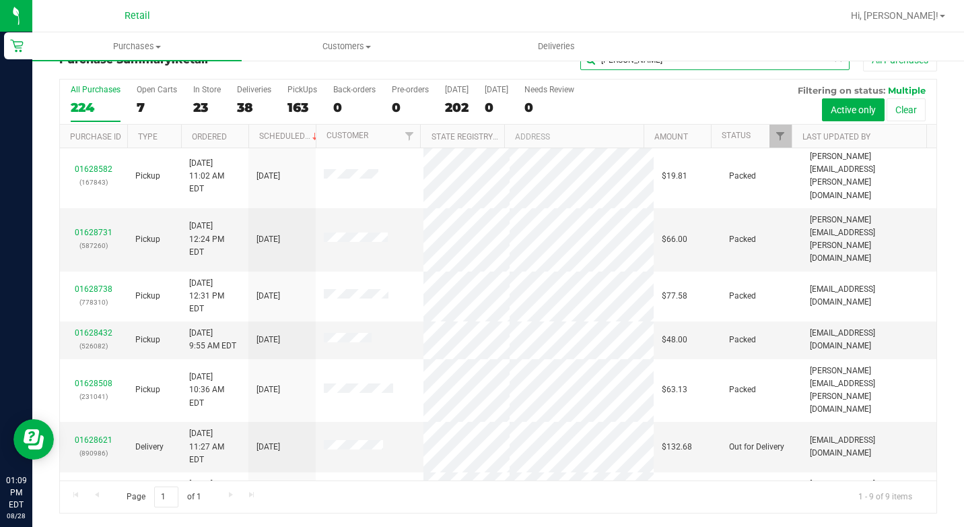
type input "[PERSON_NAME]"
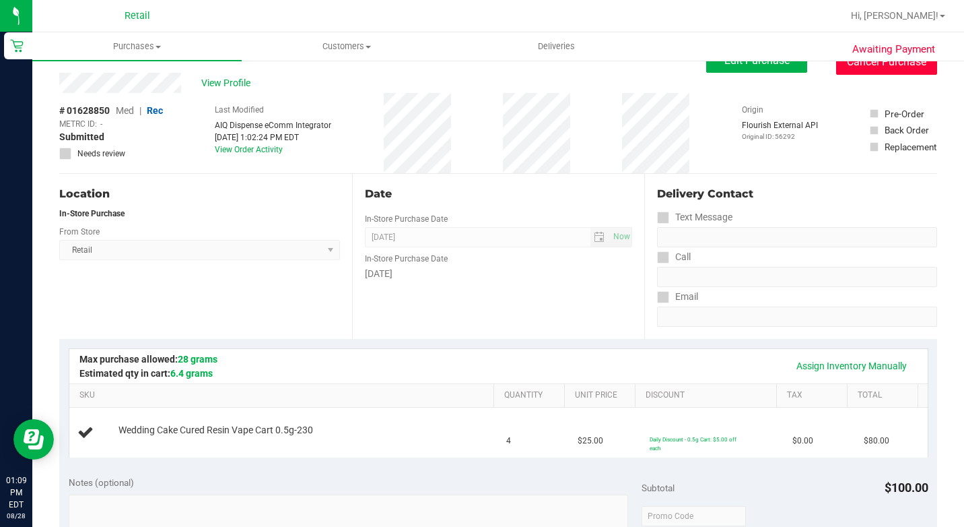
click at [879, 64] on button "Cancel Purchase" at bounding box center [886, 62] width 101 height 26
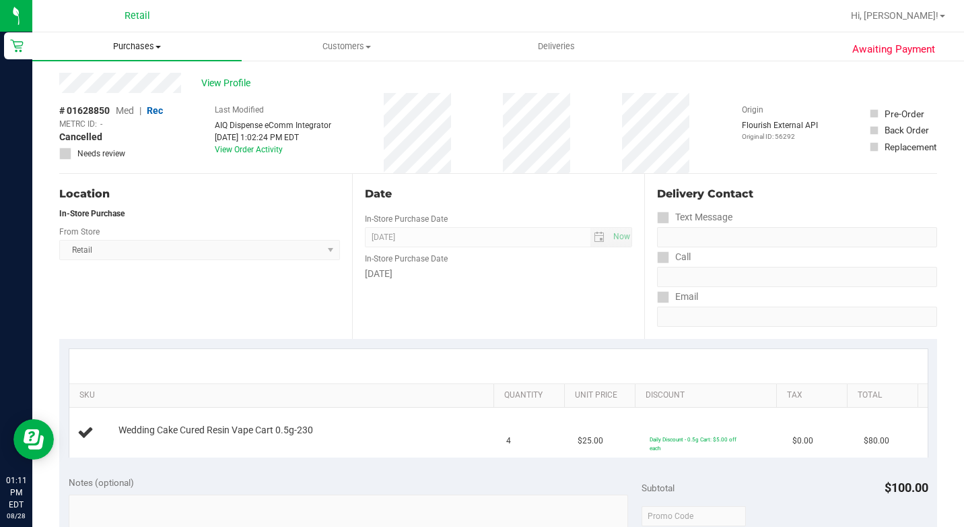
click at [146, 40] on uib-tab-heading "Purchases Summary of purchases Fulfillment All purchases" at bounding box center [136, 46] width 209 height 28
click at [131, 75] on li "Summary of purchases" at bounding box center [136, 81] width 209 height 16
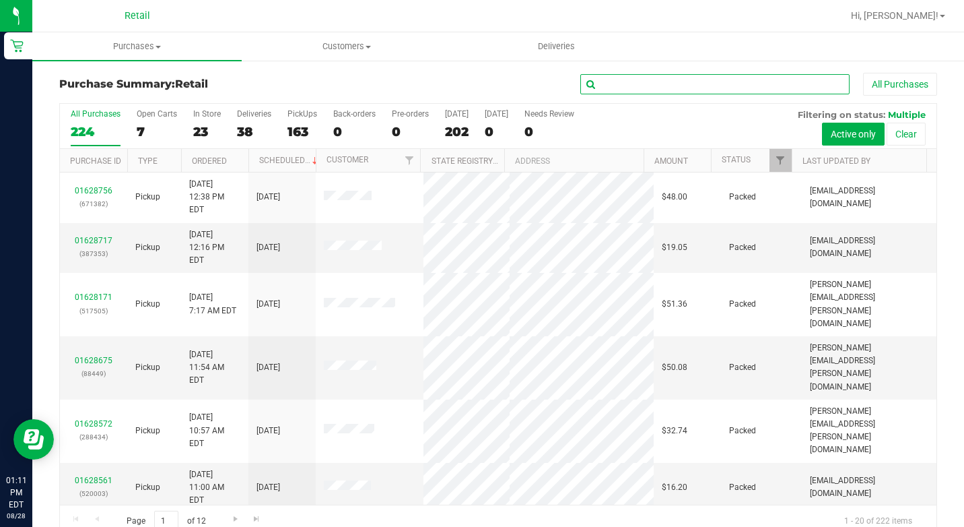
click at [685, 83] on input "text" at bounding box center [714, 84] width 269 height 20
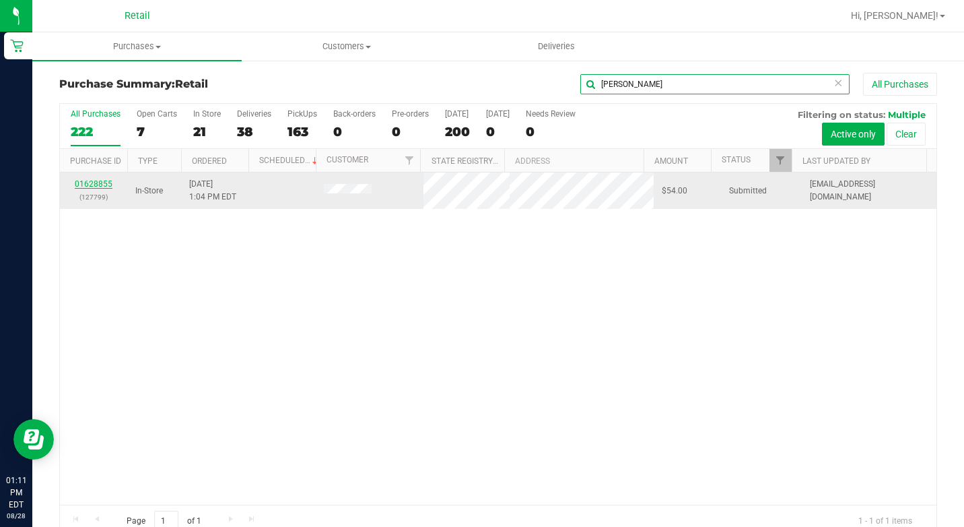
type input "[PERSON_NAME]"
click at [88, 182] on link "01628855" at bounding box center [94, 183] width 38 height 9
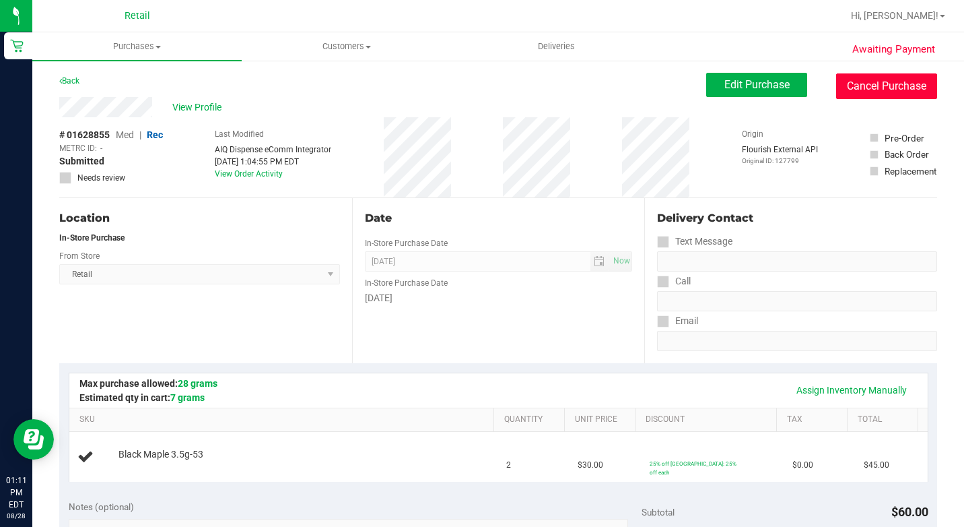
click at [862, 88] on button "Cancel Purchase" at bounding box center [886, 86] width 101 height 26
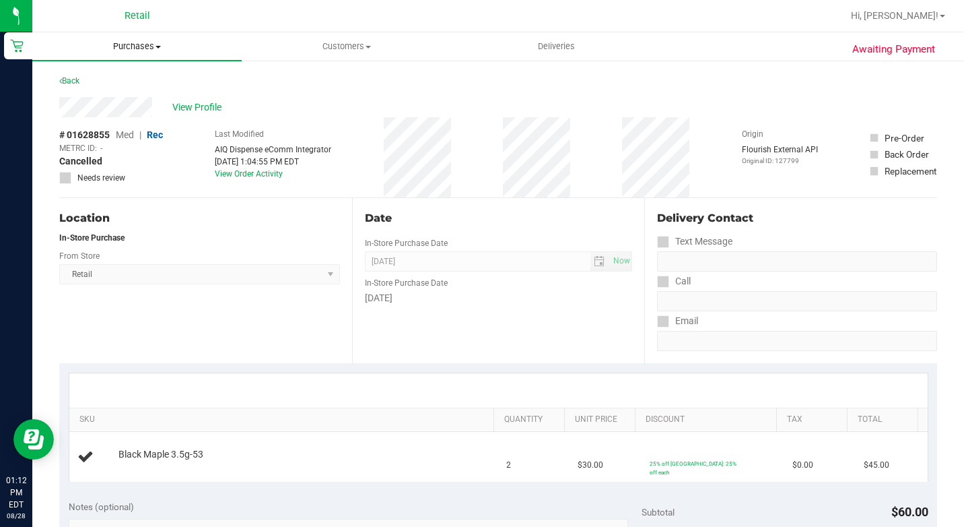
click at [147, 44] on span "Purchases" at bounding box center [136, 46] width 209 height 12
click at [139, 77] on span "Summary of purchases" at bounding box center [101, 80] width 138 height 11
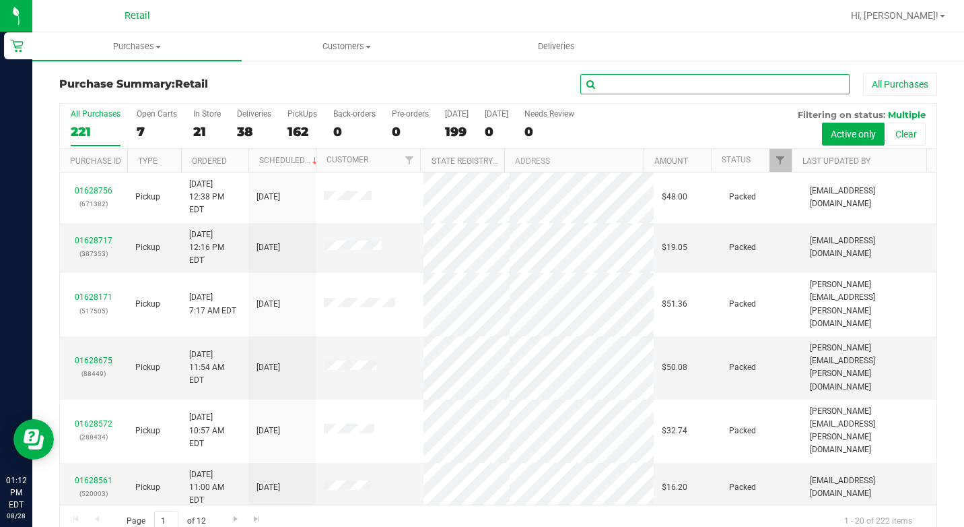
click at [628, 84] on input "text" at bounding box center [714, 84] width 269 height 20
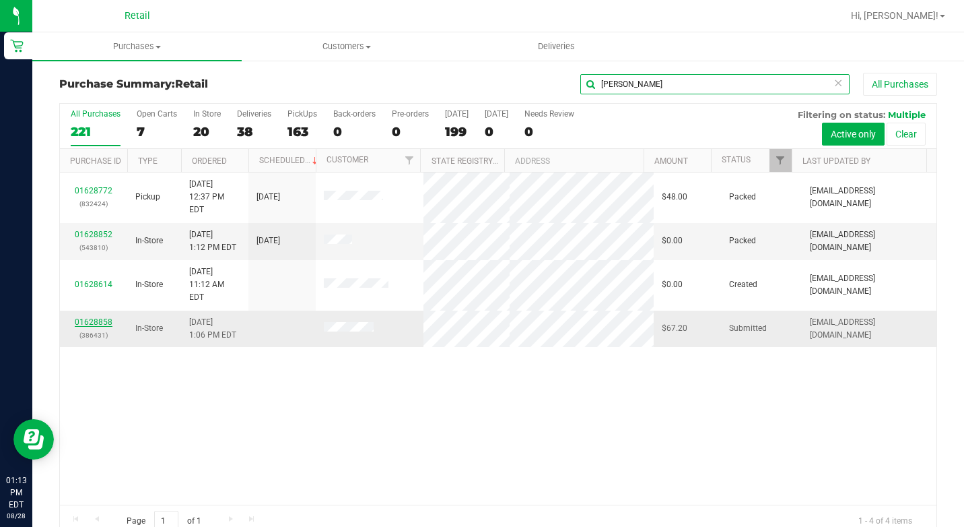
type input "[PERSON_NAME]"
click at [97, 317] on link "01628858" at bounding box center [94, 321] width 38 height 9
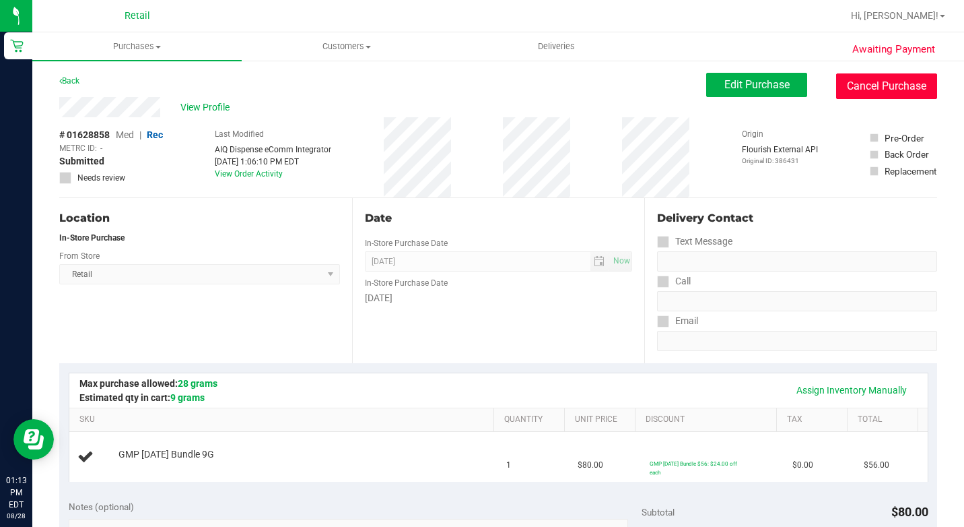
click at [871, 94] on button "Cancel Purchase" at bounding box center [886, 86] width 101 height 26
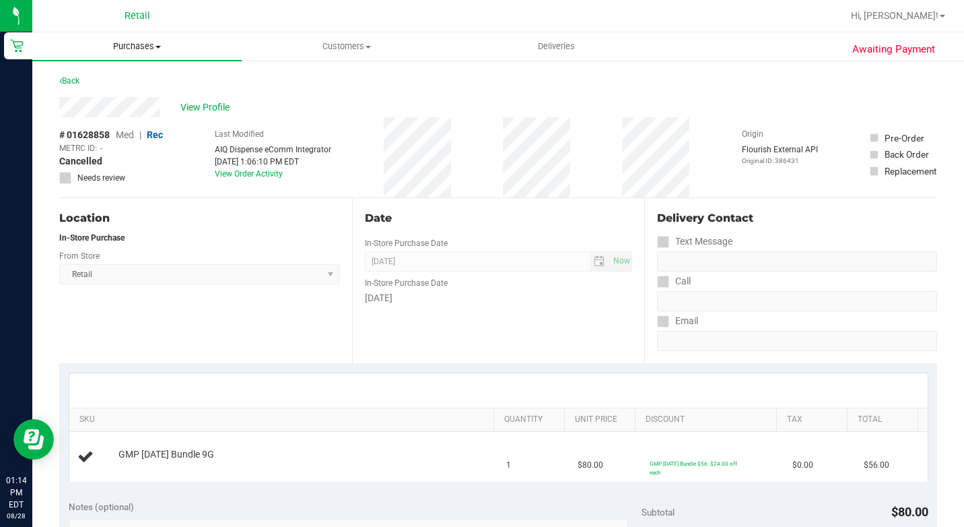
click at [135, 44] on span "Purchases" at bounding box center [136, 46] width 209 height 12
click at [134, 76] on span "Summary of purchases" at bounding box center [101, 80] width 138 height 11
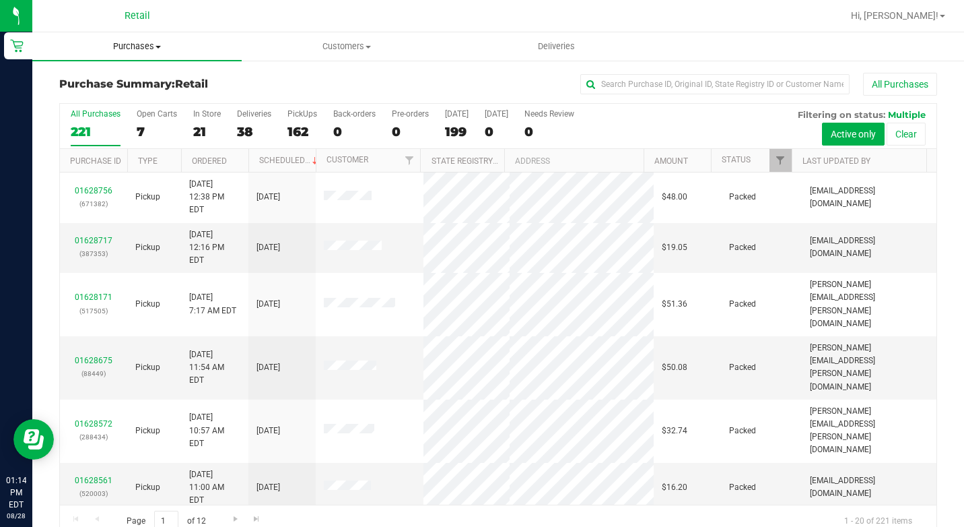
click at [145, 51] on span "Purchases" at bounding box center [136, 46] width 209 height 12
click at [132, 78] on span "Summary of purchases" at bounding box center [101, 80] width 138 height 11
click at [644, 87] on input "text" at bounding box center [714, 84] width 269 height 20
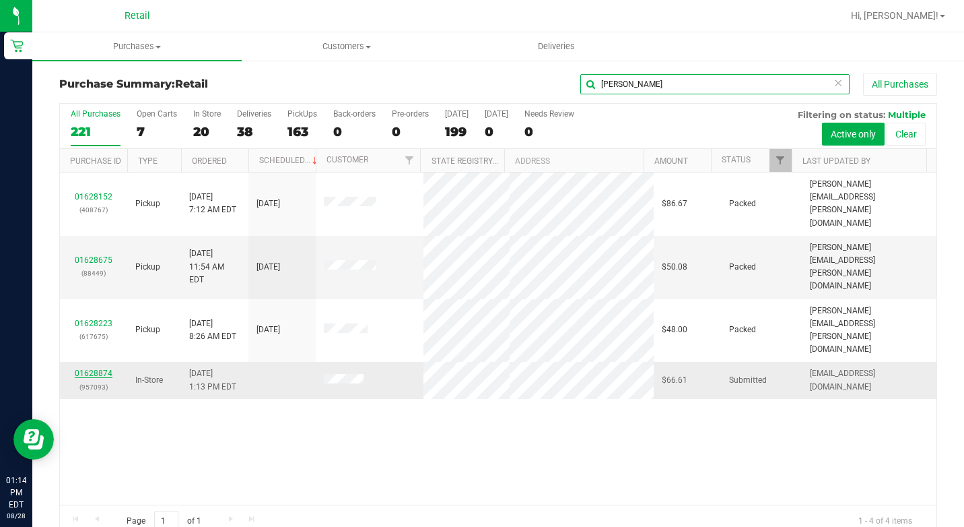
type input "[PERSON_NAME]"
click at [105, 368] on link "01628874" at bounding box center [94, 372] width 38 height 9
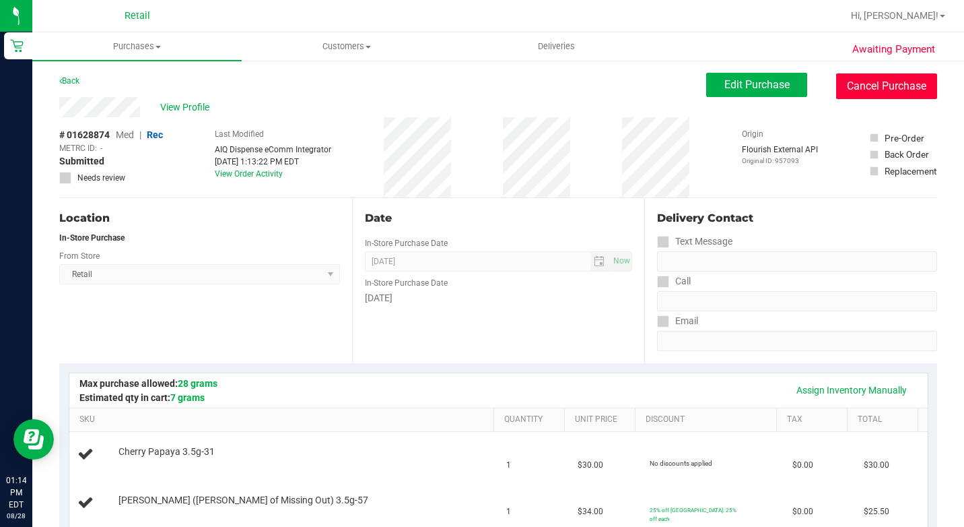
click at [863, 91] on button "Cancel Purchase" at bounding box center [886, 86] width 101 height 26
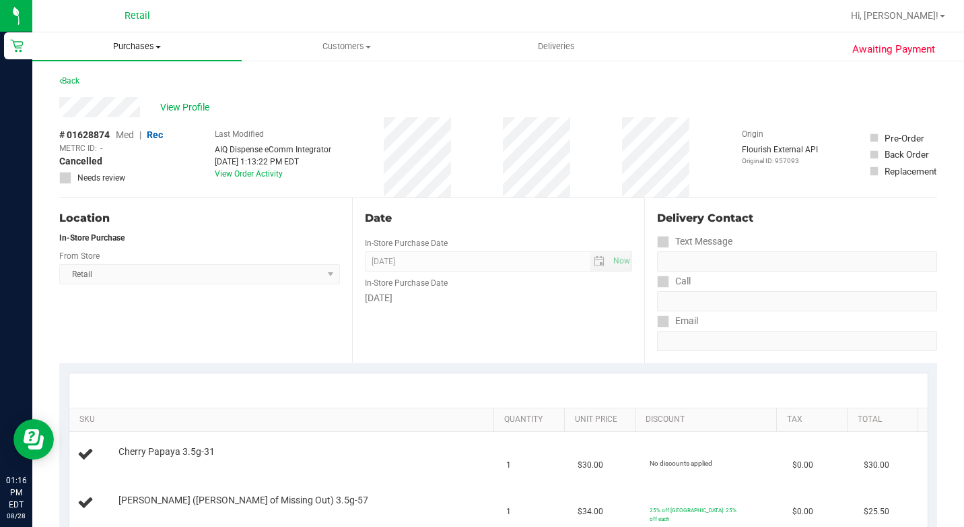
click at [135, 44] on span "Purchases" at bounding box center [136, 46] width 209 height 12
click at [127, 79] on span "Summary of purchases" at bounding box center [101, 80] width 138 height 11
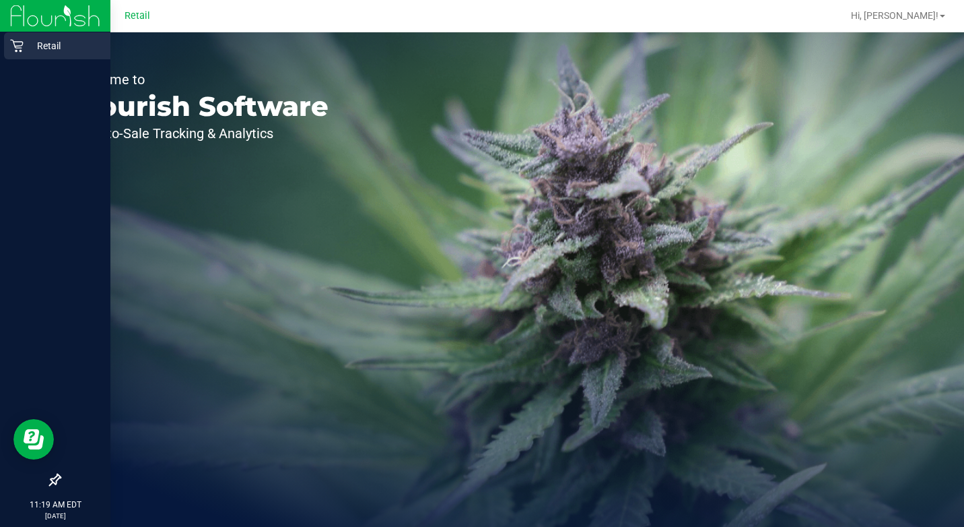
click at [31, 51] on p "Retail" at bounding box center [64, 46] width 81 height 16
